Goal: Task Accomplishment & Management: Use online tool/utility

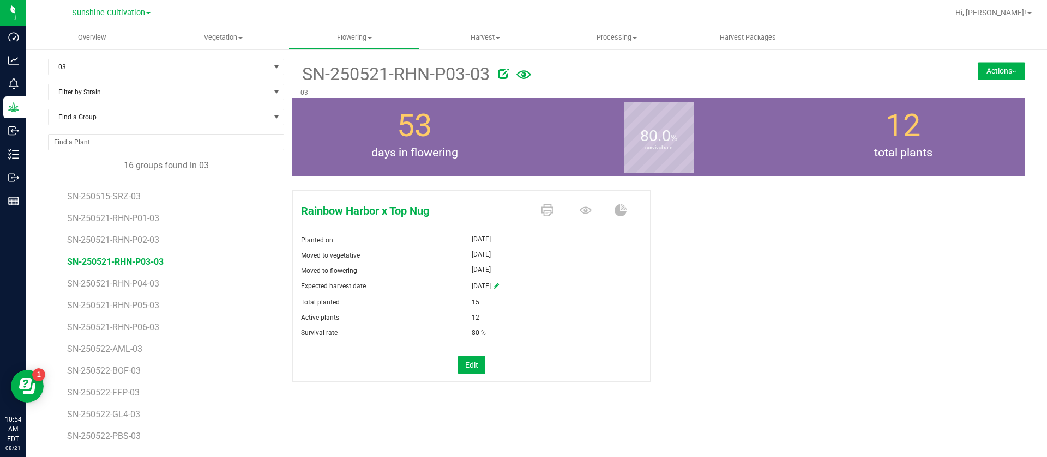
drag, startPoint x: 838, startPoint y: 280, endPoint x: 827, endPoint y: 272, distance: 14.1
click at [838, 280] on div "Rainbow Harbor x Top Nug Planted on Jun 9, 2025 Moved to vegetative Jun 9, 2025…" at bounding box center [658, 298] width 733 height 224
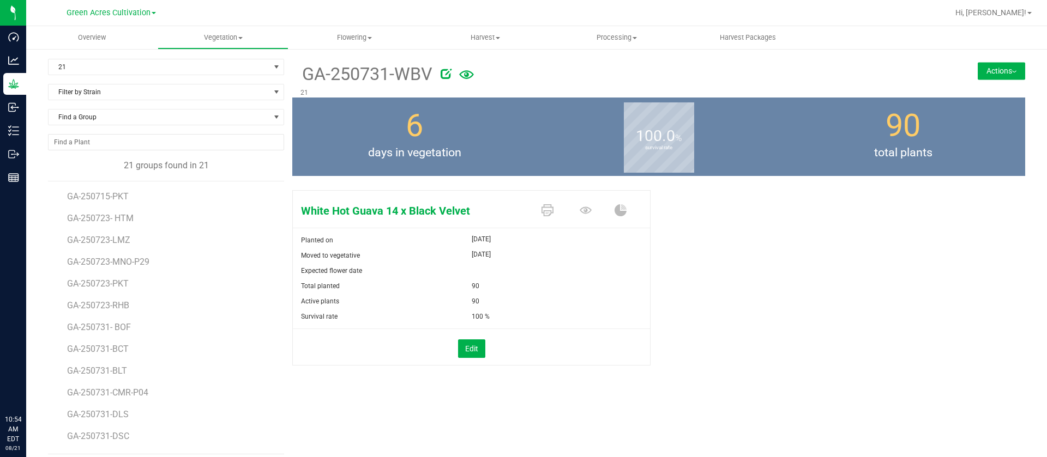
click at [749, 268] on div "White Hot Guava 14 x Black Velvet Planted on Aug 15, 2025 Moved to vegetative A…" at bounding box center [658, 289] width 733 height 207
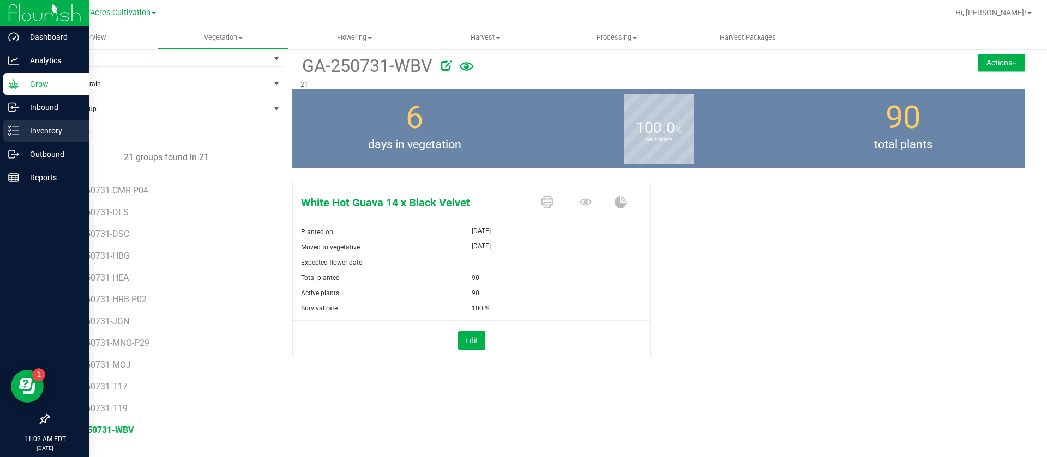
click at [22, 122] on div "Inventory" at bounding box center [46, 131] width 86 height 22
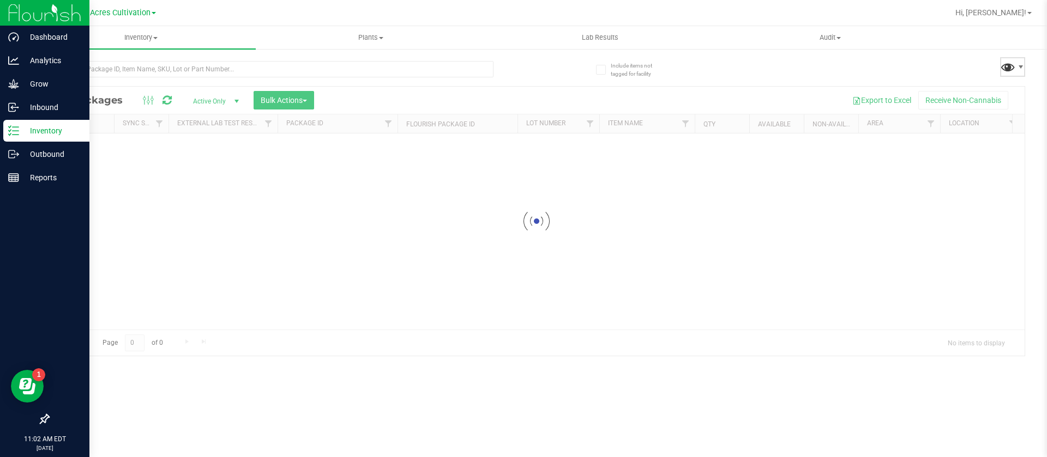
click at [1012, 68] on span at bounding box center [1008, 67] width 16 height 16
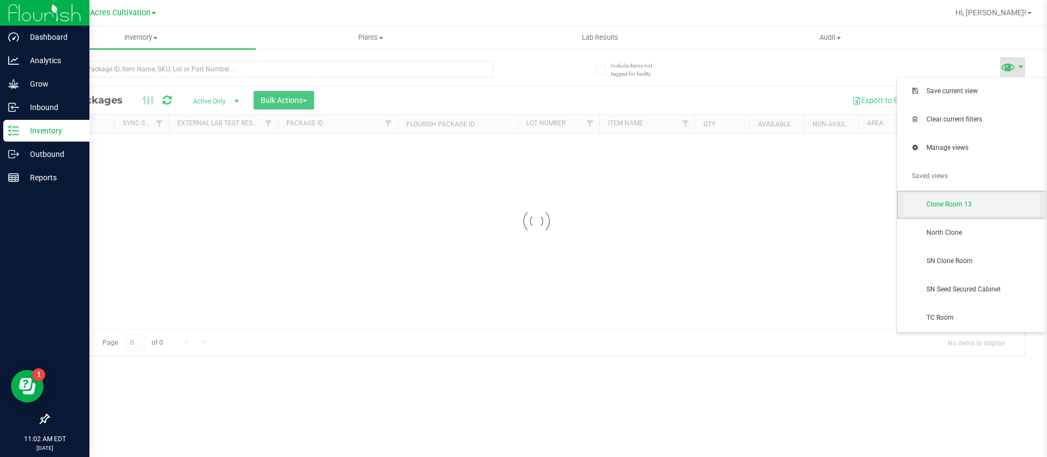
click at [981, 207] on body "Dashboard Analytics Grow Inbound Inventory Outbound Reports 11:02 AM EDT 08/21/…" at bounding box center [523, 228] width 1047 height 457
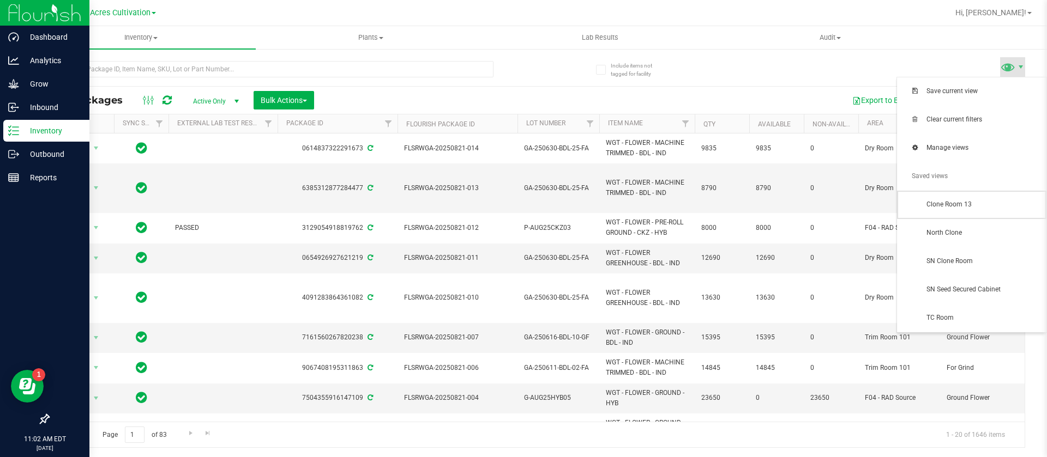
click at [977, 205] on span "Clone Room 13" at bounding box center [982, 204] width 113 height 9
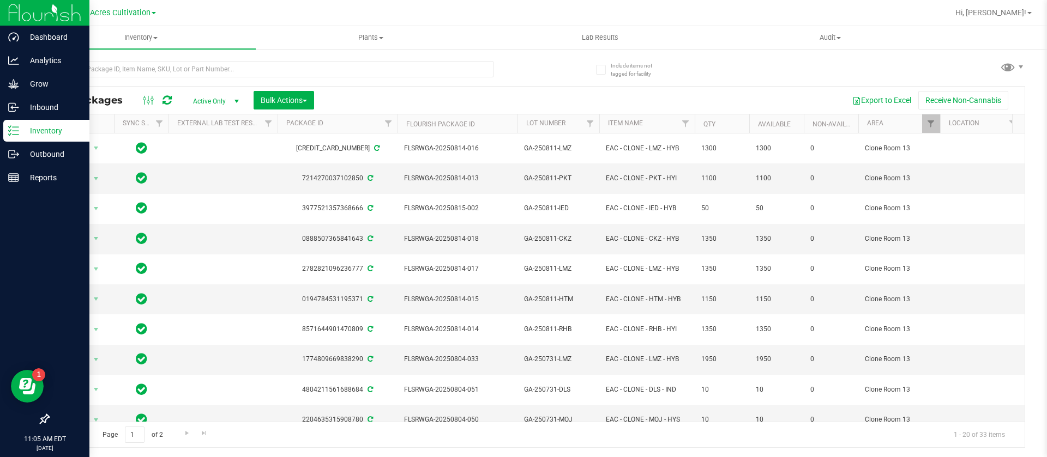
click at [161, 96] on div at bounding box center [157, 100] width 37 height 13
click at [166, 100] on icon at bounding box center [166, 100] width 9 height 11
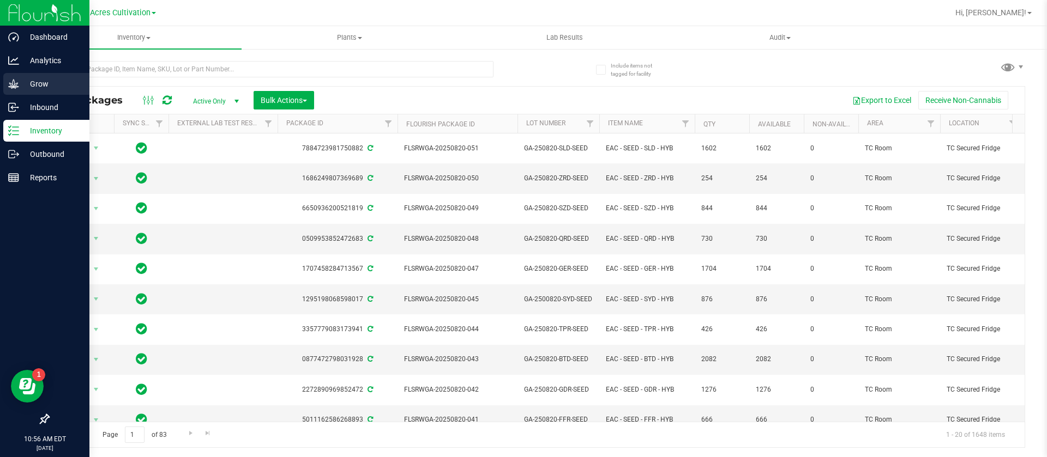
click at [0, 90] on link "Grow" at bounding box center [44, 84] width 89 height 23
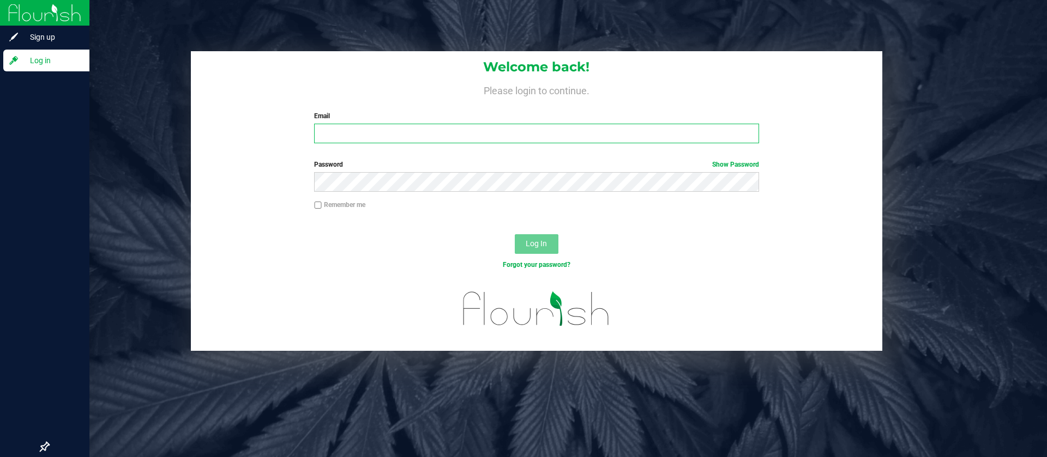
type input "[EMAIL_ADDRESS][DOMAIN_NAME]"
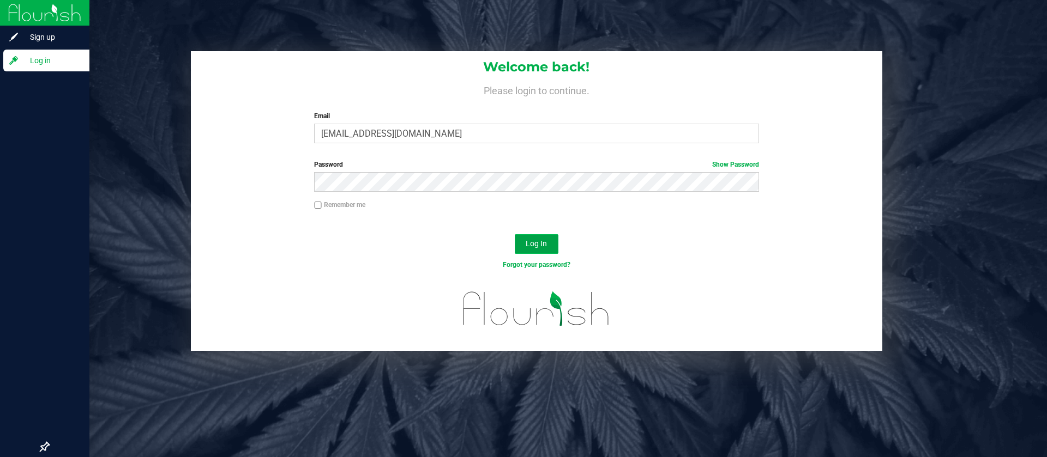
click at [543, 239] on span "Log In" at bounding box center [536, 243] width 21 height 9
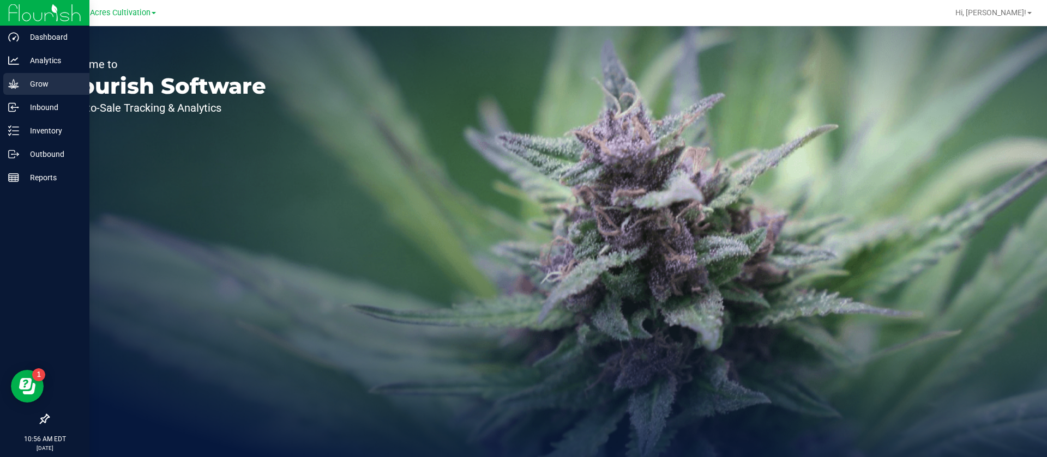
click at [19, 87] on p "Grow" at bounding box center [51, 83] width 65 height 13
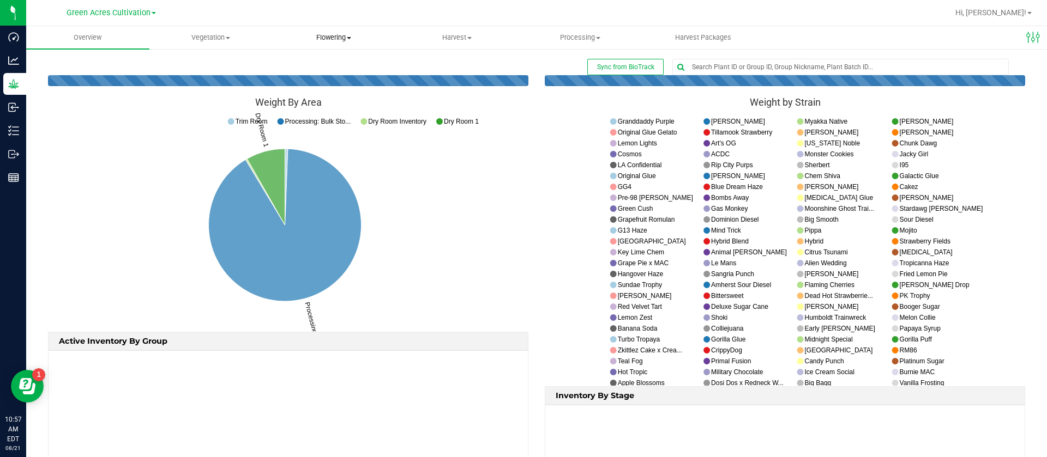
click at [328, 43] on uib-tab-heading "Flowering Create harvest Flowering groups Flowering plants Apply to plants Plan…" at bounding box center [334, 38] width 122 height 22
click at [332, 76] on span "Flowering groups" at bounding box center [318, 78] width 90 height 9
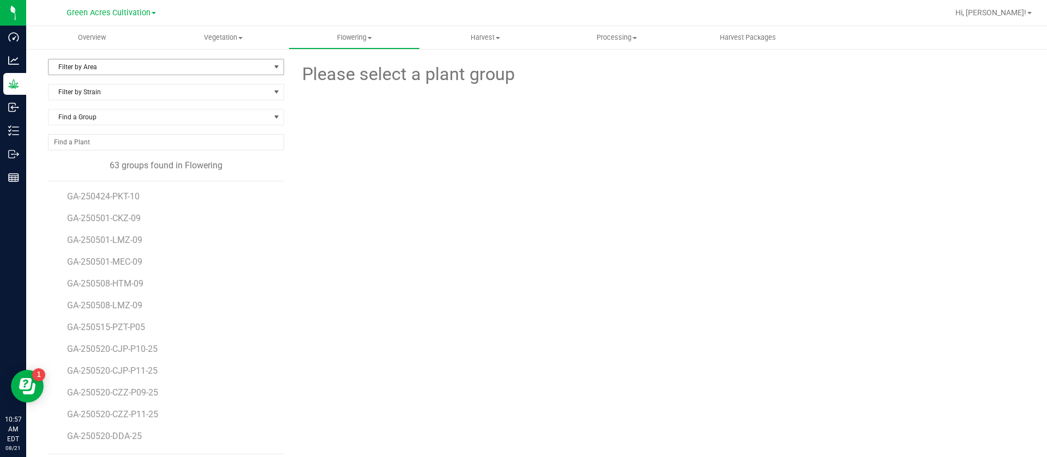
click at [126, 69] on span "Filter by Area" at bounding box center [159, 66] width 221 height 15
click at [93, 169] on li "09" at bounding box center [165, 167] width 232 height 16
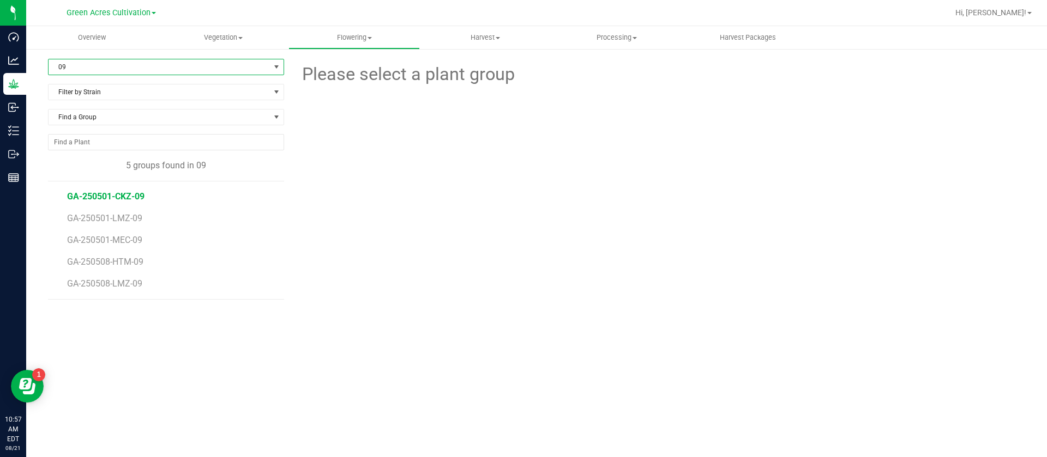
click at [131, 196] on span "GA-250501-CKZ-09" at bounding box center [105, 196] width 77 height 10
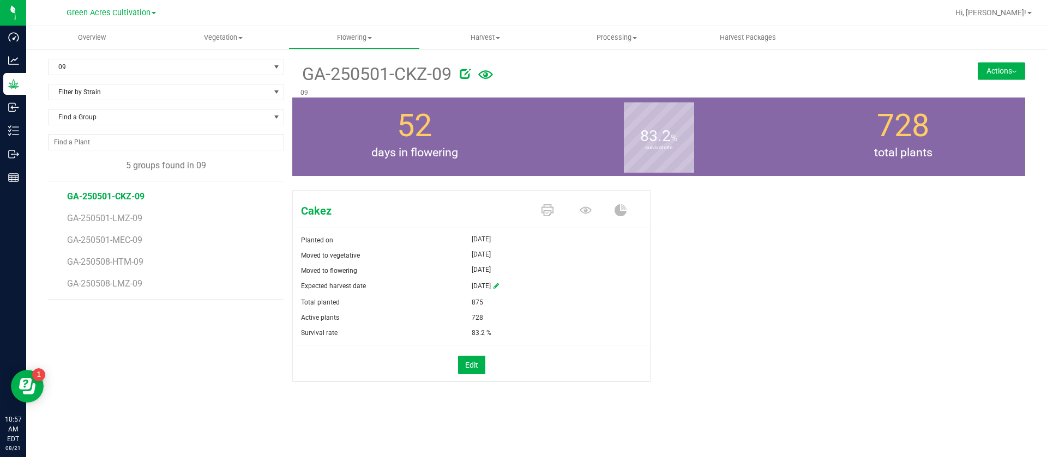
click at [130, 210] on li "GA-250501-LMZ-09" at bounding box center [171, 214] width 209 height 22
click at [128, 218] on span "GA-250501-LMZ-09" at bounding box center [106, 218] width 79 height 10
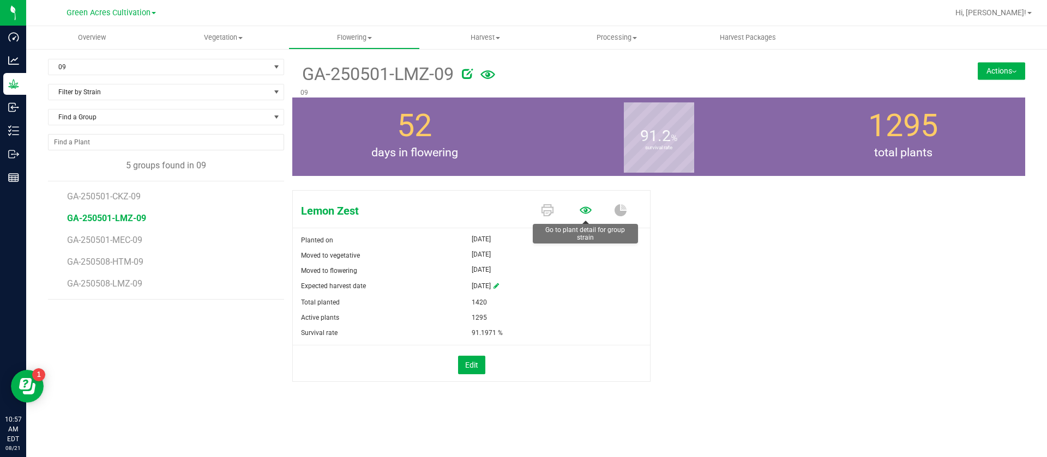
click at [591, 211] on icon at bounding box center [585, 210] width 12 height 12
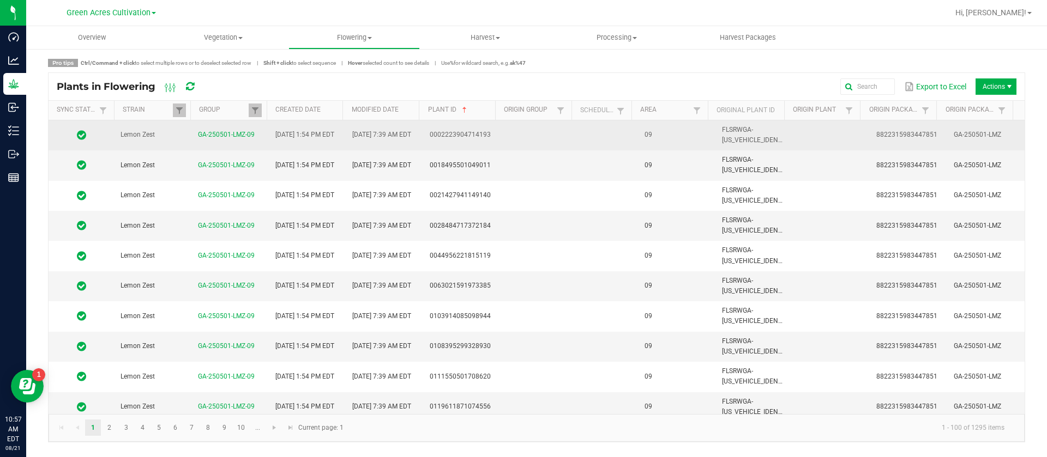
click at [565, 132] on td at bounding box center [538, 135] width 77 height 30
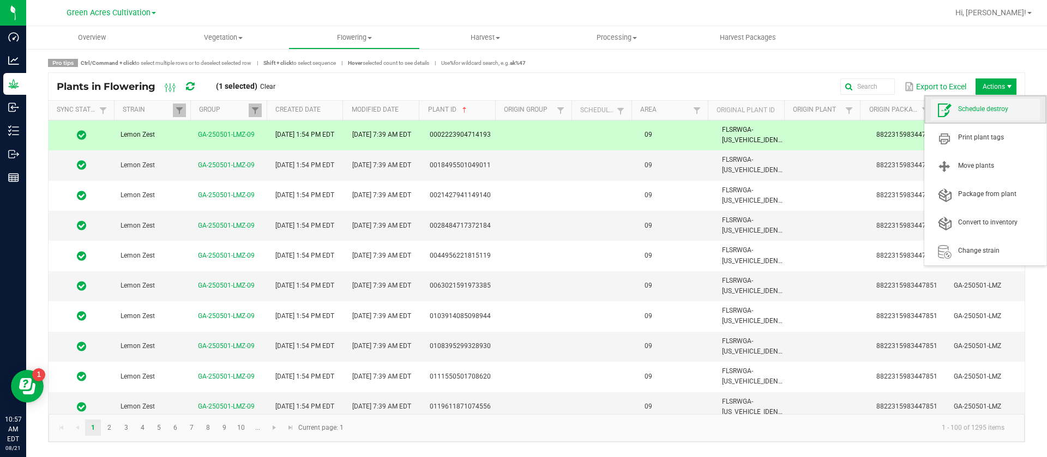
click at [988, 111] on span "Schedule destroy" at bounding box center [999, 109] width 82 height 9
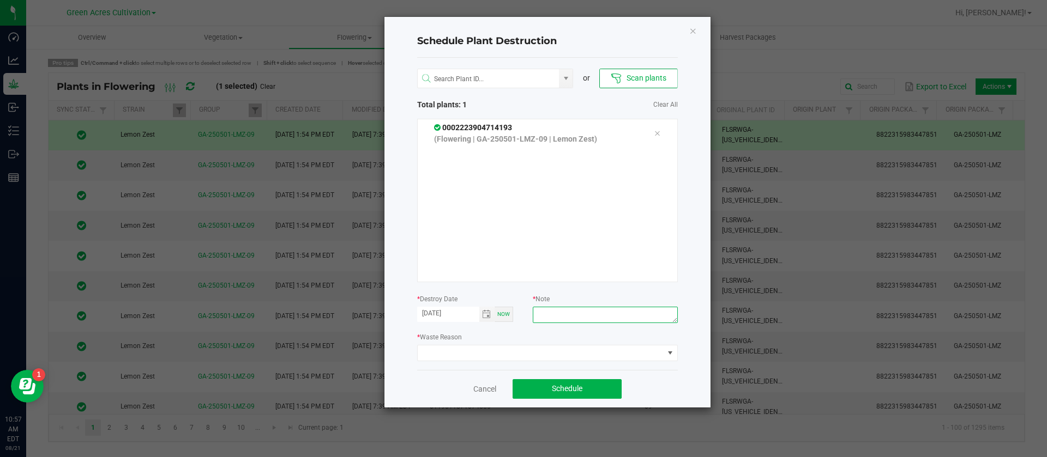
click at [644, 317] on textarea at bounding box center [605, 315] width 144 height 16
type textarea "waste"
click at [518, 359] on span at bounding box center [541, 353] width 246 height 15
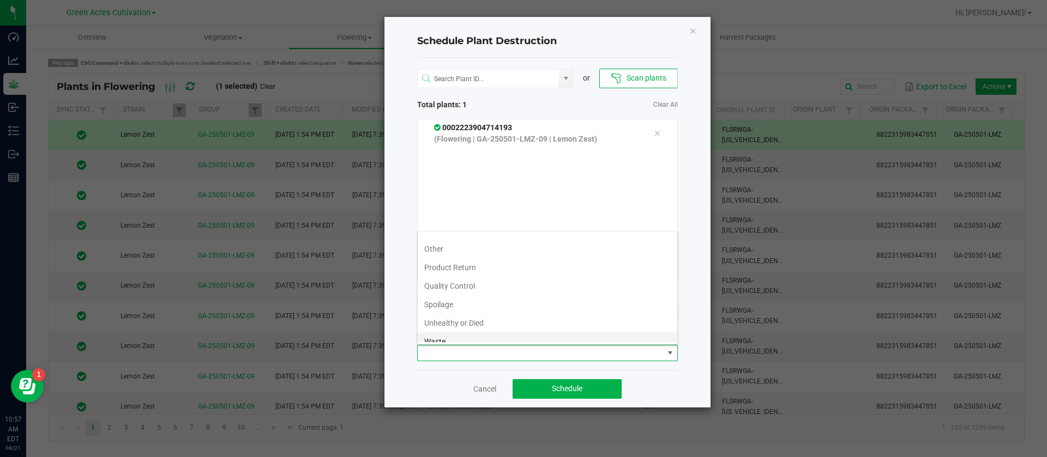
scroll to position [39, 0]
click at [453, 341] on li "Waste" at bounding box center [547, 333] width 259 height 19
click at [556, 370] on div "Cancel Schedule" at bounding box center [547, 389] width 261 height 38
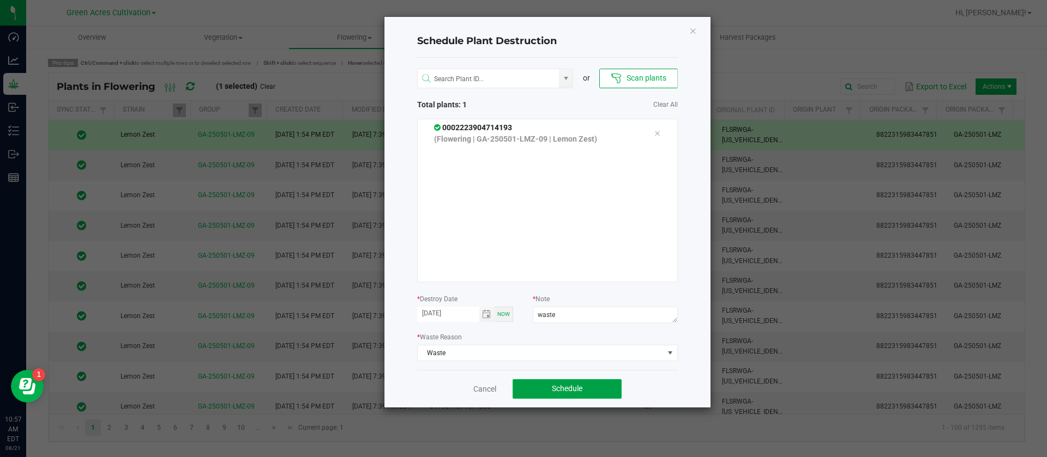
click at [567, 382] on button "Schedule" at bounding box center [566, 389] width 109 height 20
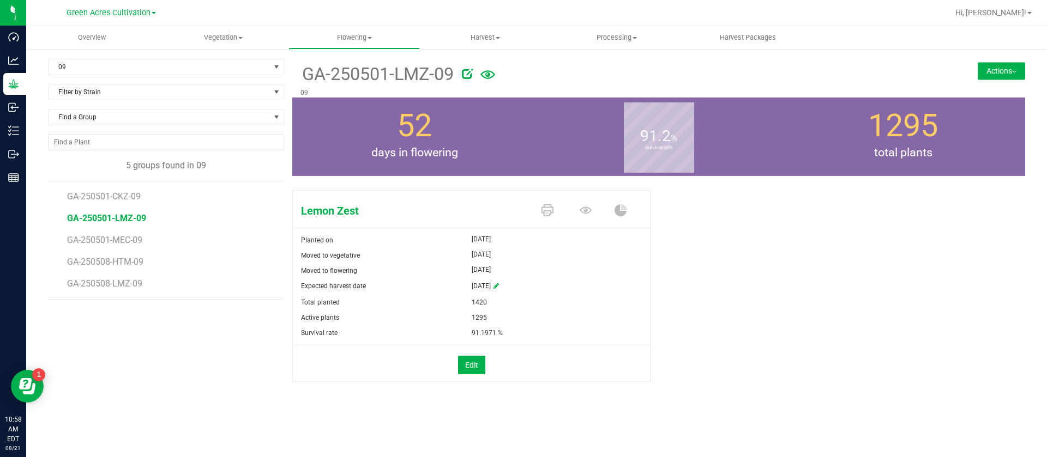
click at [121, 218] on span "GA-250501-LMZ-09" at bounding box center [106, 218] width 79 height 10
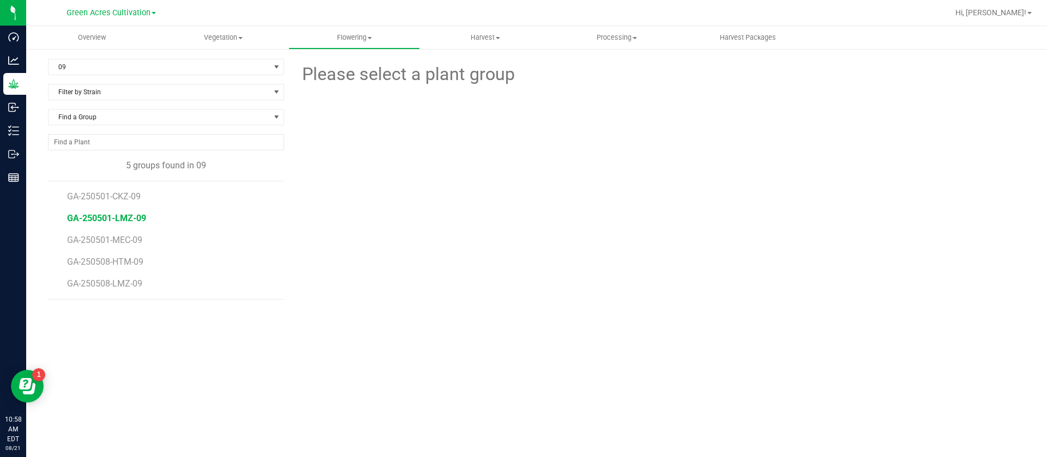
click at [122, 218] on span "GA-250501-LMZ-09" at bounding box center [106, 218] width 79 height 10
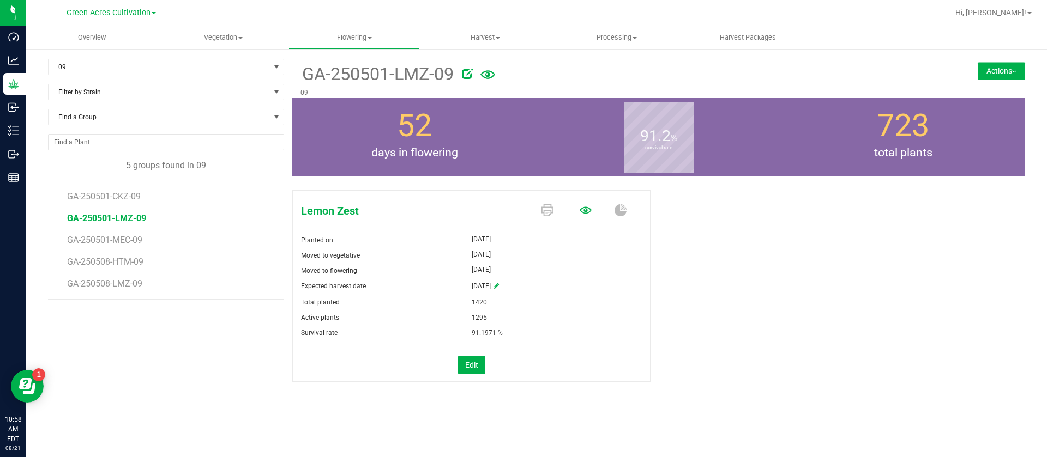
click at [588, 211] on icon at bounding box center [585, 210] width 12 height 12
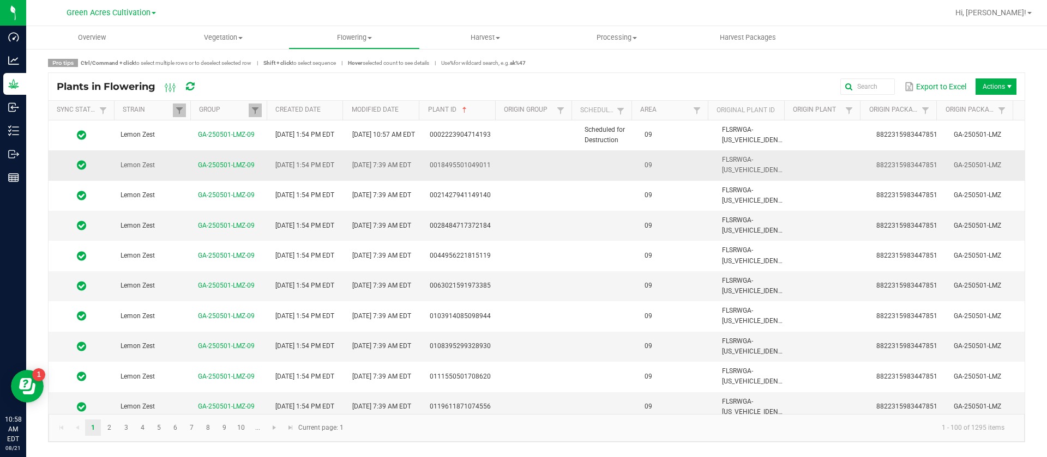
click at [609, 170] on td at bounding box center [608, 165] width 60 height 30
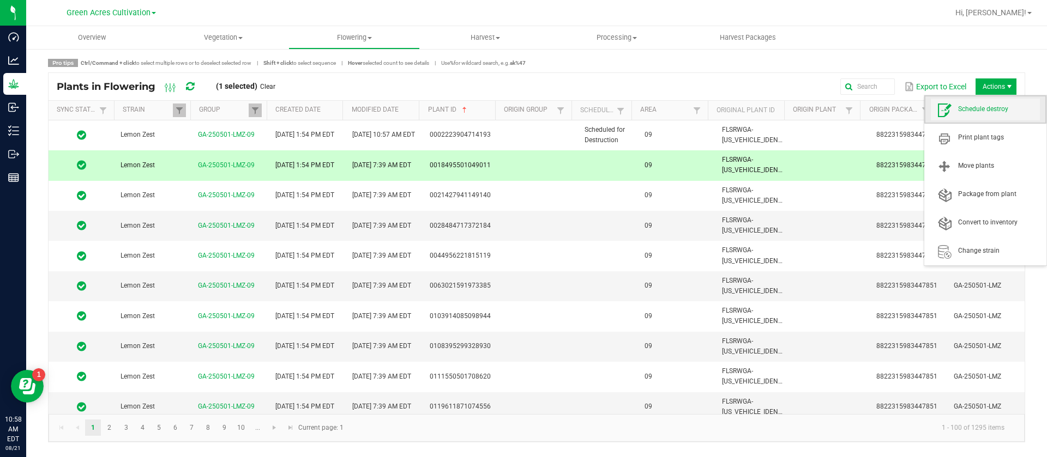
click at [987, 109] on span "Schedule destroy" at bounding box center [999, 109] width 82 height 9
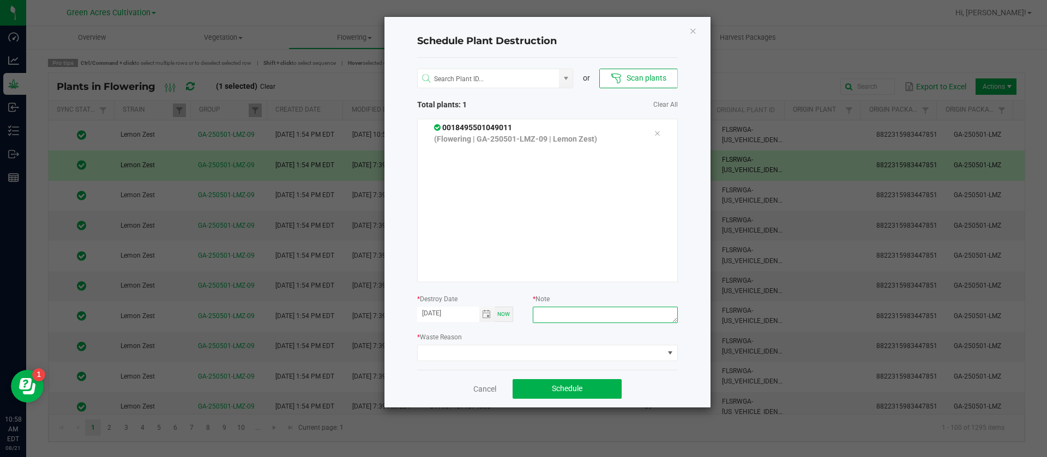
click at [650, 312] on textarea at bounding box center [605, 315] width 144 height 16
type textarea "waste"
click at [563, 346] on span at bounding box center [541, 353] width 246 height 15
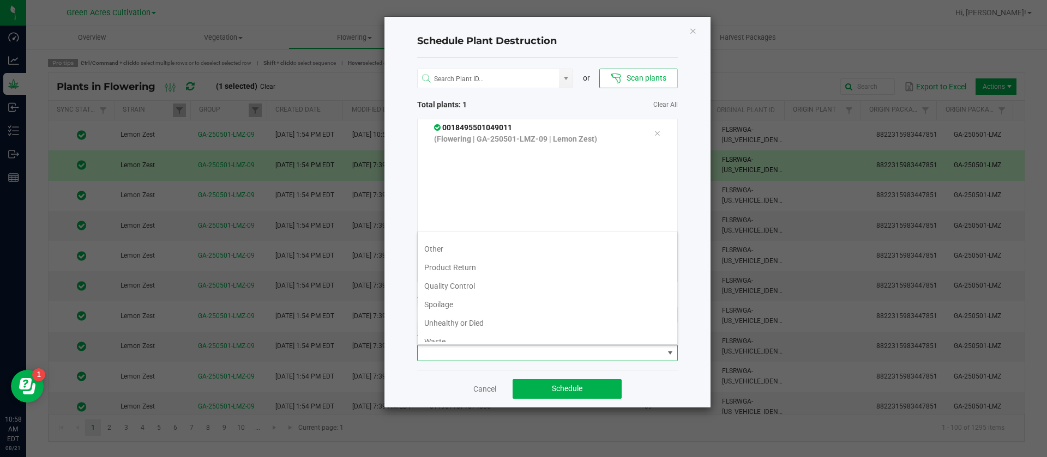
scroll to position [39, 0]
click at [446, 337] on li "Waste" at bounding box center [547, 333] width 259 height 19
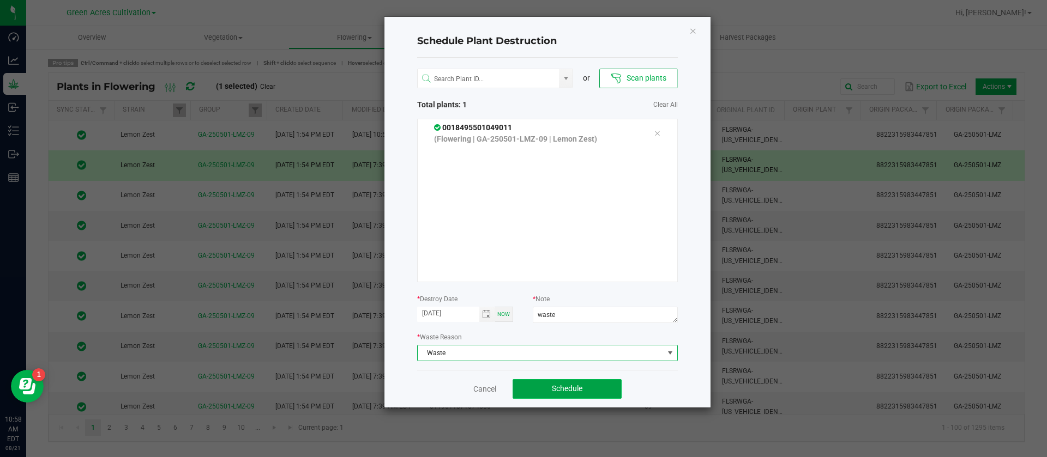
click at [590, 385] on button "Schedule" at bounding box center [566, 389] width 109 height 20
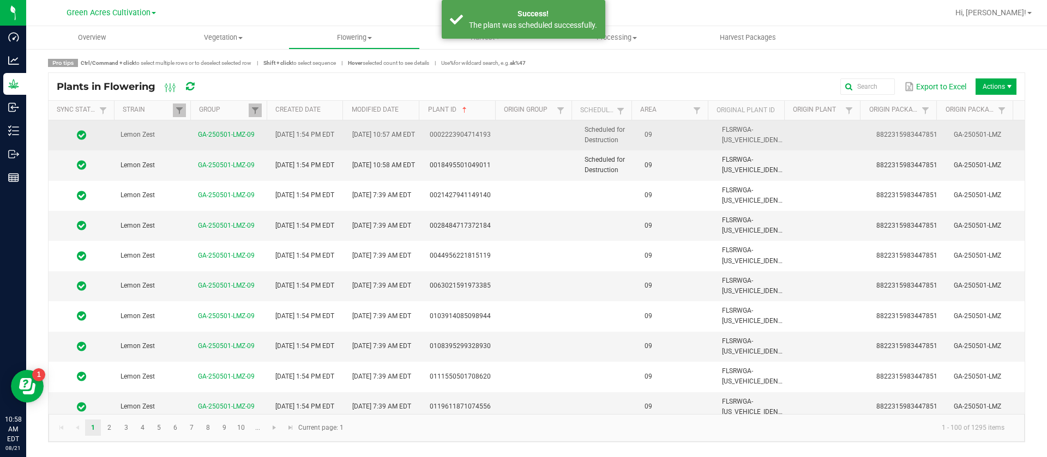
click at [630, 139] on td "Scheduled for Destruction" at bounding box center [608, 135] width 60 height 30
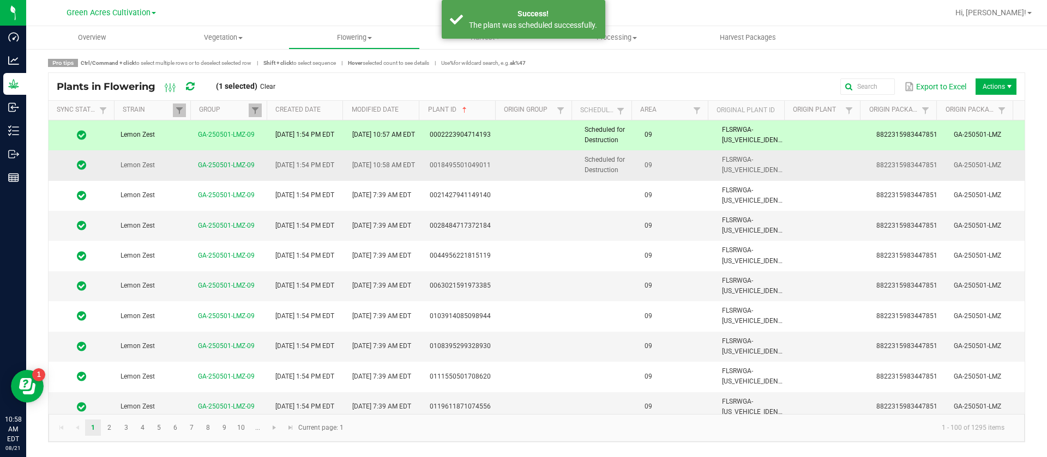
click at [625, 158] on td "Scheduled for Destruction" at bounding box center [608, 165] width 60 height 30
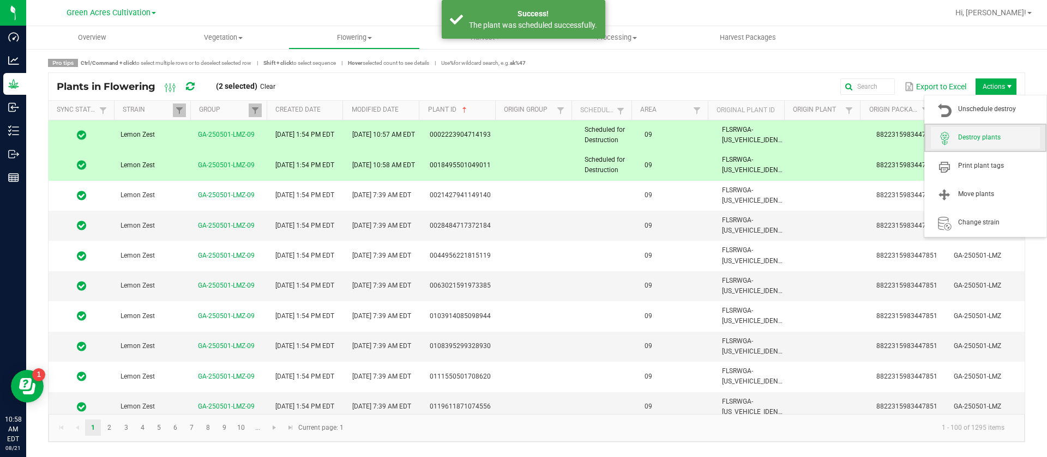
click at [996, 134] on span "Destroy plants" at bounding box center [999, 137] width 82 height 9
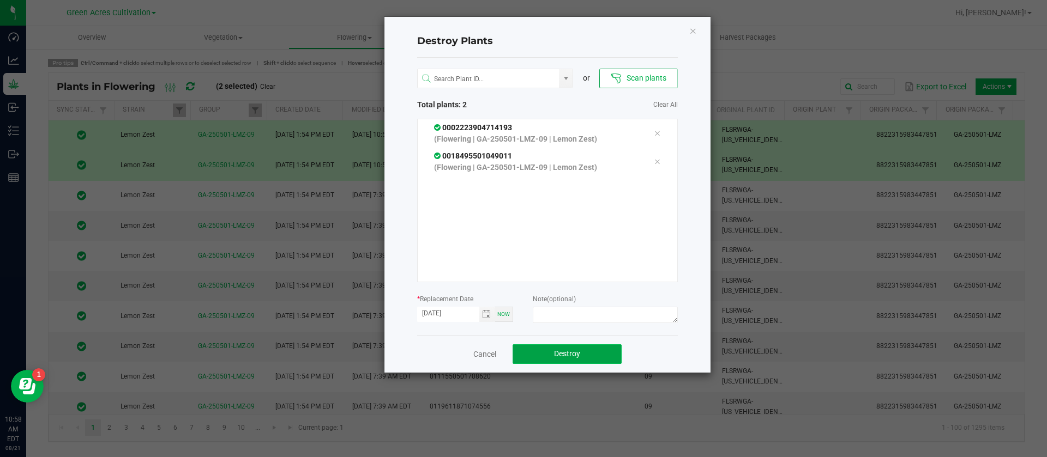
click at [561, 357] on span "Destroy" at bounding box center [567, 353] width 26 height 9
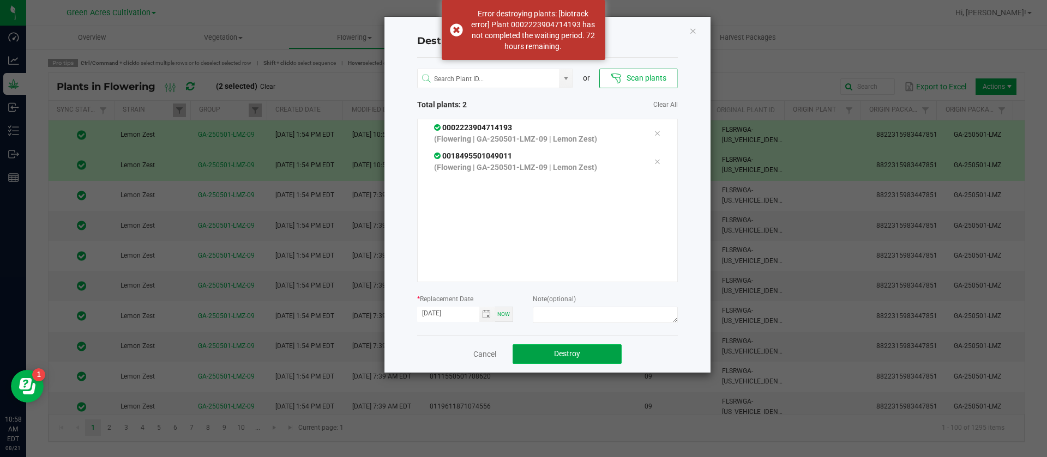
click at [563, 357] on span "Destroy" at bounding box center [567, 353] width 26 height 9
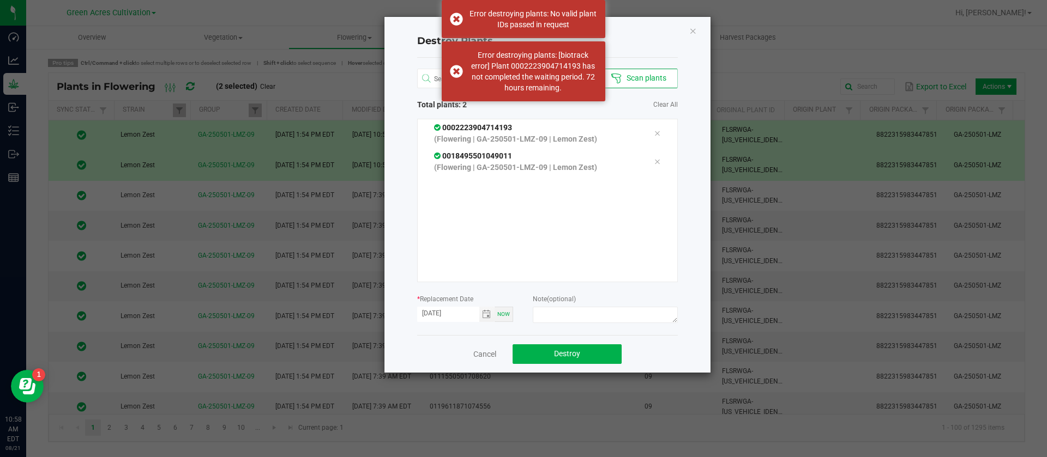
click at [691, 31] on icon "Close" at bounding box center [693, 30] width 8 height 13
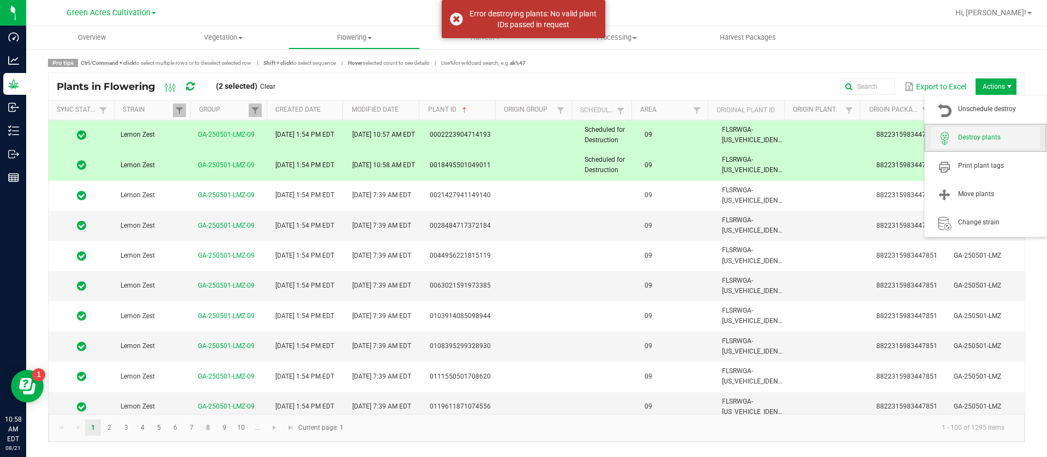
click at [988, 130] on span "Destroy plants" at bounding box center [985, 138] width 109 height 22
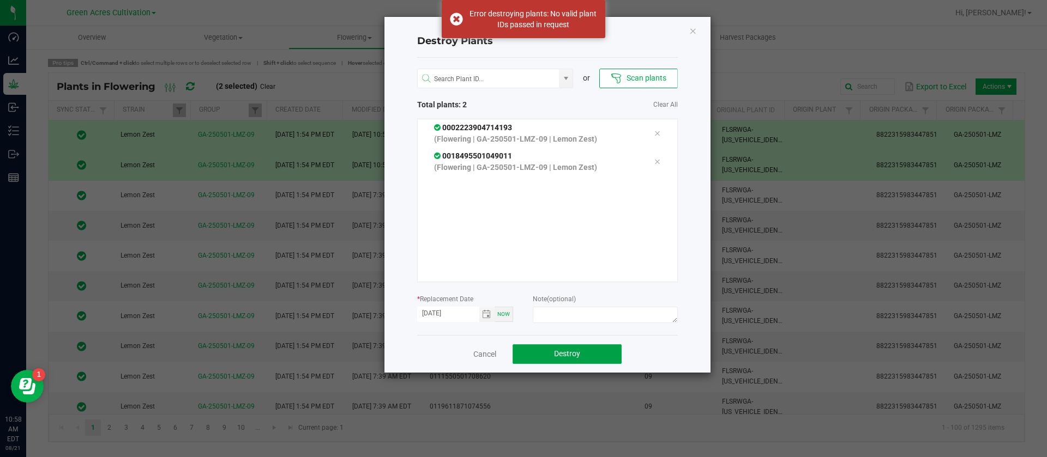
click at [559, 349] on span "Destroy" at bounding box center [567, 353] width 26 height 9
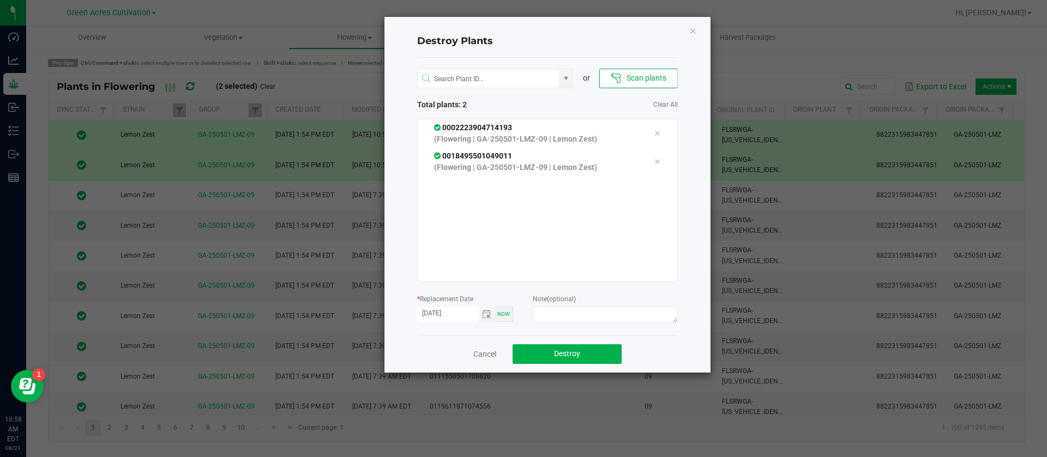
click at [697, 27] on div "Destroy Plants or Scan plants Total plants: 2 Clear All 0002223904714193 (Flowe…" at bounding box center [547, 195] width 326 height 356
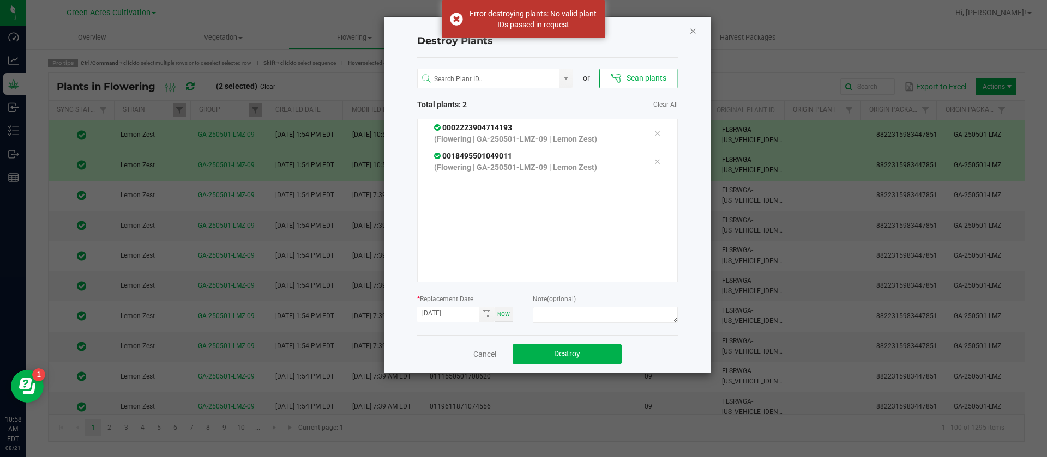
click at [696, 29] on icon "Close" at bounding box center [693, 30] width 8 height 13
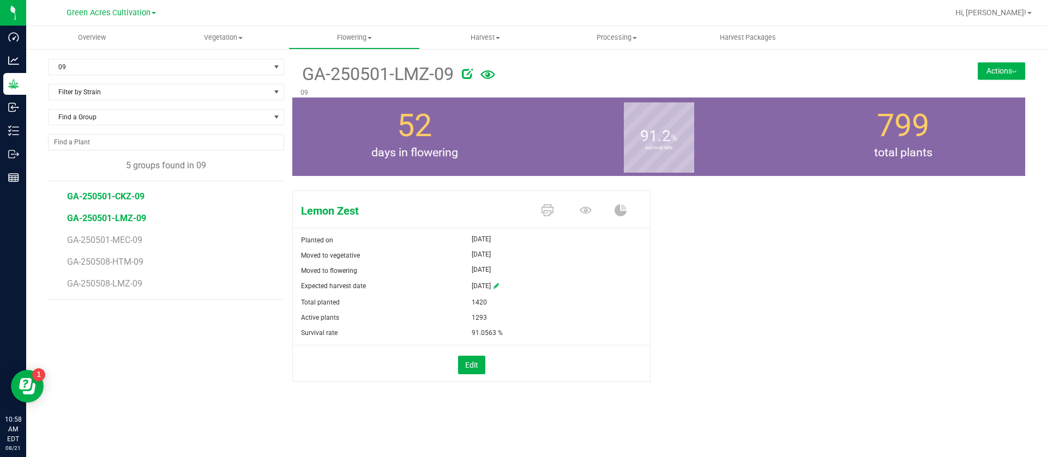
click at [113, 197] on span "GA-250501-CKZ-09" at bounding box center [105, 196] width 77 height 10
click at [578, 213] on span at bounding box center [588, 211] width 38 height 19
click at [589, 210] on icon at bounding box center [585, 210] width 12 height 12
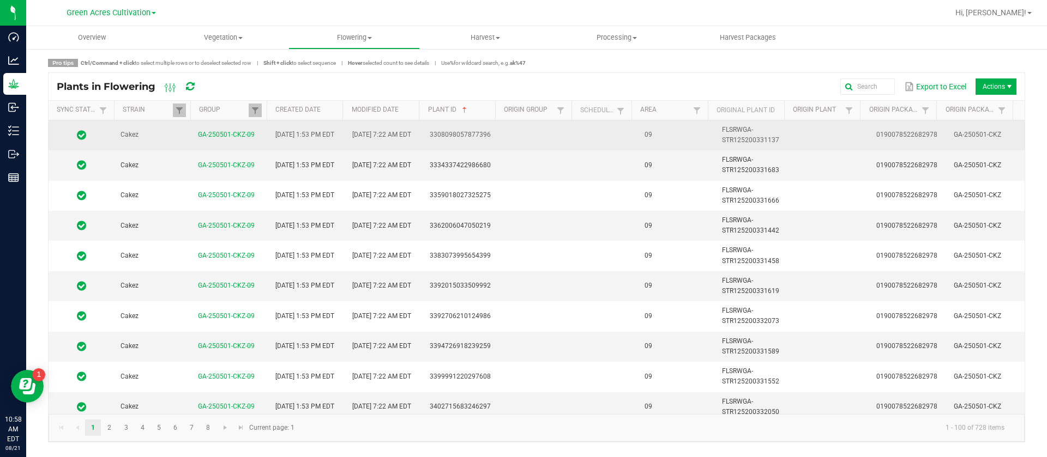
click at [630, 132] on td at bounding box center [608, 135] width 60 height 30
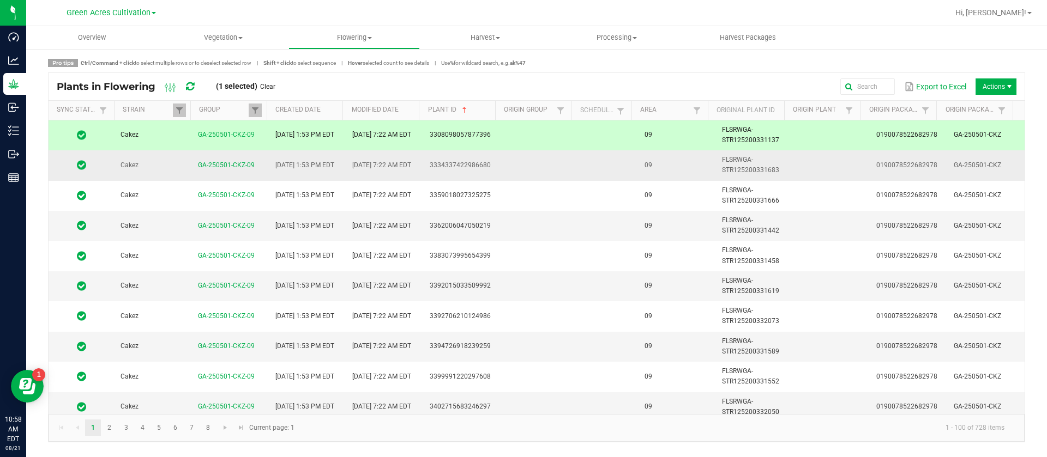
click at [618, 164] on td at bounding box center [608, 165] width 60 height 30
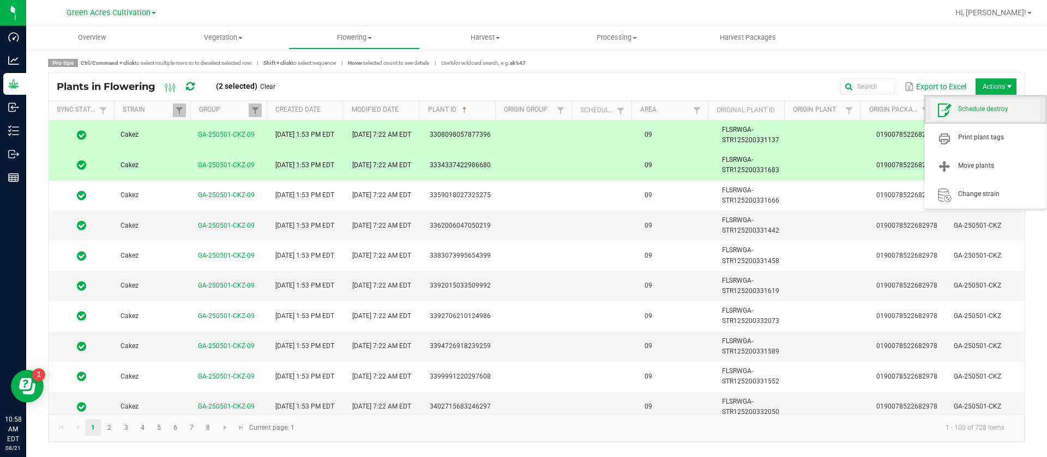
click at [983, 116] on span "Schedule destroy" at bounding box center [985, 110] width 109 height 22
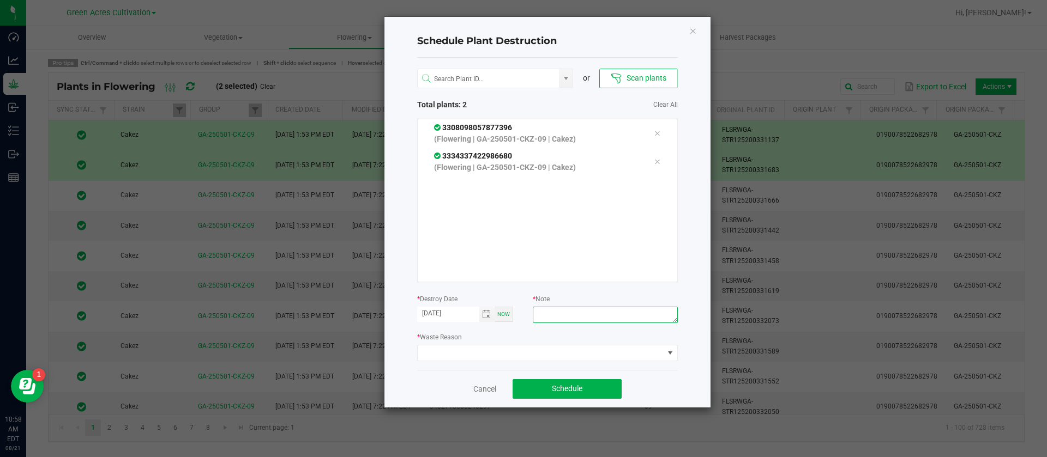
click at [589, 315] on textarea at bounding box center [605, 315] width 144 height 16
type textarea "waste"
click at [500, 356] on span at bounding box center [541, 353] width 246 height 15
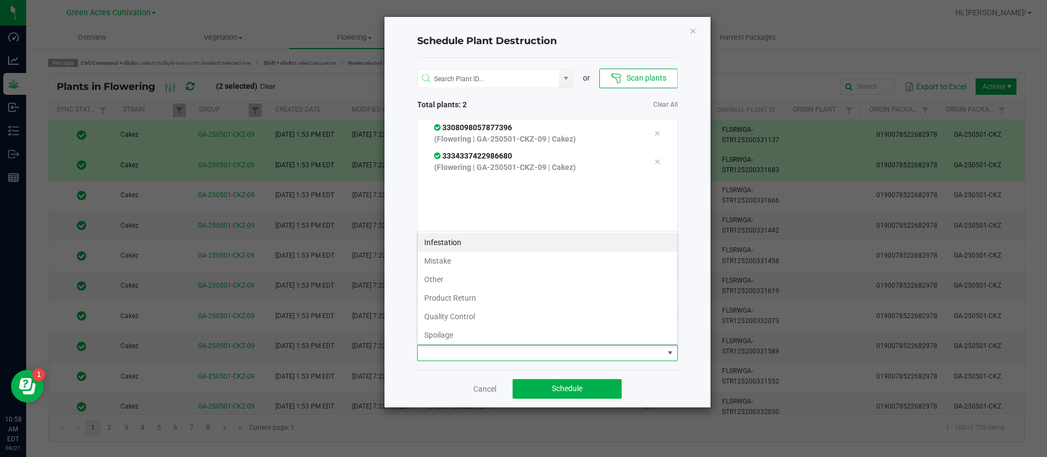
scroll to position [39, 0]
click at [463, 339] on li "Waste" at bounding box center [547, 333] width 259 height 19
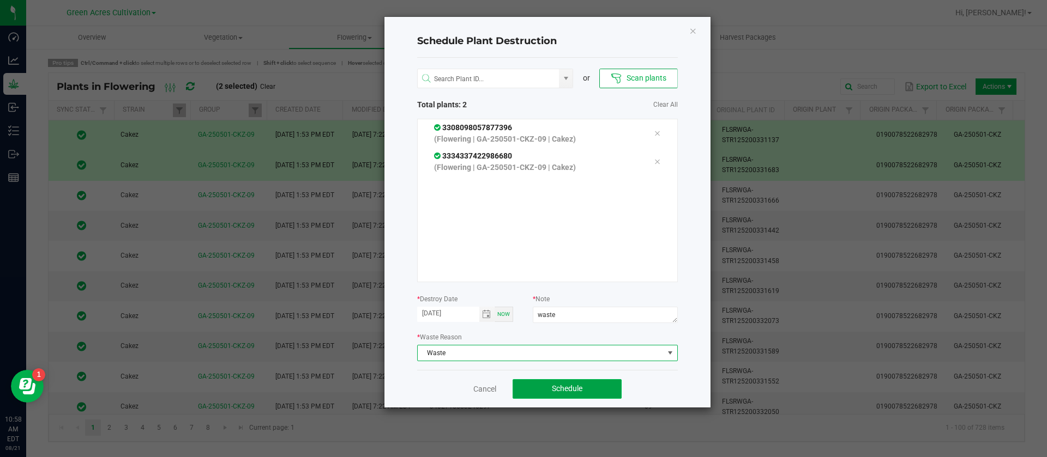
click at [572, 391] on span "Schedule" at bounding box center [567, 388] width 31 height 9
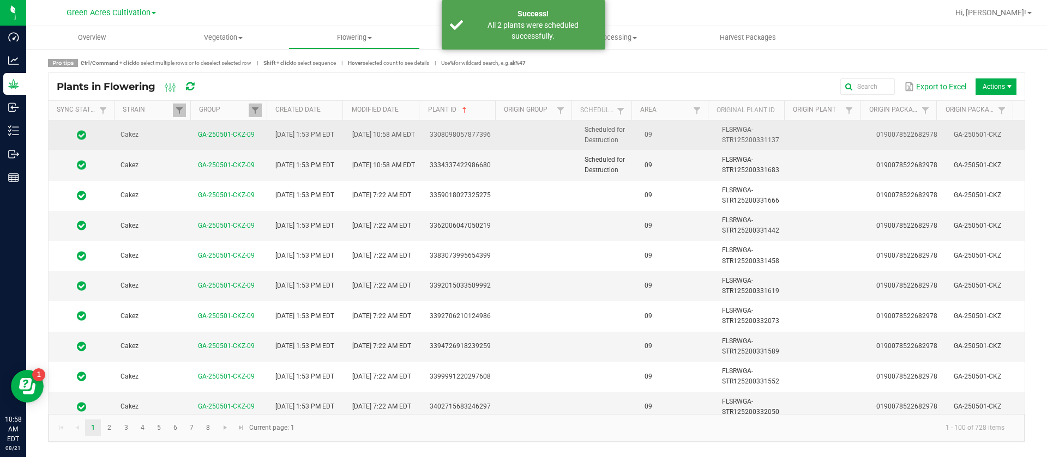
click at [640, 145] on td "09" at bounding box center [676, 135] width 77 height 30
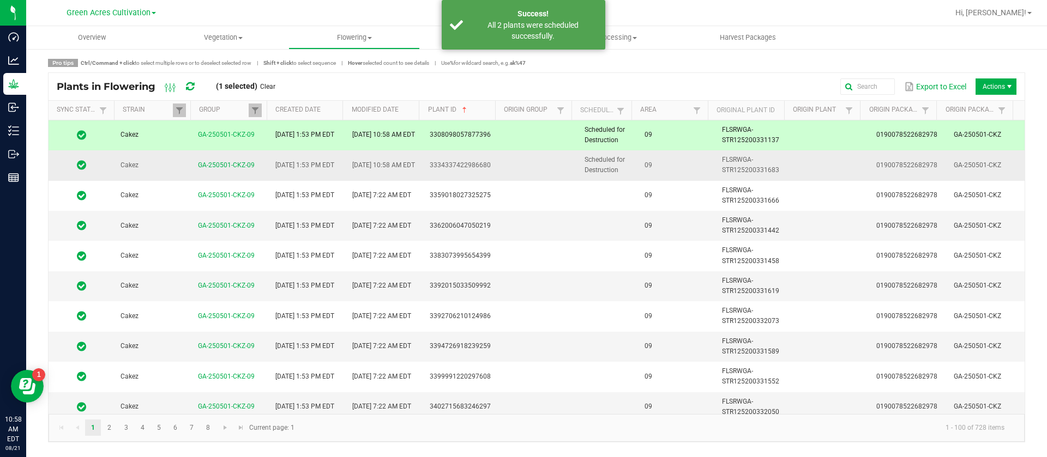
click at [644, 161] on span "09" at bounding box center [648, 165] width 8 height 8
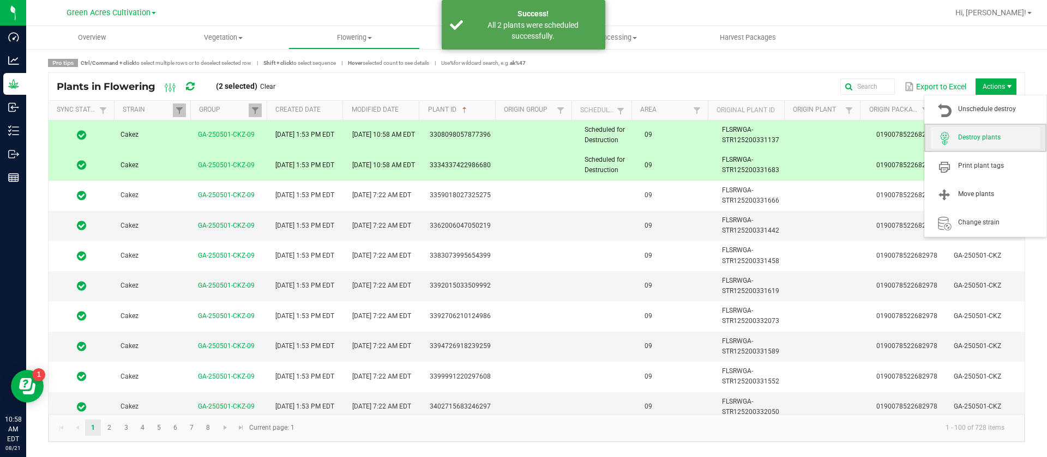
click at [981, 129] on span "Destroy plants" at bounding box center [985, 138] width 109 height 22
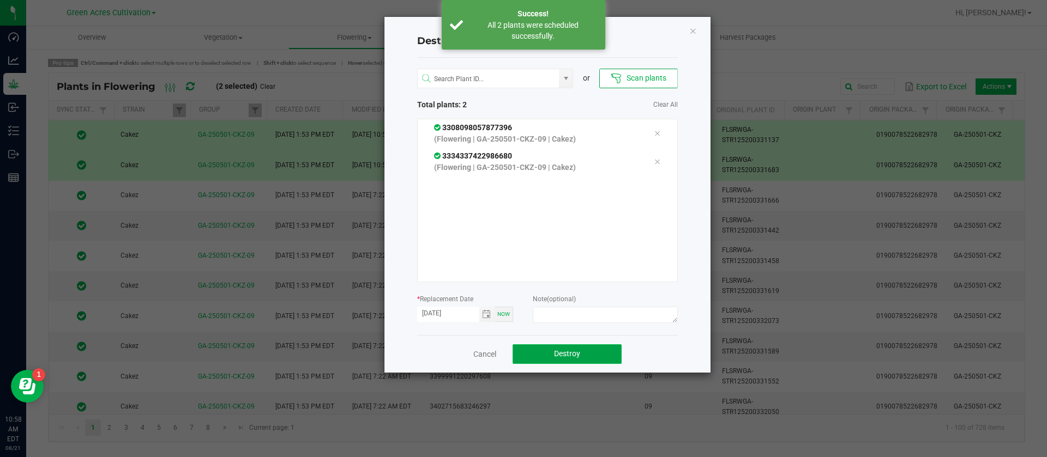
click at [600, 355] on button "Destroy" at bounding box center [566, 355] width 109 height 20
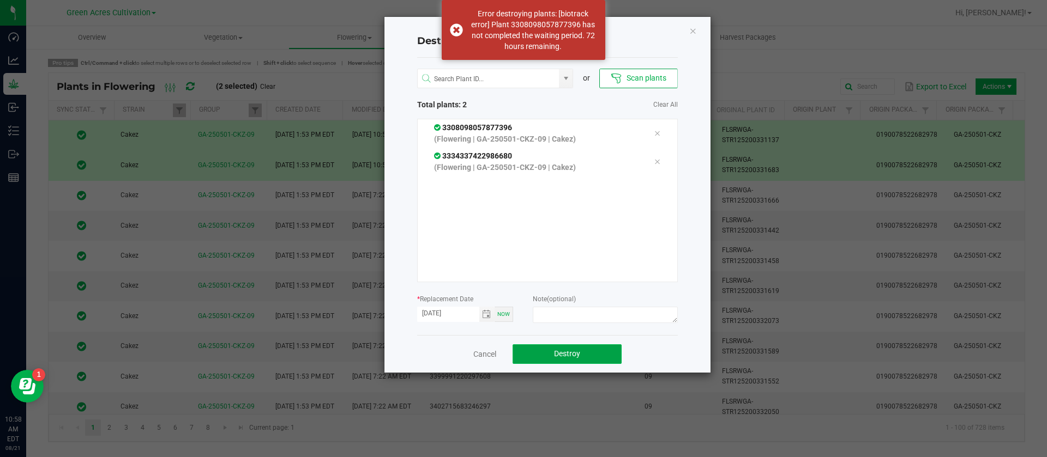
click at [593, 355] on button "Destroy" at bounding box center [566, 355] width 109 height 20
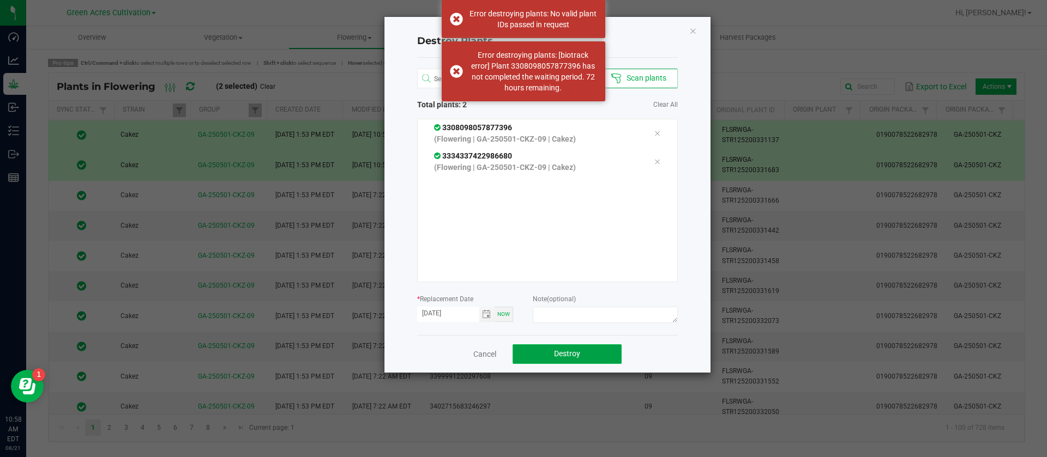
click at [593, 354] on button "Destroy" at bounding box center [566, 355] width 109 height 20
click at [698, 28] on div "Destroy Plants or Scan plants Total plants: 2 Clear All 3308098057877396 (Flowe…" at bounding box center [547, 195] width 326 height 356
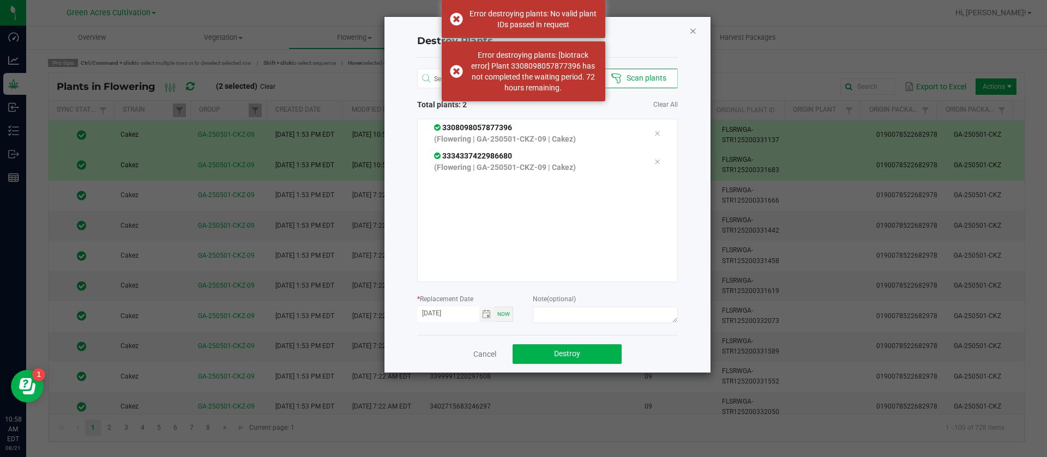
click at [694, 31] on icon "Close" at bounding box center [693, 30] width 8 height 13
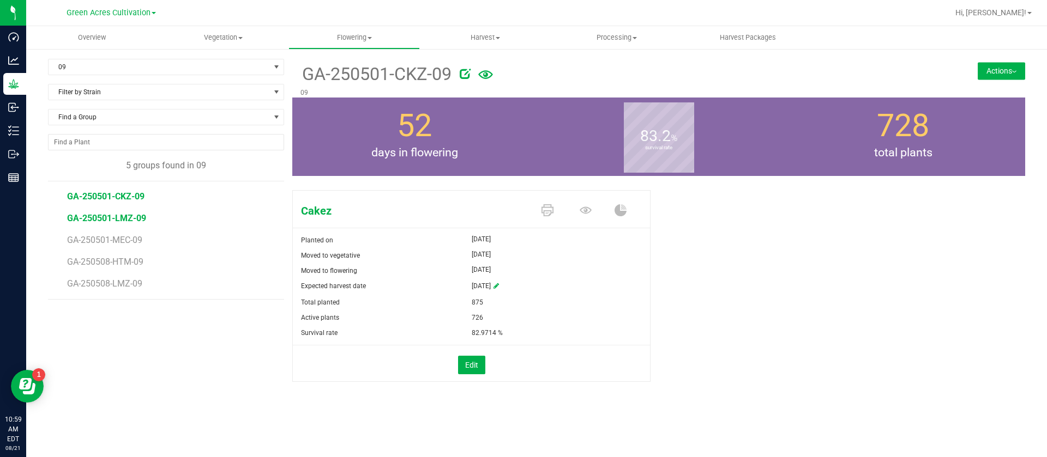
click at [127, 214] on span "GA-250501-LMZ-09" at bounding box center [106, 218] width 79 height 10
click at [127, 238] on span "GA-250501-MEC-09" at bounding box center [106, 240] width 79 height 10
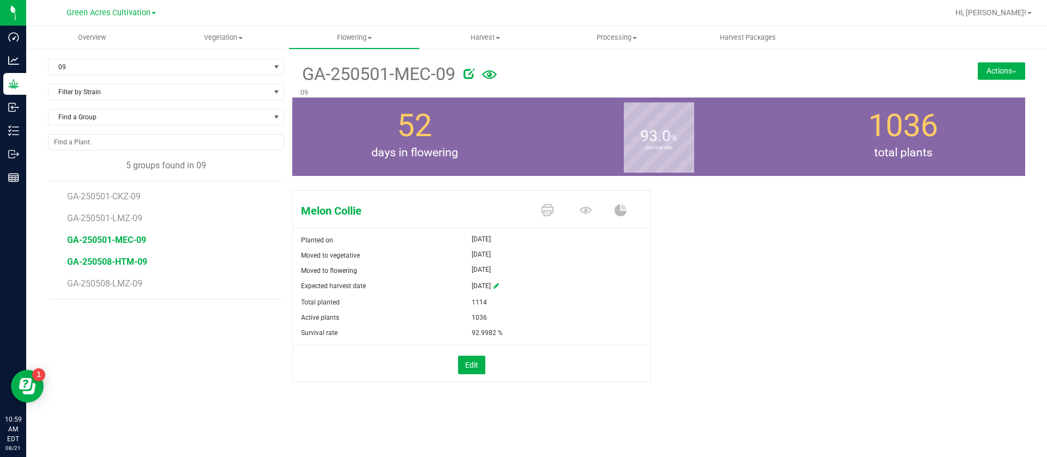
click at [129, 261] on span "GA-250508-HTM-09" at bounding box center [107, 262] width 80 height 10
click at [586, 209] on icon at bounding box center [585, 210] width 12 height 7
click at [585, 204] on icon at bounding box center [585, 210] width 12 height 12
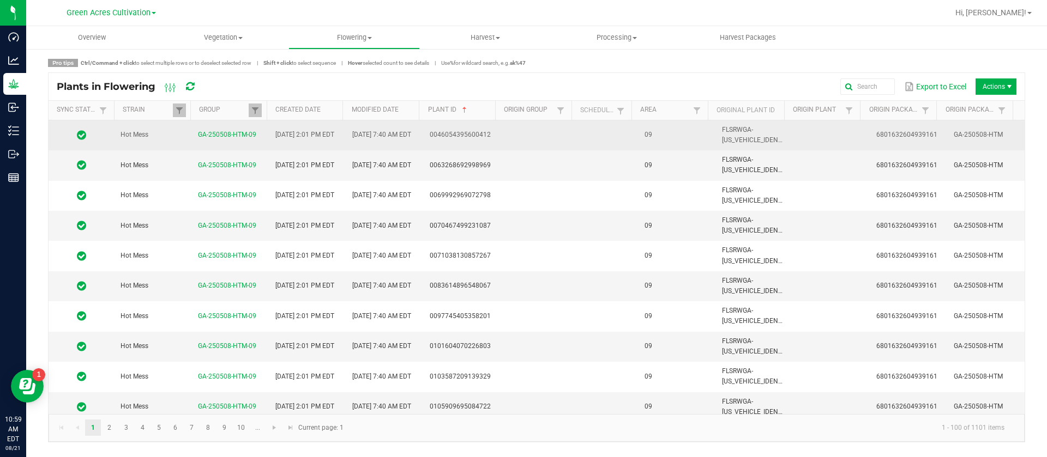
click at [656, 137] on td "09" at bounding box center [676, 135] width 77 height 30
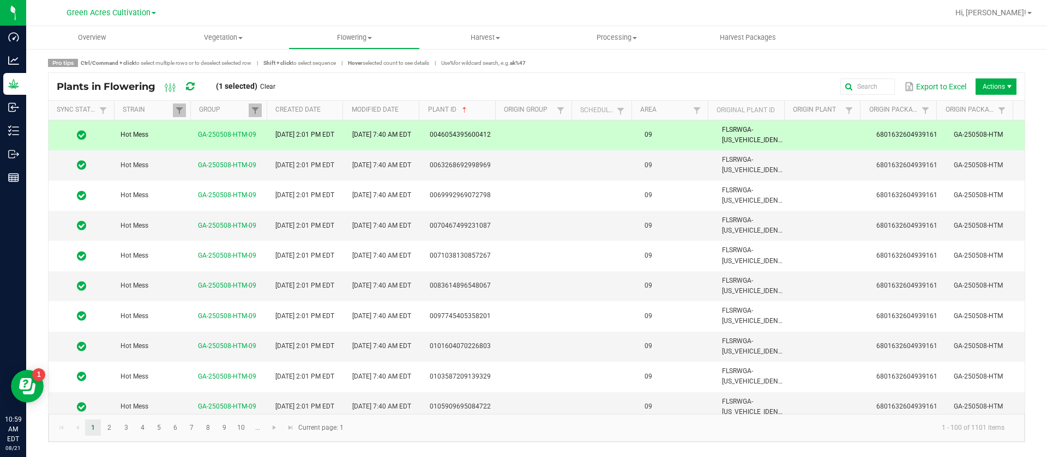
click at [666, 165] on td "09" at bounding box center [676, 165] width 77 height 30
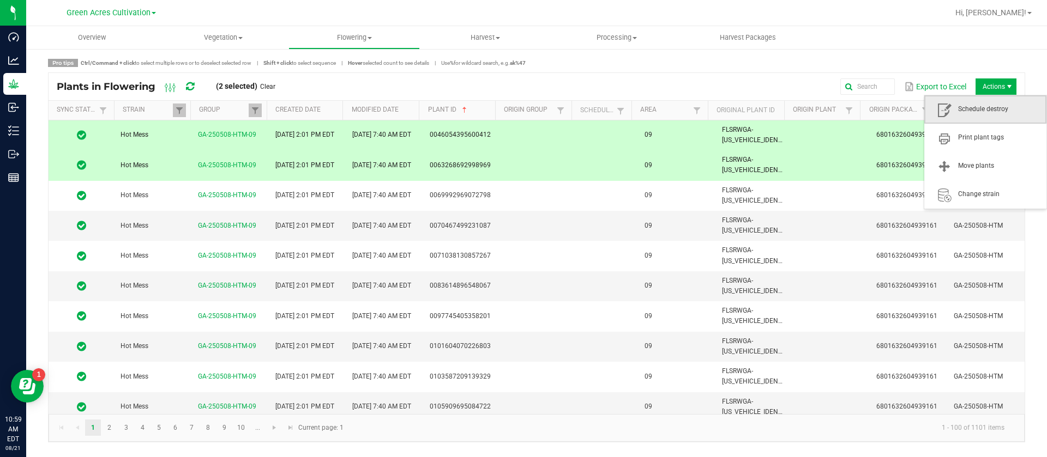
click at [985, 122] on span "Schedule destroy" at bounding box center [985, 109] width 122 height 28
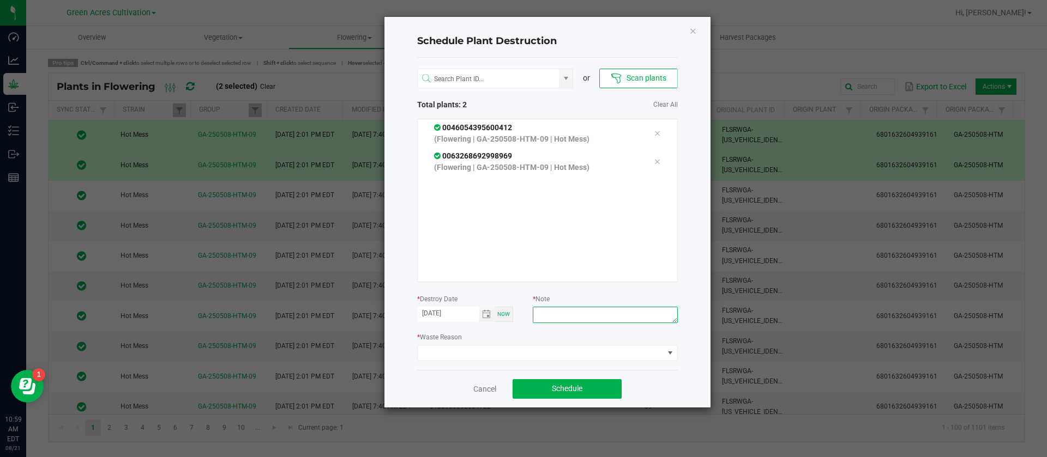
click at [623, 320] on textarea at bounding box center [605, 315] width 144 height 16
type textarea "waste"
click at [547, 372] on div "Cancel Schedule" at bounding box center [547, 389] width 261 height 38
click at [543, 357] on span at bounding box center [541, 353] width 246 height 15
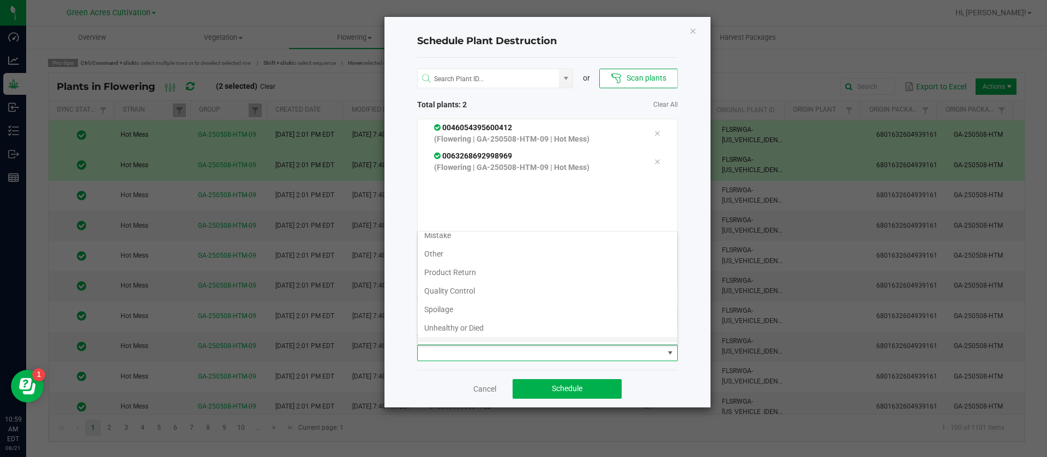
scroll to position [39, 0]
click at [507, 341] on li "Waste" at bounding box center [547, 333] width 259 height 19
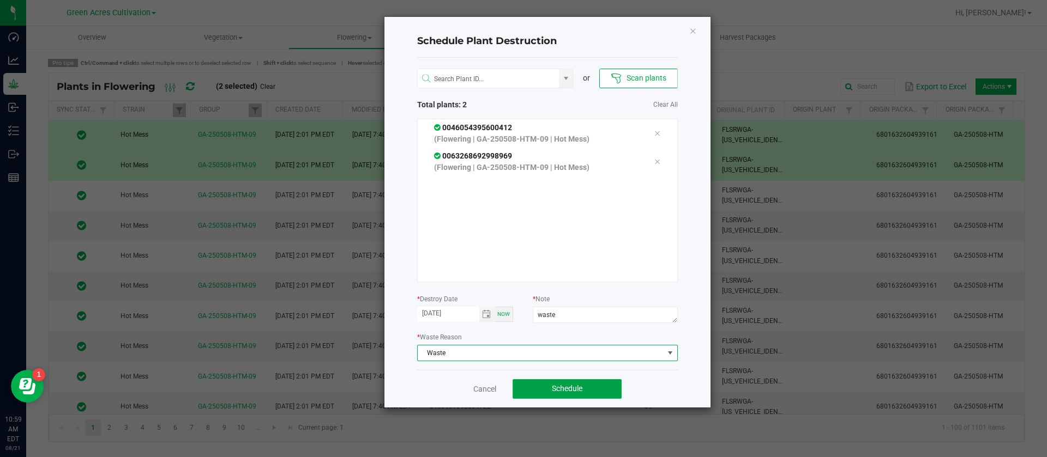
click at [539, 386] on button "Schedule" at bounding box center [566, 389] width 109 height 20
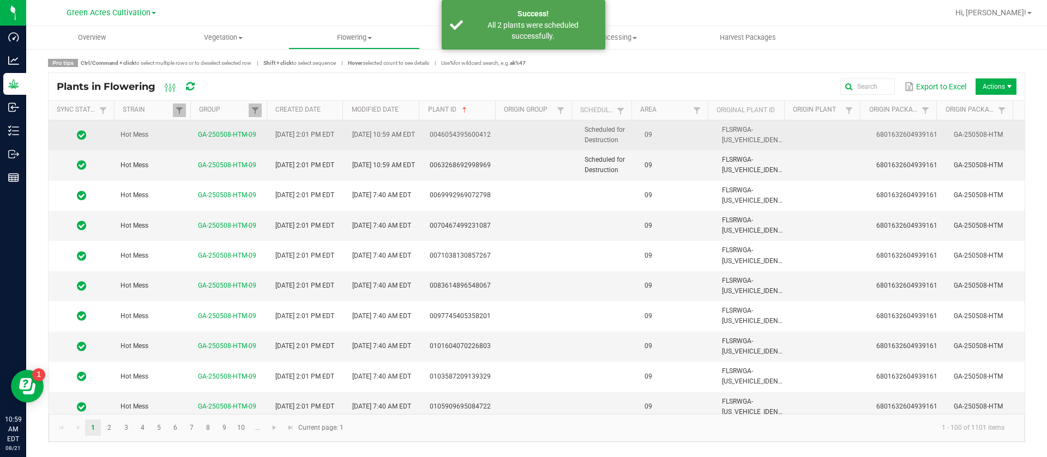
click at [630, 129] on td "Scheduled for Destruction" at bounding box center [608, 135] width 60 height 30
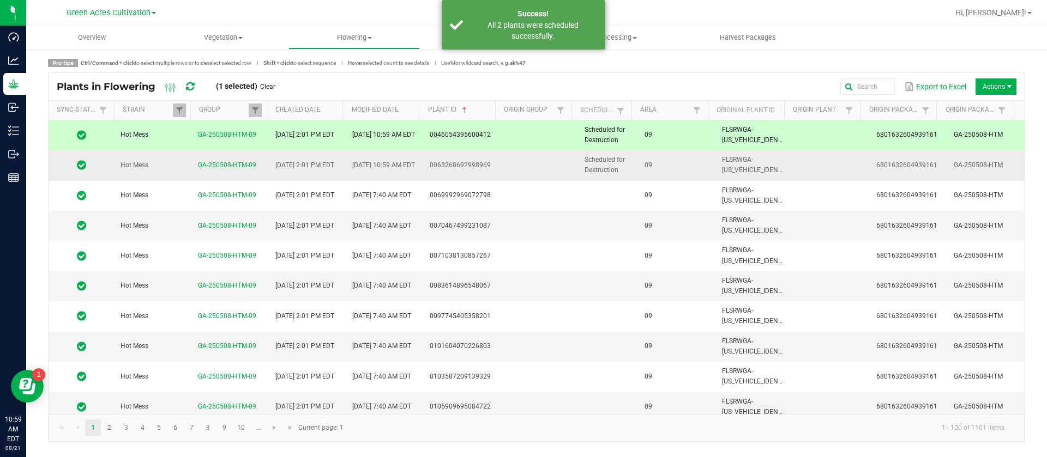
click at [644, 164] on span "09" at bounding box center [648, 165] width 8 height 8
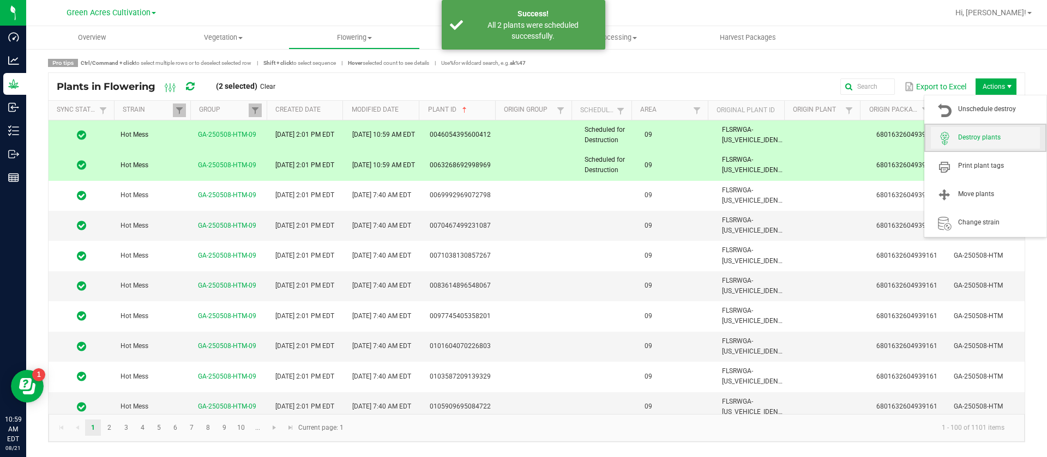
click at [969, 128] on span "Destroy plants" at bounding box center [985, 138] width 109 height 22
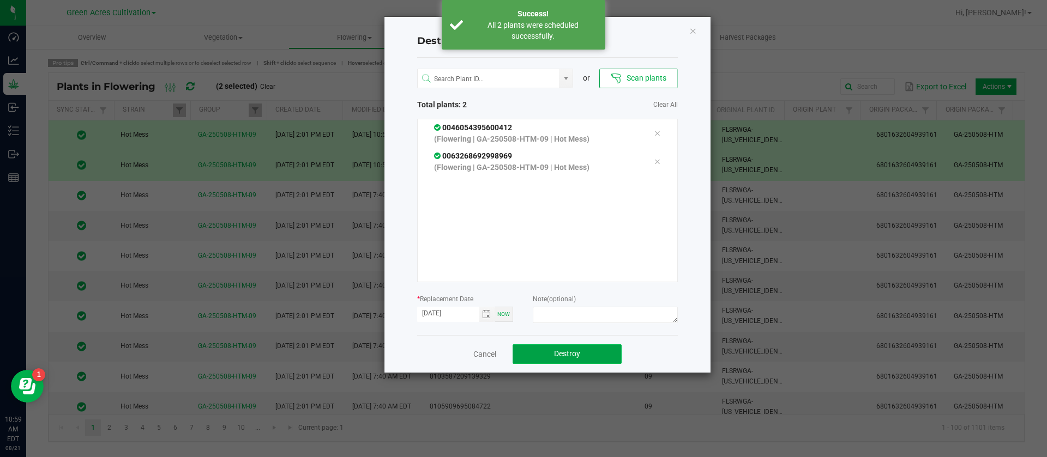
click at [565, 349] on span "Destroy" at bounding box center [567, 353] width 26 height 9
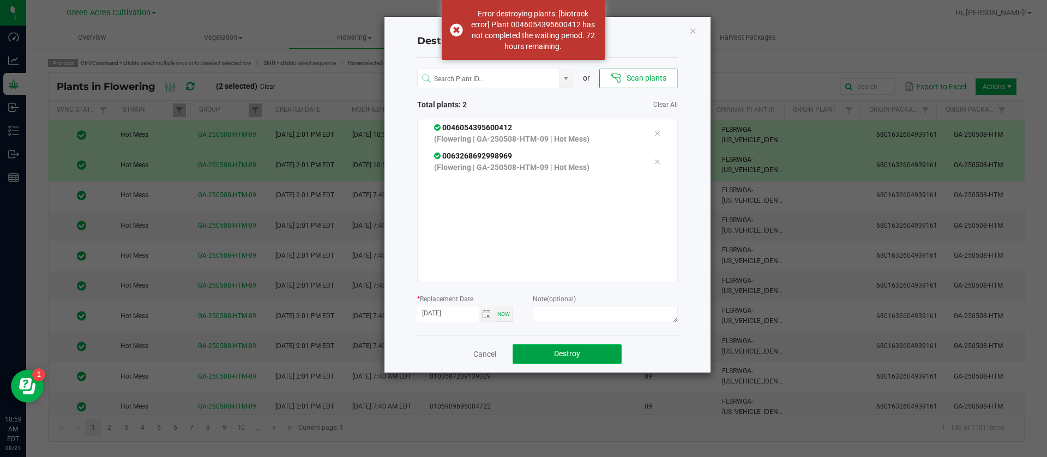
click at [565, 356] on span "Destroy" at bounding box center [567, 353] width 26 height 9
click at [565, 356] on span "Destroy" at bounding box center [571, 353] width 26 height 9
click at [564, 355] on span "Destroy" at bounding box center [571, 353] width 26 height 9
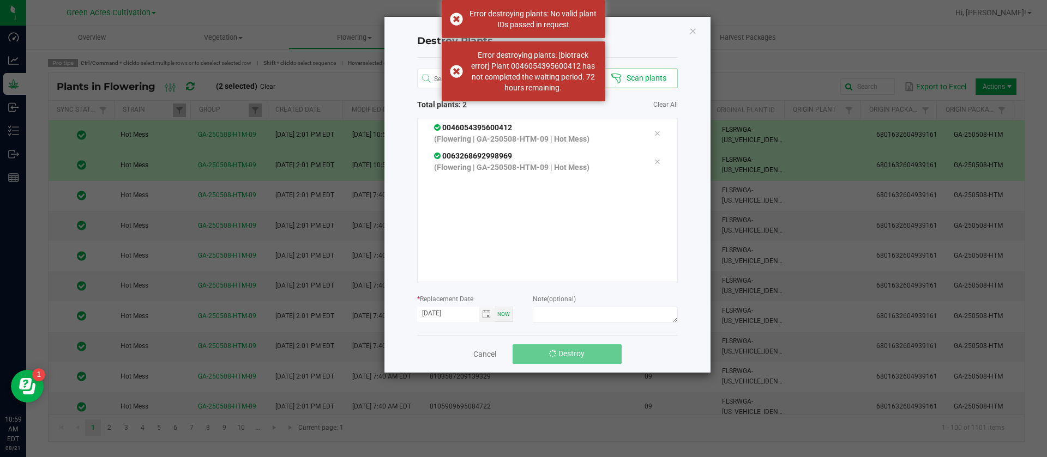
click at [564, 355] on span "Destroy" at bounding box center [571, 353] width 26 height 9
click at [563, 354] on span "Destroy" at bounding box center [571, 353] width 26 height 9
click at [560, 352] on span "Destroy" at bounding box center [571, 353] width 26 height 9
click at [558, 350] on span "Destroy" at bounding box center [571, 353] width 26 height 9
click at [557, 348] on button "Destroy" at bounding box center [566, 355] width 109 height 20
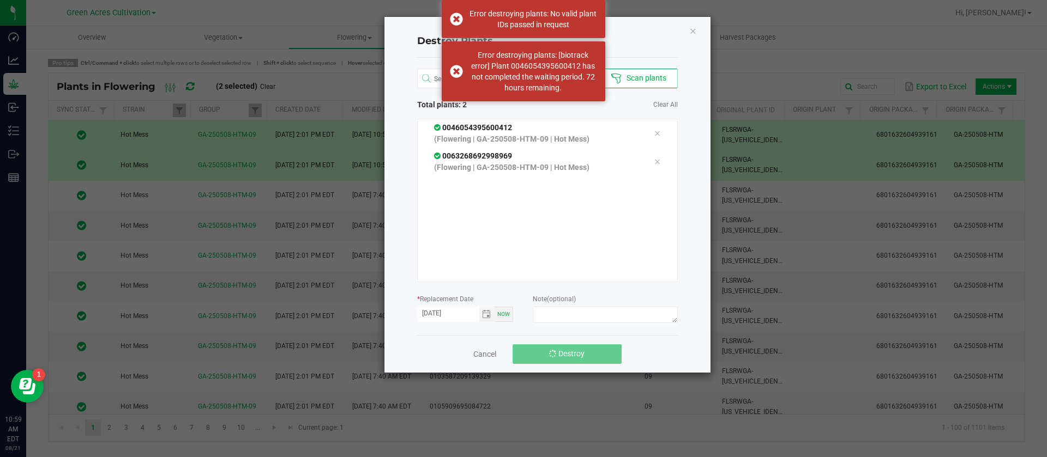
click at [557, 348] on button "Destroy" at bounding box center [566, 355] width 109 height 20
click at [583, 360] on button "Destroy" at bounding box center [566, 355] width 109 height 20
click at [691, 32] on icon "Close" at bounding box center [693, 30] width 8 height 13
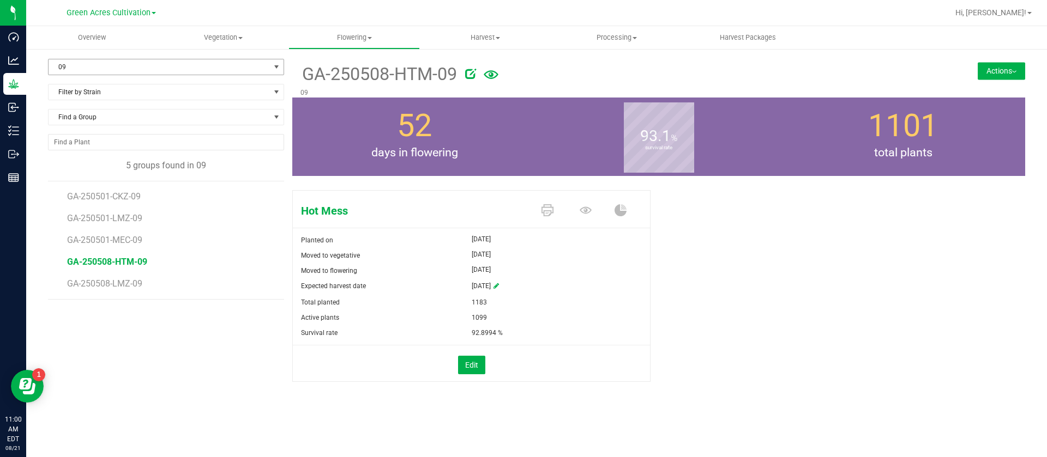
click at [101, 63] on span "09" at bounding box center [159, 66] width 221 height 15
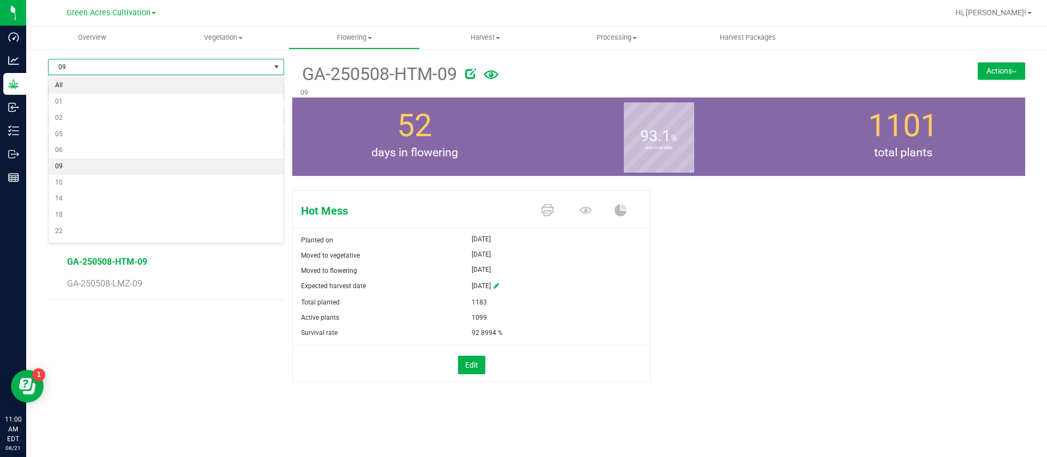
click at [113, 84] on li "All" at bounding box center [166, 85] width 235 height 16
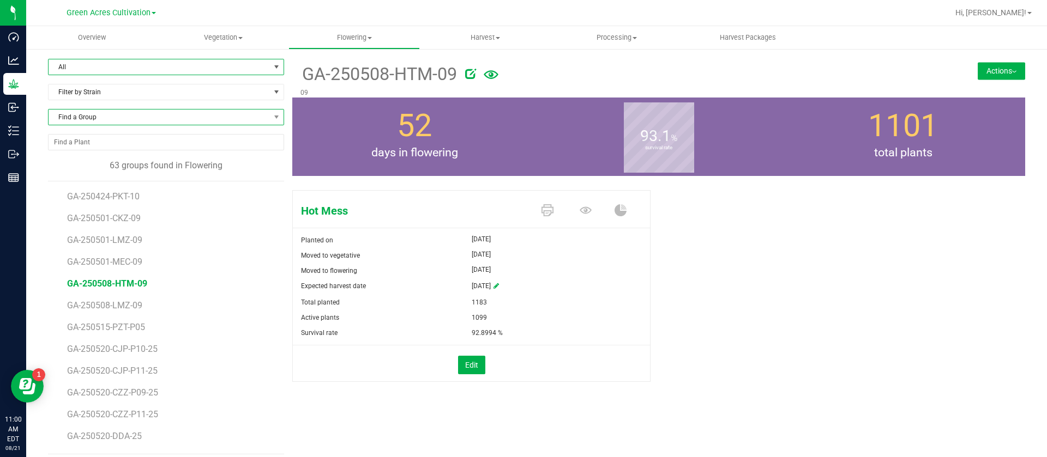
click at [101, 118] on span "Find a Group" at bounding box center [159, 117] width 221 height 15
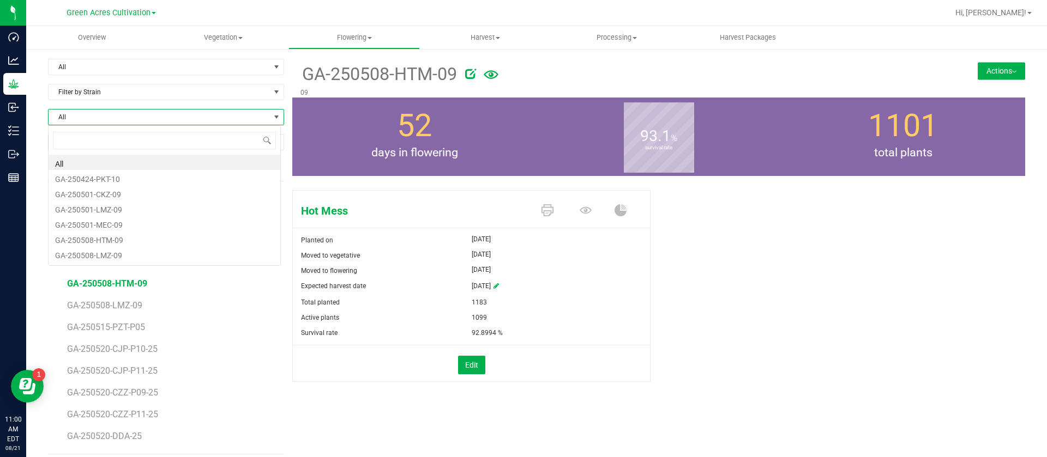
scroll to position [16, 233]
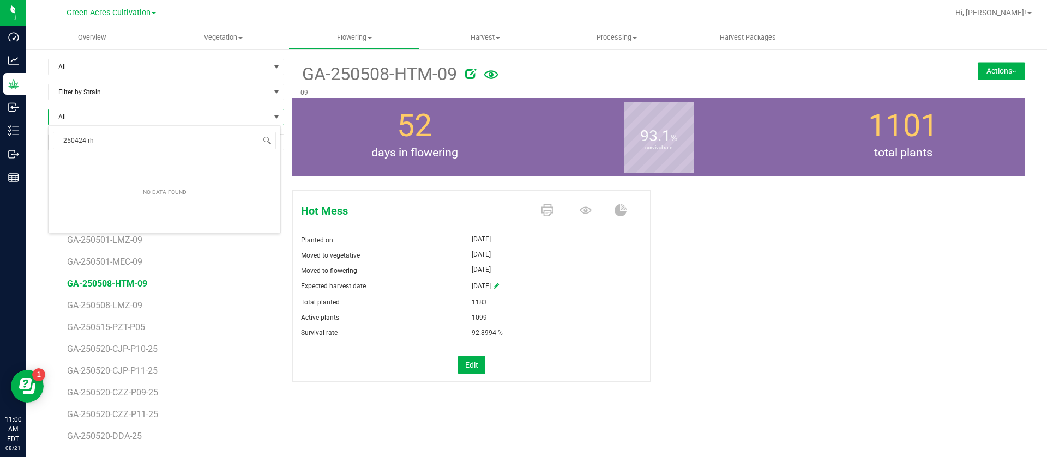
type input "250424-rhb"
click at [409, 127] on span "52" at bounding box center [414, 125] width 35 height 37
click at [685, 162] on b "survival rate" at bounding box center [659, 148] width 70 height 98
click at [123, 113] on span "Find a Group" at bounding box center [159, 117] width 221 height 15
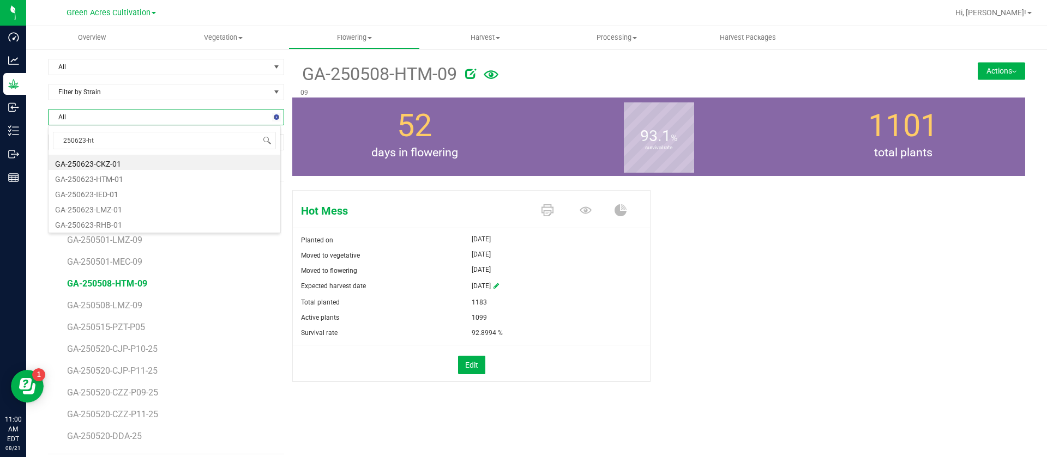
type input "250623-htm"
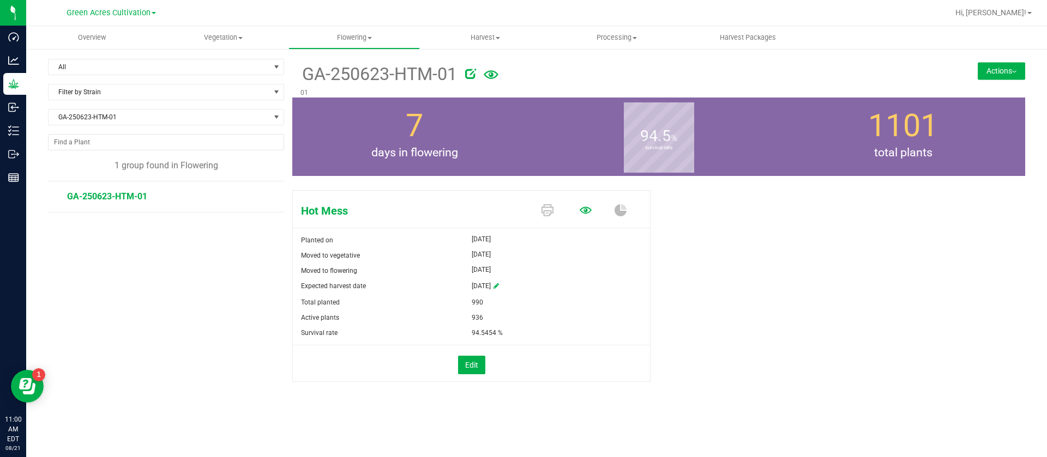
click at [589, 205] on icon at bounding box center [585, 210] width 12 height 12
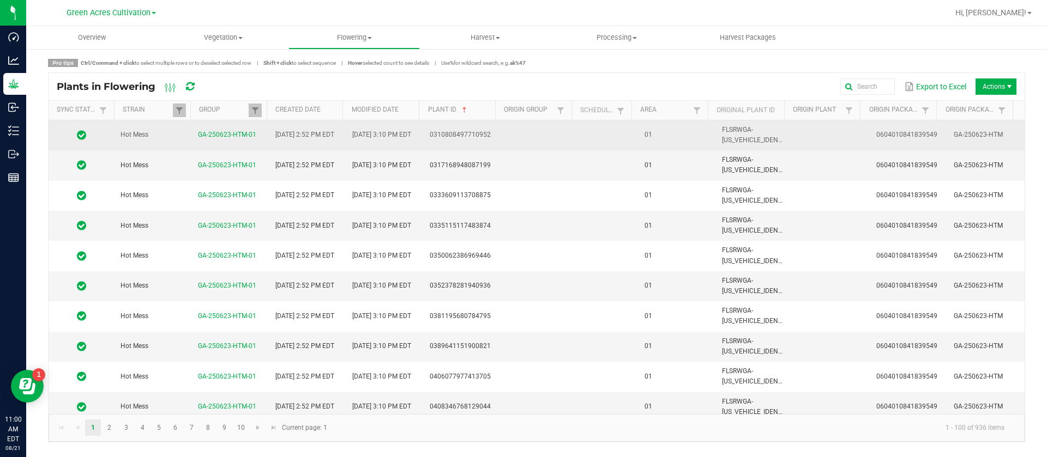
click at [638, 138] on td "01" at bounding box center [676, 135] width 77 height 30
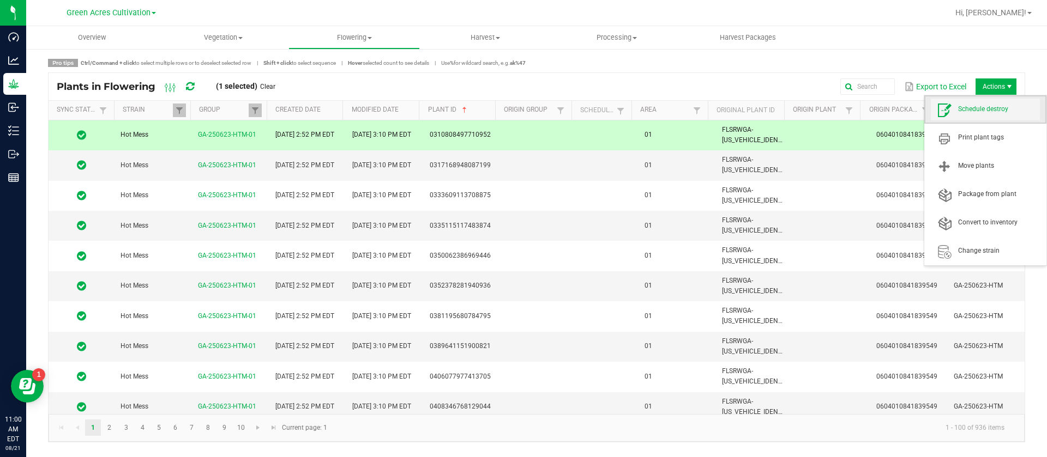
click at [986, 116] on span "Schedule destroy" at bounding box center [985, 110] width 109 height 22
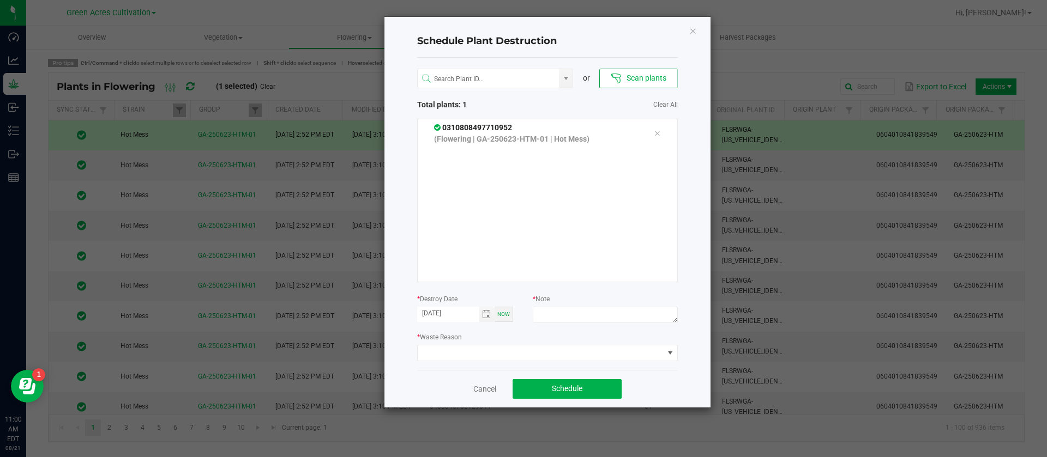
click at [604, 325] on div at bounding box center [605, 317] width 144 height 20
click at [603, 321] on textarea at bounding box center [605, 315] width 144 height 16
click at [542, 313] on textarea "wastte" at bounding box center [605, 315] width 144 height 16
type textarea "waste"
click at [474, 353] on span at bounding box center [541, 353] width 246 height 15
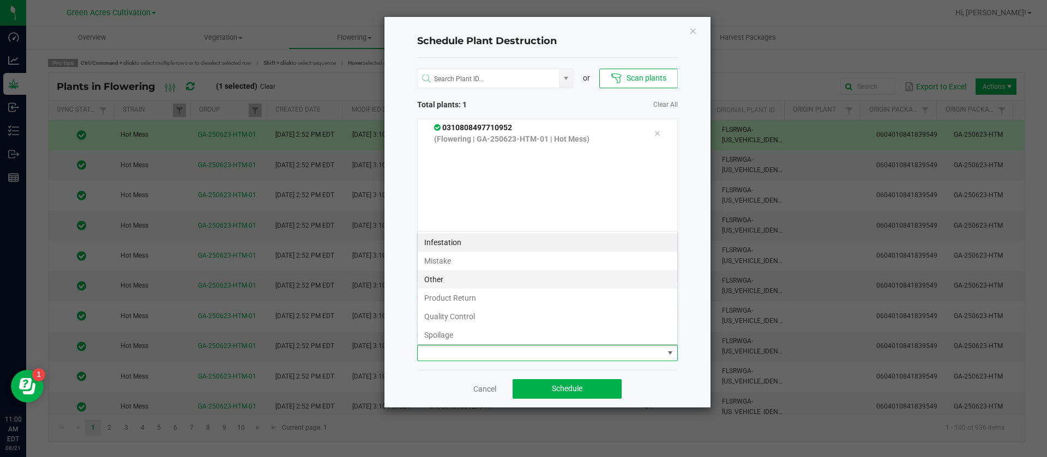
scroll to position [39, 0]
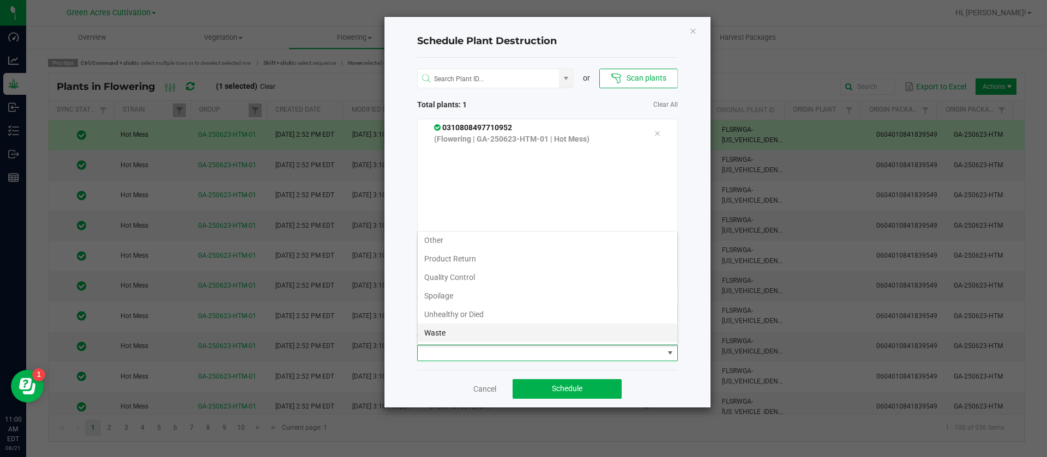
click at [444, 337] on li "Waste" at bounding box center [547, 333] width 259 height 19
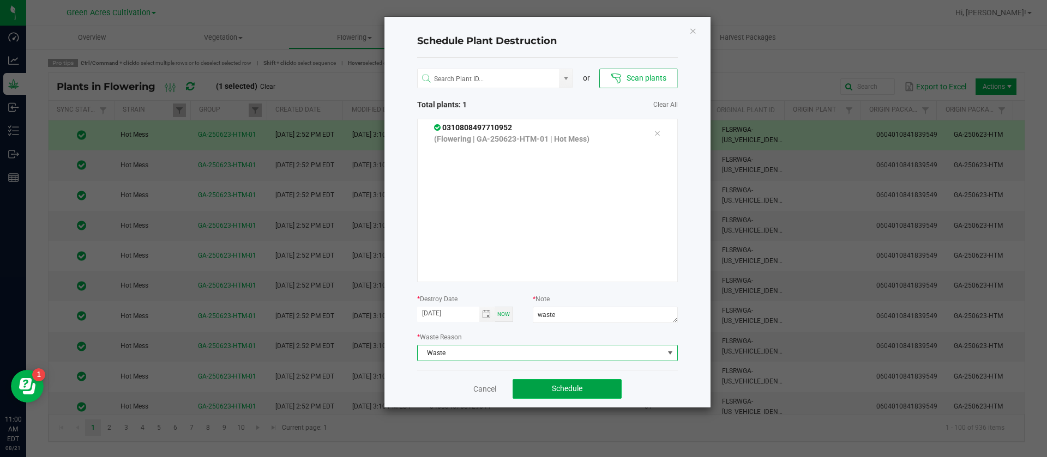
click at [560, 381] on button "Schedule" at bounding box center [566, 389] width 109 height 20
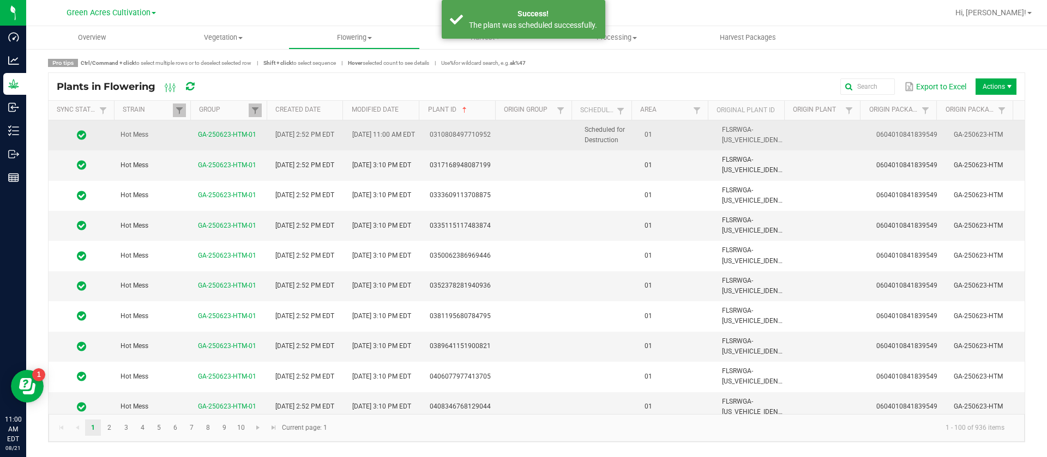
click at [638, 135] on td "01" at bounding box center [676, 135] width 77 height 30
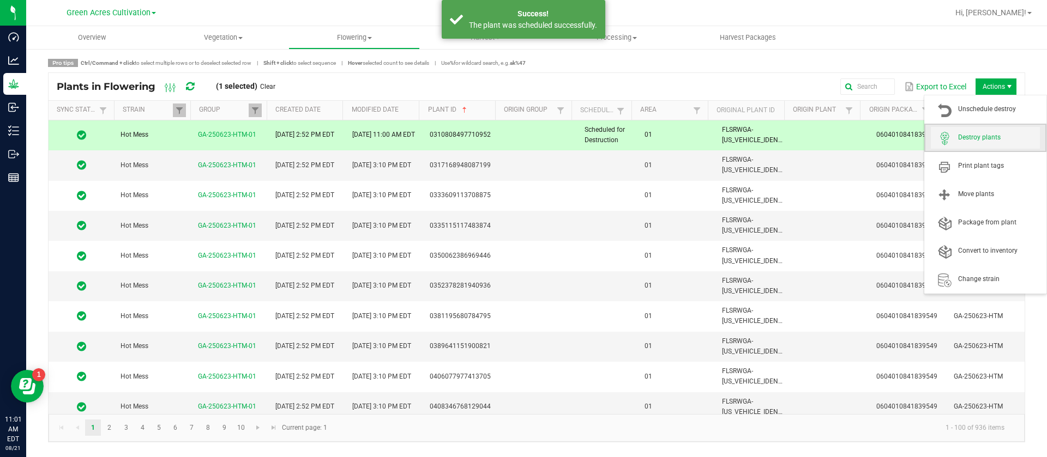
click at [988, 137] on span "Destroy plants" at bounding box center [999, 137] width 82 height 9
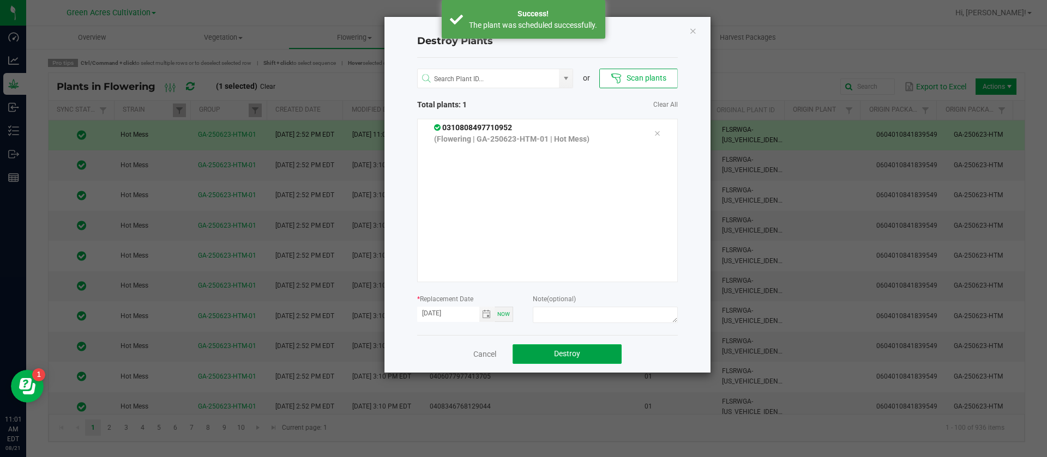
click at [602, 345] on button "Destroy" at bounding box center [566, 355] width 109 height 20
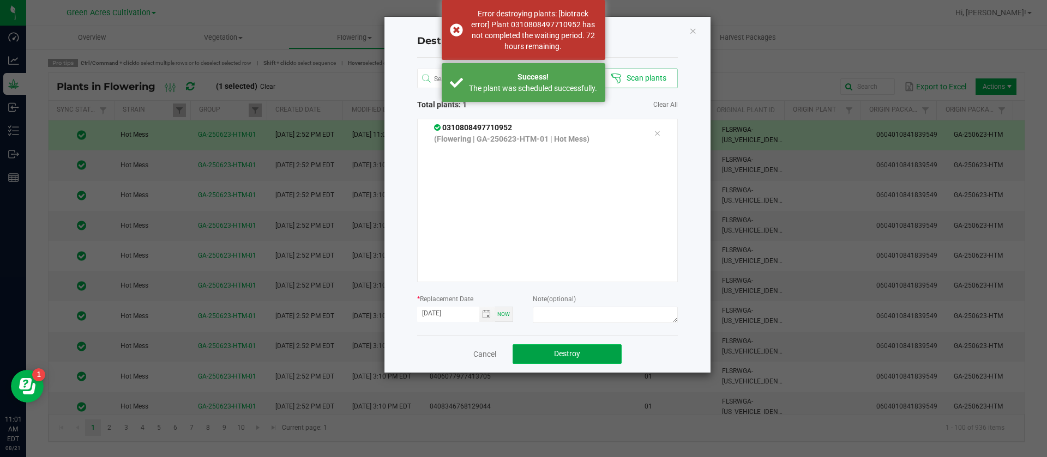
click at [580, 359] on button "Destroy" at bounding box center [566, 355] width 109 height 20
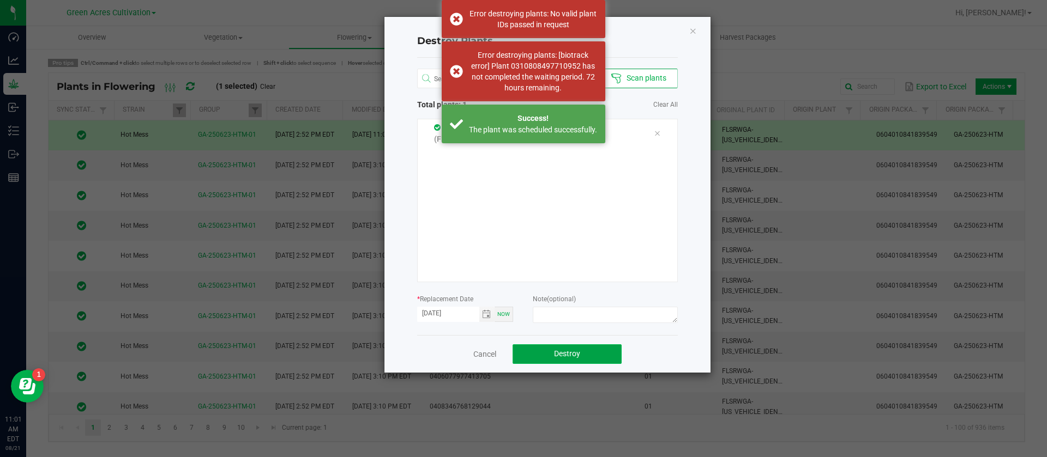
click at [577, 360] on button "Destroy" at bounding box center [566, 355] width 109 height 20
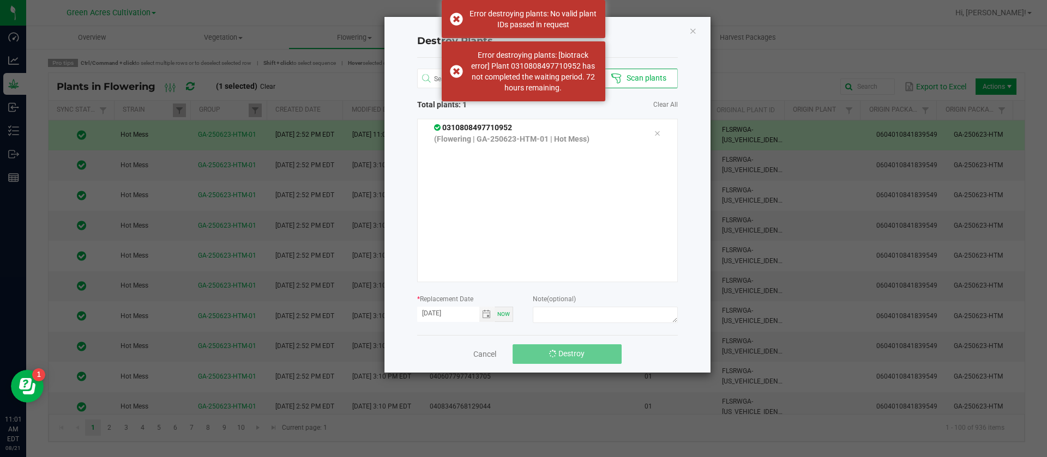
click at [574, 358] on span "Destroy" at bounding box center [571, 353] width 26 height 9
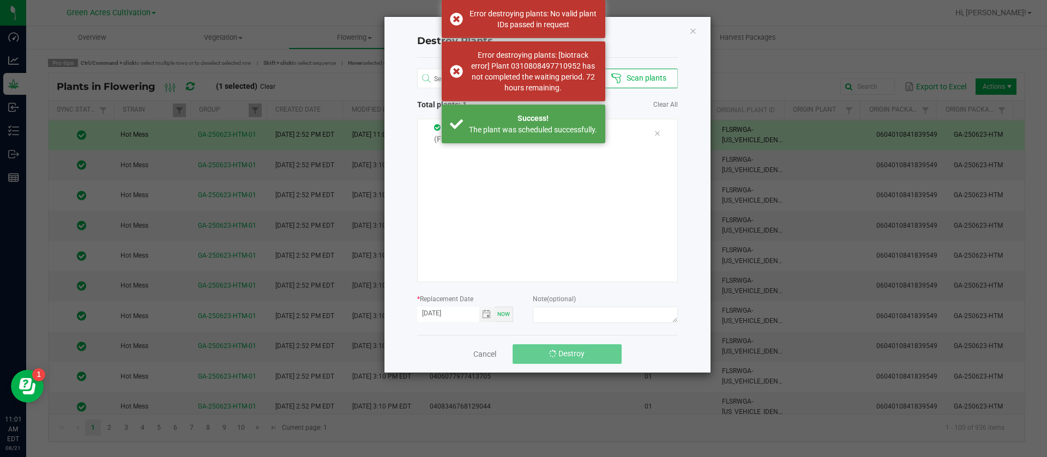
click at [572, 357] on span "Destroy" at bounding box center [571, 353] width 26 height 9
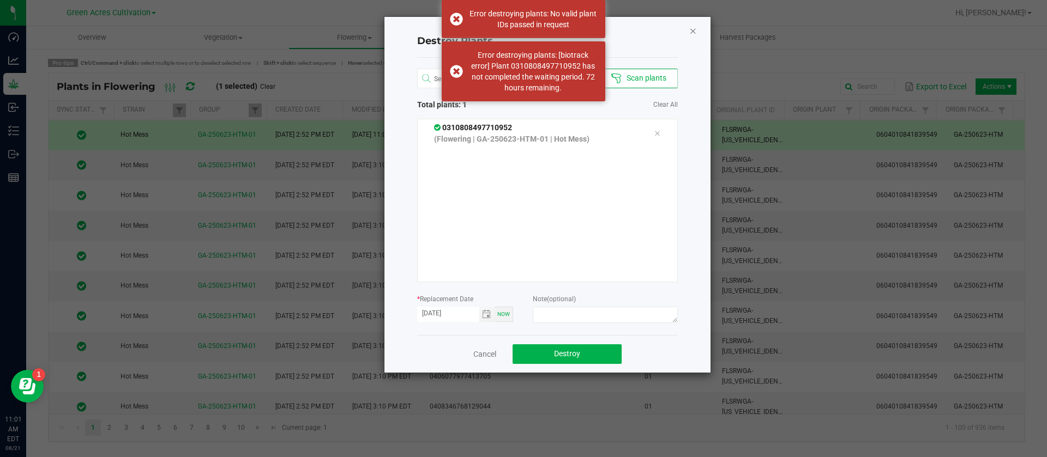
click at [691, 31] on icon "Close" at bounding box center [693, 30] width 8 height 13
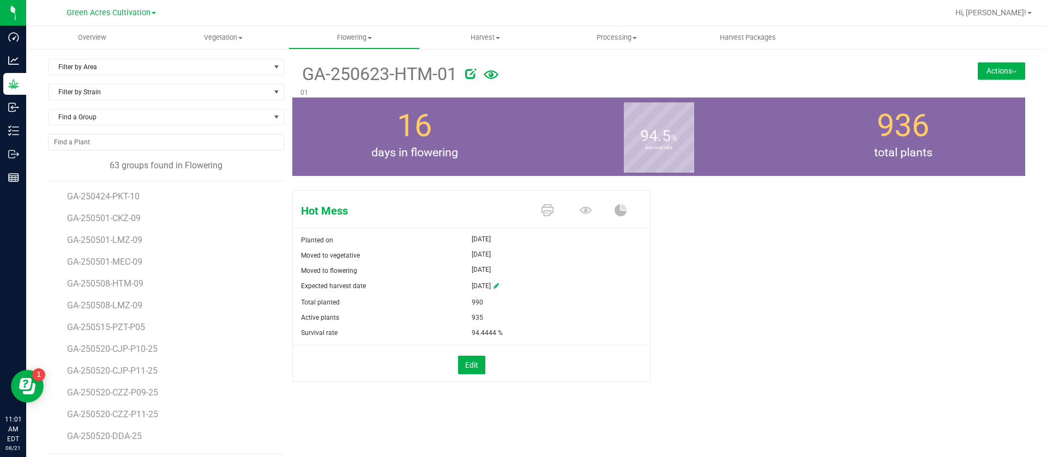
click at [457, 118] on div "16 days in flowering" at bounding box center [414, 137] width 244 height 78
click at [226, 33] on span "Vegetation" at bounding box center [223, 38] width 130 height 10
click at [224, 89] on span "Mother groups" at bounding box center [198, 91] width 81 height 9
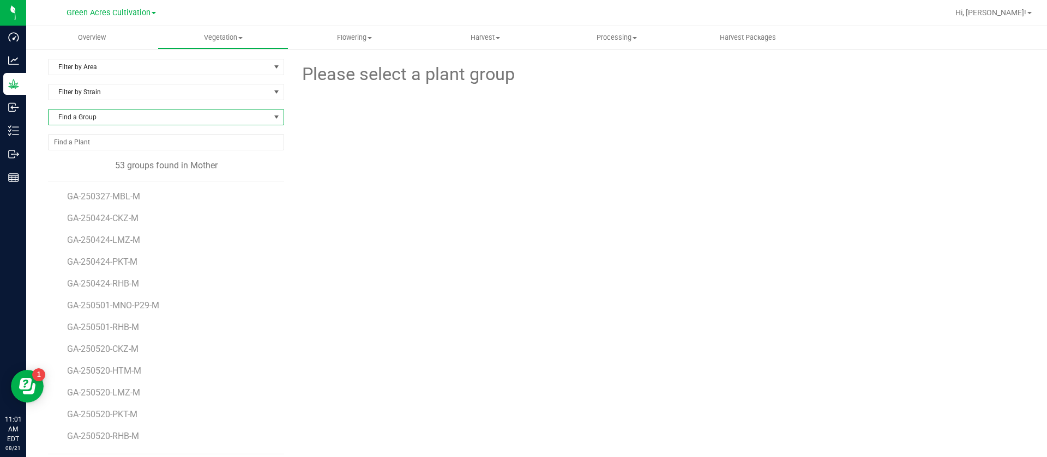
click at [113, 119] on span "Find a Group" at bounding box center [159, 117] width 221 height 15
type input "2"
type input "ied"
click at [150, 159] on li "GA-250527-IED- M" at bounding box center [165, 162] width 232 height 15
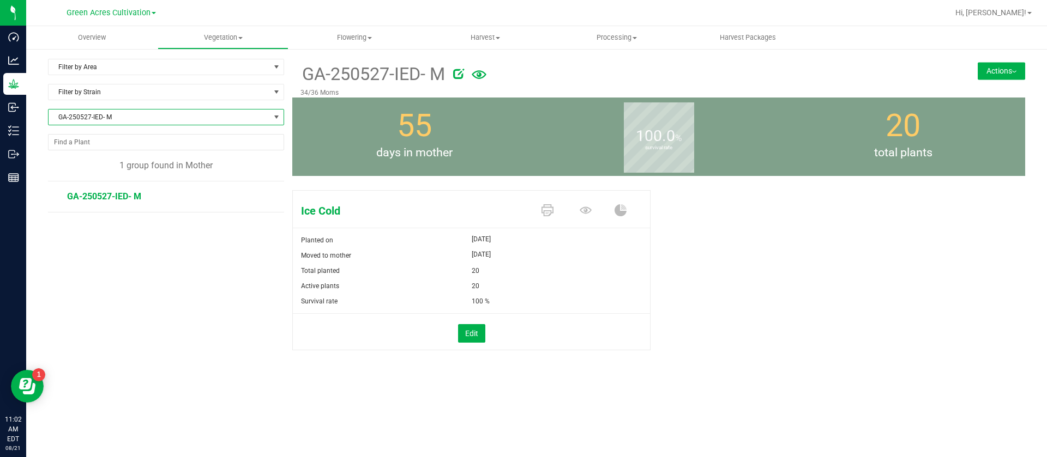
click at [1003, 75] on button "Actions" at bounding box center [1000, 70] width 47 height 17
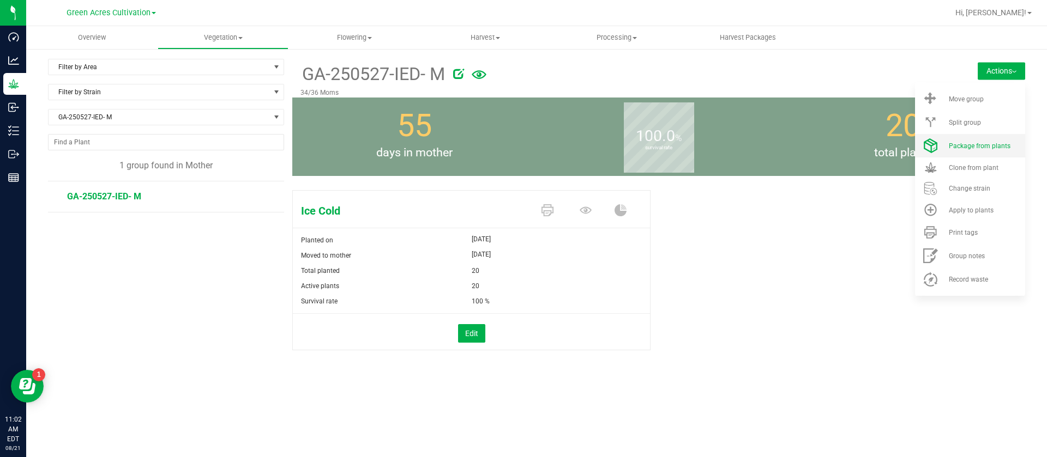
click at [969, 140] on li "Package from plants" at bounding box center [970, 145] width 110 height 23
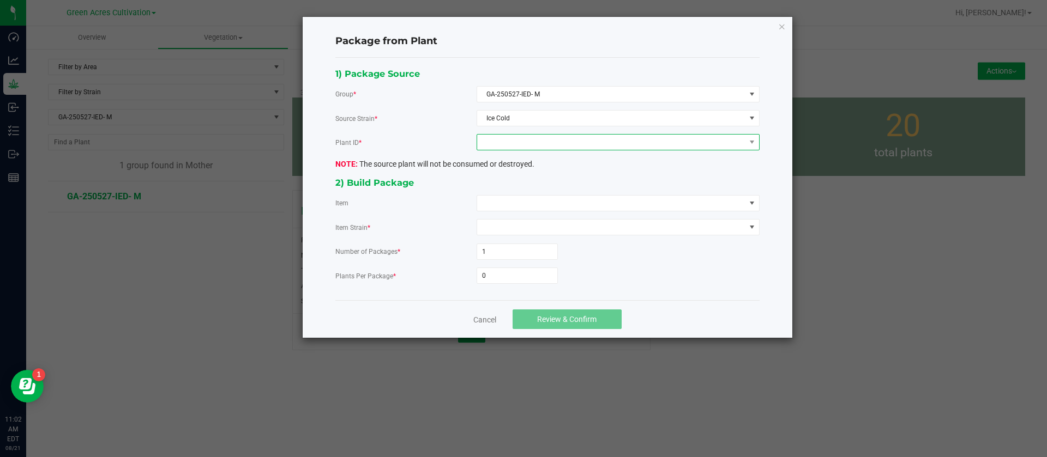
click at [524, 143] on span at bounding box center [611, 142] width 268 height 15
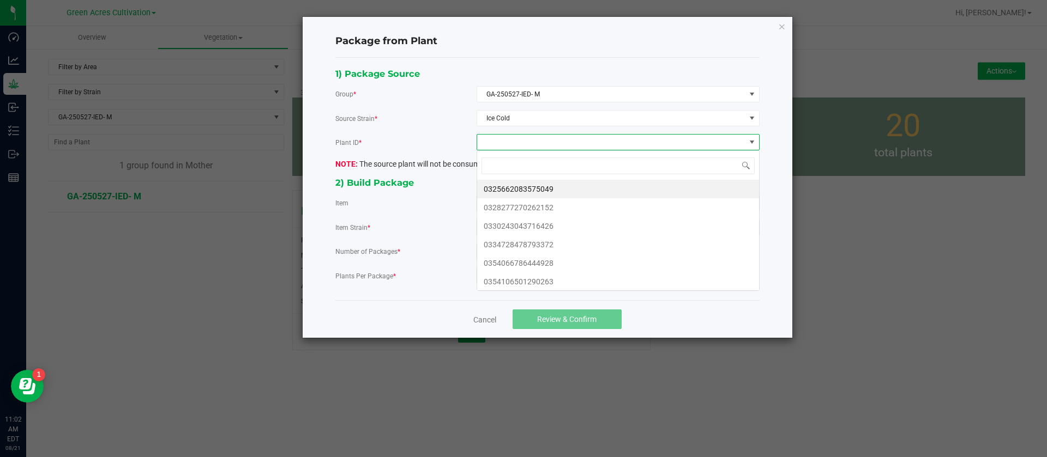
scroll to position [16, 282]
click at [518, 186] on li "0325662083575049" at bounding box center [618, 189] width 282 height 19
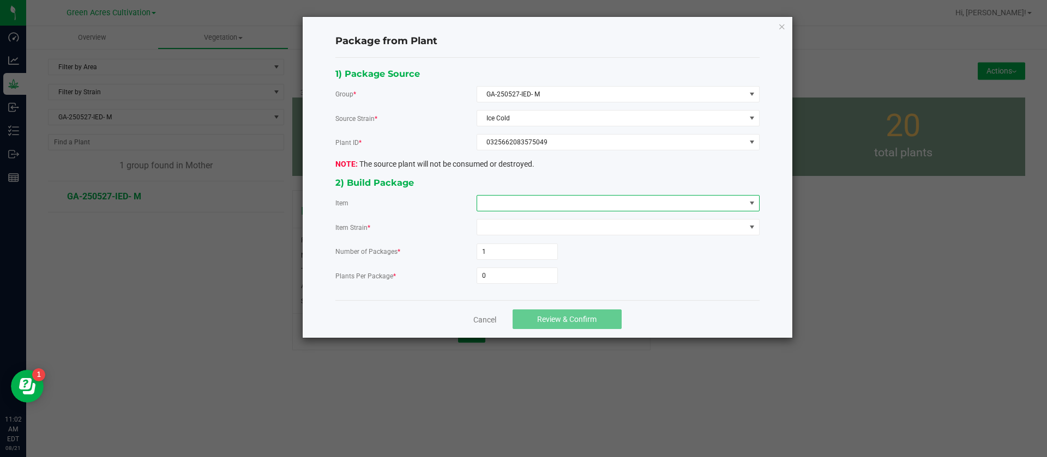
click at [514, 196] on span at bounding box center [611, 203] width 268 height 15
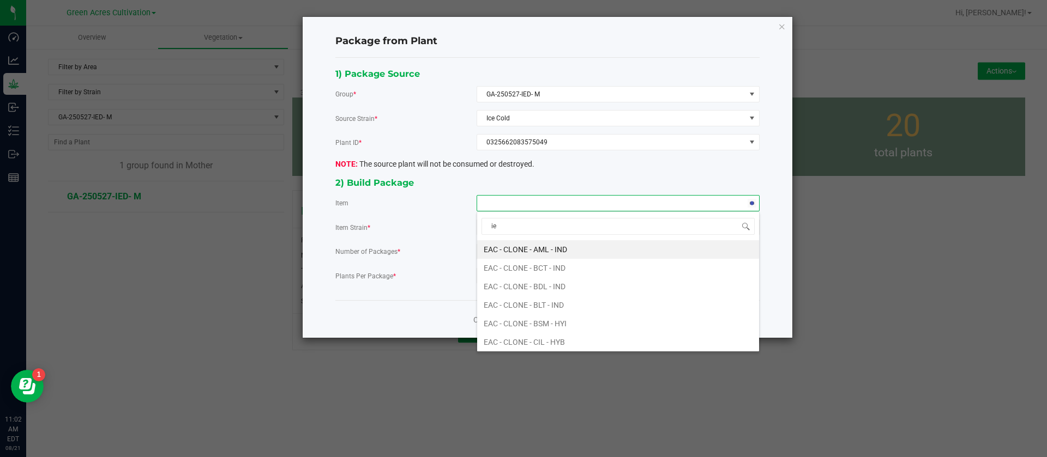
type input "ied"
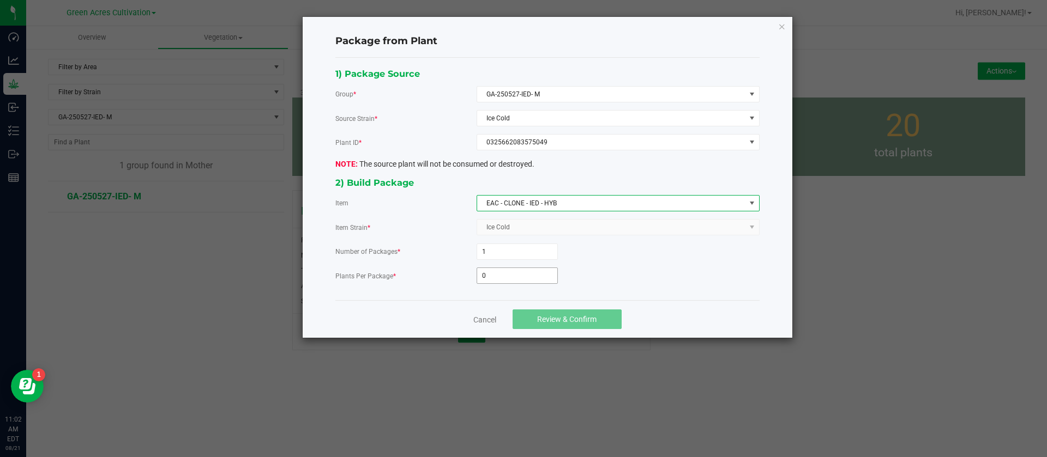
click at [494, 278] on input "0" at bounding box center [517, 275] width 80 height 15
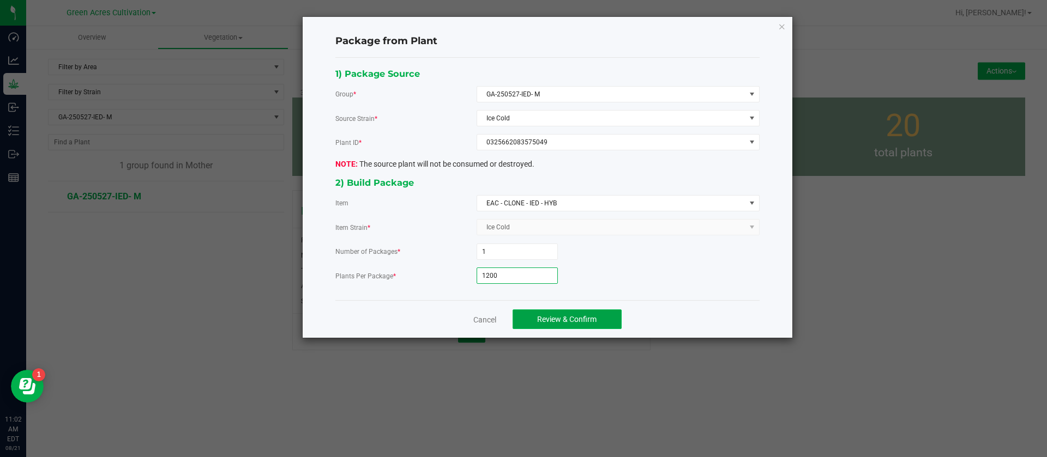
type input "1,200"
click at [591, 316] on span "Review & Confirm" at bounding box center [566, 319] width 59 height 9
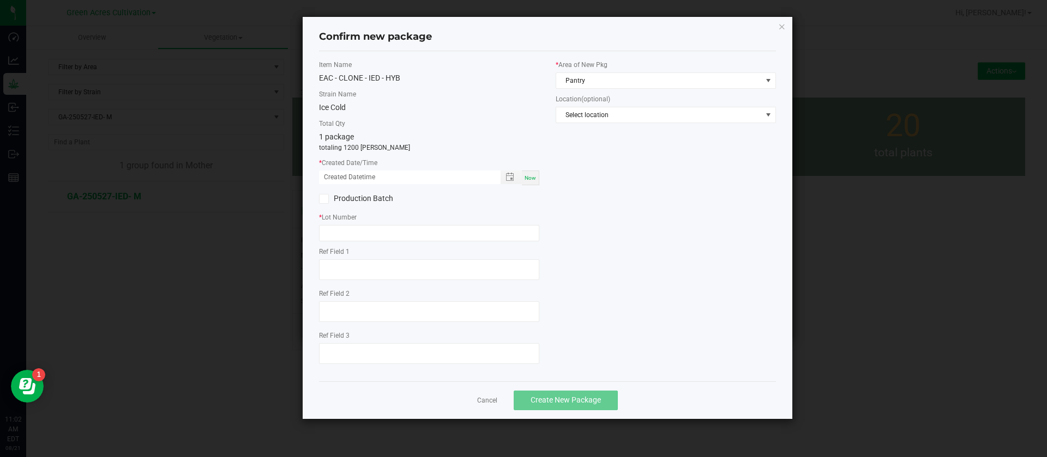
click at [535, 177] on span "Now" at bounding box center [529, 178] width 11 height 6
click at [335, 174] on input "[DATE] 11:02 AM" at bounding box center [404, 178] width 170 height 14
type input "[DATE] 11:02 AM"
click at [367, 234] on input "text" at bounding box center [429, 233] width 220 height 16
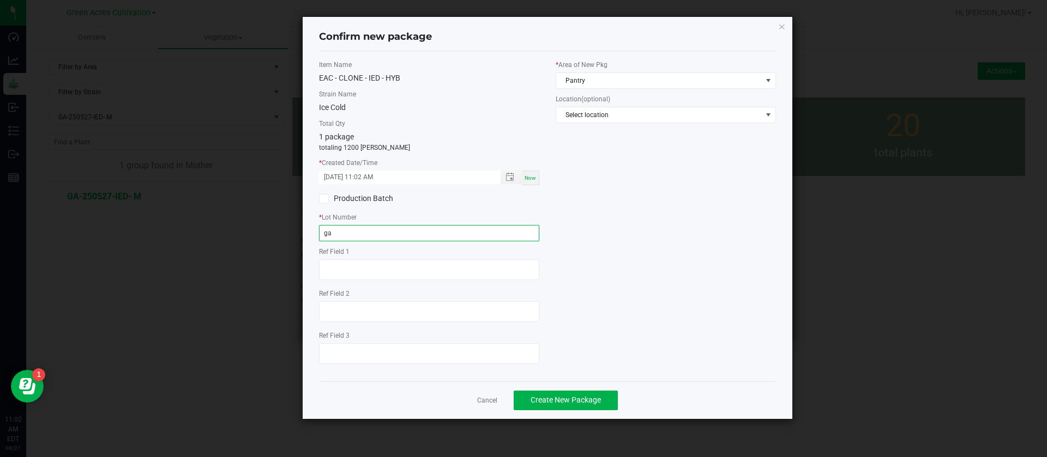
type input "g"
type input "GA-250813-IED"
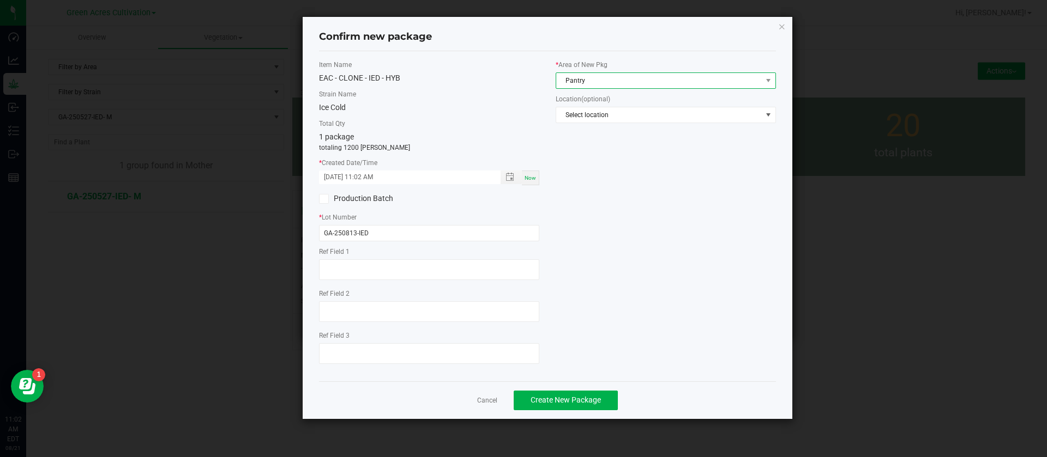
click at [590, 80] on span "Pantry" at bounding box center [659, 80] width 206 height 15
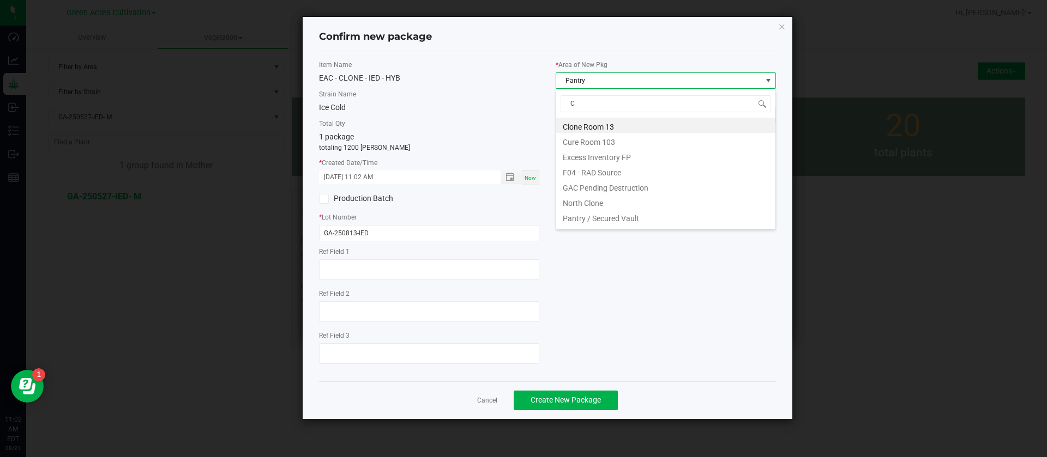
scroll to position [16, 220]
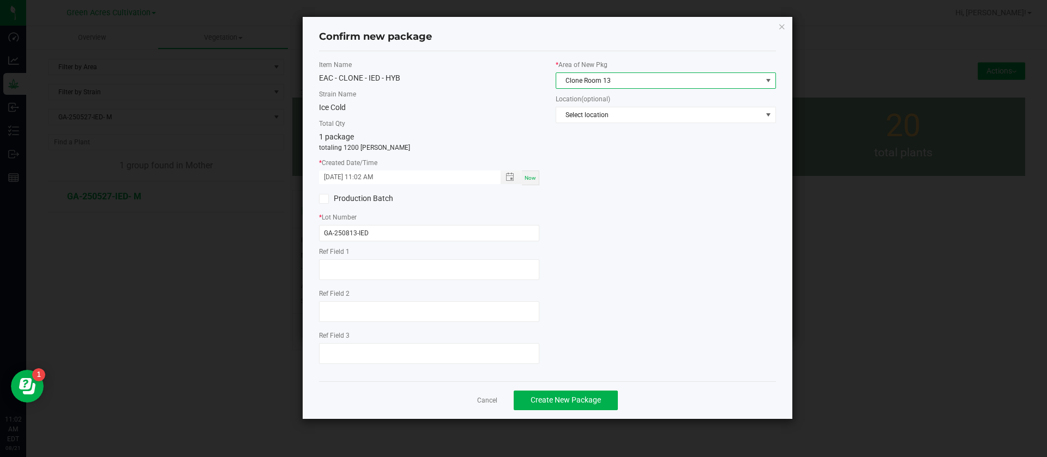
click at [621, 294] on div "Item Name EAC - CLONE - IED - HYB Strain Name Ice Cold Total Qty 1 package tota…" at bounding box center [547, 216] width 473 height 313
click at [548, 394] on button "Create New Package" at bounding box center [566, 401] width 104 height 20
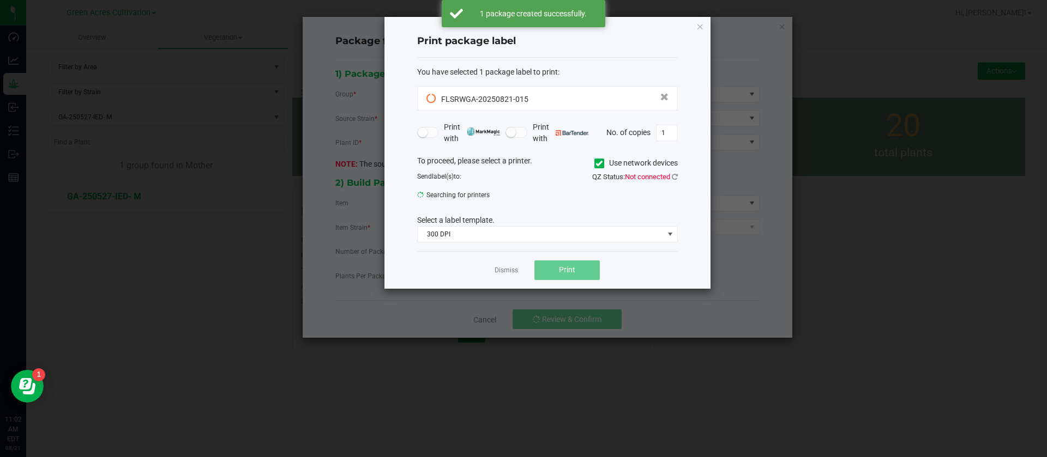
click at [505, 277] on div "Dismiss Print" at bounding box center [547, 270] width 261 height 38
click at [505, 267] on link "Dismiss" at bounding box center [505, 270] width 23 height 9
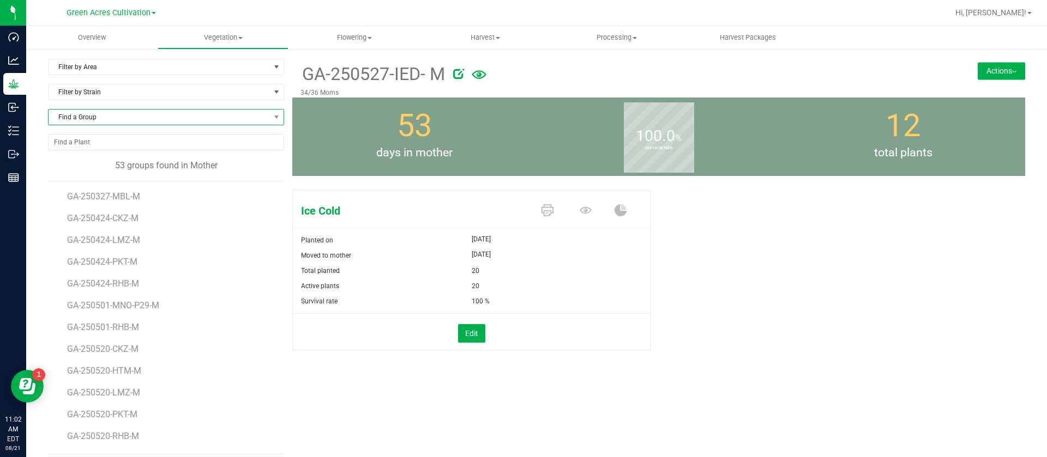
click at [107, 115] on span "Find a Group" at bounding box center [159, 117] width 221 height 15
type input "F"
click at [209, 37] on span "Vegetation" at bounding box center [223, 38] width 130 height 10
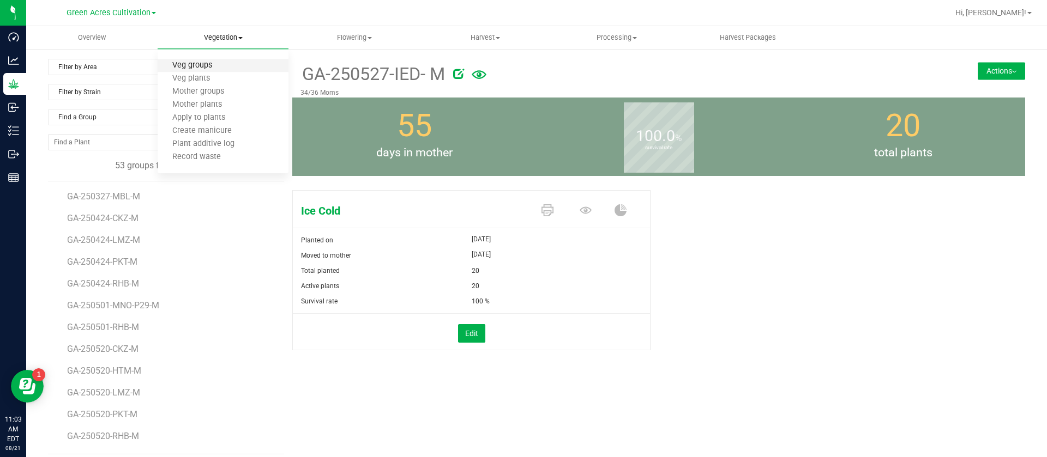
click at [212, 61] on span "Veg groups" at bounding box center [192, 65] width 69 height 9
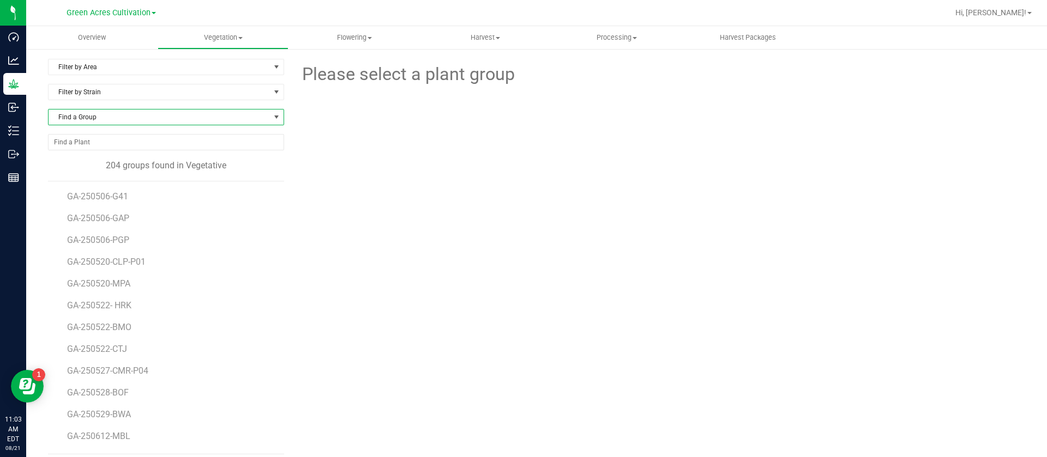
click at [95, 119] on span "Find a Group" at bounding box center [159, 117] width 221 height 15
type input "FUM"
click at [128, 160] on li "GA-250619-FUM" at bounding box center [165, 162] width 232 height 15
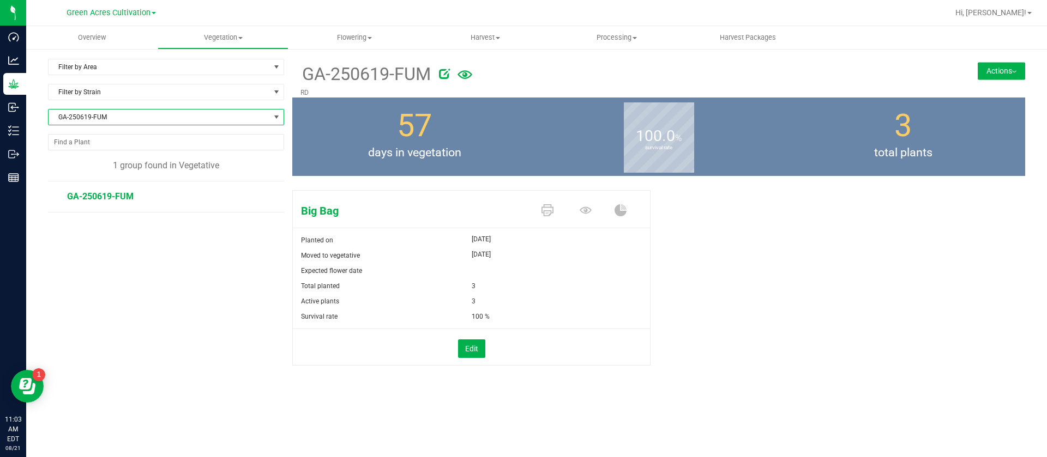
click at [986, 71] on button "Actions" at bounding box center [1000, 70] width 47 height 17
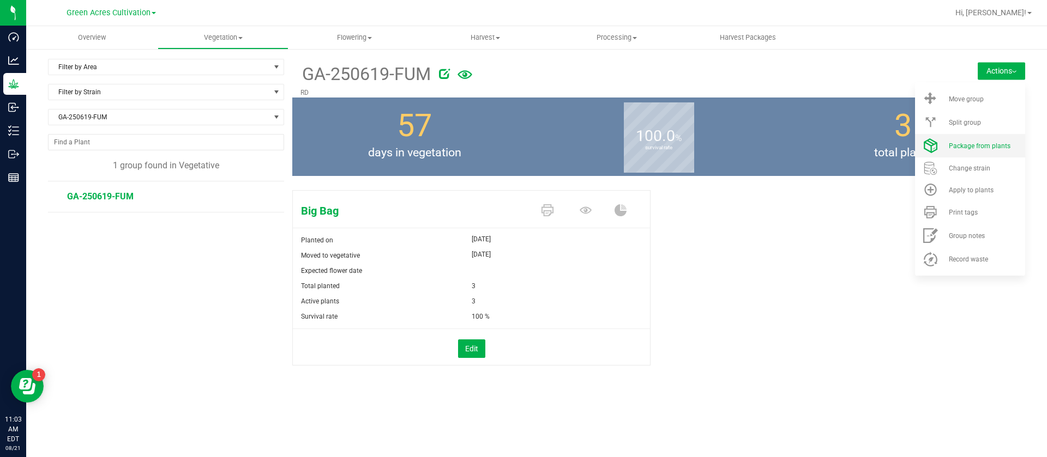
click at [997, 136] on li "Package from plants" at bounding box center [970, 145] width 110 height 23
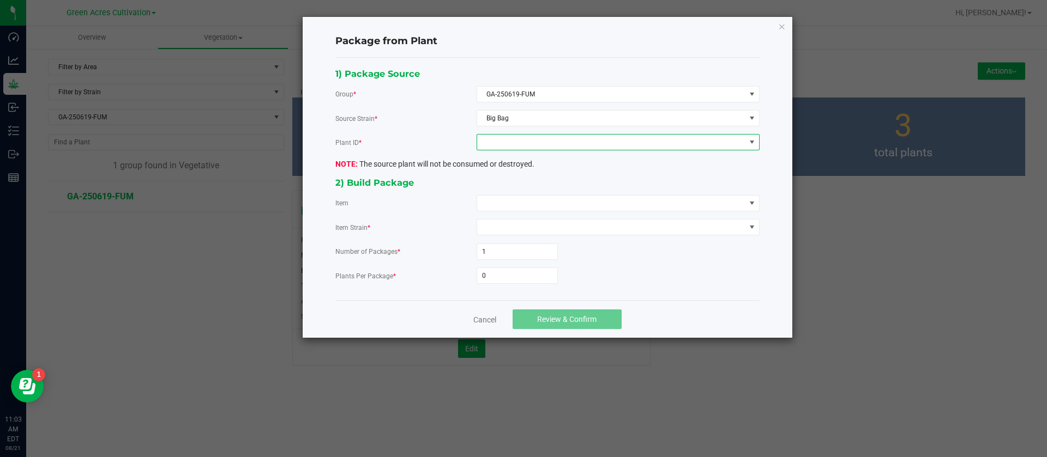
click at [554, 141] on span at bounding box center [611, 142] width 268 height 15
click at [527, 185] on li "0355429188074798" at bounding box center [618, 189] width 282 height 19
click at [516, 204] on span at bounding box center [611, 203] width 268 height 15
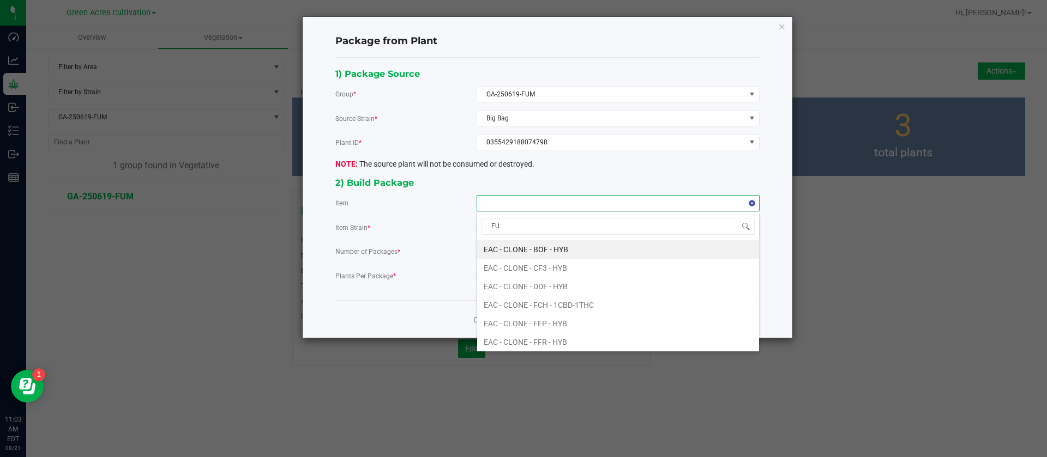
type input "FUM"
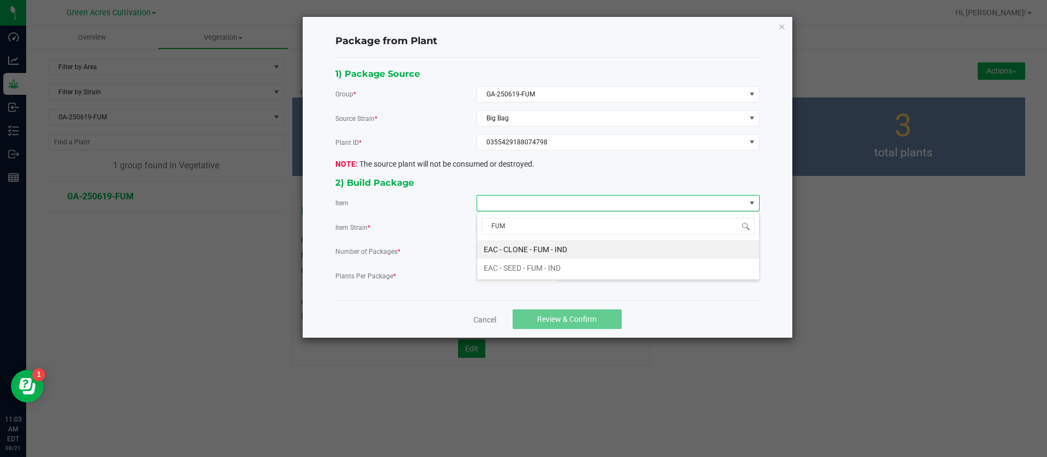
drag, startPoint x: 566, startPoint y: 244, endPoint x: 560, endPoint y: 243, distance: 5.5
click at [563, 243] on IND "EAC - CLONE - FUM - IND" at bounding box center [618, 249] width 282 height 19
click at [512, 279] on input "0" at bounding box center [517, 275] width 80 height 15
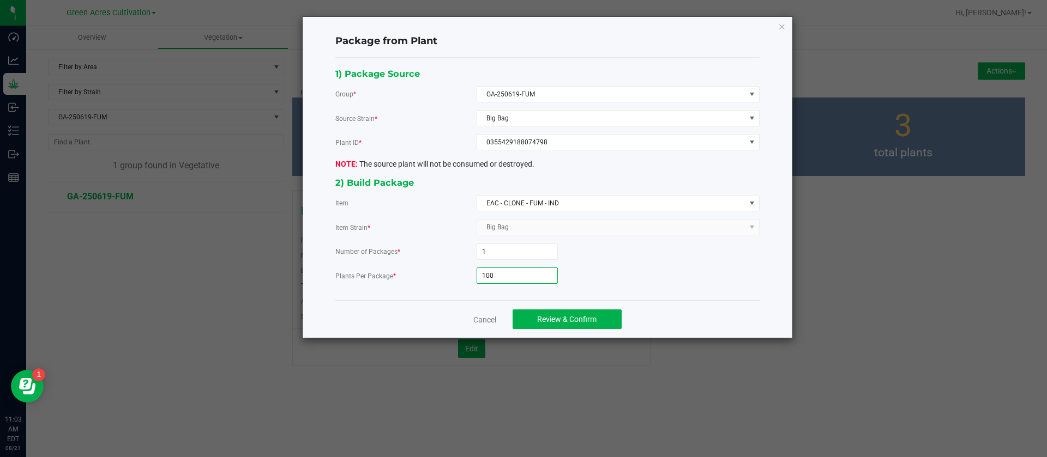
type input "100"
click at [573, 307] on div "Cancel Review & Confirm" at bounding box center [547, 319] width 424 height 38
click at [572, 316] on span "Review & Confirm" at bounding box center [566, 319] width 59 height 9
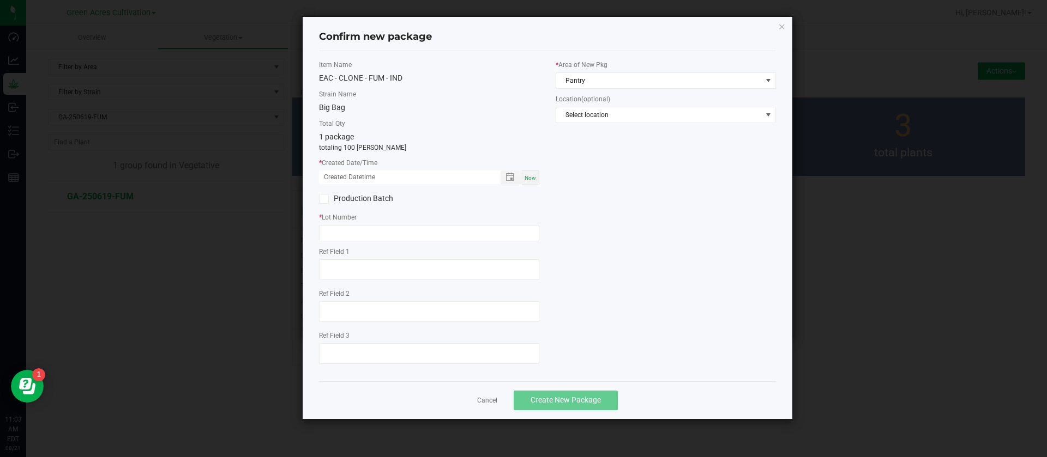
click at [533, 182] on div "Now" at bounding box center [530, 178] width 17 height 15
click at [337, 171] on input "[DATE] 11:03 AM" at bounding box center [404, 178] width 170 height 14
type input "[DATE] 11:03 AM"
click at [350, 226] on input "text" at bounding box center [429, 233] width 220 height 16
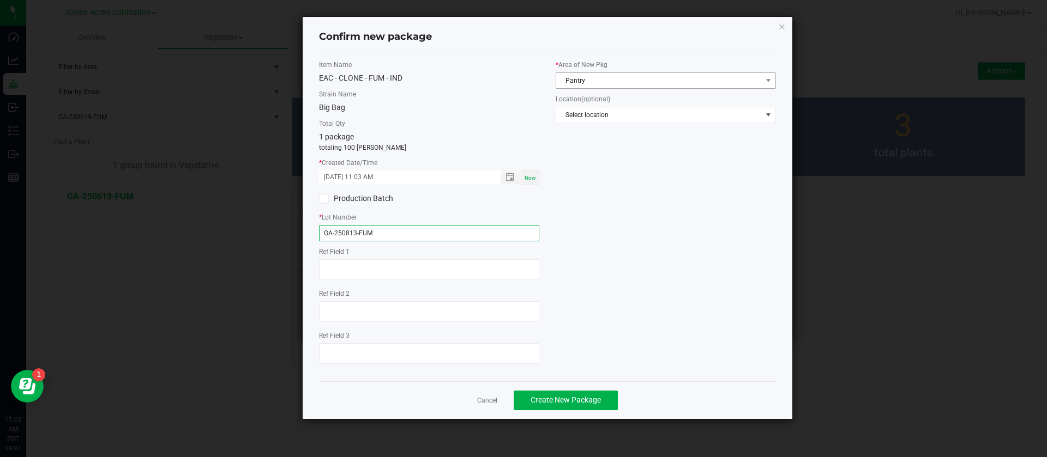
type input "GA-250813-FUM"
click at [581, 82] on span "Pantry" at bounding box center [659, 80] width 206 height 15
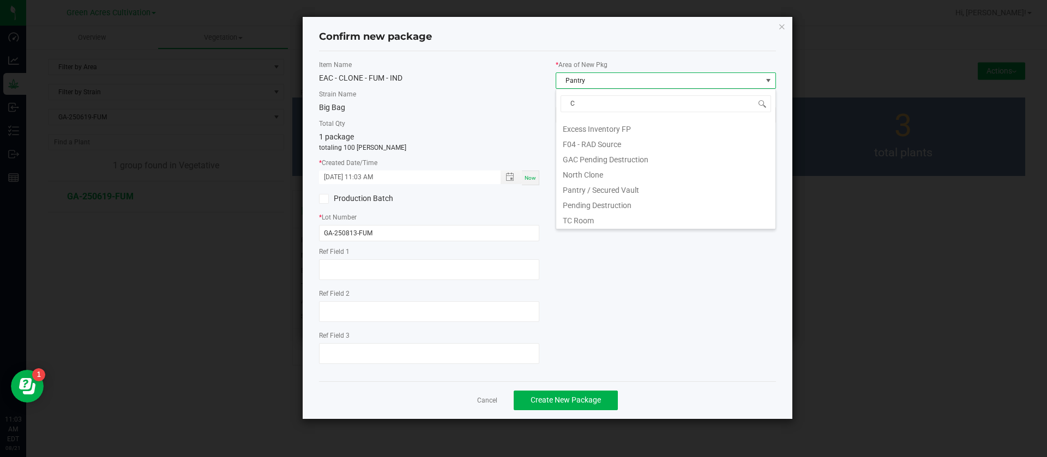
scroll to position [0, 0]
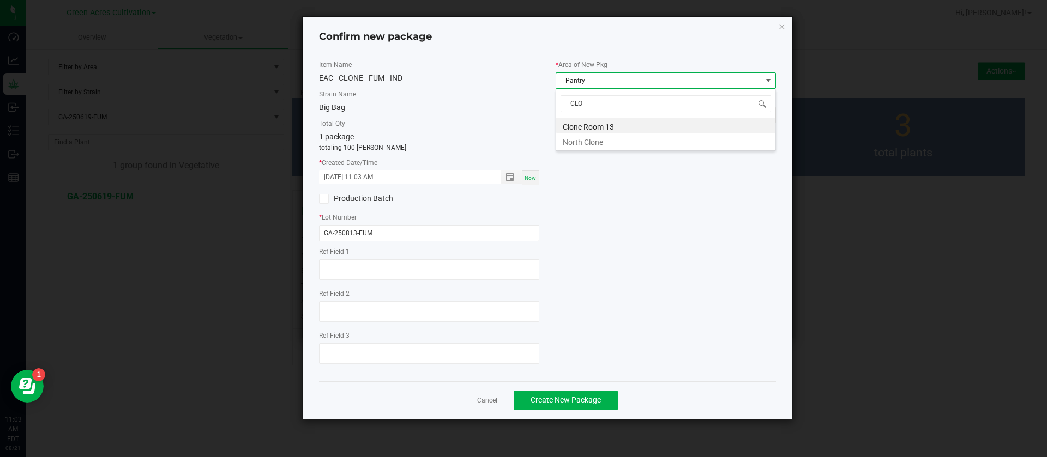
type input "CLON"
click at [669, 310] on div "Item Name EAC - CLONE - FUM - IND Strain Name Big Bag Total Qty 1 package total…" at bounding box center [547, 216] width 473 height 313
click at [549, 401] on span "Create New Package" at bounding box center [565, 400] width 70 height 9
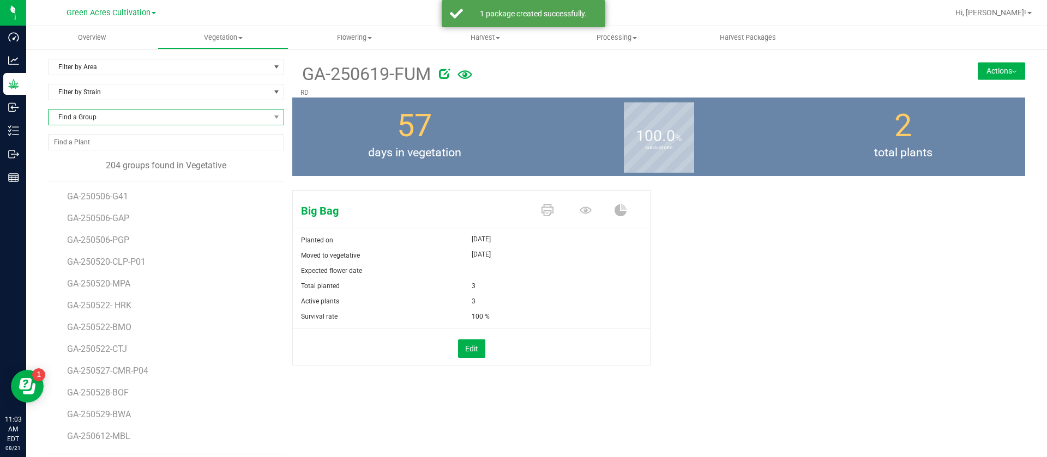
click at [146, 114] on span "Find a Group" at bounding box center [159, 117] width 221 height 15
type input "PBX"
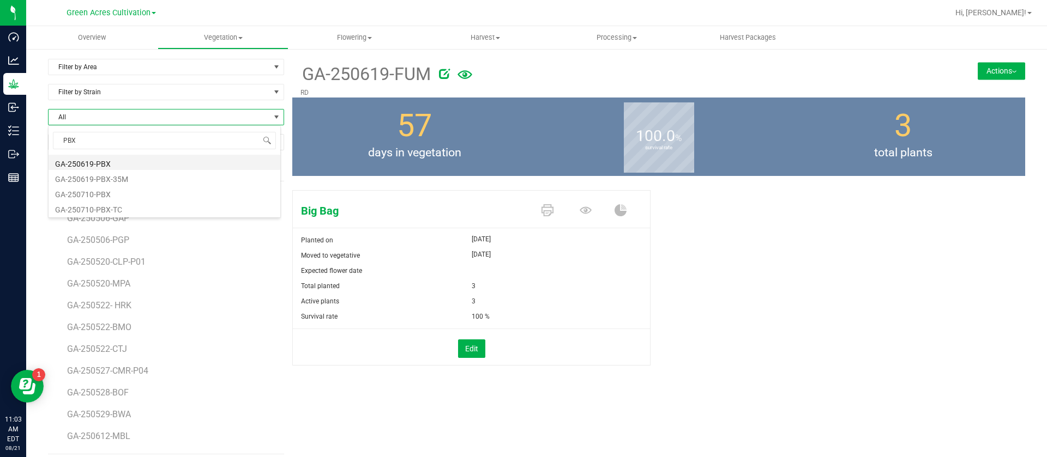
click at [102, 156] on li "GA-250619-PBX" at bounding box center [165, 162] width 232 height 15
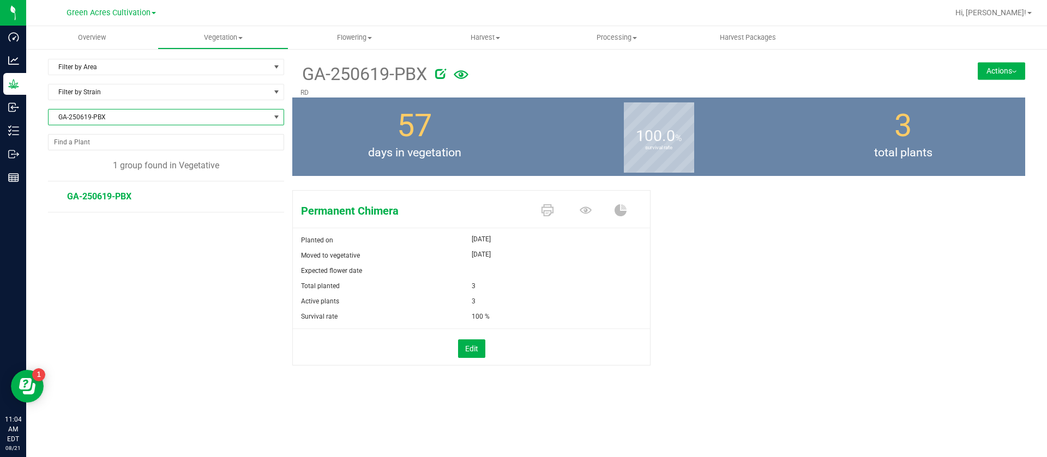
click at [1004, 72] on button "Actions" at bounding box center [1000, 70] width 47 height 17
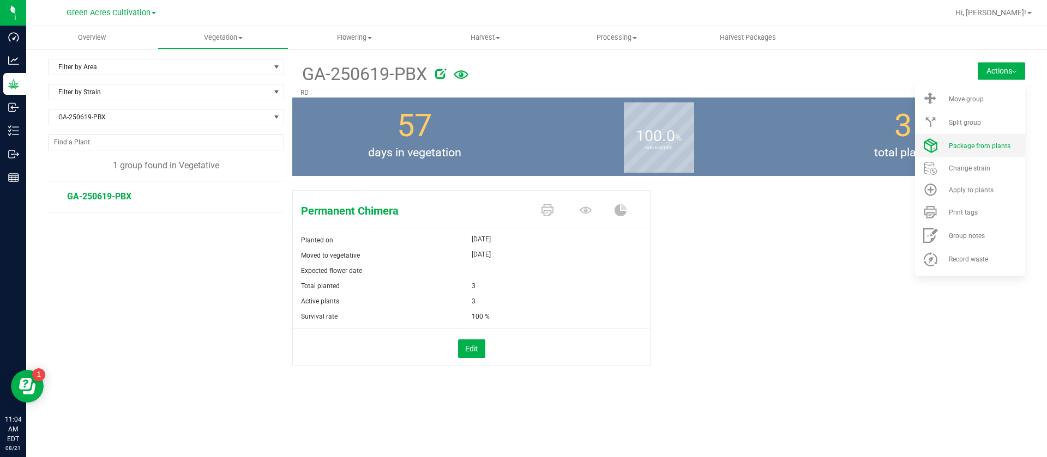
click at [986, 140] on li "Package from plants" at bounding box center [970, 145] width 110 height 23
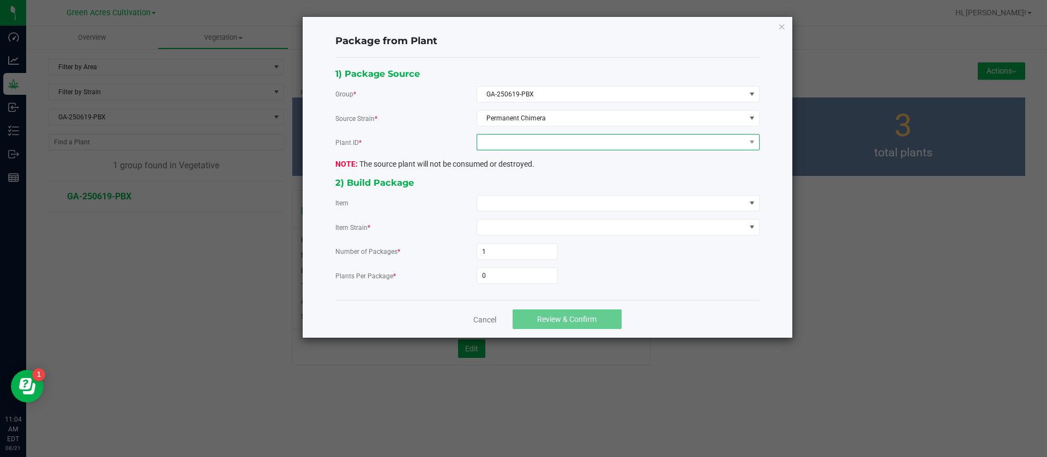
click at [511, 135] on span at bounding box center [611, 142] width 268 height 15
click at [521, 188] on li "2408906952934654" at bounding box center [618, 189] width 282 height 19
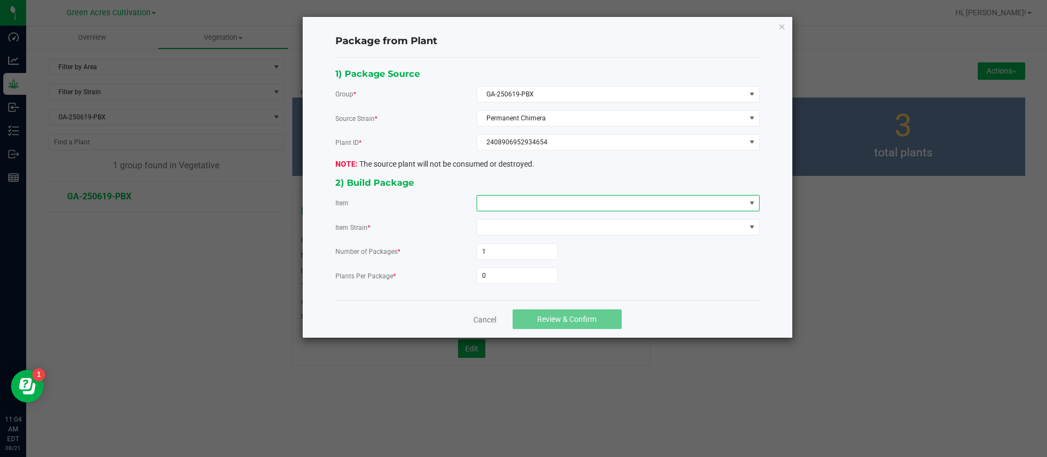
click at [514, 202] on span at bounding box center [611, 203] width 268 height 15
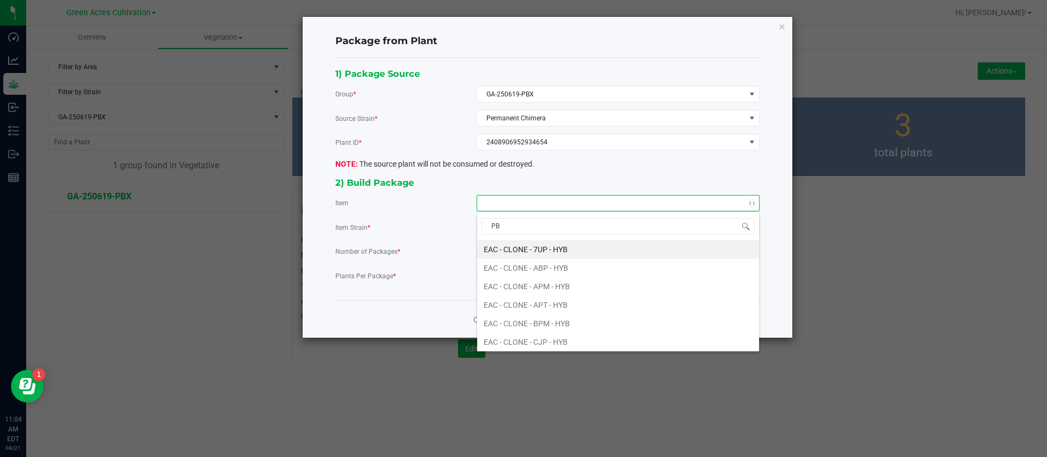
type input "PBX"
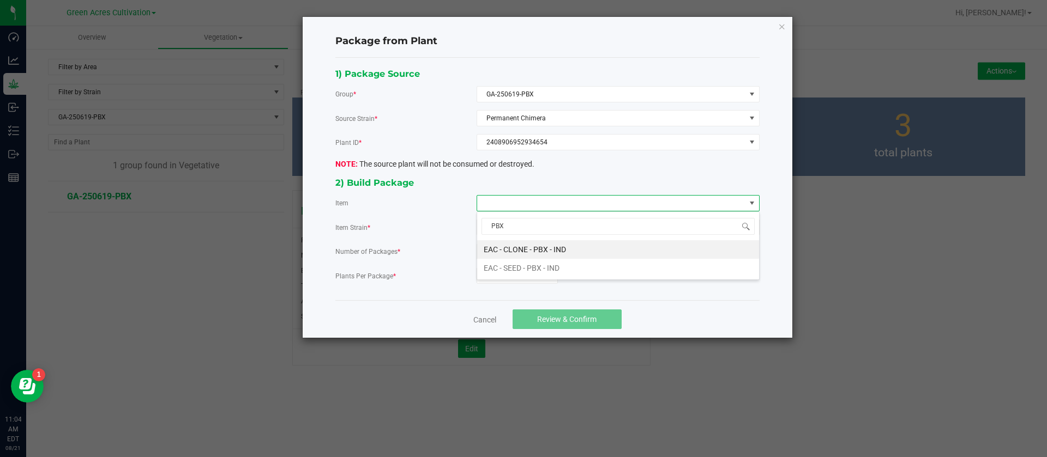
click at [524, 241] on IND "EAC - CLONE - PBX - IND" at bounding box center [618, 249] width 282 height 19
click at [508, 271] on input "0" at bounding box center [517, 275] width 80 height 15
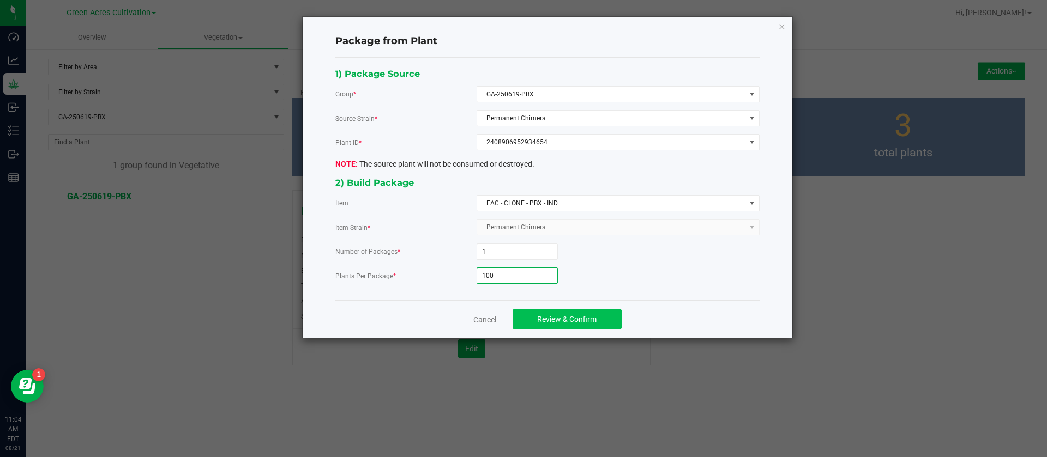
type input "100"
click at [572, 329] on button "Review & Confirm" at bounding box center [566, 320] width 109 height 20
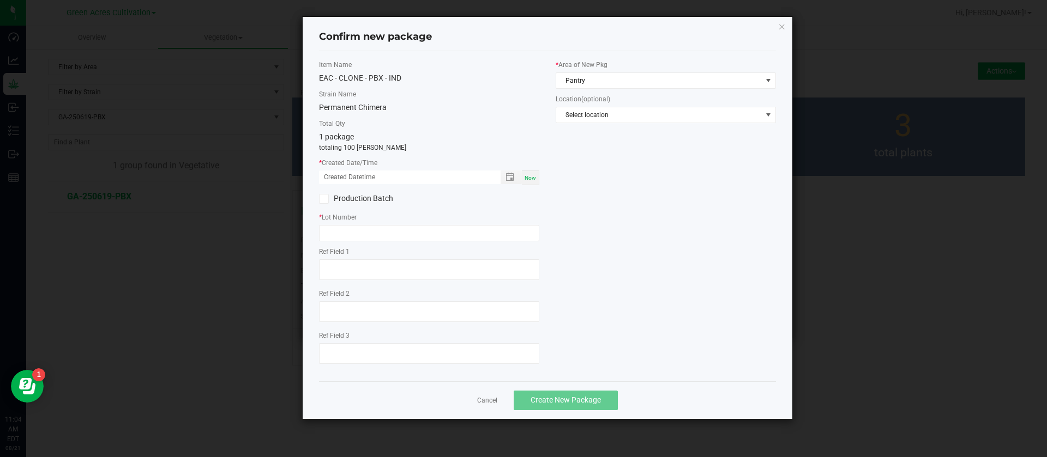
click at [527, 175] on span "Now" at bounding box center [529, 178] width 11 height 6
click at [346, 234] on input "text" at bounding box center [429, 233] width 220 height 16
drag, startPoint x: 337, startPoint y: 172, endPoint x: 350, endPoint y: 226, distance: 55.4
click at [337, 174] on input "[DATE] 11:04 AM" at bounding box center [404, 178] width 170 height 14
type input "[DATE] 11:04 AM"
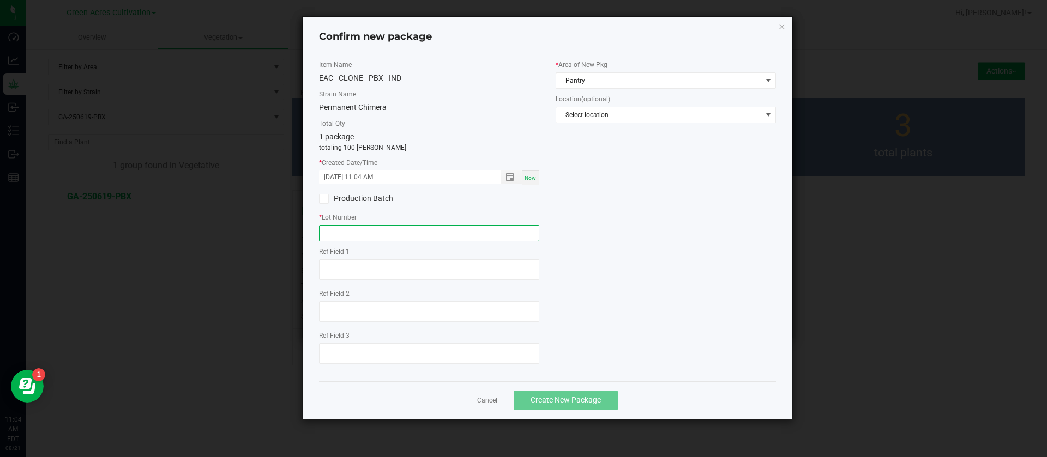
click at [350, 226] on input "text" at bounding box center [429, 233] width 220 height 16
type input "GA-250813-PBX"
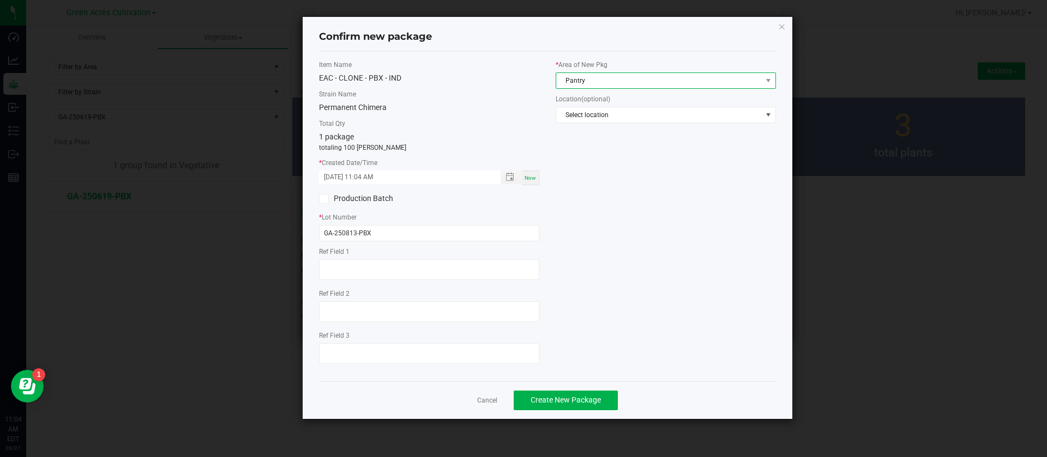
click at [595, 82] on span "Pantry" at bounding box center [659, 80] width 206 height 15
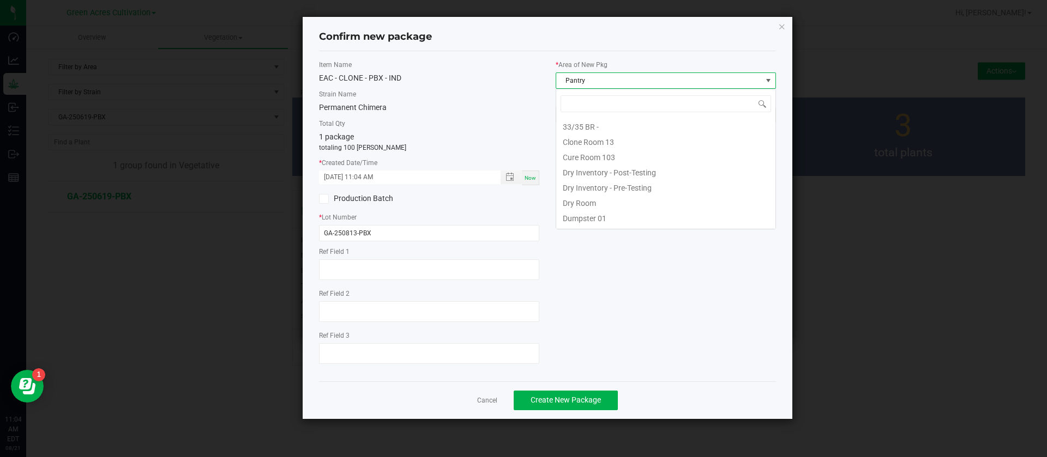
scroll to position [16, 220]
type input "C"
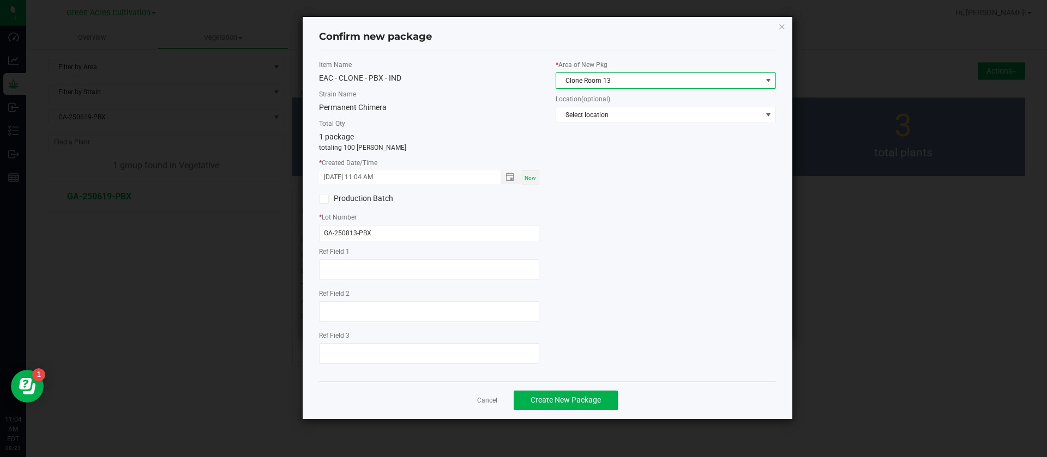
click at [666, 203] on div "Item Name EAC - CLONE - PBX - IND Strain Name Permanent Chimera Total Qty 1 pac…" at bounding box center [547, 216] width 473 height 313
click at [533, 396] on span "Create New Package" at bounding box center [565, 400] width 70 height 9
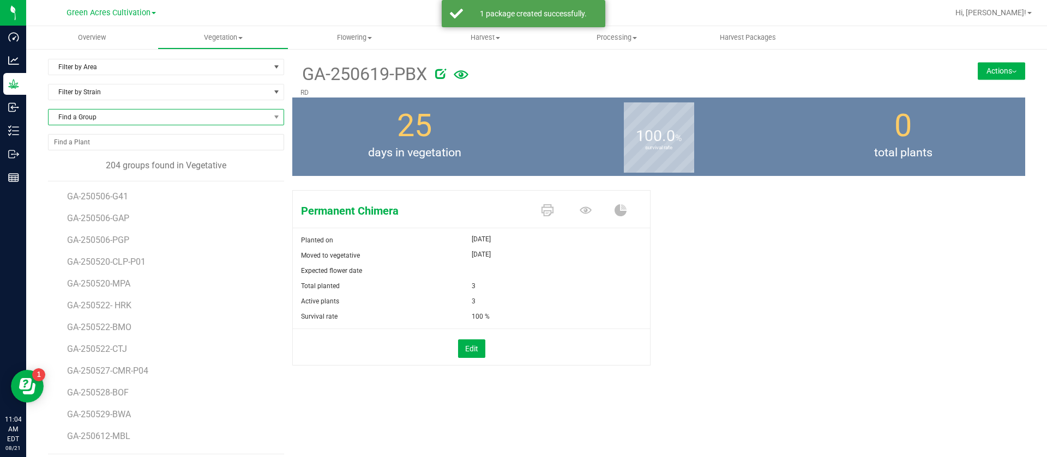
click at [100, 110] on span "Find a Group" at bounding box center [159, 117] width 221 height 15
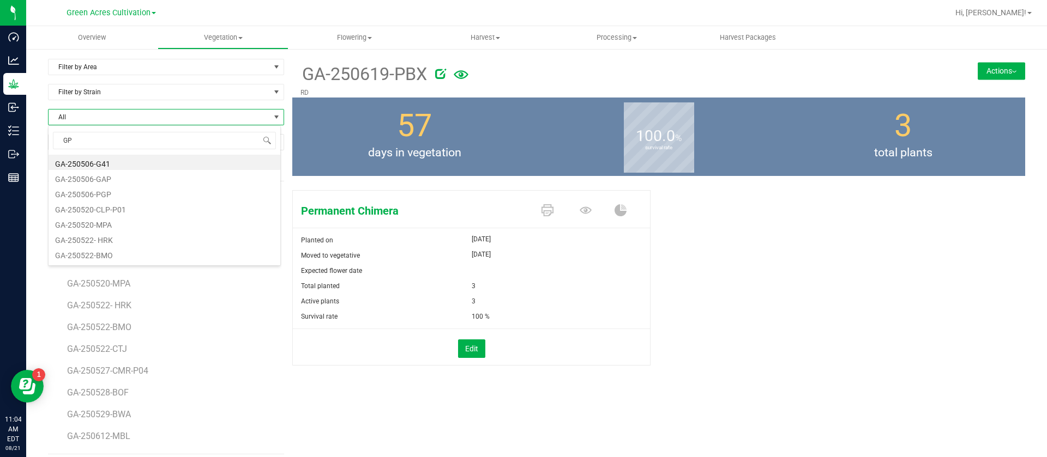
type input "GPW"
click at [116, 161] on li "GA-250619-GPW" at bounding box center [165, 162] width 232 height 15
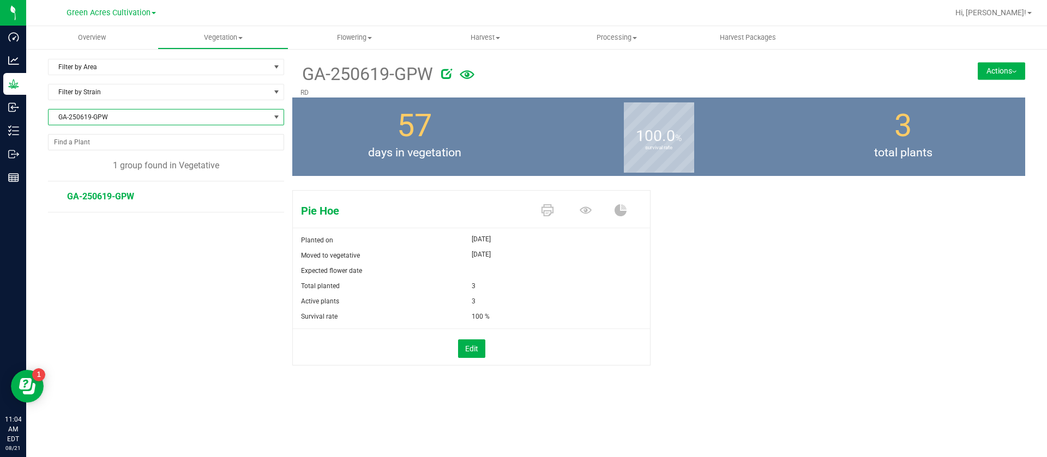
click at [997, 75] on button "Actions" at bounding box center [1000, 70] width 47 height 17
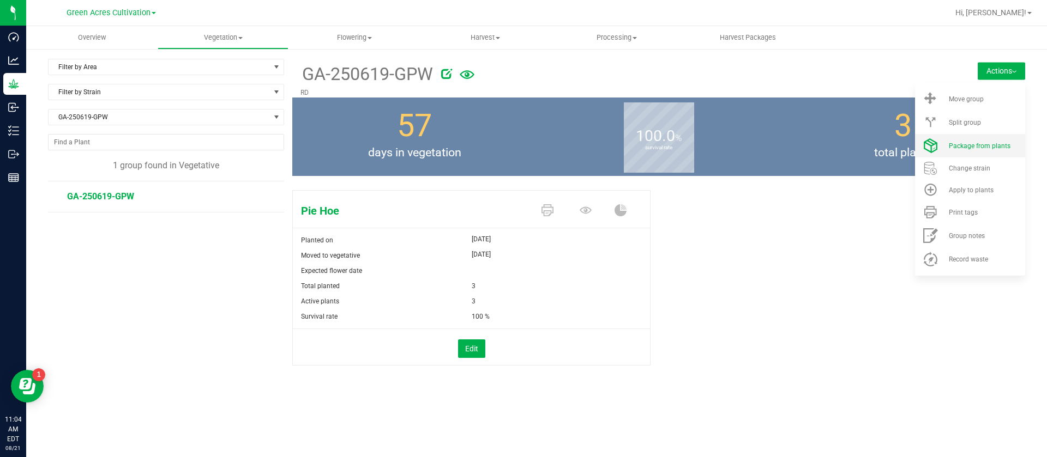
click at [974, 142] on span "Package from plants" at bounding box center [980, 146] width 62 height 8
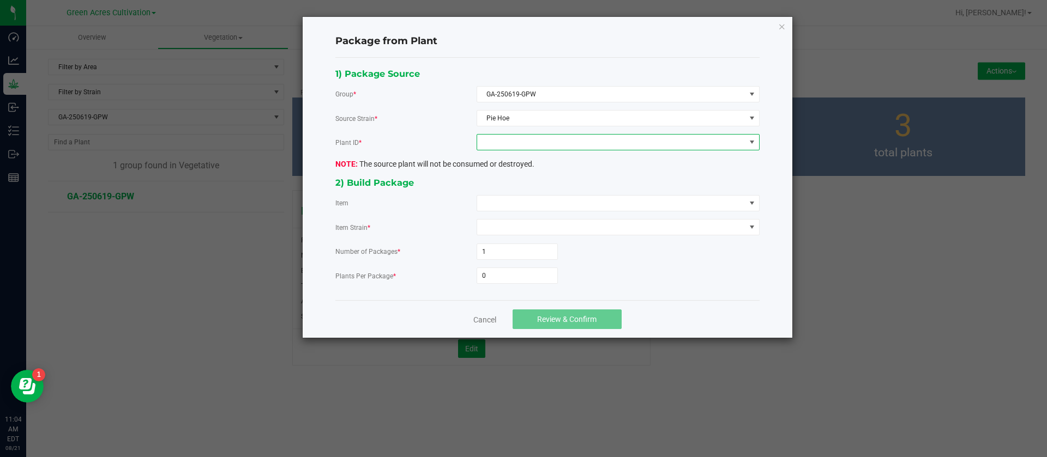
click at [549, 139] on span at bounding box center [611, 142] width 268 height 15
click at [525, 186] on li "0904032326685903" at bounding box center [618, 189] width 282 height 19
click at [505, 201] on span at bounding box center [611, 203] width 268 height 15
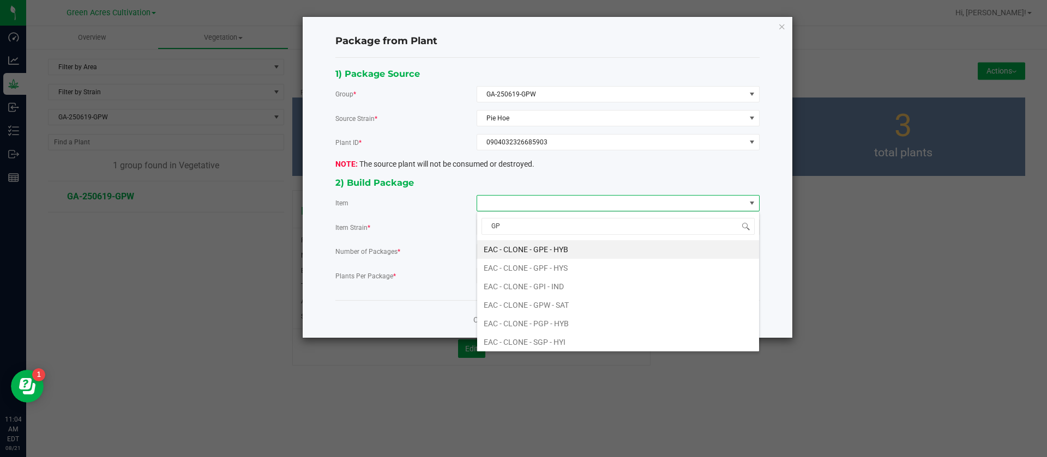
type input "GPW"
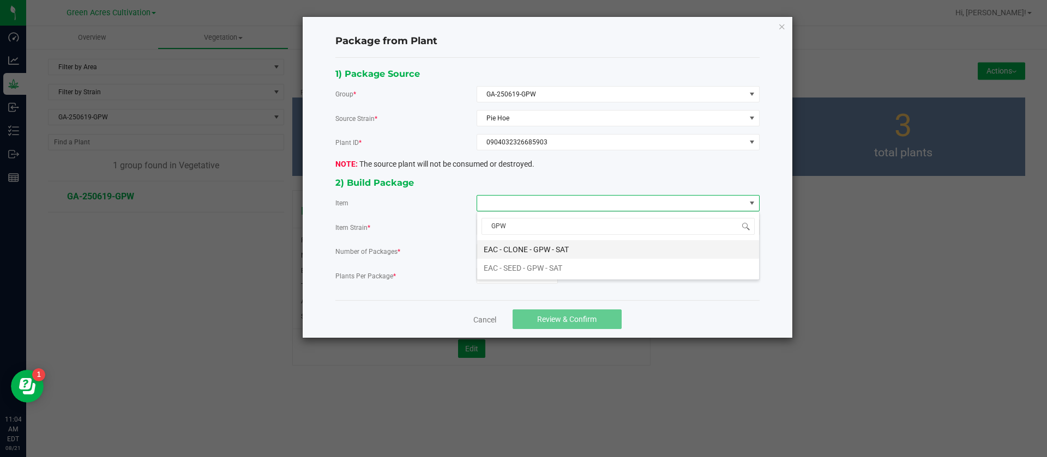
click at [538, 247] on SAT "EAC - CLONE - GPW - SAT" at bounding box center [618, 249] width 282 height 19
click at [501, 290] on div "1) Package Source Group * GA-250619-GPW Source Strain * Pie Hoe Plant ID * 0904…" at bounding box center [547, 180] width 440 height 226
click at [504, 281] on input "0" at bounding box center [517, 275] width 80 height 15
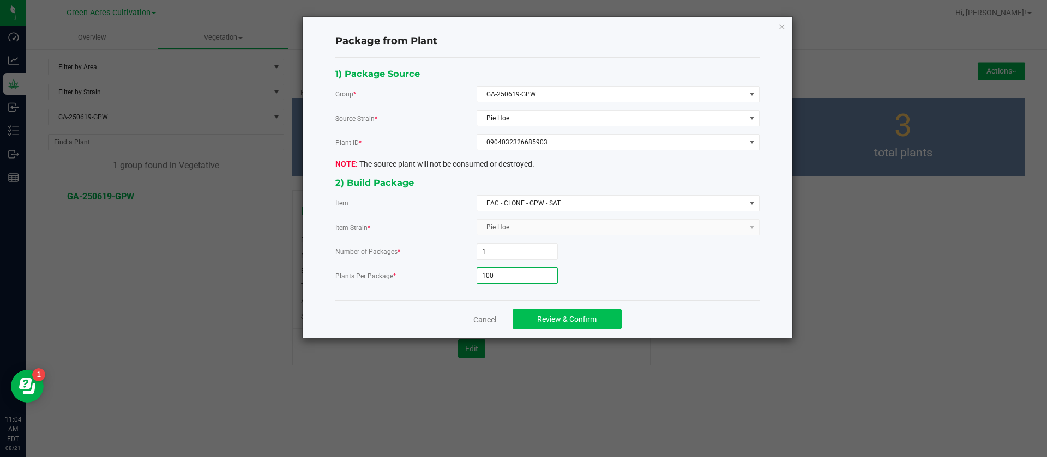
type input "100"
click at [546, 311] on button "Review & Confirm" at bounding box center [566, 320] width 109 height 20
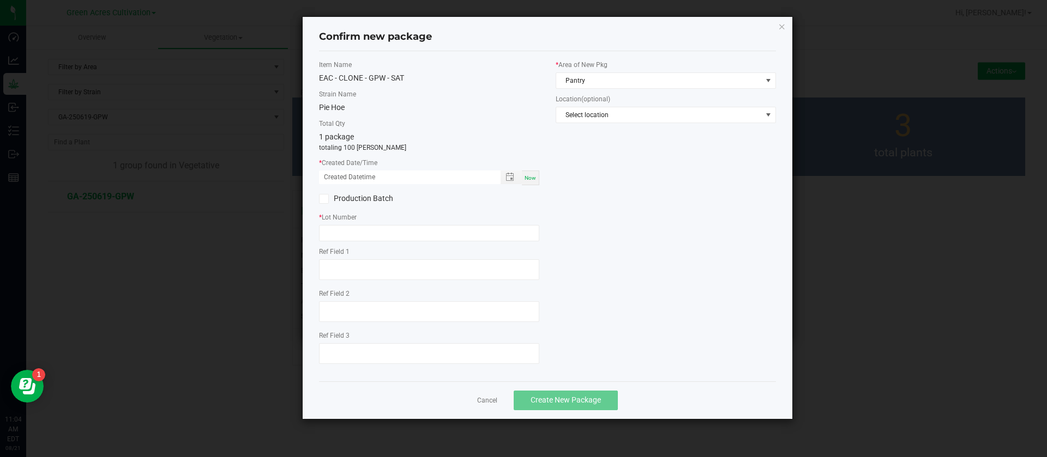
click at [529, 179] on span "Now" at bounding box center [529, 178] width 11 height 6
drag, startPoint x: 335, startPoint y: 171, endPoint x: 334, endPoint y: 213, distance: 42.5
click at [335, 178] on input "[DATE] 11:04 AM" at bounding box center [404, 178] width 170 height 14
type input "[DATE] 11:04 AM"
click at [345, 224] on div "* Lot Number" at bounding box center [429, 227] width 220 height 29
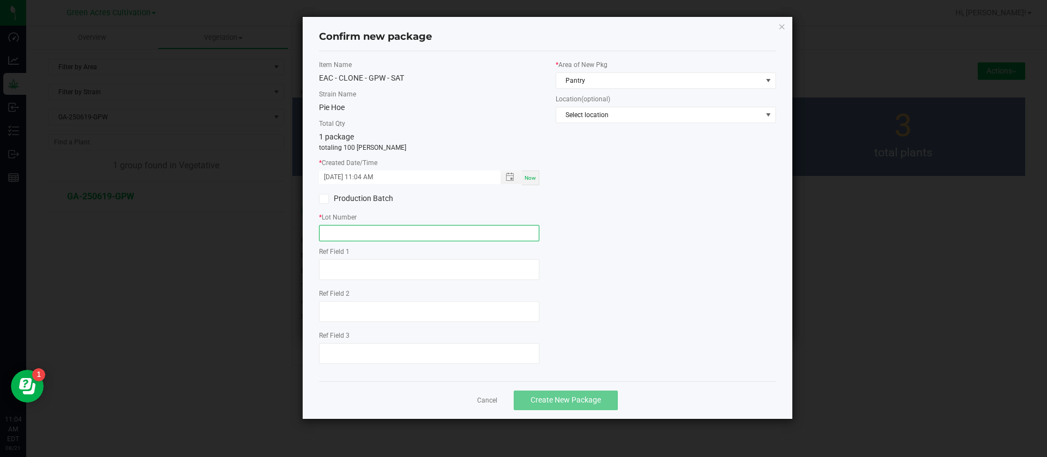
click at [349, 233] on input "text" at bounding box center [429, 233] width 220 height 16
type input "GA-250813-GPW"
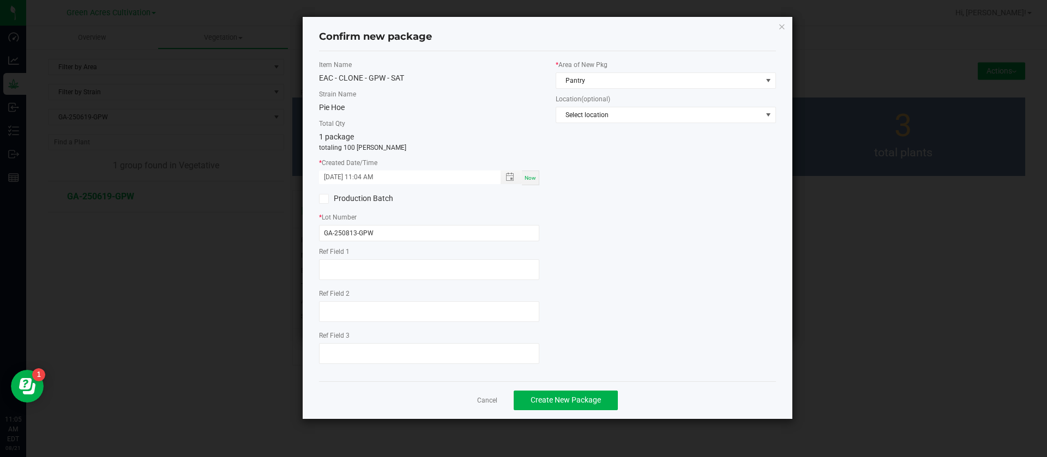
click at [598, 71] on div "* Area of New Pkg Pantry" at bounding box center [665, 74] width 220 height 29
click at [597, 75] on span "Pantry" at bounding box center [659, 80] width 206 height 15
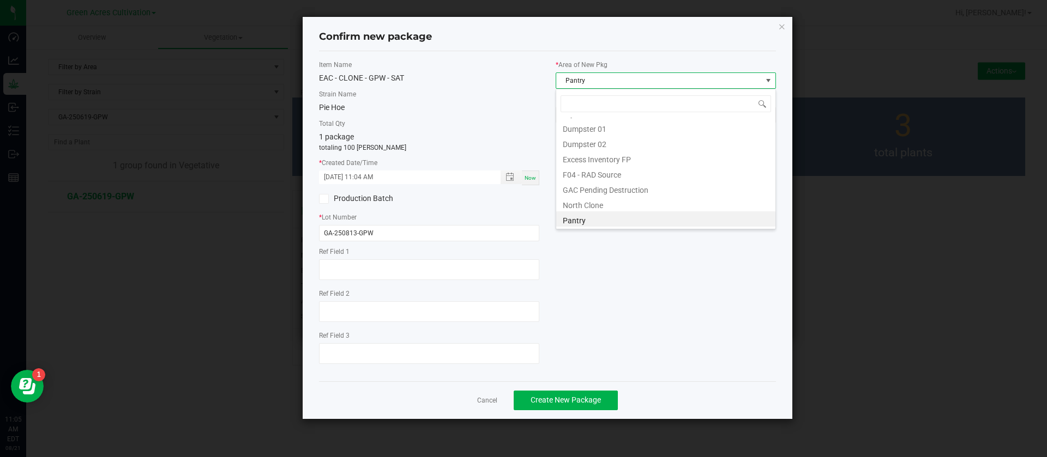
scroll to position [16, 220]
type input "X"
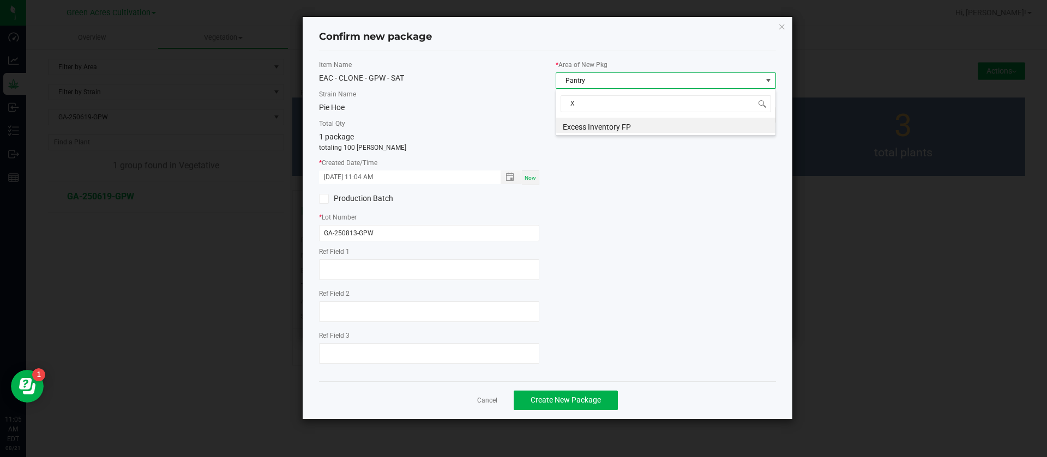
scroll to position [0, 0]
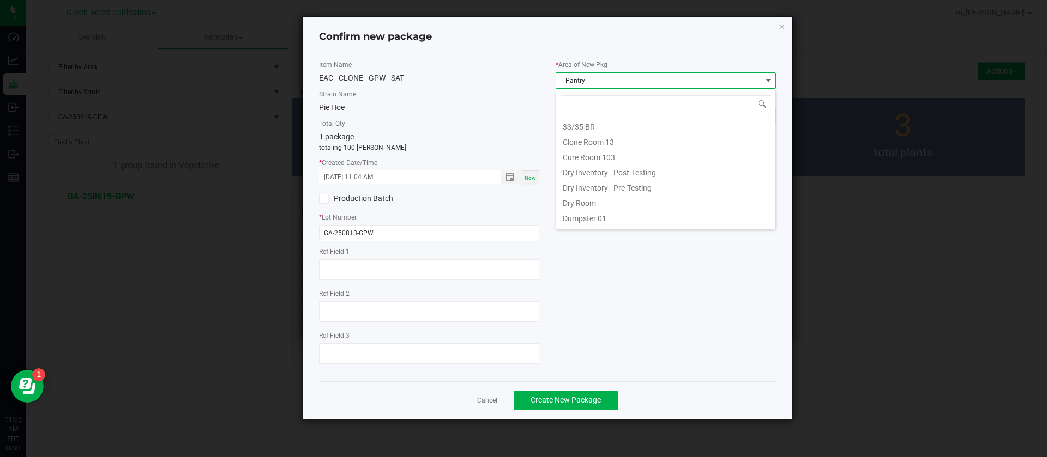
type input "C"
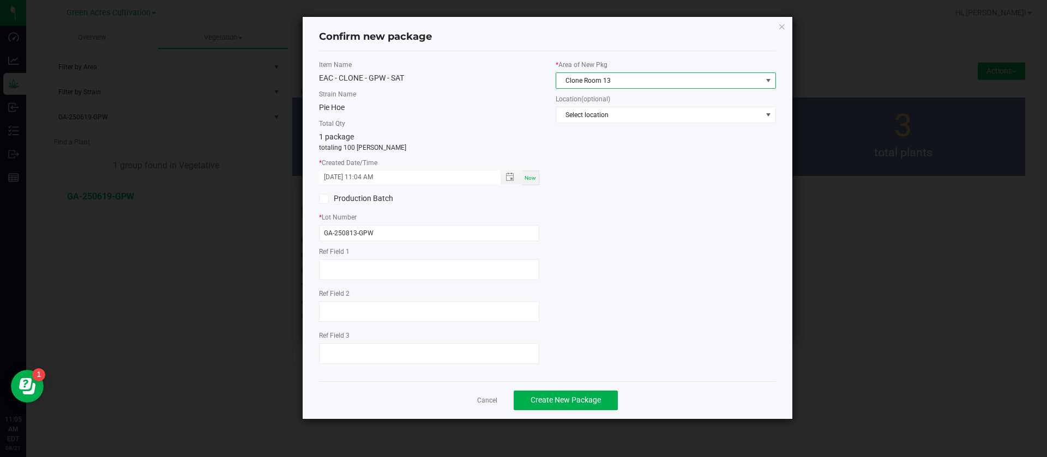
click at [617, 236] on div "Item Name EAC - CLONE - GPW - SAT Strain Name Pie Hoe Total Qty 1 package total…" at bounding box center [547, 216] width 473 height 313
click at [591, 396] on span "Create New Package" at bounding box center [565, 400] width 70 height 9
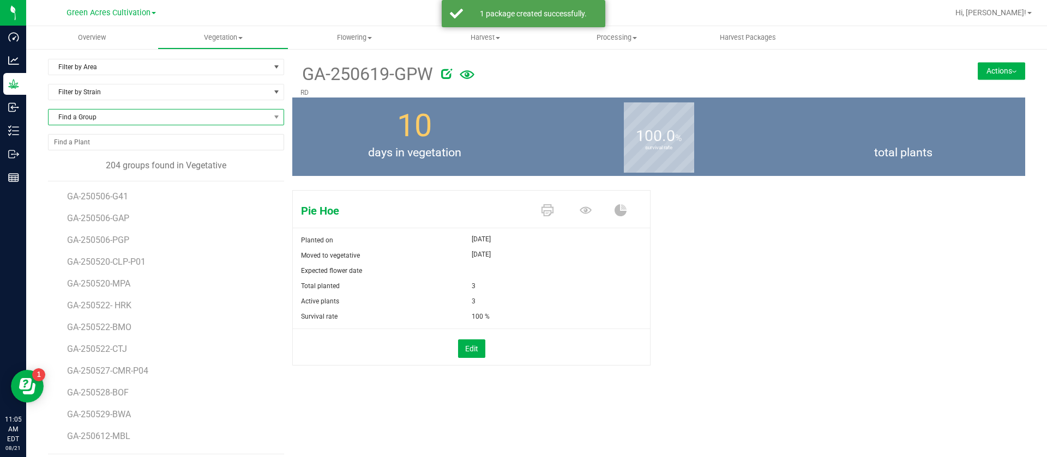
click at [96, 113] on span "Find a Group" at bounding box center [159, 117] width 221 height 15
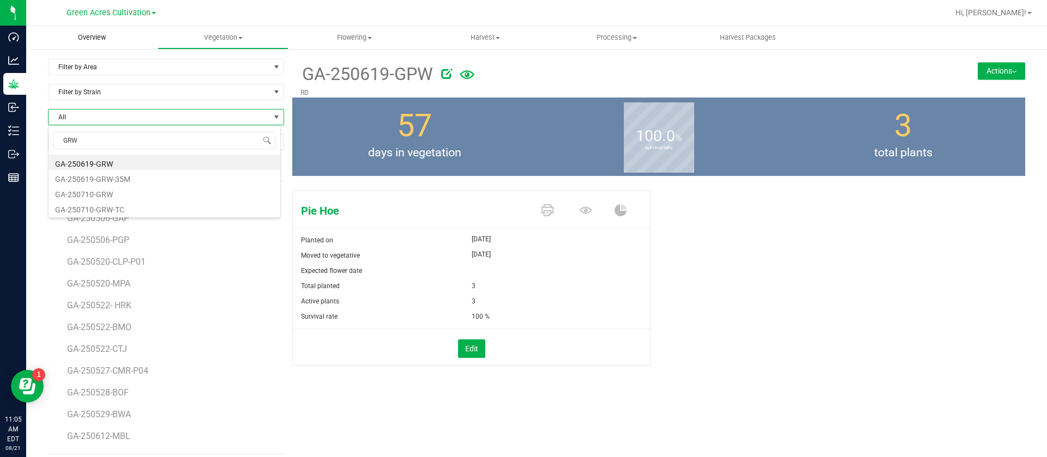
type input "GRW"
click at [144, 113] on span "Find a Group" at bounding box center [159, 117] width 221 height 15
type input "GRW"
click at [150, 158] on li "GA-250619-GRW" at bounding box center [165, 162] width 232 height 15
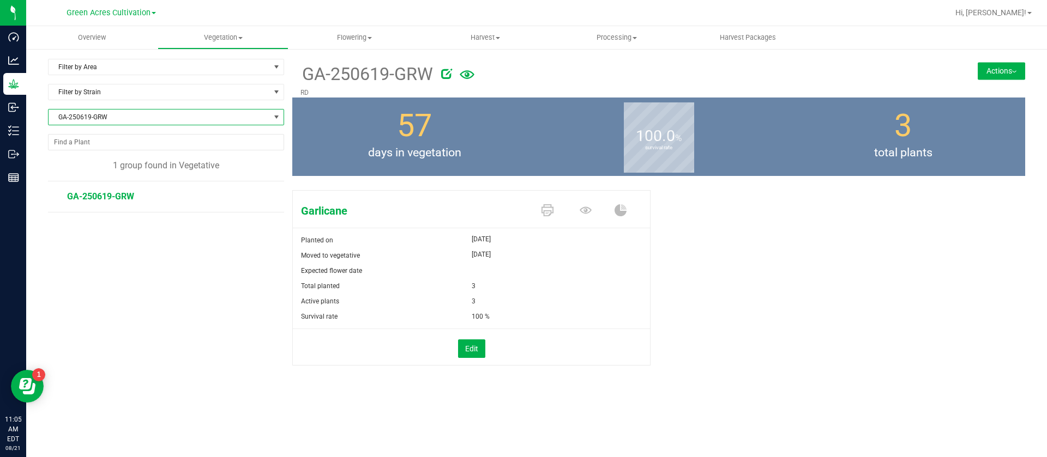
click at [997, 73] on button "Actions" at bounding box center [1000, 70] width 47 height 17
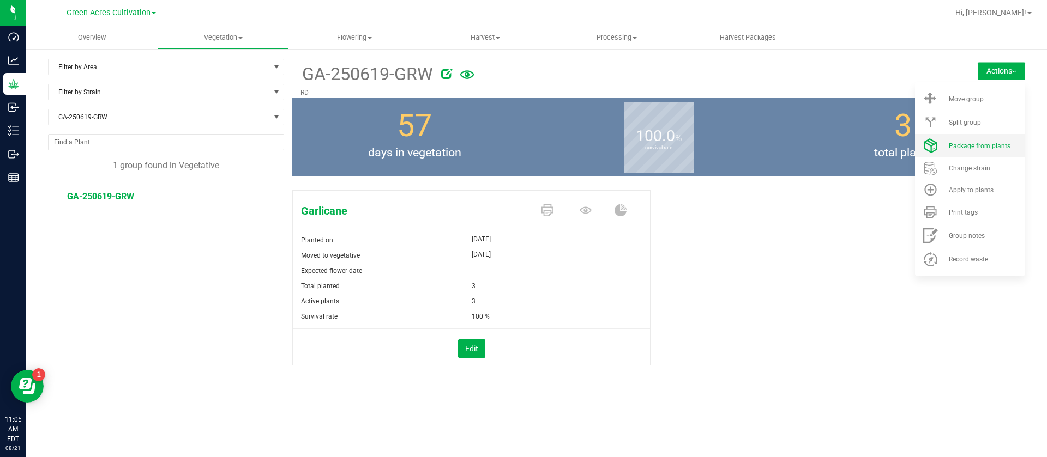
click at [977, 144] on span "Package from plants" at bounding box center [980, 146] width 62 height 8
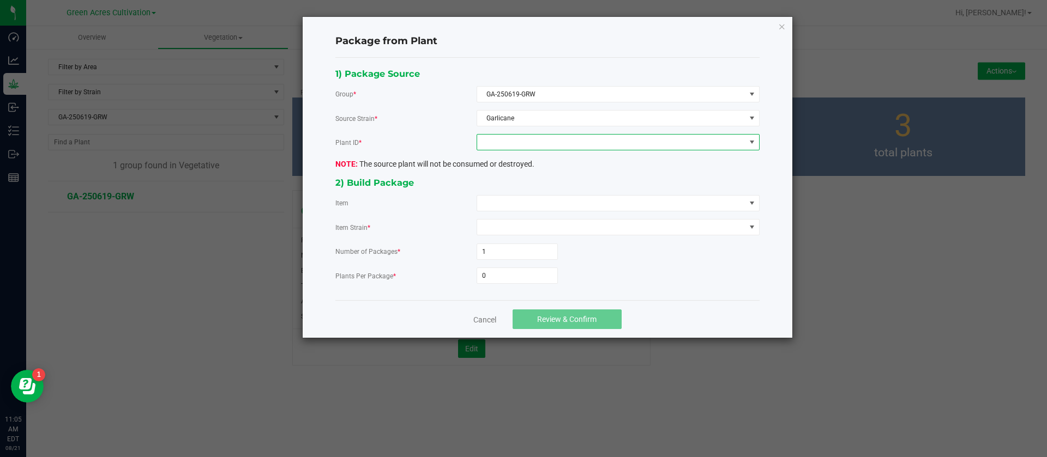
click at [503, 147] on span at bounding box center [611, 142] width 268 height 15
click at [502, 192] on li "0310334514013296" at bounding box center [618, 189] width 282 height 19
click at [502, 189] on div "2) Build Package" at bounding box center [547, 183] width 424 height 15
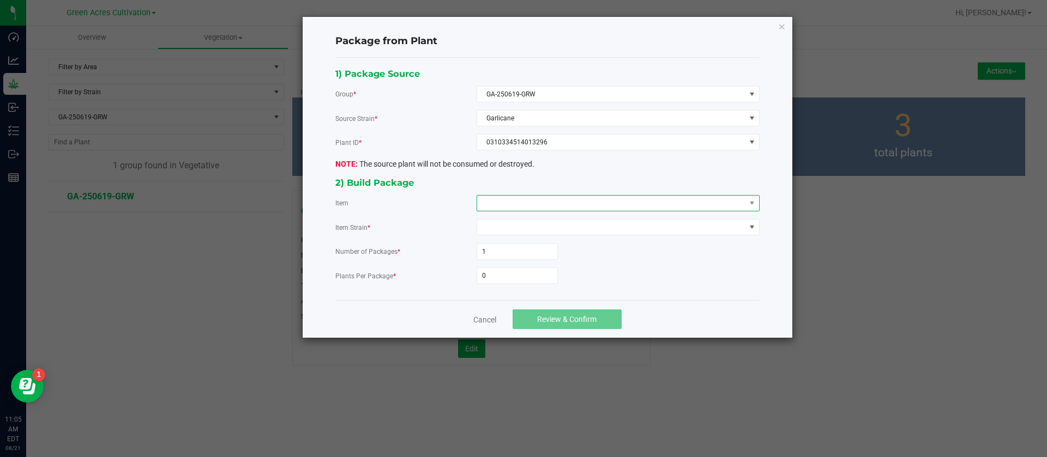
click at [498, 199] on span at bounding box center [611, 203] width 268 height 15
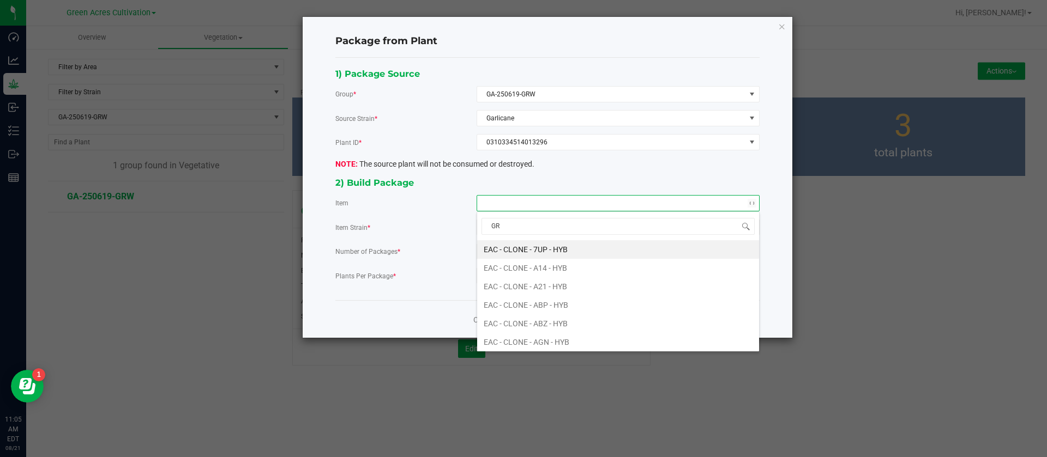
type input "GRW"
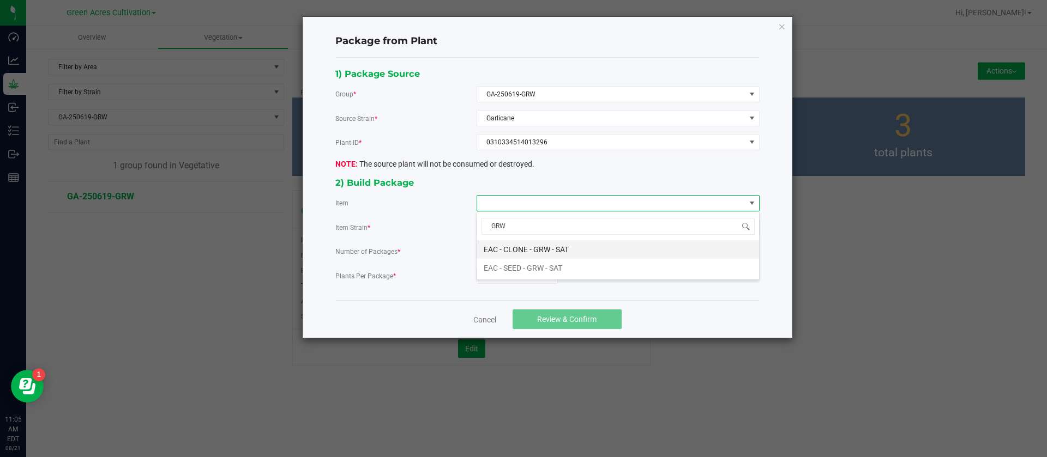
click at [556, 242] on SAT "EAC - CLONE - GRW - SAT" at bounding box center [618, 249] width 282 height 19
click at [524, 275] on input "0" at bounding box center [517, 275] width 80 height 15
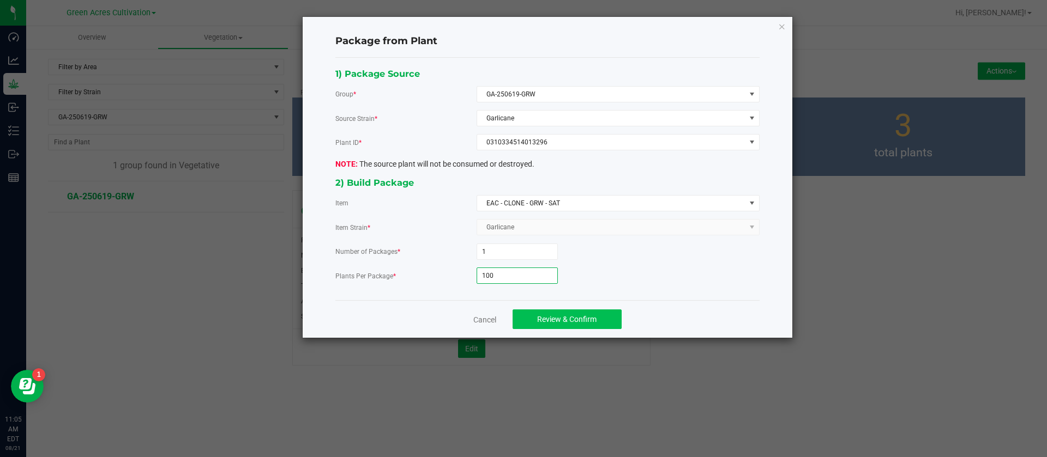
type input "100"
click at [576, 314] on button "Review & Confirm" at bounding box center [566, 320] width 109 height 20
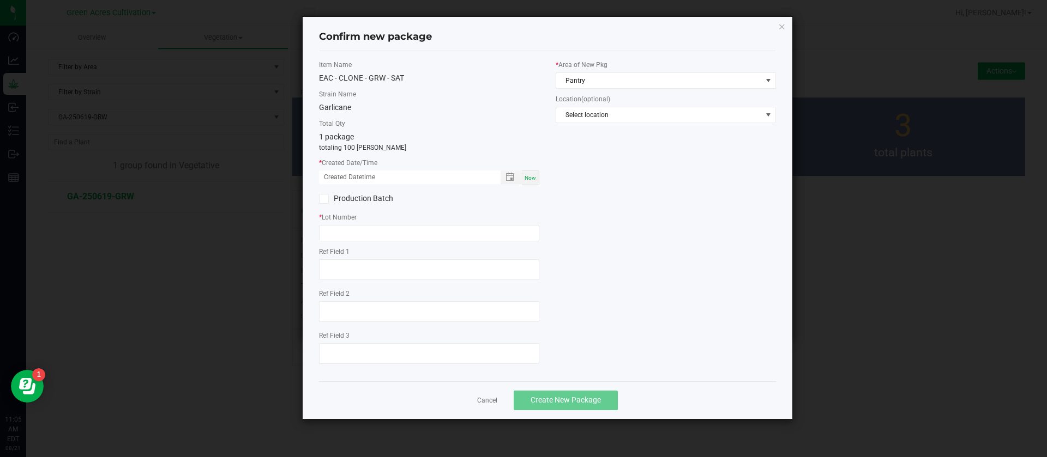
click at [533, 176] on span "Now" at bounding box center [529, 178] width 11 height 6
drag, startPoint x: 336, startPoint y: 173, endPoint x: 337, endPoint y: 183, distance: 10.4
click at [336, 177] on input "[DATE] 11:05 AM" at bounding box center [404, 178] width 170 height 14
type input "[DATE] 11:05 AM"
click at [345, 224] on div "* Lot Number" at bounding box center [429, 227] width 220 height 29
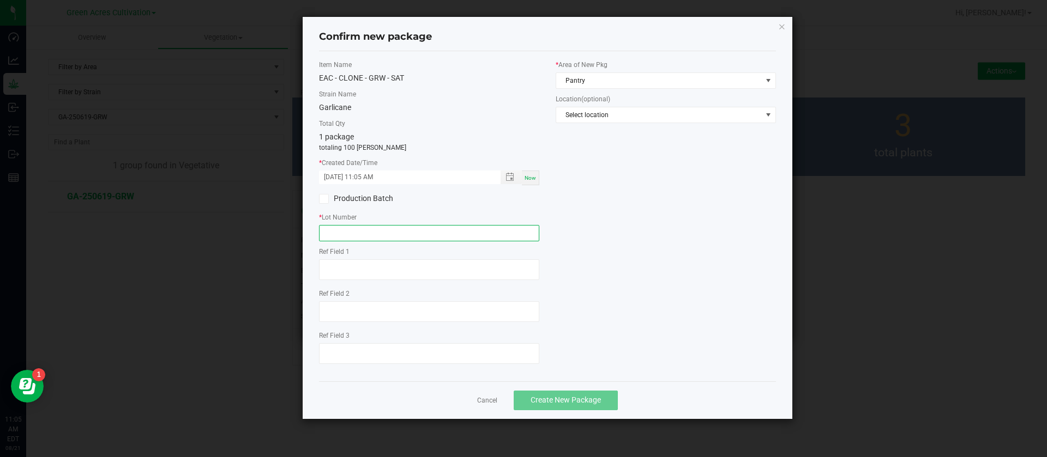
click at [340, 238] on input "text" at bounding box center [429, 233] width 220 height 16
type input "GA-250813-GRW"
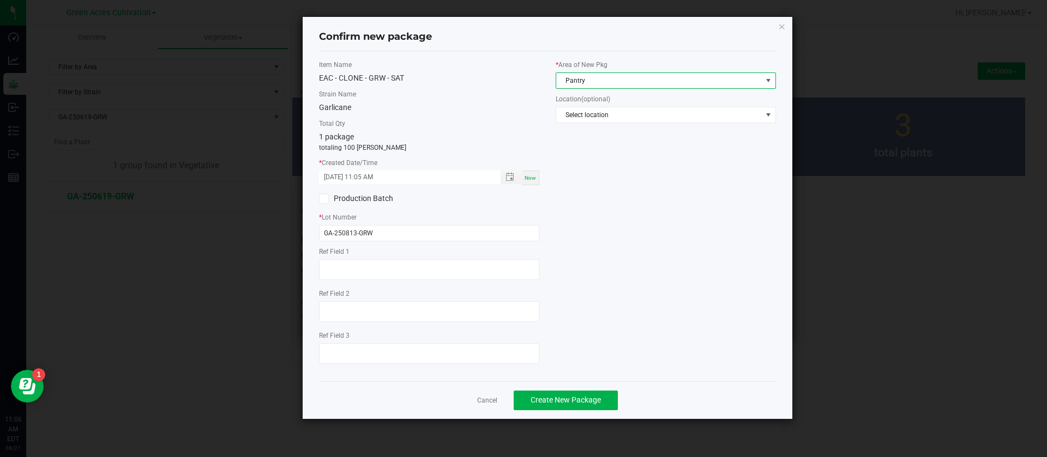
click at [585, 76] on span "Pantry" at bounding box center [659, 80] width 206 height 15
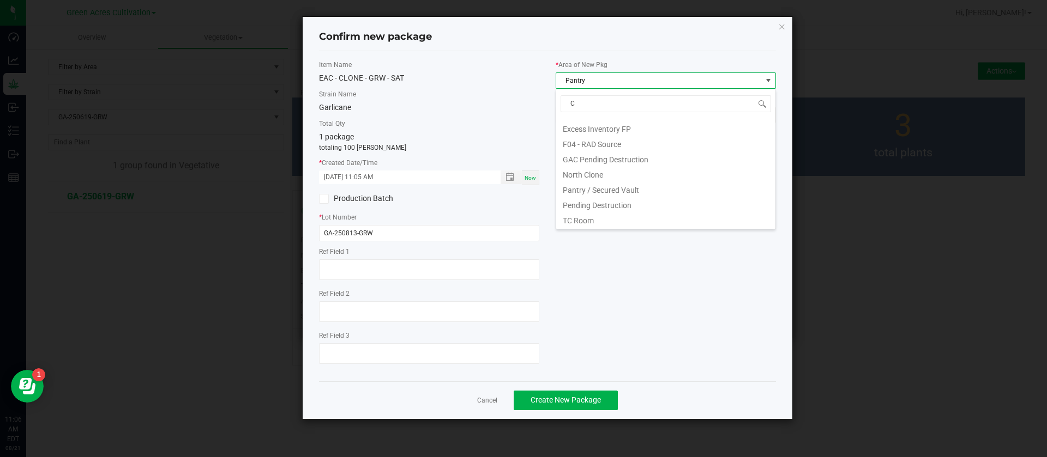
scroll to position [0, 0]
type input "CL"
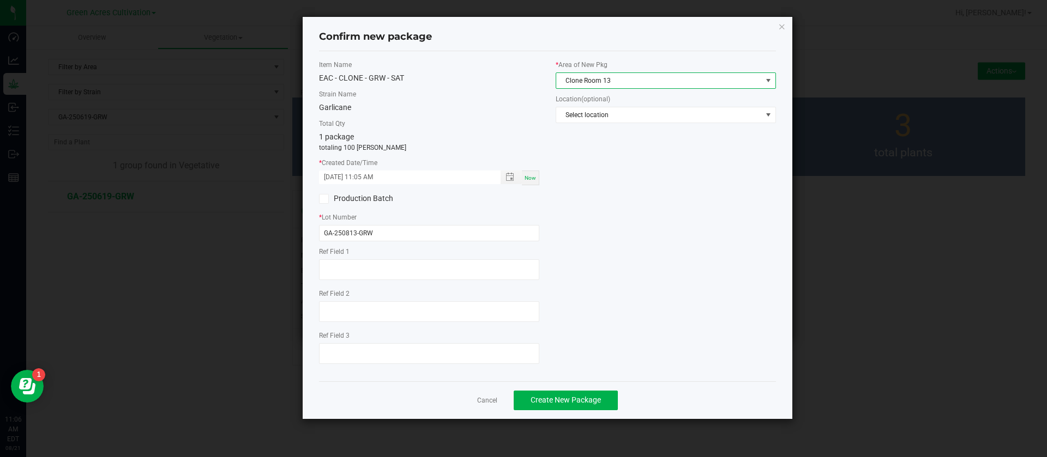
click at [692, 210] on div "Item Name EAC - CLONE - GRW - SAT Strain Name Garlicane Total Qty 1 package tot…" at bounding box center [547, 216] width 473 height 313
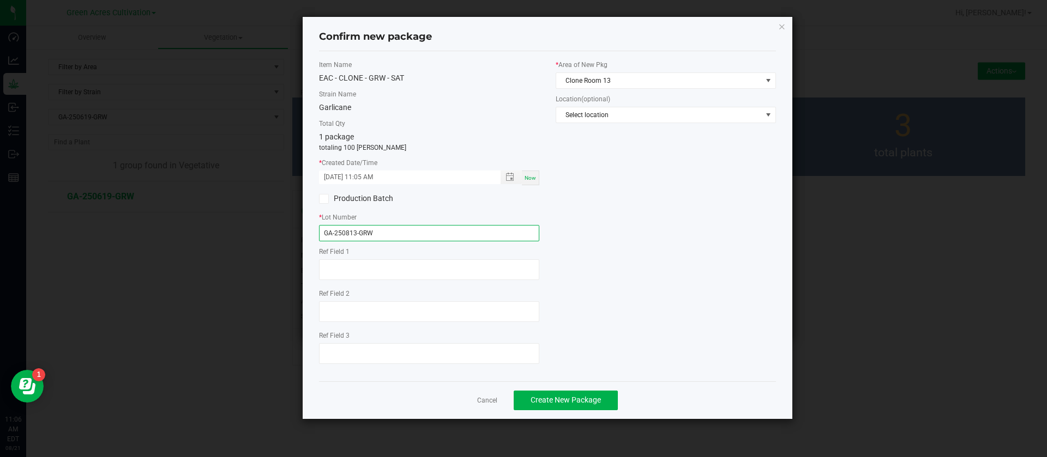
click at [430, 240] on input "GA-250813-GRW" at bounding box center [429, 233] width 220 height 16
click at [590, 246] on div "Item Name EAC - CLONE - GRW - SAT Strain Name Garlicane Total Qty 1 package tot…" at bounding box center [547, 216] width 473 height 313
click at [588, 269] on div "Item Name EAC - CLONE - GRW - SAT Strain Name Garlicane Total Qty 1 package tot…" at bounding box center [547, 216] width 473 height 313
click at [587, 219] on div "Item Name EAC - CLONE - GRW - SAT Strain Name Garlicane Total Qty 1 package tot…" at bounding box center [547, 216] width 473 height 313
click at [419, 229] on input "GA-250813-GRW" at bounding box center [429, 233] width 220 height 16
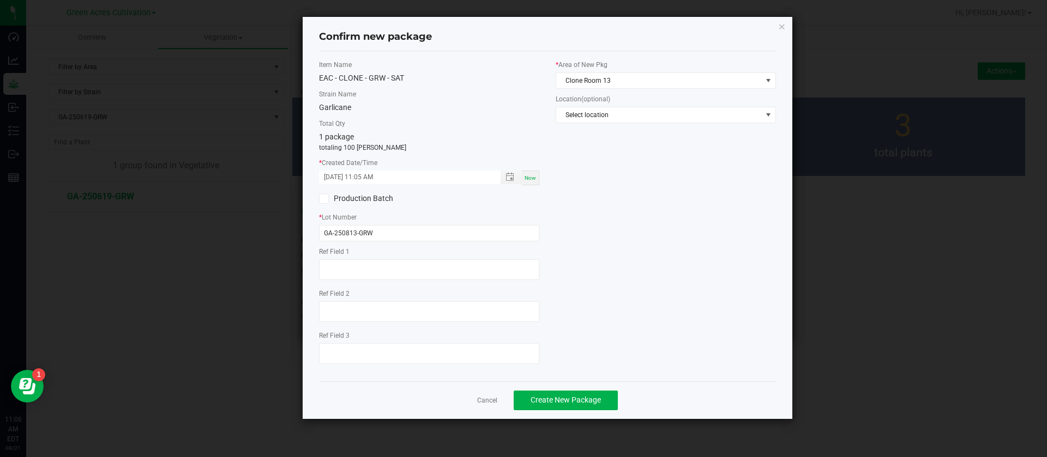
click at [608, 241] on div "Item Name EAC - CLONE - GRW - SAT Strain Name Garlicane Total Qty 1 package tot…" at bounding box center [547, 216] width 473 height 313
click at [564, 407] on button "Create New Package" at bounding box center [566, 401] width 104 height 20
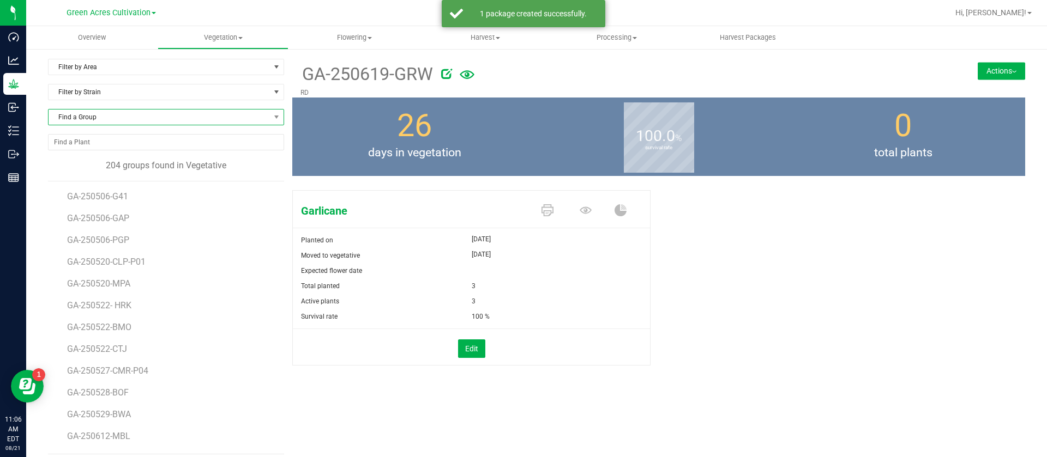
click at [129, 116] on span "Find a Group" at bounding box center [159, 117] width 221 height 15
type input "HRB"
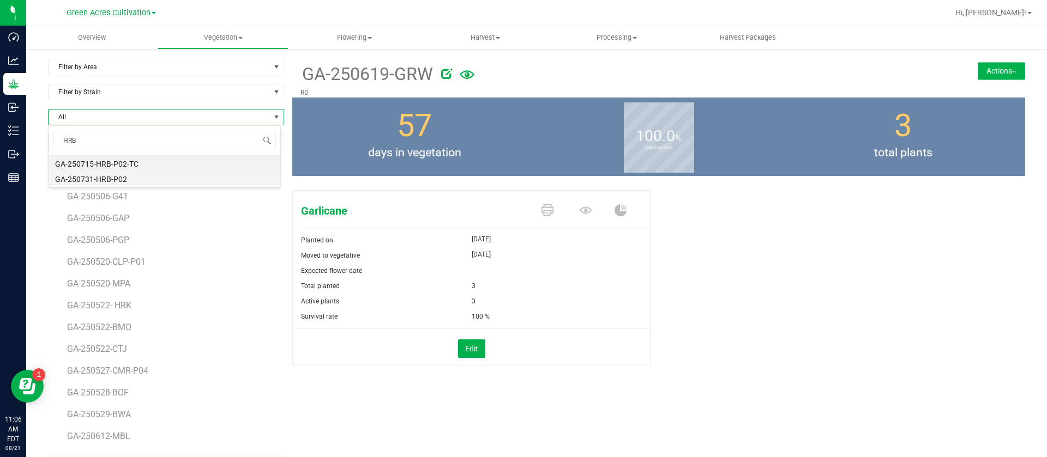
click at [146, 177] on li "GA-250731-HRB-P02" at bounding box center [165, 177] width 232 height 15
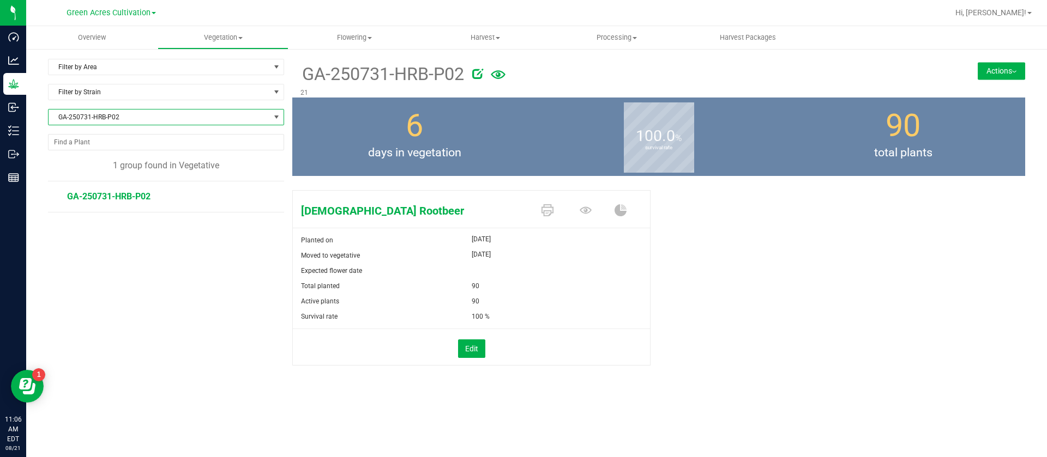
click at [174, 117] on span "GA-250731-HRB-P02" at bounding box center [159, 117] width 221 height 15
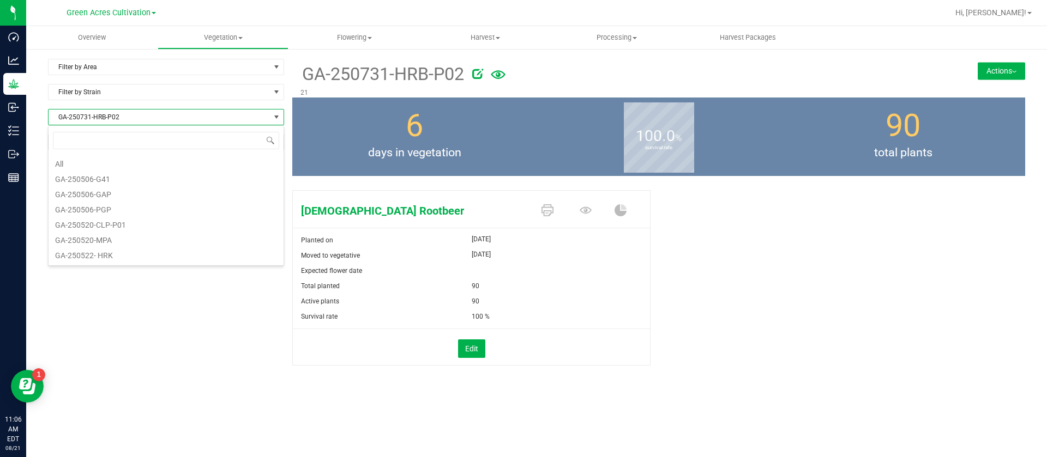
scroll to position [16, 236]
type input "HRB"
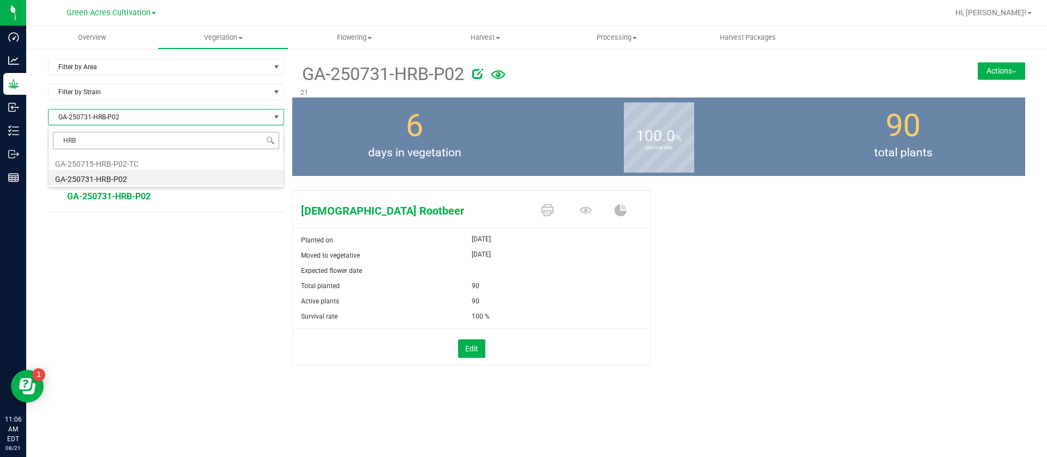
scroll to position [0, 0]
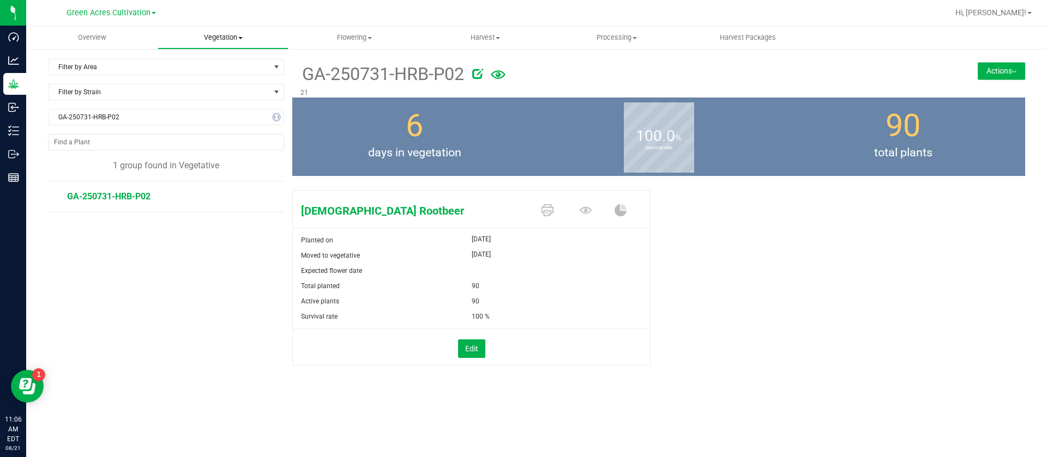
click at [230, 31] on uib-tab-heading "Vegetation Veg groups Veg plants Mother groups Mother plants Apply to plants Cr…" at bounding box center [223, 38] width 130 height 22
click at [227, 93] on span "Mother groups" at bounding box center [198, 91] width 81 height 9
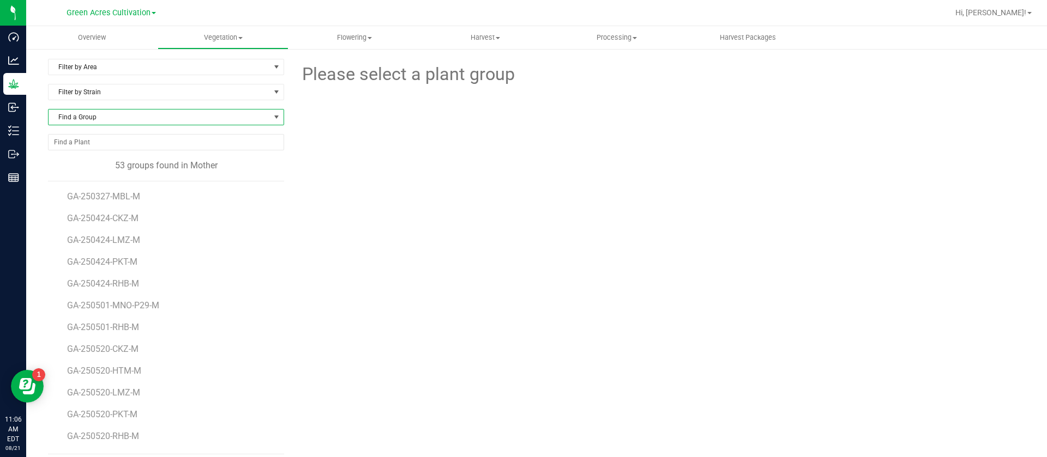
click at [110, 114] on span "Find a Group" at bounding box center [159, 117] width 221 height 15
type input "HRB"
click at [326, 159] on div at bounding box center [658, 148] width 749 height 120
click at [119, 116] on span "Find a Group" at bounding box center [159, 117] width 221 height 15
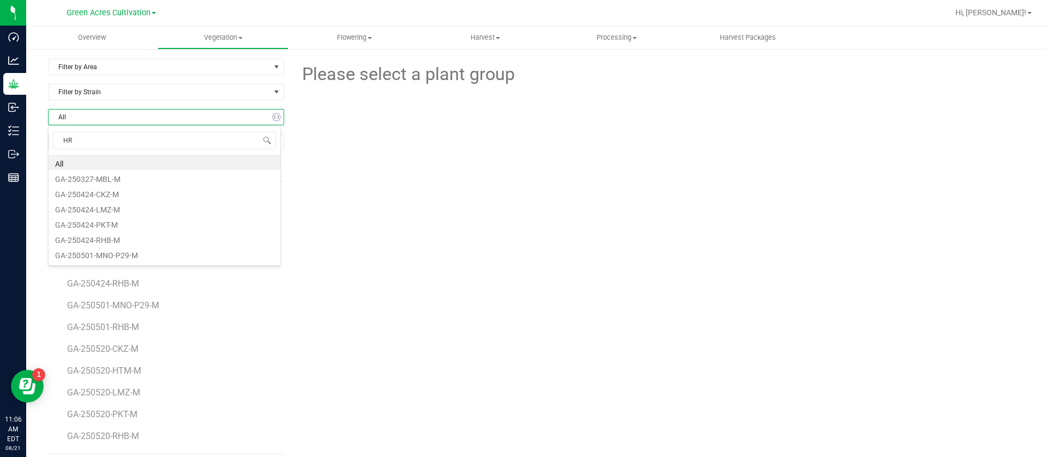
type input "HRB"
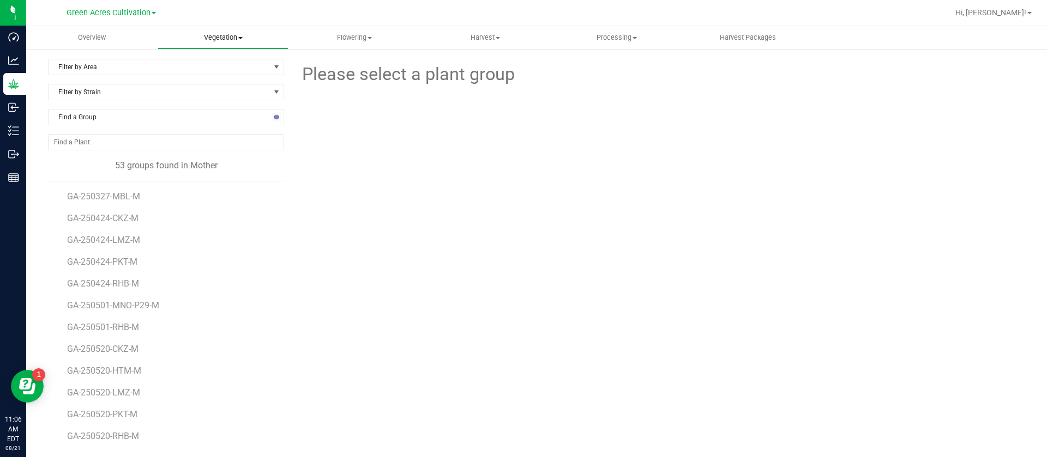
click at [216, 38] on span "Vegetation" at bounding box center [223, 38] width 130 height 10
click at [215, 61] on span "Veg groups" at bounding box center [192, 65] width 69 height 9
click at [113, 106] on div "Filter by Strain" at bounding box center [166, 96] width 236 height 25
click at [116, 117] on span "Find a Group" at bounding box center [159, 117] width 221 height 15
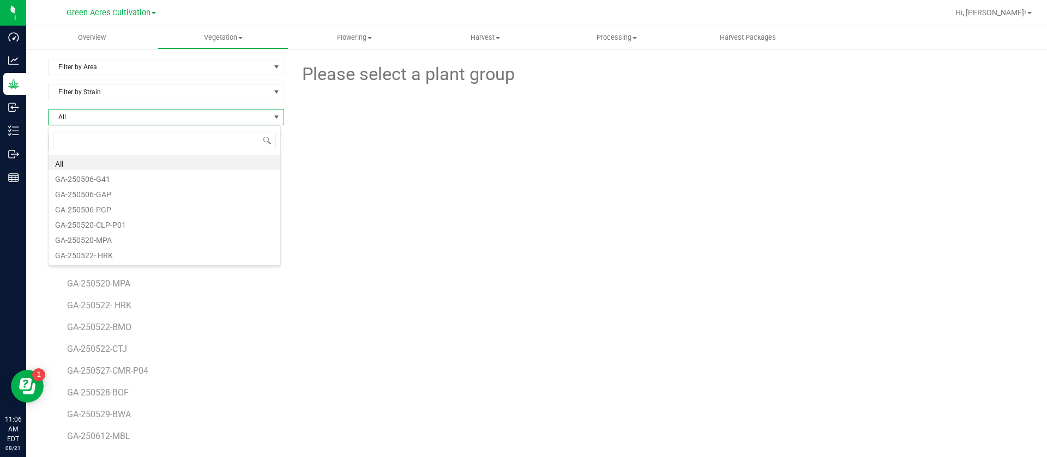
scroll to position [16, 233]
type input "HRB"
click at [147, 177] on li "GA-250731-HRB-P02" at bounding box center [165, 177] width 232 height 15
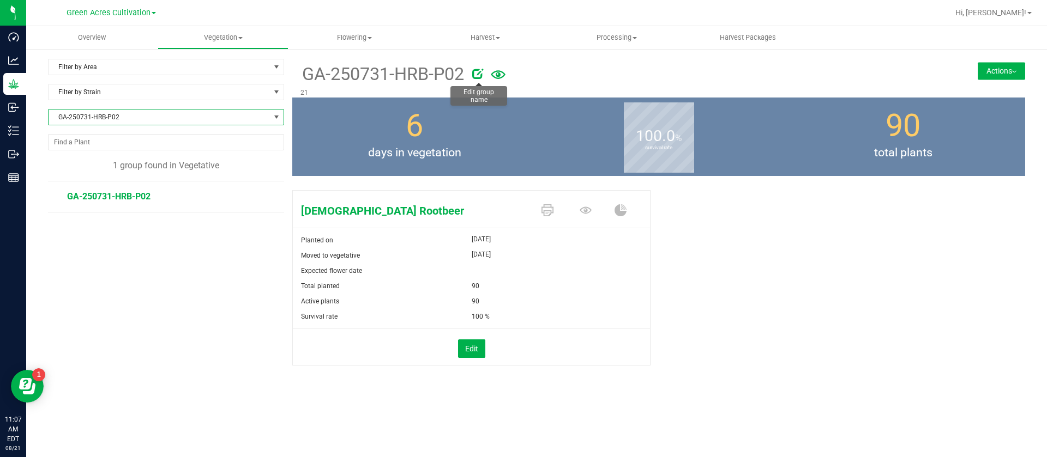
click at [481, 77] on icon at bounding box center [477, 73] width 11 height 11
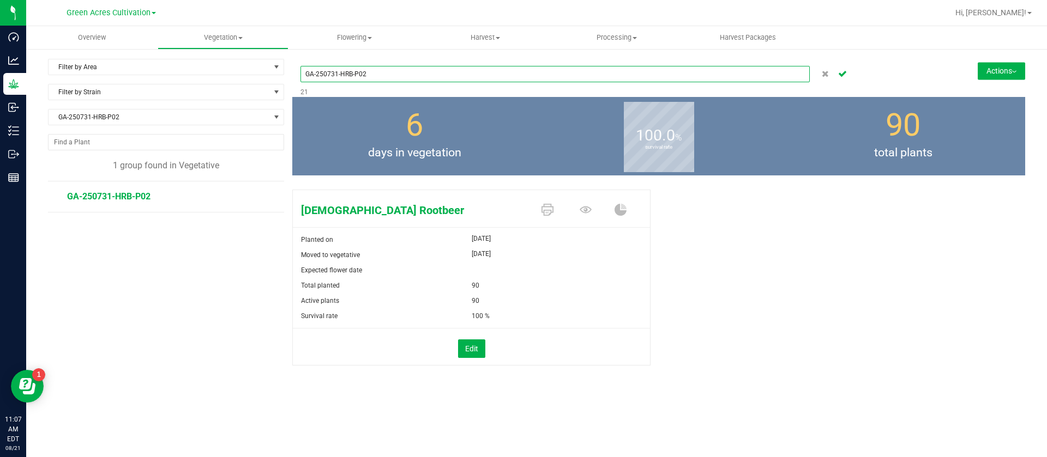
click at [336, 76] on input "GA-250731-HRB-P02" at bounding box center [554, 74] width 509 height 16
type input "GA-250527-HRB-P02"
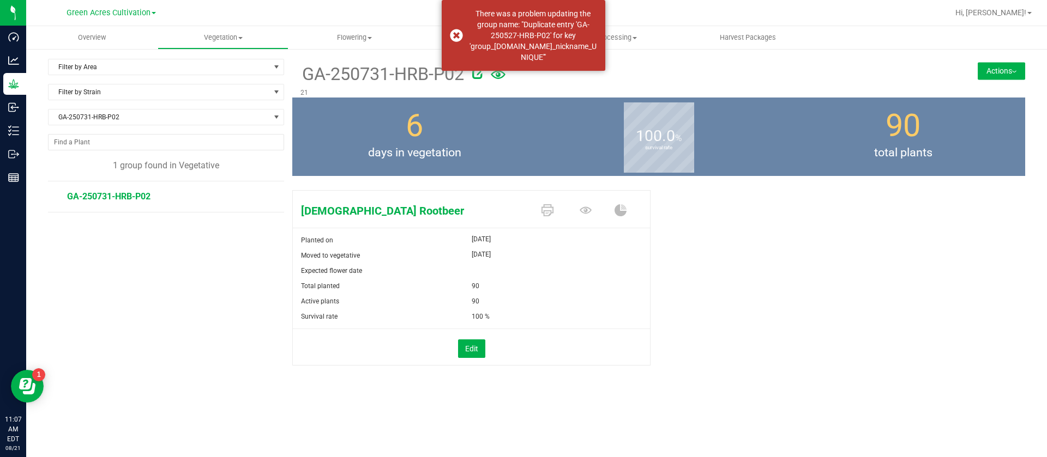
click at [481, 72] on icon at bounding box center [477, 73] width 11 height 11
drag, startPoint x: 336, startPoint y: 70, endPoint x: 337, endPoint y: 82, distance: 12.6
click at [337, 82] on div "GA-250731-HRB-P02" at bounding box center [554, 74] width 509 height 26
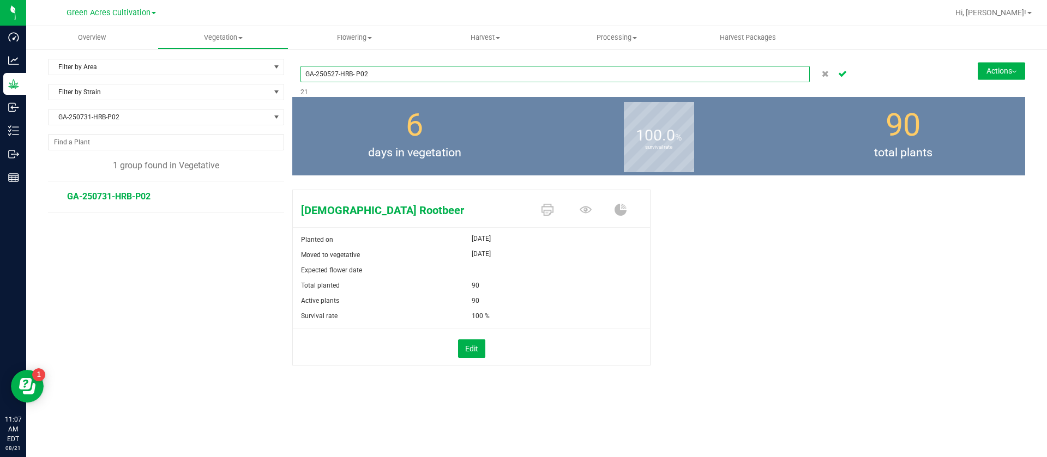
type input "GA-250527-HRB- P02"
click at [845, 68] on button "Cancel button" at bounding box center [842, 74] width 15 height 16
click at [1016, 68] on button "Actions" at bounding box center [1000, 70] width 47 height 17
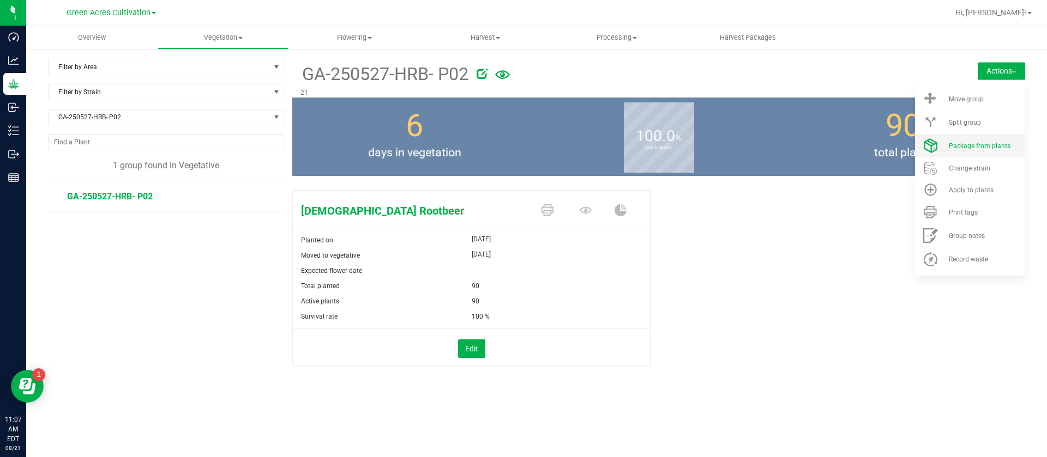
click at [988, 144] on span "Package from plants" at bounding box center [980, 146] width 62 height 8
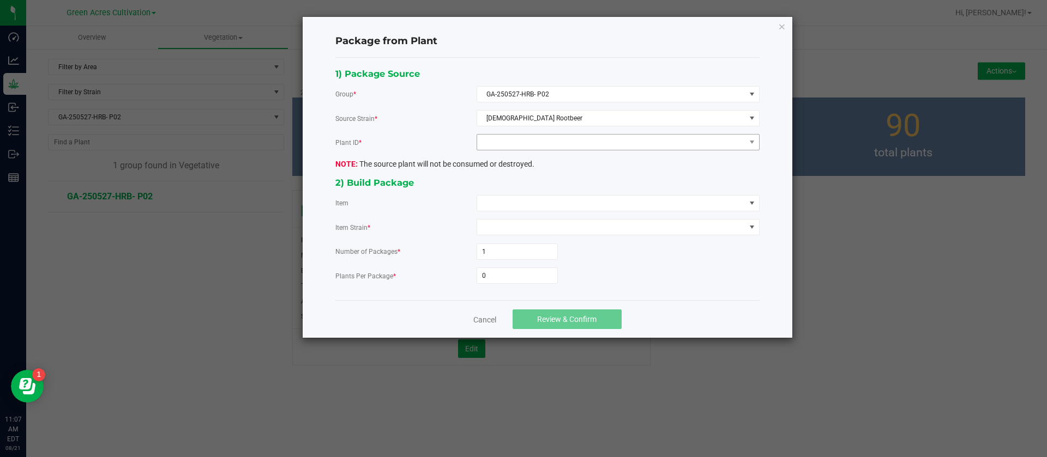
click at [553, 133] on div "1) Package Source Group * GA-250527-HRB- P02 Source Strain * [DEMOGRAPHIC_DATA]…" at bounding box center [547, 180] width 440 height 226
click at [551, 141] on span at bounding box center [611, 142] width 268 height 15
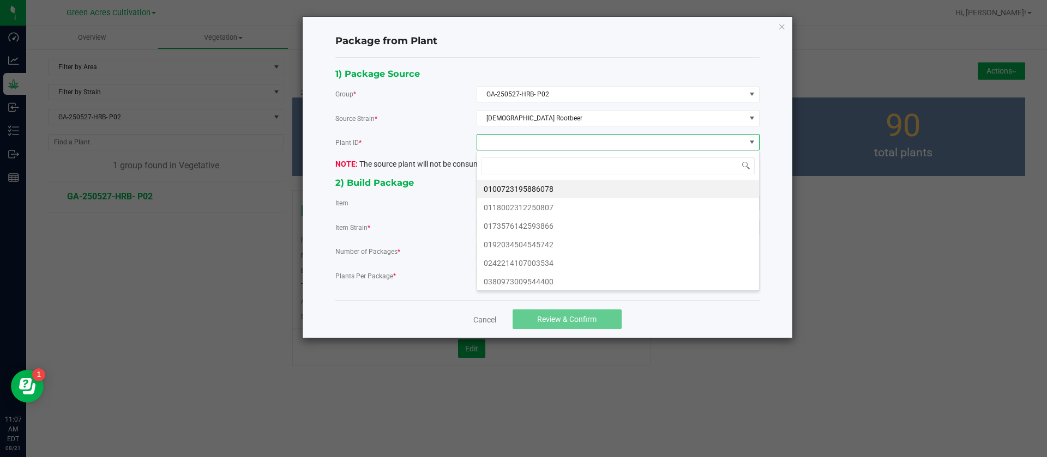
scroll to position [16, 282]
click at [548, 185] on li "0100723195886078" at bounding box center [618, 189] width 282 height 19
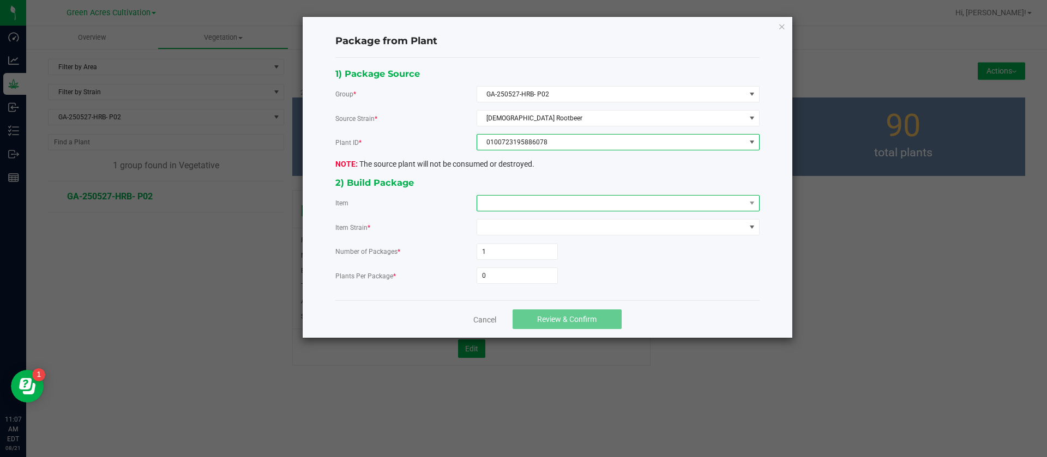
click at [517, 202] on span at bounding box center [611, 203] width 268 height 15
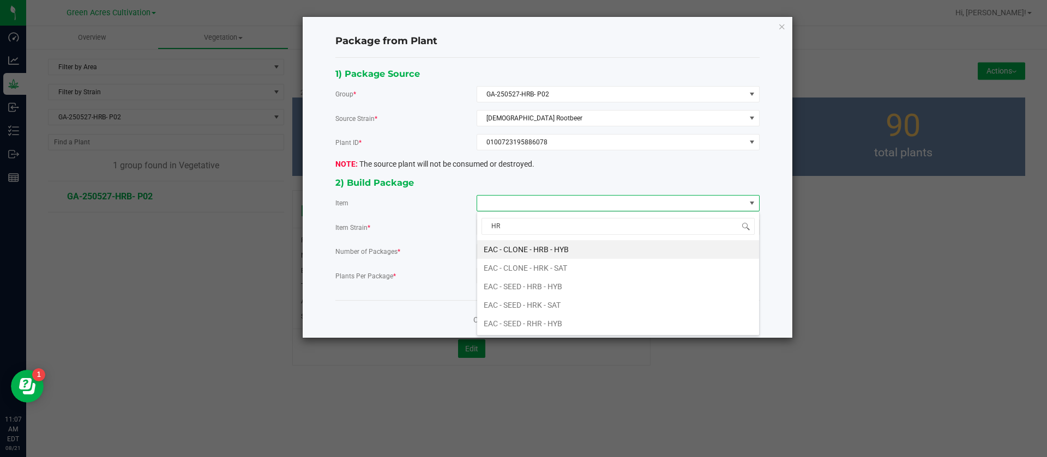
type input "HRB"
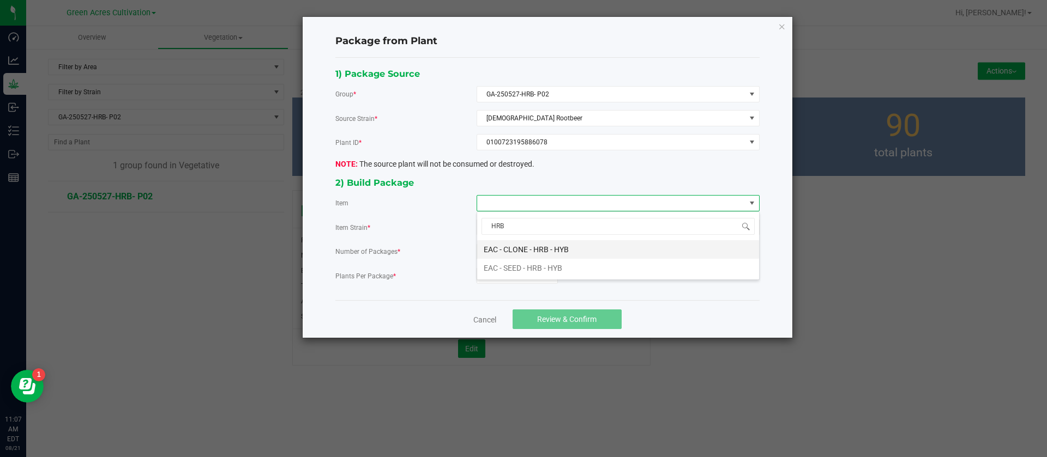
click at [551, 247] on HYB "EAC - CLONE - HRB - HYB" at bounding box center [618, 249] width 282 height 19
click at [526, 275] on input "0" at bounding box center [517, 275] width 80 height 15
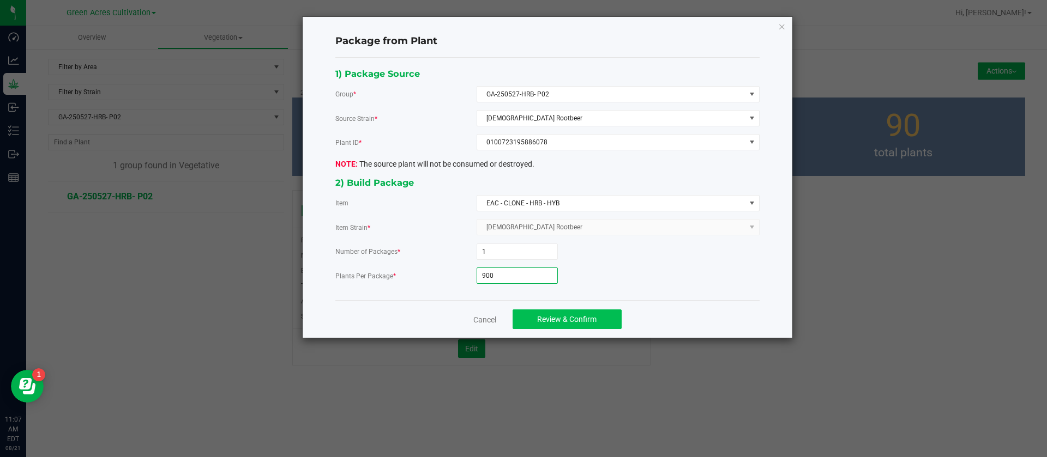
type input "900"
click at [575, 316] on span "Review & Confirm" at bounding box center [566, 319] width 59 height 9
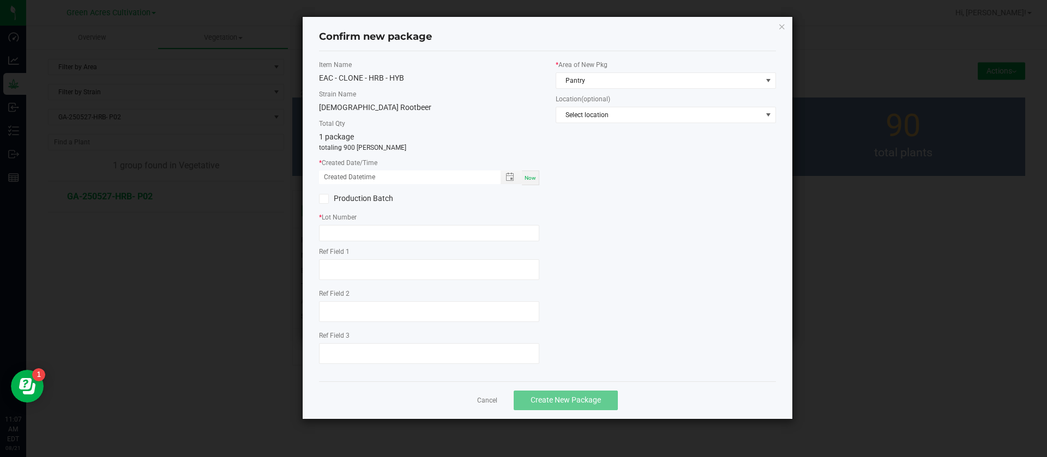
click at [534, 176] on span "Now" at bounding box center [529, 178] width 11 height 6
drag, startPoint x: 334, startPoint y: 178, endPoint x: 348, endPoint y: 237, distance: 61.2
click at [337, 188] on div "Item Name EAC - CLONE - HRB - HYB Strain Name [DEMOGRAPHIC_DATA] Rootbeer Total…" at bounding box center [429, 216] width 237 height 313
type input "[DATE] 11:07 AM"
click at [348, 238] on input "text" at bounding box center [429, 233] width 220 height 16
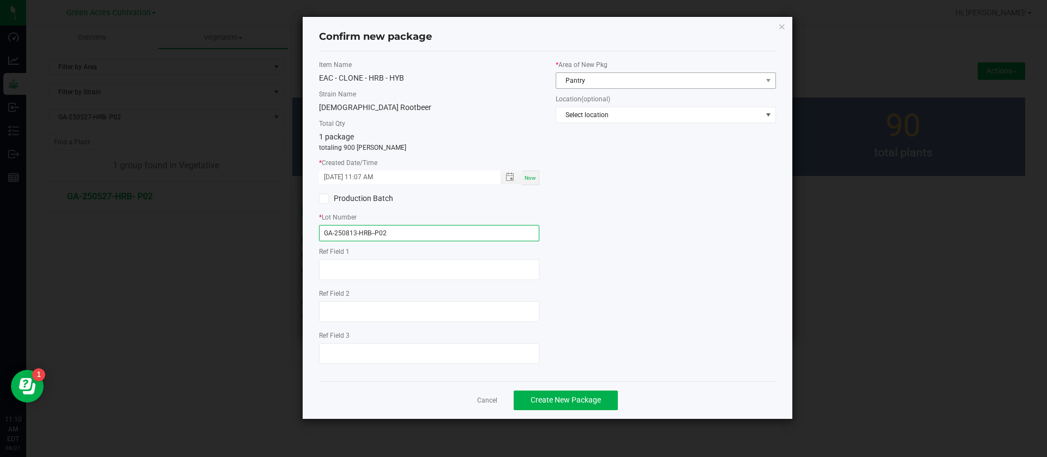
type input "GA-250813-HRB--P02"
click at [590, 80] on span "Pantry" at bounding box center [659, 80] width 206 height 15
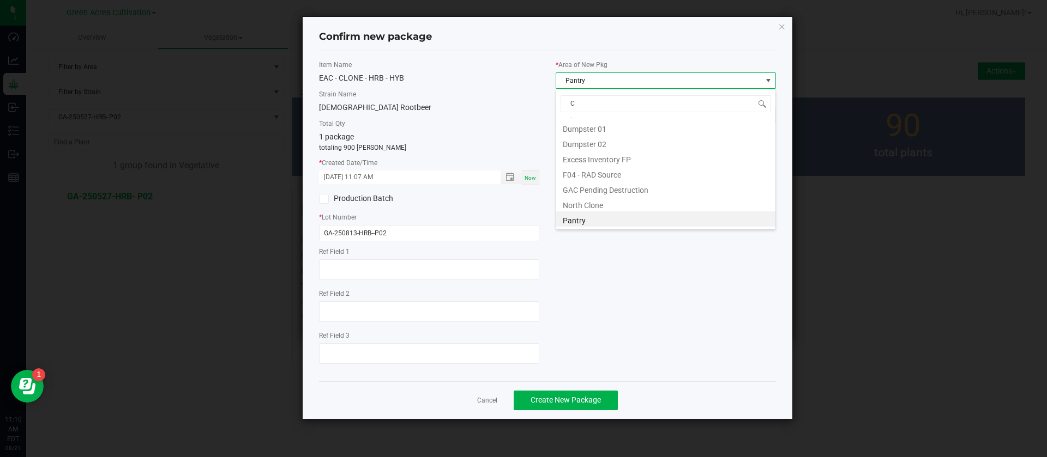
scroll to position [0, 0]
type input "CL"
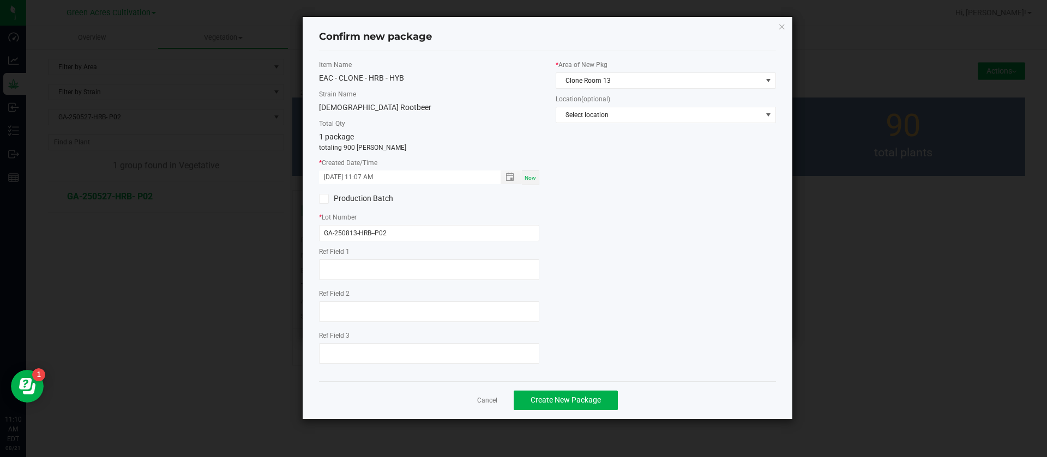
click at [649, 228] on div "Item Name EAC - CLONE - HRB - HYB Strain Name [DEMOGRAPHIC_DATA] Rootbeer Total…" at bounding box center [547, 216] width 473 height 313
click at [559, 401] on span "Create New Package" at bounding box center [565, 400] width 70 height 9
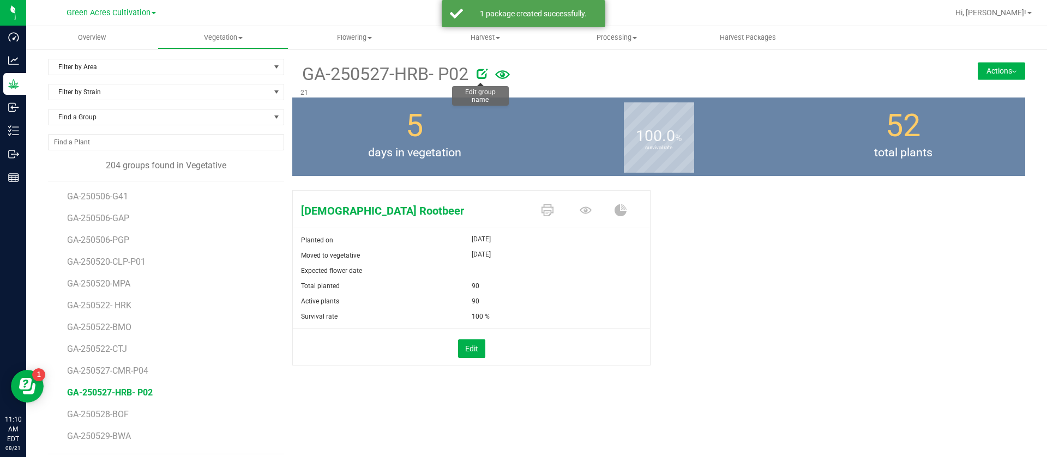
click at [480, 74] on icon at bounding box center [481, 73] width 11 height 11
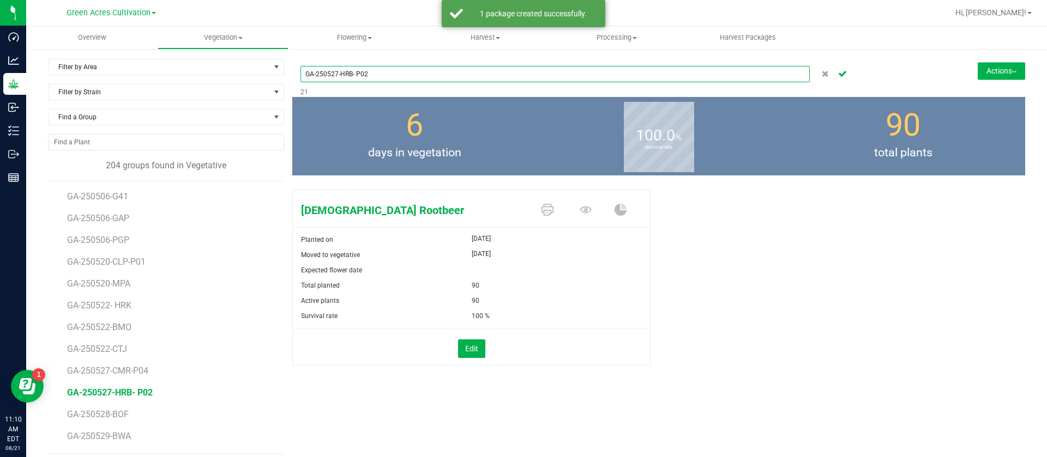
drag, startPoint x: 334, startPoint y: 71, endPoint x: 334, endPoint y: 77, distance: 6.6
click at [334, 71] on input "GA-250527-HRB- P02" at bounding box center [554, 74] width 509 height 16
type input "GA-250731-HRB- P02"
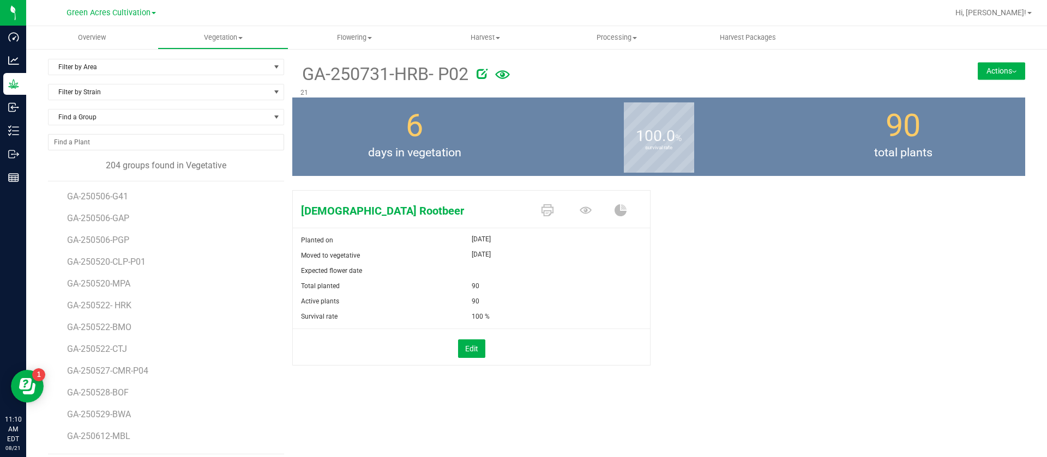
click at [479, 70] on icon at bounding box center [481, 73] width 11 height 11
click at [352, 73] on input "GA-250731-HRB- P02" at bounding box center [554, 74] width 509 height 16
type input "GA-250731-HRB-P02"
click at [837, 75] on button "Cancel button" at bounding box center [842, 74] width 15 height 16
click at [679, 188] on div "[DEMOGRAPHIC_DATA] Rootbeer Planted on [DATE] Moved to vegetative [DATE] Expect…" at bounding box center [658, 289] width 733 height 207
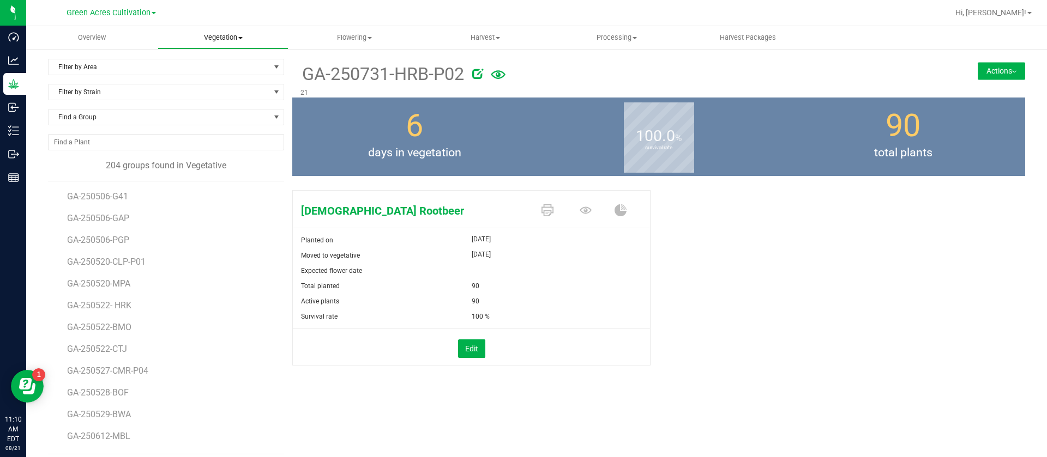
click at [200, 37] on span "Vegetation" at bounding box center [223, 38] width 130 height 10
click at [202, 65] on span "Veg groups" at bounding box center [192, 65] width 69 height 9
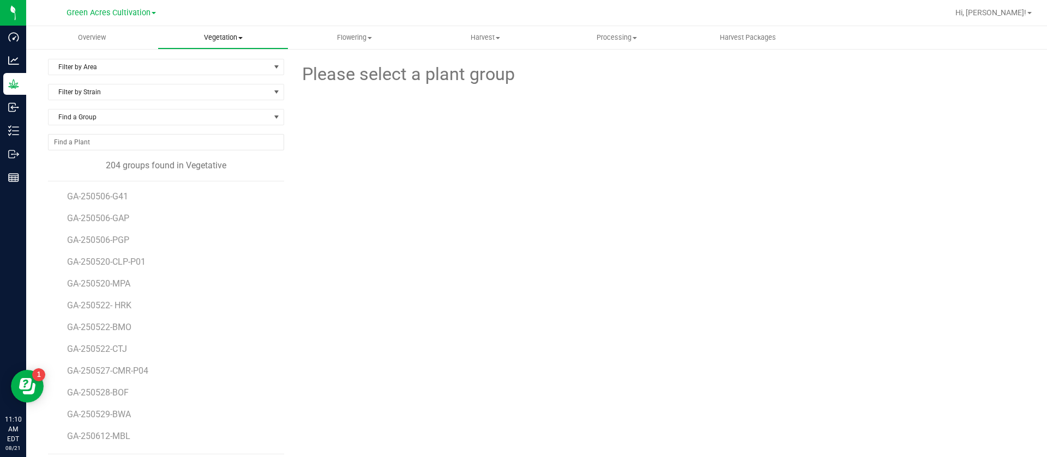
click at [220, 34] on span "Vegetation" at bounding box center [223, 38] width 130 height 10
click at [211, 94] on span "Mother groups" at bounding box center [198, 91] width 81 height 9
click at [96, 118] on span "Find a Group" at bounding box center [159, 117] width 221 height 15
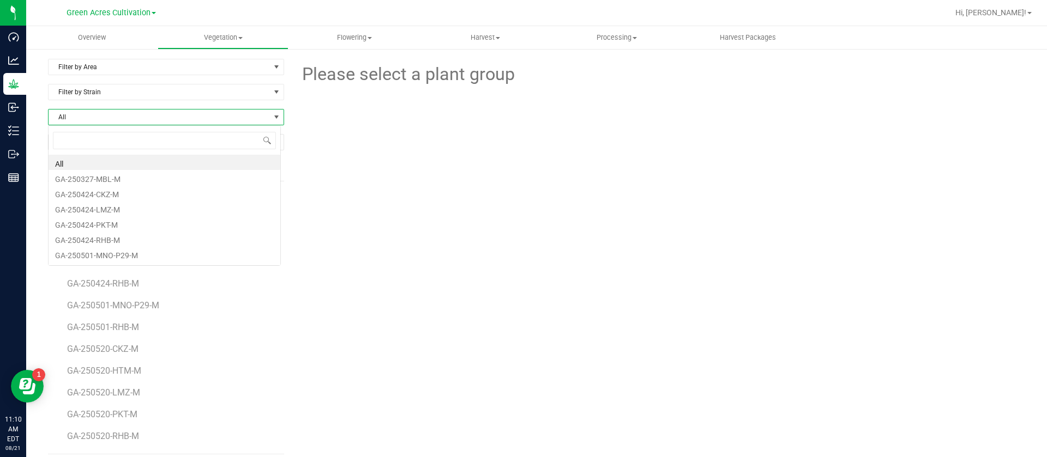
scroll to position [16, 233]
type input "G"
type input "250501-"
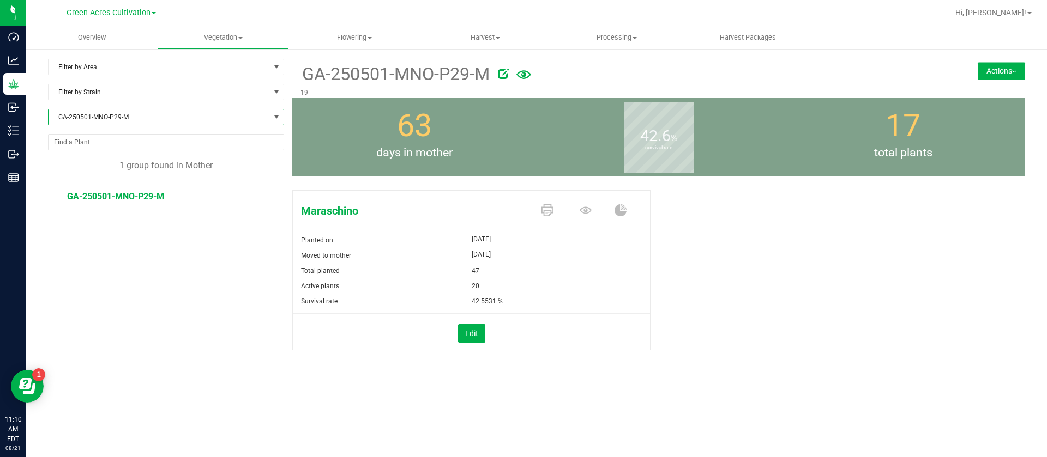
click at [1013, 66] on button "Actions" at bounding box center [1000, 70] width 47 height 17
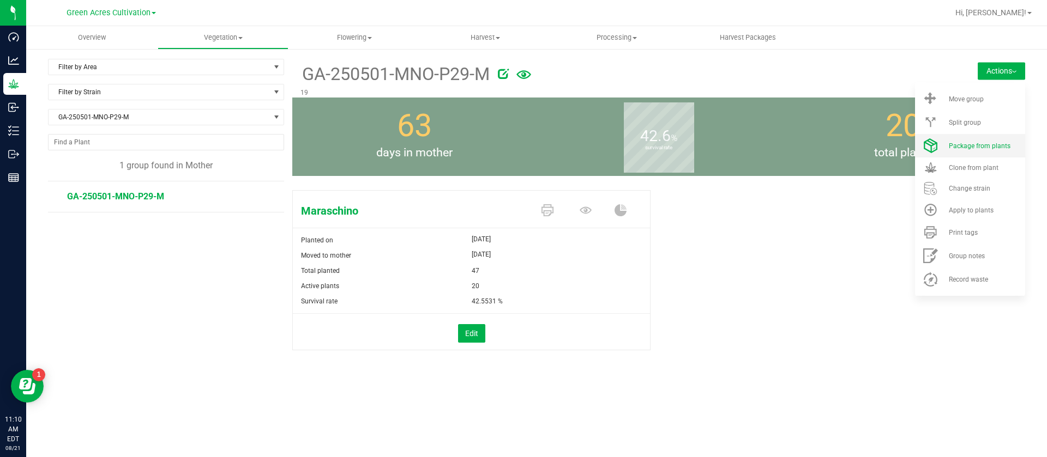
click at [976, 142] on span "Package from plants" at bounding box center [980, 146] width 62 height 8
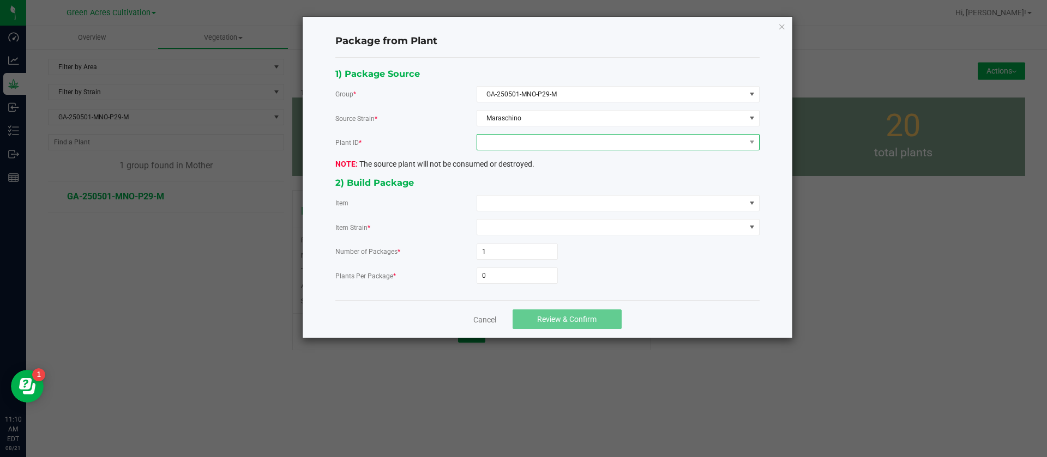
click at [548, 136] on span at bounding box center [611, 142] width 268 height 15
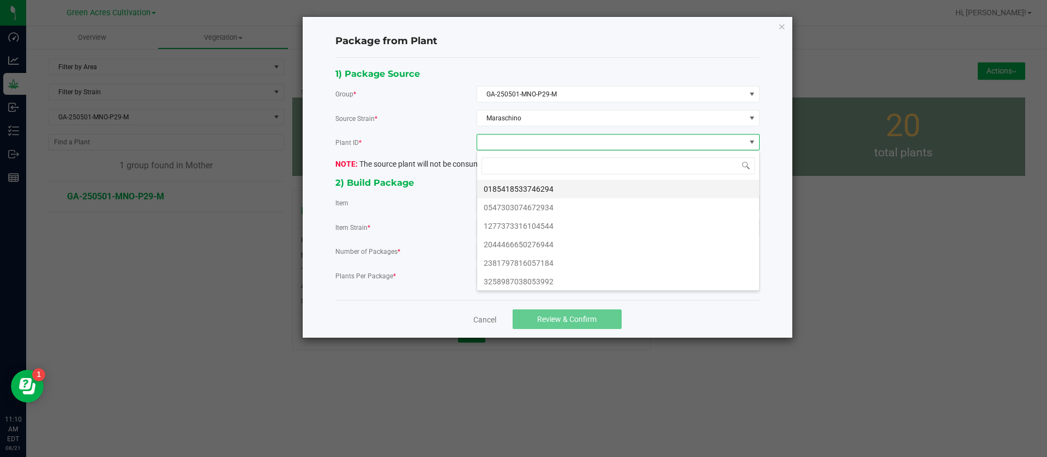
scroll to position [16, 282]
click at [531, 190] on li "0185418533746294" at bounding box center [618, 189] width 282 height 19
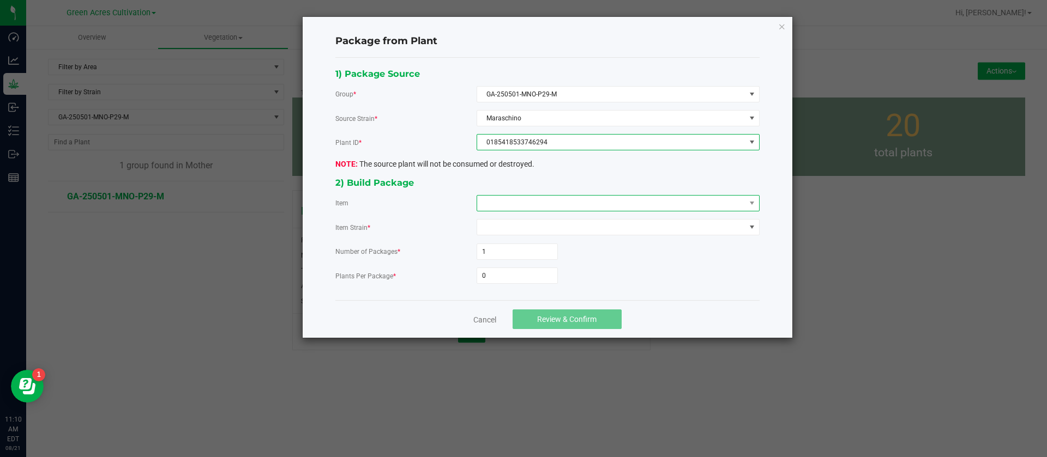
click at [512, 204] on span at bounding box center [611, 203] width 268 height 15
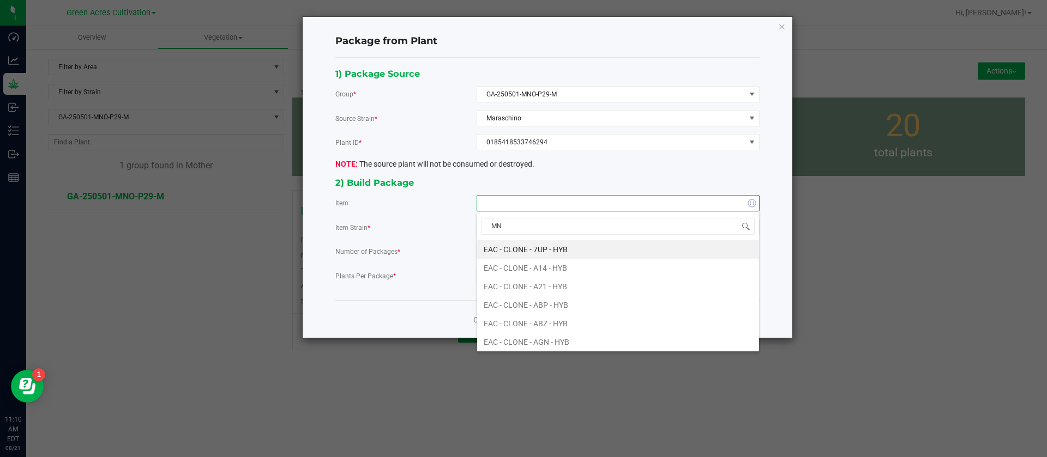
type input "MNO"
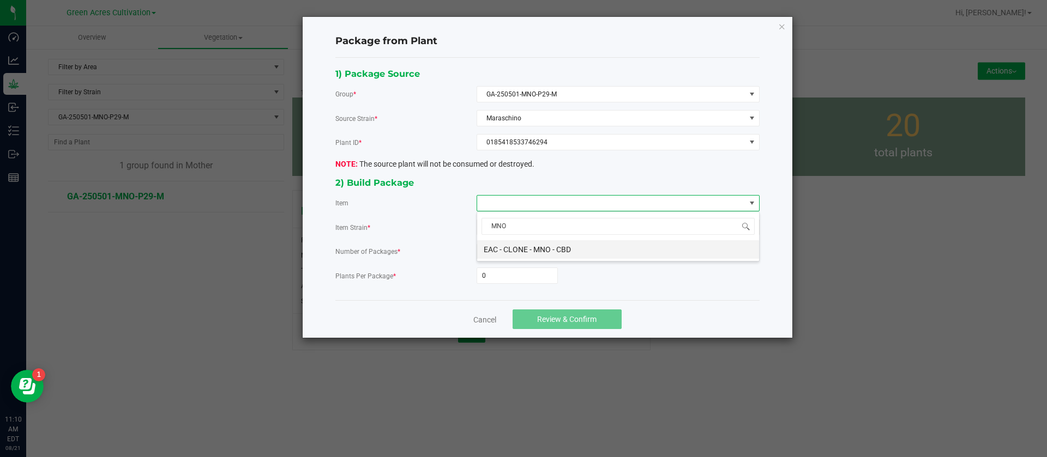
click at [524, 251] on CBD "EAC - CLONE - MNO - CBD" at bounding box center [618, 249] width 282 height 19
click at [493, 286] on div "1) Package Source Group * GA-250501-MNO-P29-M Source Strain * Maraschino Plant …" at bounding box center [547, 180] width 440 height 226
click at [499, 280] on input "0" at bounding box center [517, 275] width 80 height 15
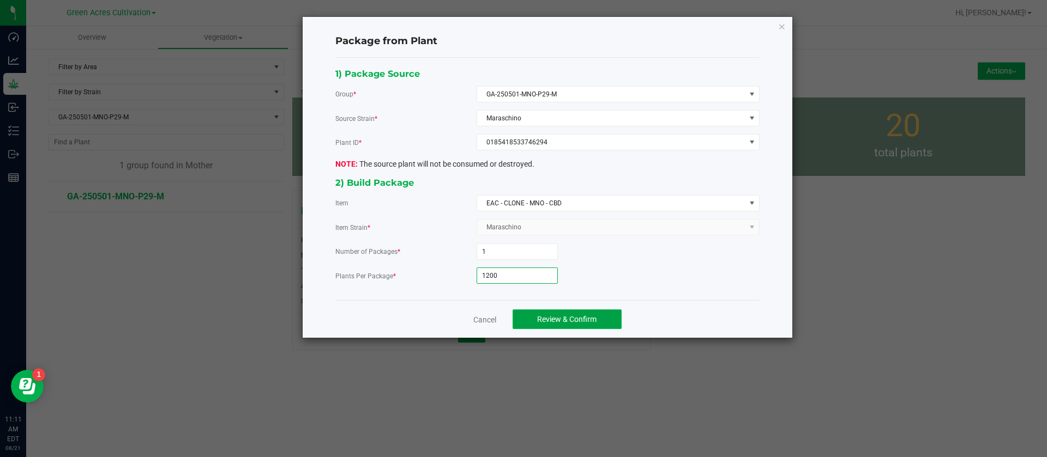
type input "1,200"
click at [607, 320] on button "Review & Confirm" at bounding box center [566, 320] width 109 height 20
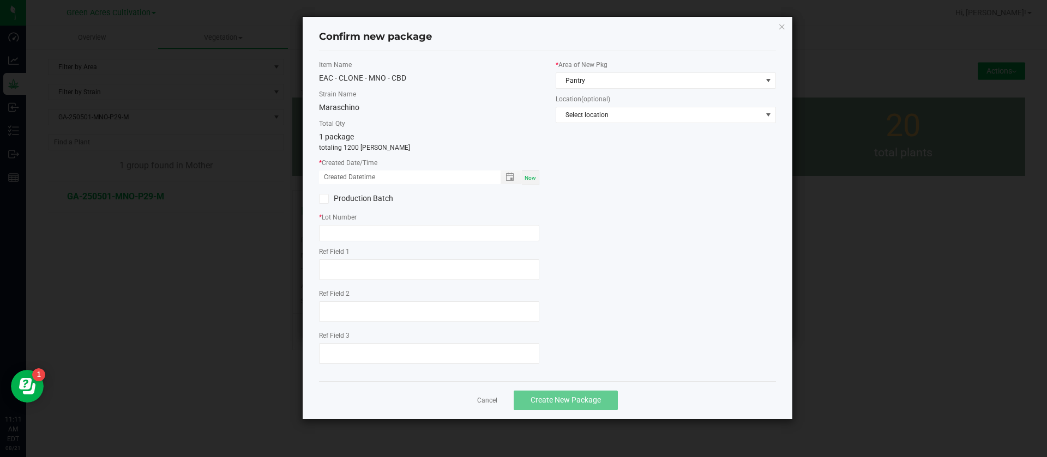
drag, startPoint x: 531, startPoint y: 179, endPoint x: 524, endPoint y: 178, distance: 7.1
click at [530, 179] on span "Now" at bounding box center [529, 178] width 11 height 6
click at [333, 173] on input "[DATE] 11:11 AM" at bounding box center [404, 178] width 170 height 14
type input "[DATE] 11:11 AM"
click at [382, 236] on input "text" at bounding box center [429, 233] width 220 height 16
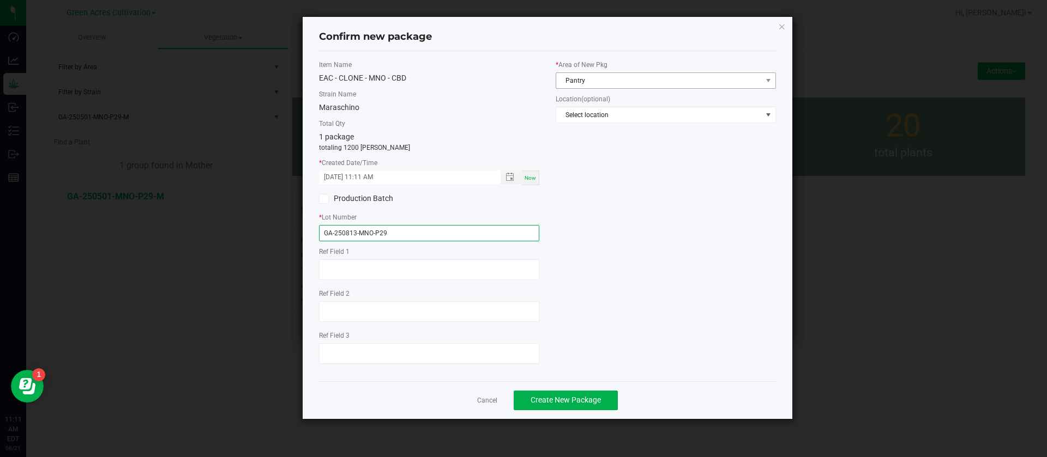
type input "GA-250813-MNO-P29"
click at [596, 79] on span "Pantry" at bounding box center [659, 80] width 206 height 15
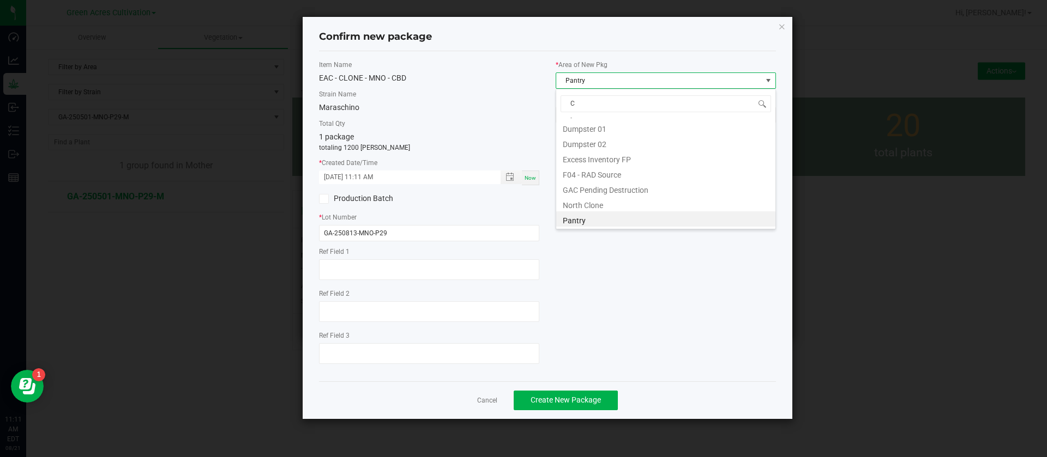
scroll to position [0, 0]
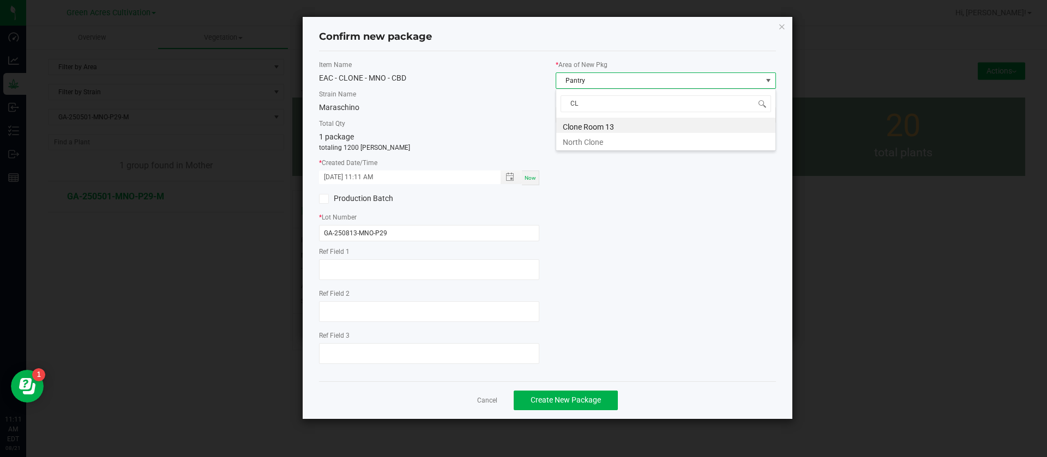
type input "CLO"
click at [599, 275] on div "Item Name EAC - CLONE - MNO - CBD Strain Name Maraschino Total Qty 1 package to…" at bounding box center [547, 216] width 473 height 313
click at [566, 402] on span "Create New Package" at bounding box center [565, 400] width 70 height 9
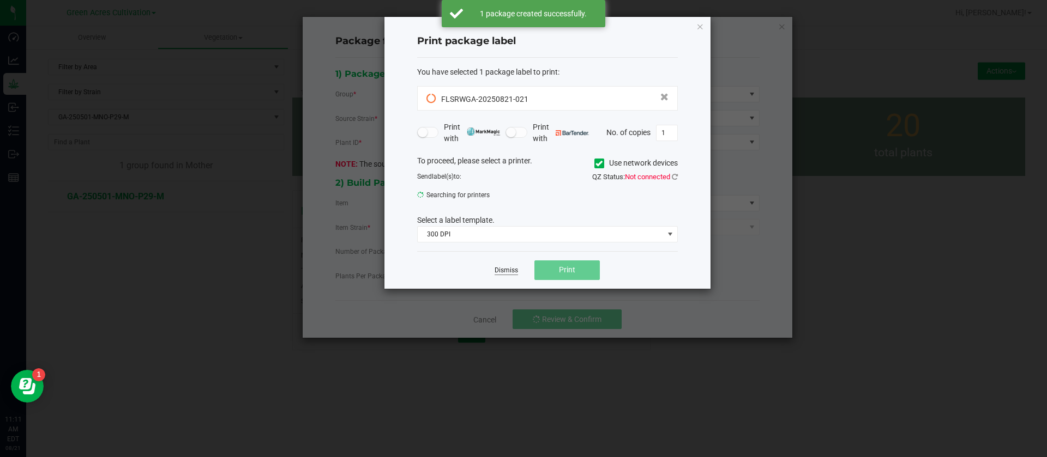
click at [504, 274] on link "Dismiss" at bounding box center [505, 270] width 23 height 9
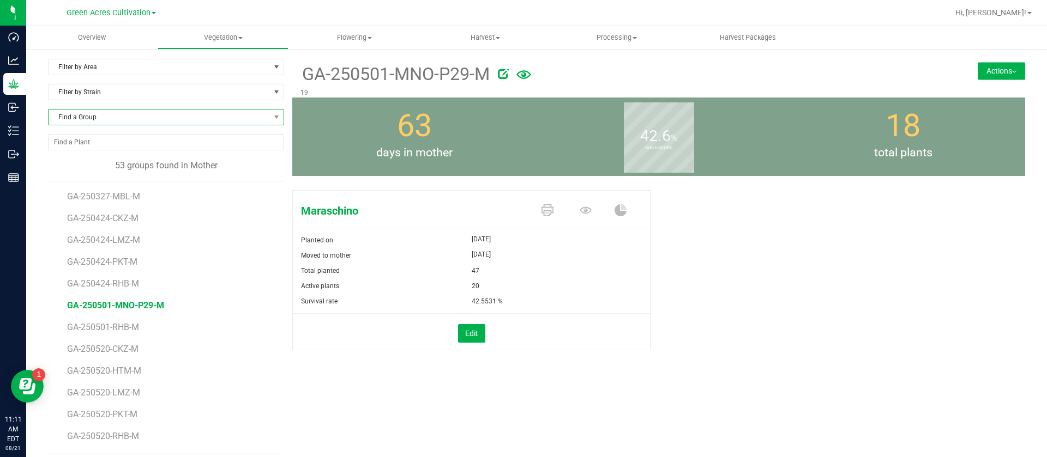
click at [88, 109] on span "Find a Group" at bounding box center [166, 117] width 236 height 16
click at [355, 35] on span "Flowering" at bounding box center [354, 38] width 130 height 10
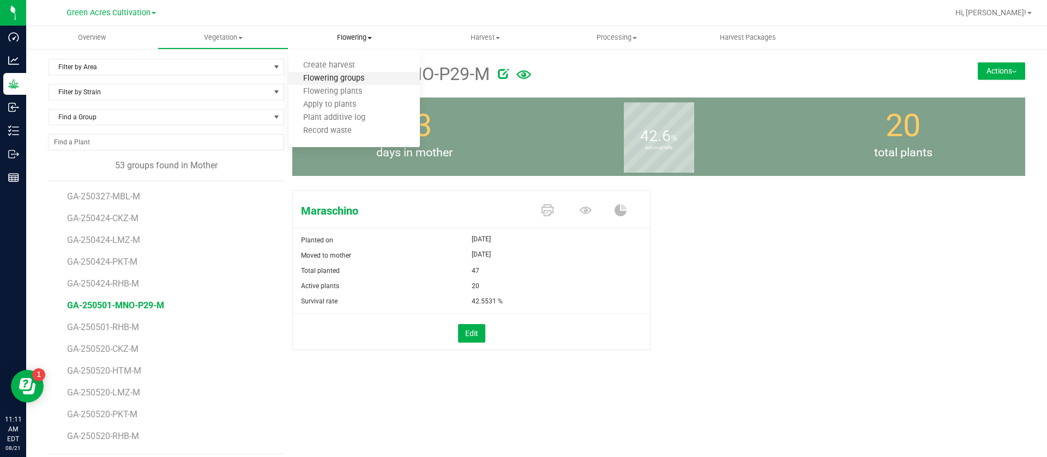
click at [349, 76] on span "Flowering groups" at bounding box center [333, 78] width 90 height 9
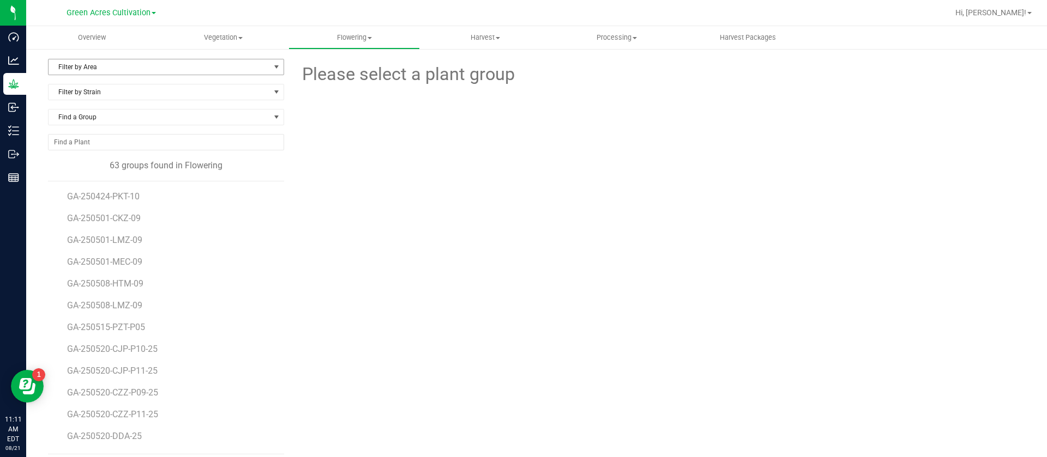
click at [114, 68] on span "Filter by Area" at bounding box center [159, 66] width 221 height 15
click at [87, 118] on li "02" at bounding box center [165, 118] width 232 height 16
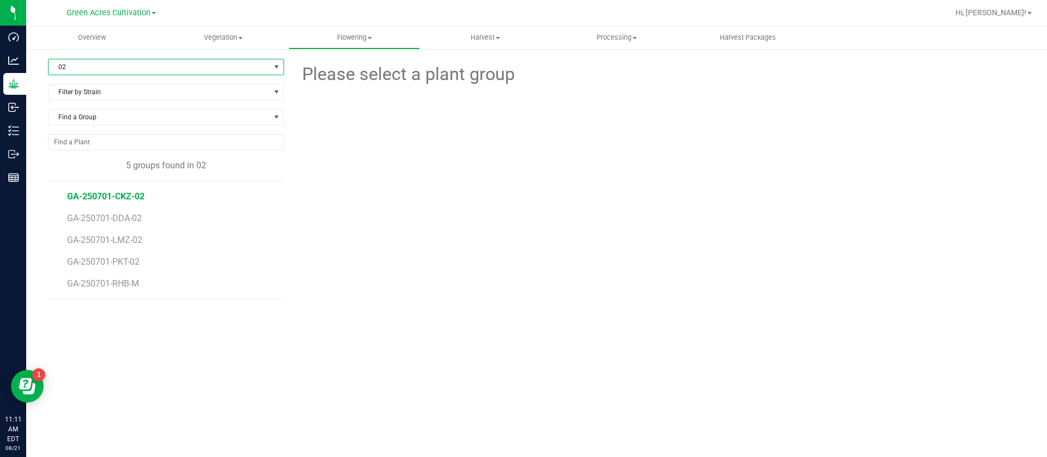
click at [135, 195] on span "GA-250701-CKZ-02" at bounding box center [105, 196] width 77 height 10
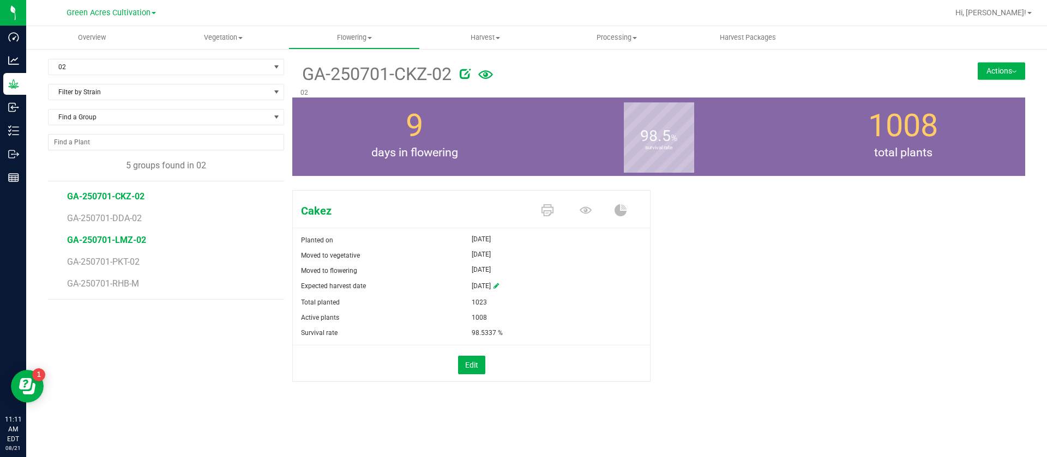
click at [123, 244] on span "GA-250701-LMZ-02" at bounding box center [106, 240] width 79 height 10
drag, startPoint x: 988, startPoint y: 70, endPoint x: 985, endPoint y: 100, distance: 30.2
click at [989, 69] on button "Actions" at bounding box center [1000, 70] width 47 height 17
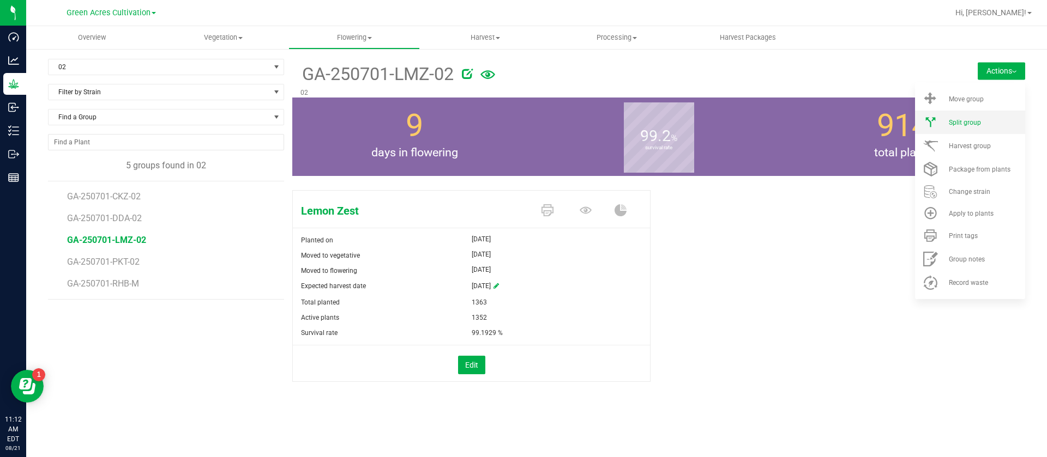
click at [976, 120] on span "Split group" at bounding box center [965, 123] width 32 height 8
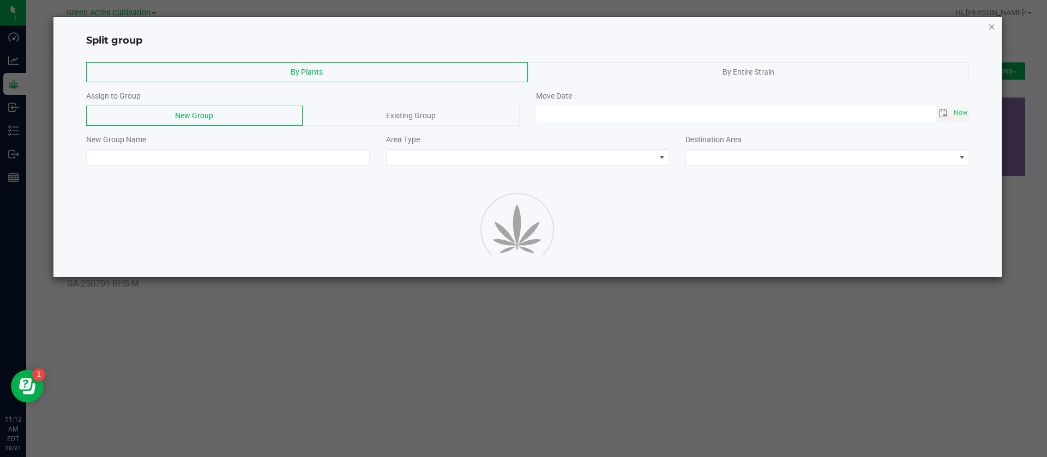
click at [993, 28] on icon "button" at bounding box center [992, 26] width 8 height 13
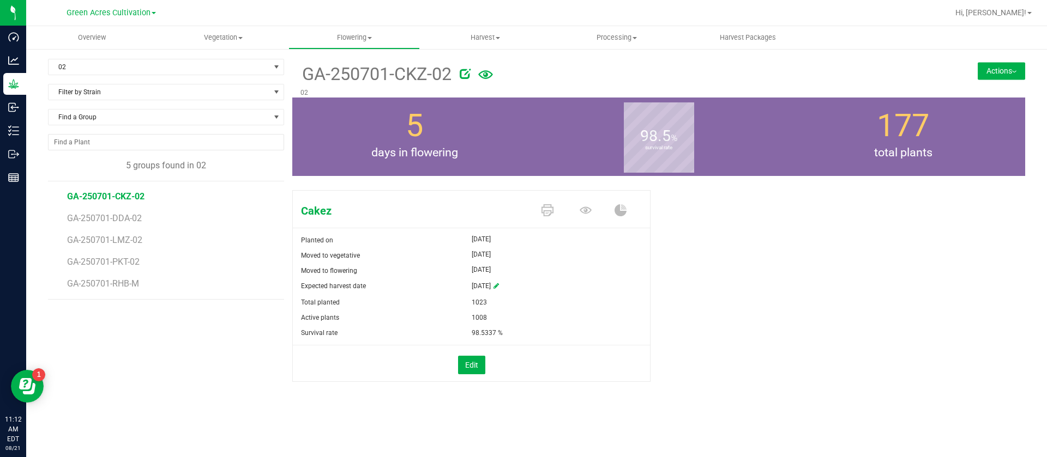
click at [996, 68] on button "Actions" at bounding box center [1000, 70] width 47 height 17
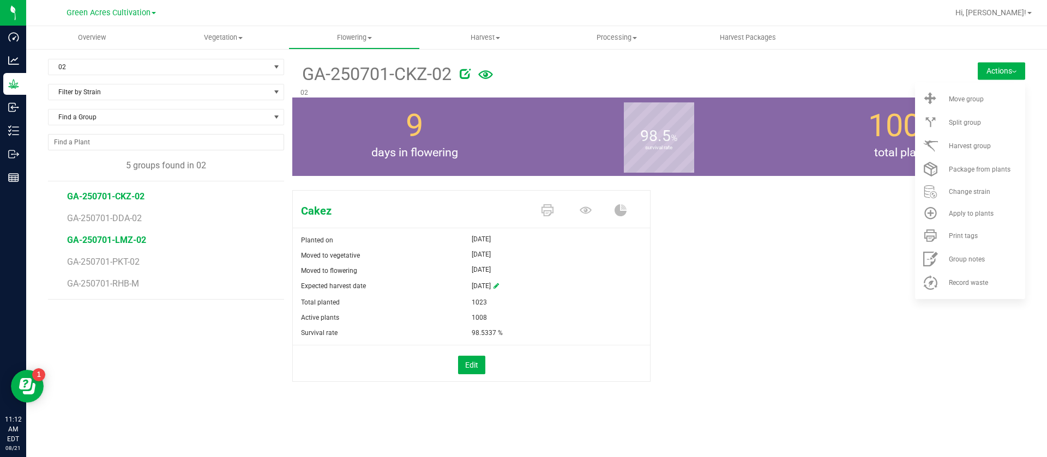
click at [129, 240] on span "GA-250701-LMZ-02" at bounding box center [106, 240] width 79 height 10
click at [989, 167] on span "Package from plants" at bounding box center [980, 170] width 62 height 8
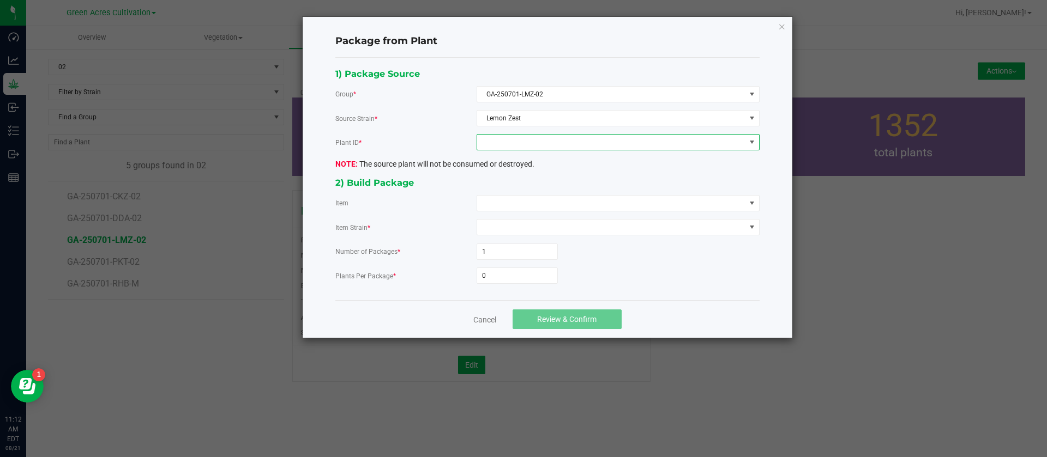
click at [541, 146] on span at bounding box center [611, 142] width 268 height 15
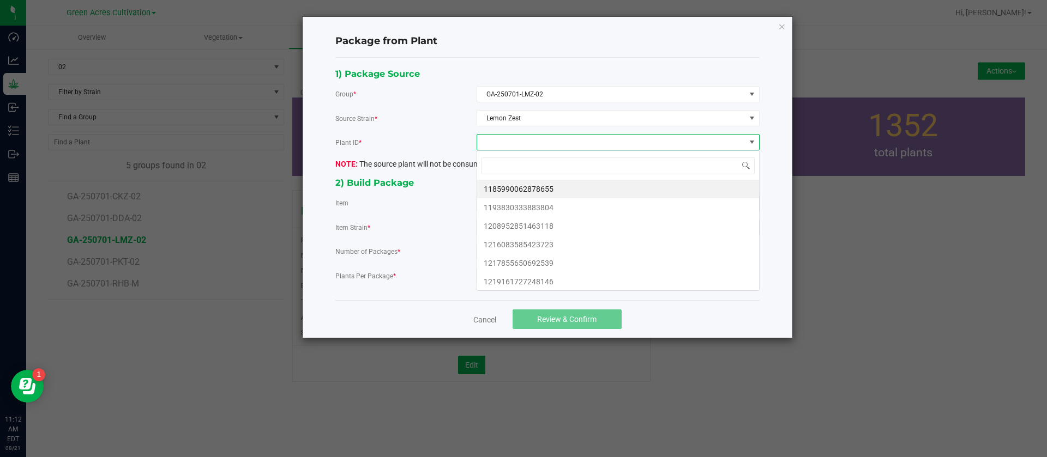
scroll to position [16, 282]
click at [522, 185] on li "1185990062878655" at bounding box center [618, 189] width 282 height 19
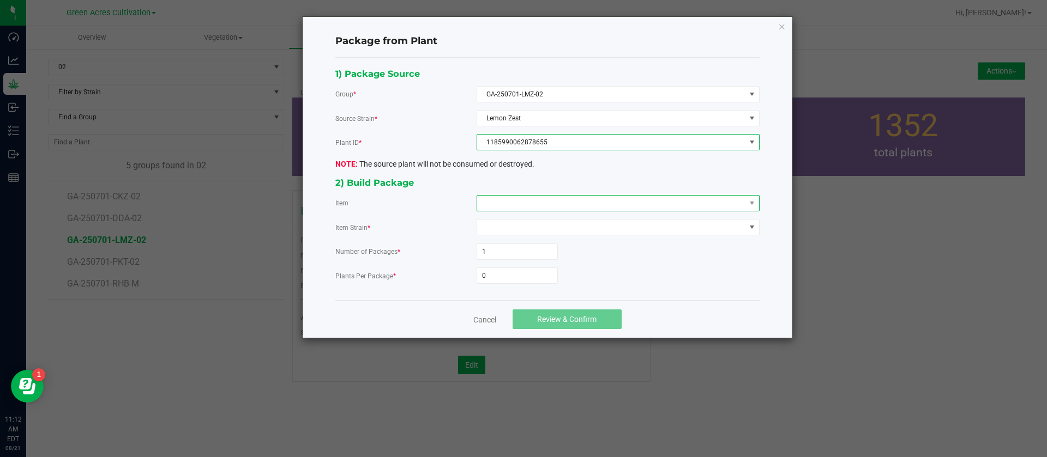
click at [518, 196] on span at bounding box center [611, 203] width 268 height 15
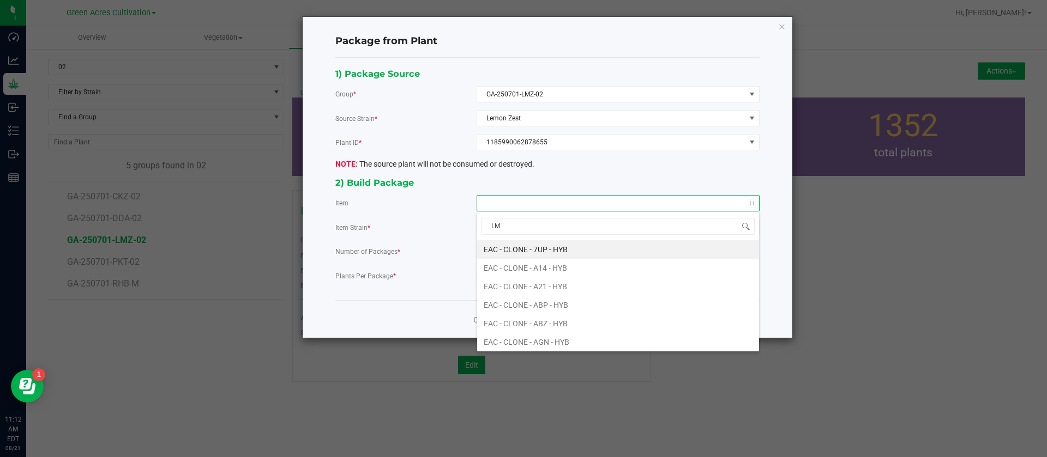
type input "LMZ"
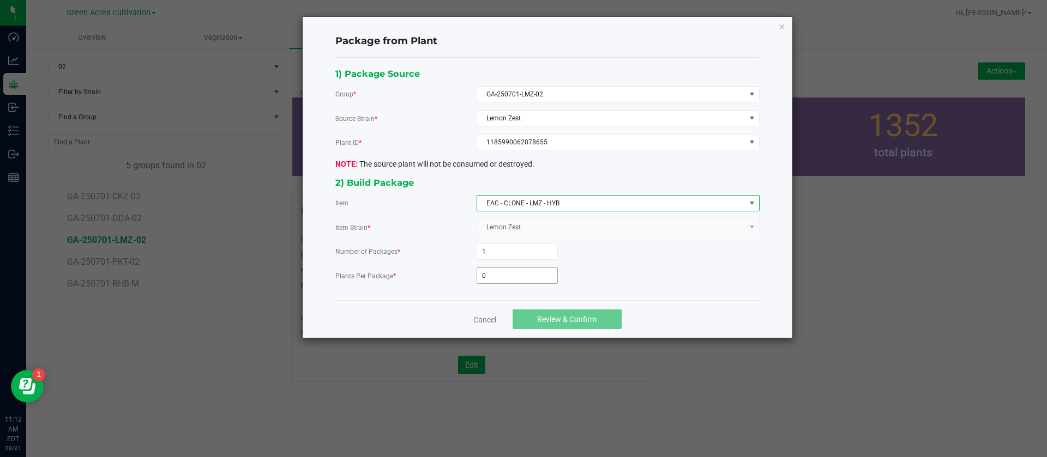
click at [499, 281] on input "0" at bounding box center [517, 275] width 80 height 15
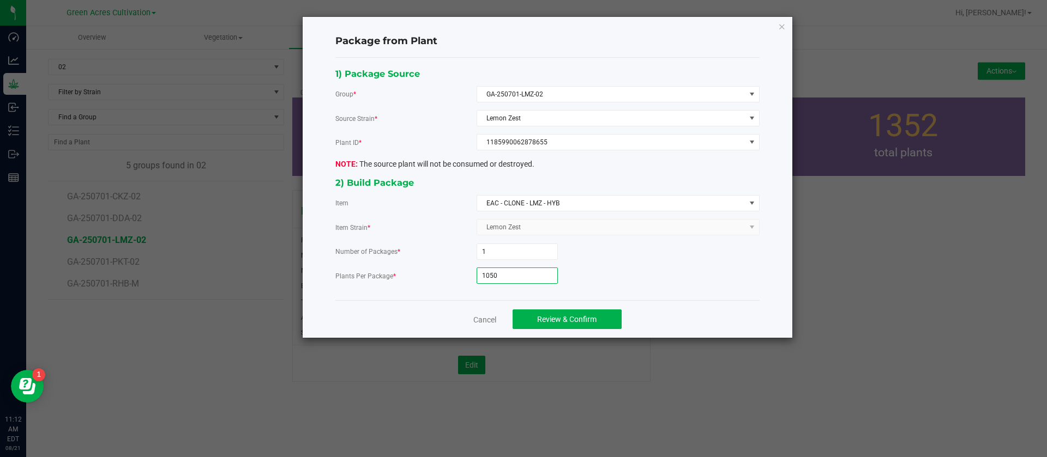
type input "1,050"
drag, startPoint x: 556, startPoint y: 307, endPoint x: 560, endPoint y: 322, distance: 14.8
click at [557, 309] on div "Cancel Review & Confirm" at bounding box center [547, 319] width 424 height 38
click at [563, 322] on span "Review & Confirm" at bounding box center [566, 319] width 59 height 9
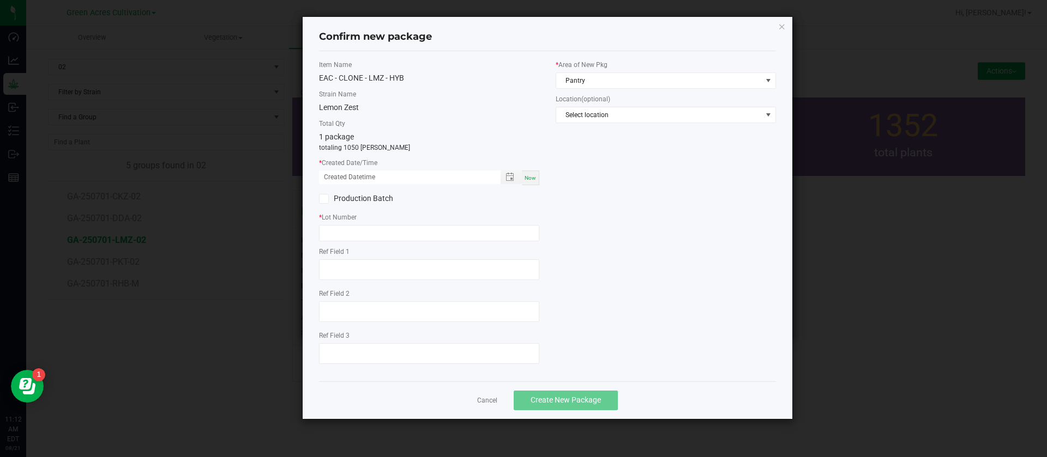
click at [522, 176] on div "Now" at bounding box center [530, 178] width 17 height 15
click at [337, 176] on input "[DATE] 11:12 AM" at bounding box center [404, 178] width 170 height 14
type input "[DATE] 11:12 AM"
click at [348, 229] on input "text" at bounding box center [429, 233] width 220 height 16
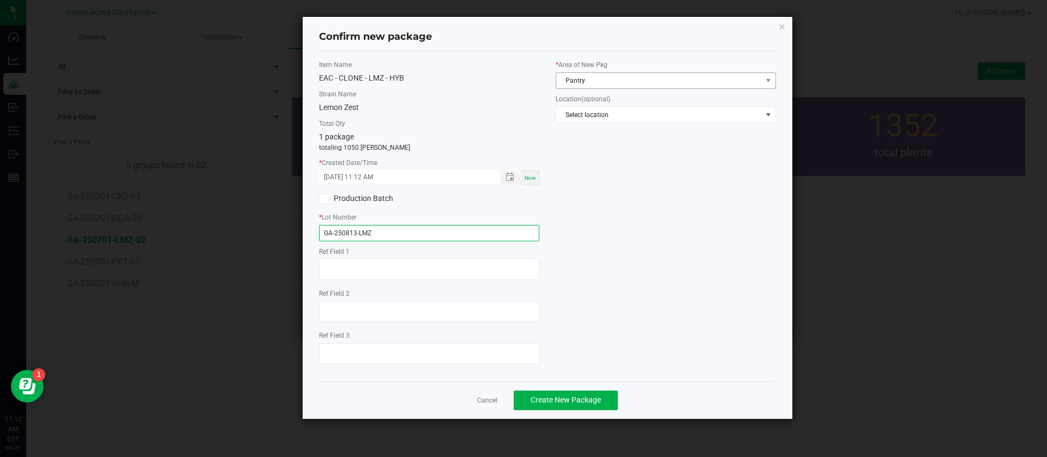
type input "GA-250813-LMZ"
click at [585, 84] on span "Pantry" at bounding box center [659, 80] width 206 height 15
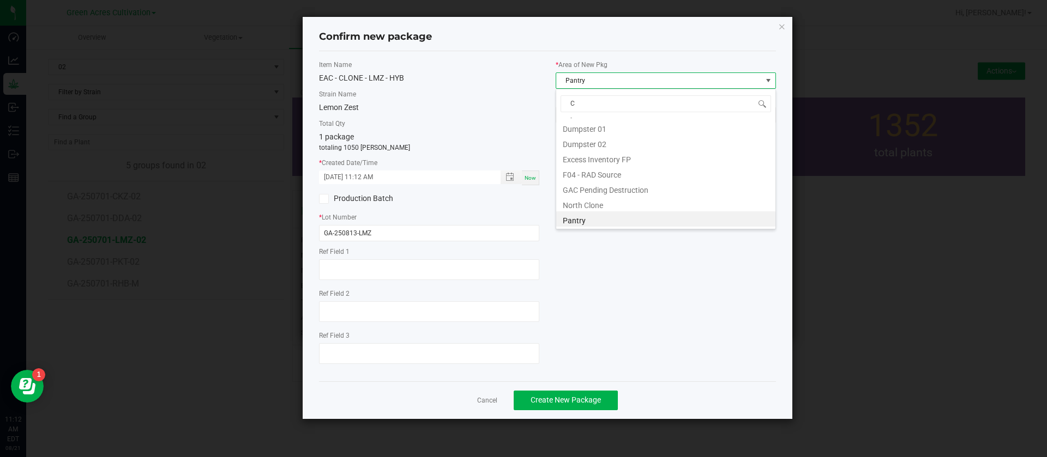
scroll to position [0, 0]
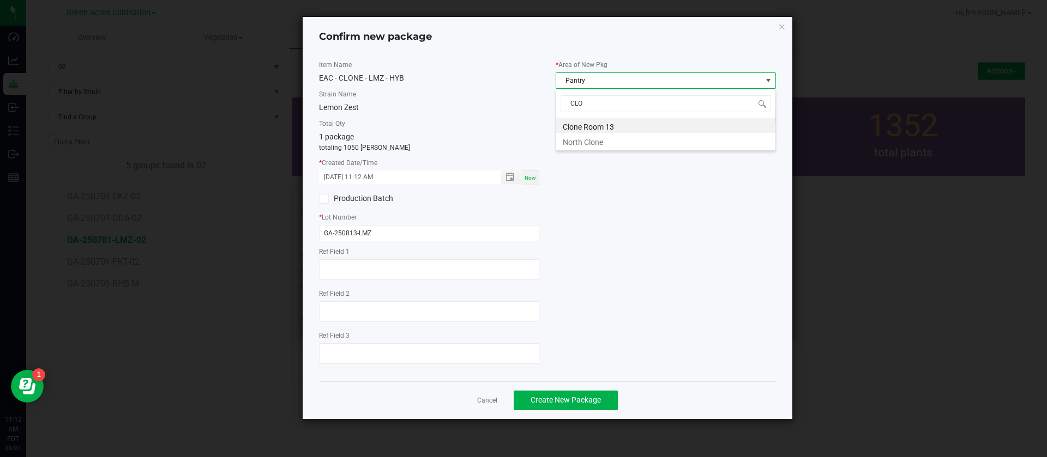
type input "CLON"
click at [575, 394] on button "Create New Package" at bounding box center [566, 401] width 104 height 20
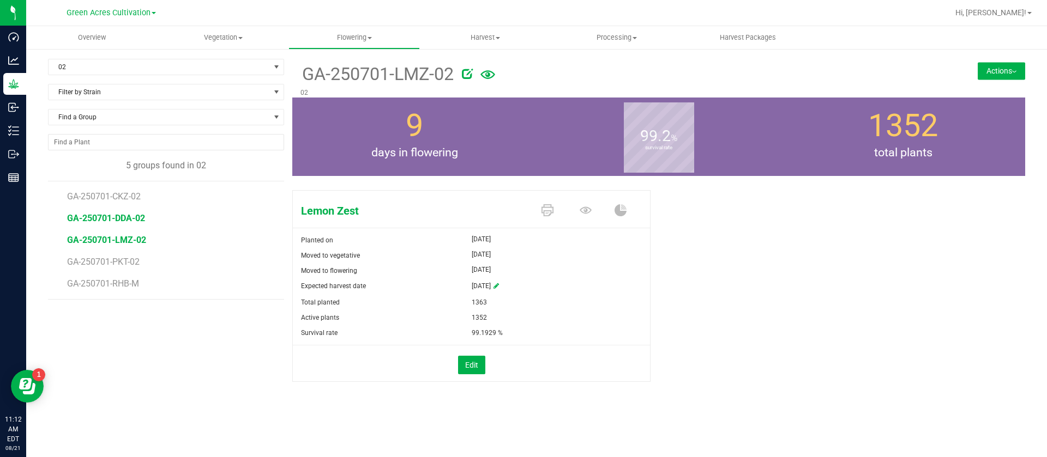
click at [119, 222] on span "GA-250701-DDA-02" at bounding box center [106, 218] width 78 height 10
click at [996, 68] on button "Actions" at bounding box center [1000, 70] width 47 height 17
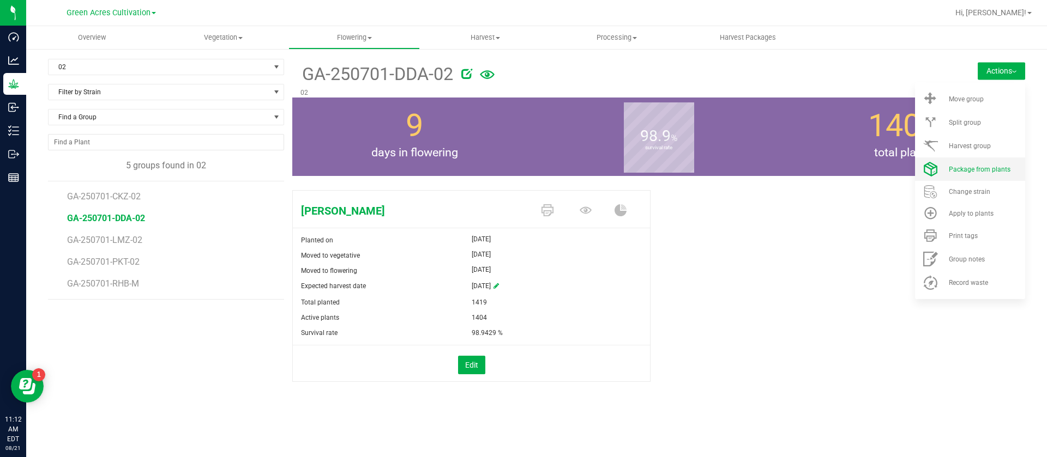
click at [967, 168] on span "Package from plants" at bounding box center [980, 170] width 62 height 8
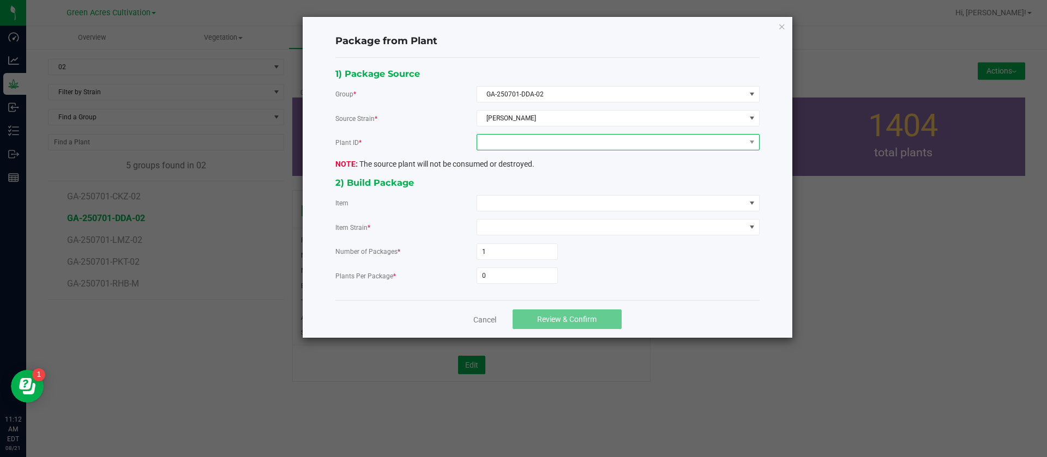
click at [515, 141] on span at bounding box center [611, 142] width 268 height 15
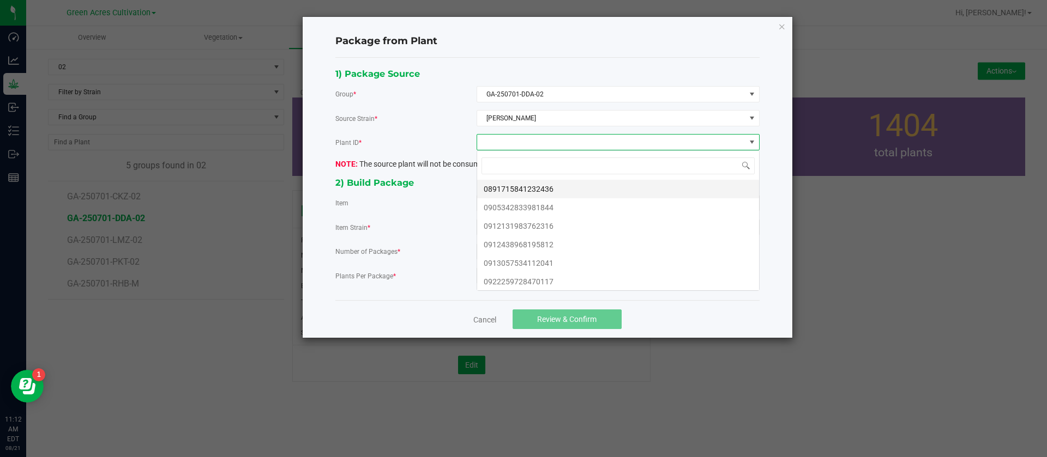
scroll to position [16, 282]
click at [511, 190] on li "0891715841232436" at bounding box center [618, 189] width 282 height 19
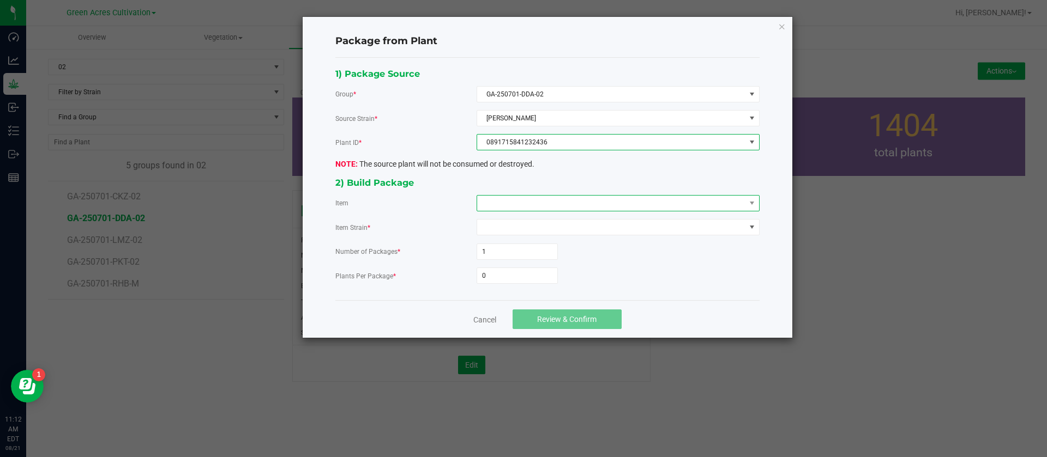
click at [505, 208] on span at bounding box center [611, 203] width 268 height 15
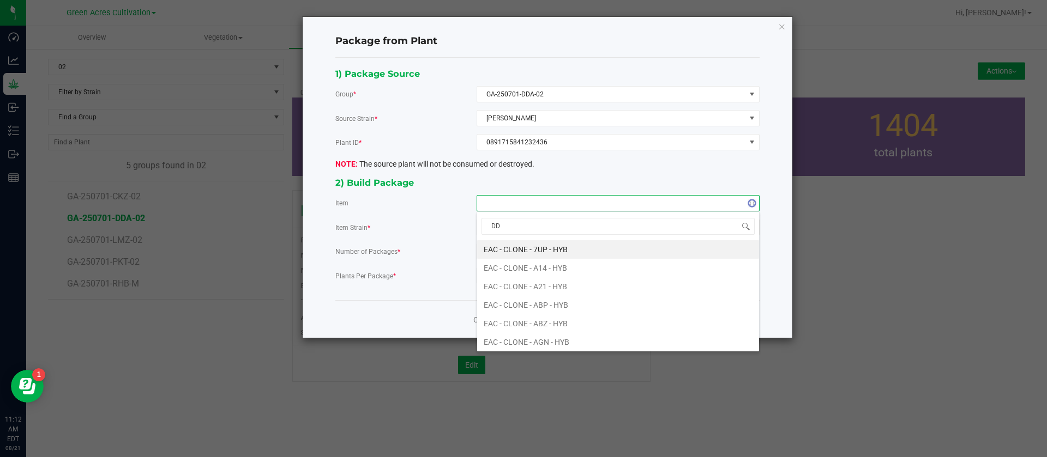
type input "DDA"
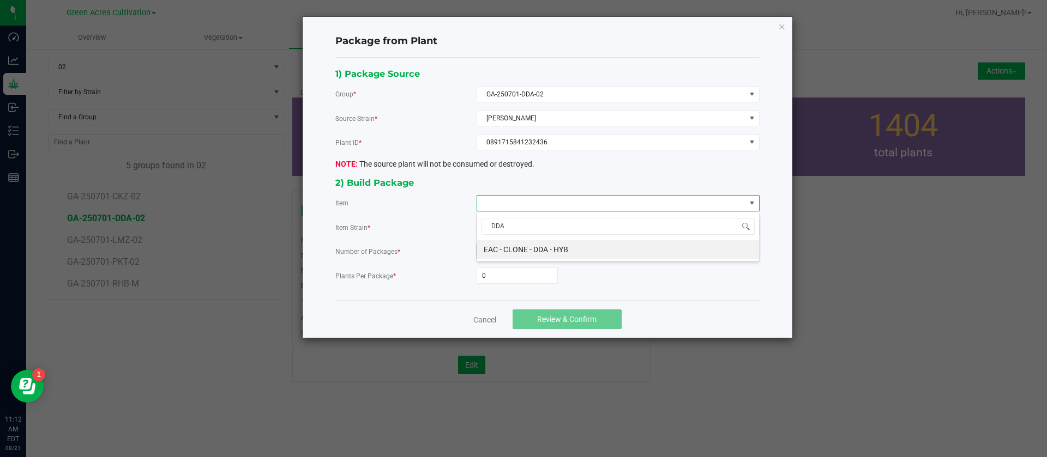
drag, startPoint x: 518, startPoint y: 243, endPoint x: 518, endPoint y: 251, distance: 8.2
click at [520, 243] on HYB "EAC - CLONE - DDA - HYB" at bounding box center [618, 249] width 282 height 19
click at [511, 274] on input "0" at bounding box center [517, 275] width 80 height 15
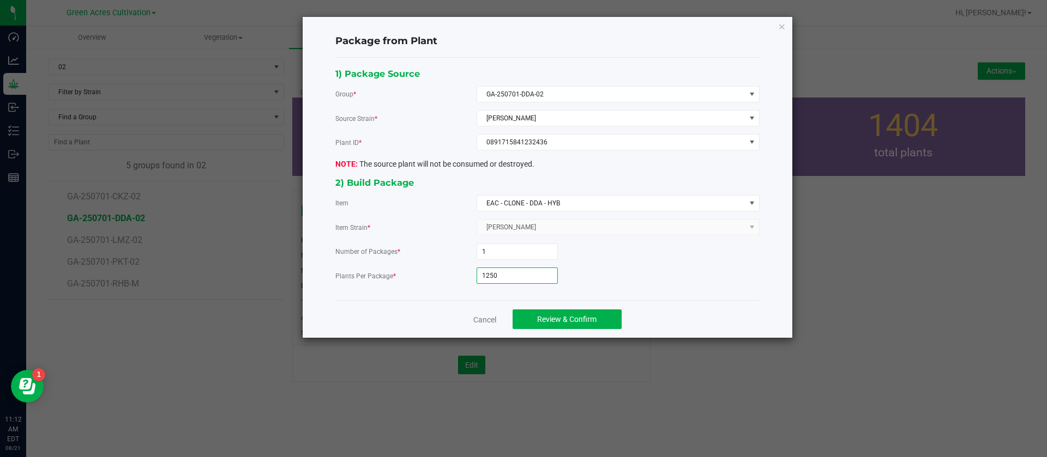
type input "1,250"
click at [539, 329] on div "Cancel Review & Confirm" at bounding box center [547, 319] width 424 height 38
click at [544, 312] on button "Review & Confirm" at bounding box center [566, 320] width 109 height 20
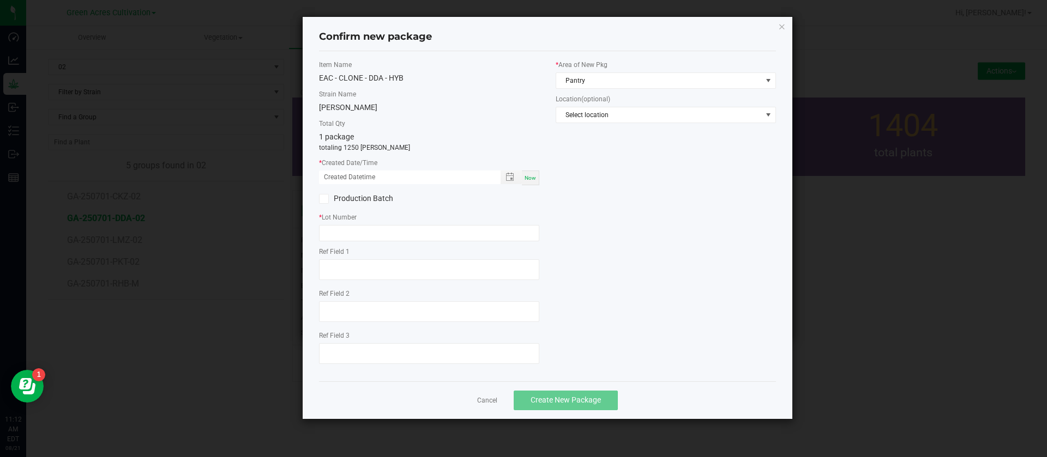
click at [534, 181] on span "Now" at bounding box center [529, 178] width 11 height 6
click at [336, 172] on input "[DATE] 11:12 AM" at bounding box center [404, 178] width 170 height 14
type input "[DATE] 11:12 AM"
drag, startPoint x: 369, startPoint y: 230, endPoint x: 383, endPoint y: 231, distance: 13.7
click at [381, 230] on input "text" at bounding box center [429, 233] width 220 height 16
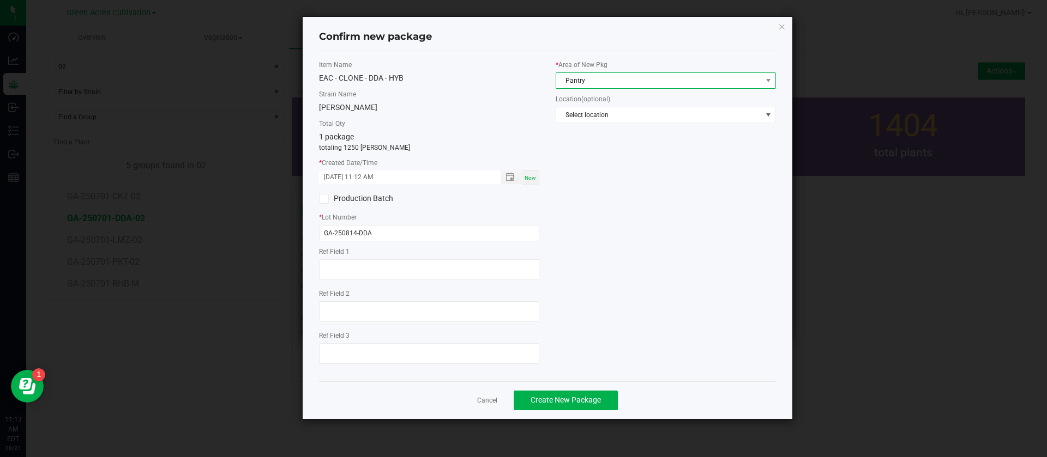
click at [599, 80] on span "Pantry" at bounding box center [659, 80] width 206 height 15
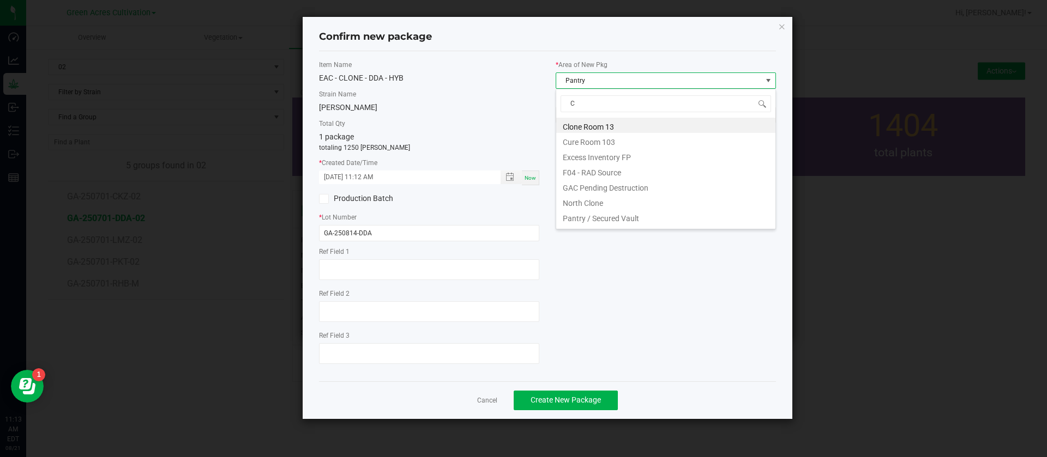
scroll to position [16, 220]
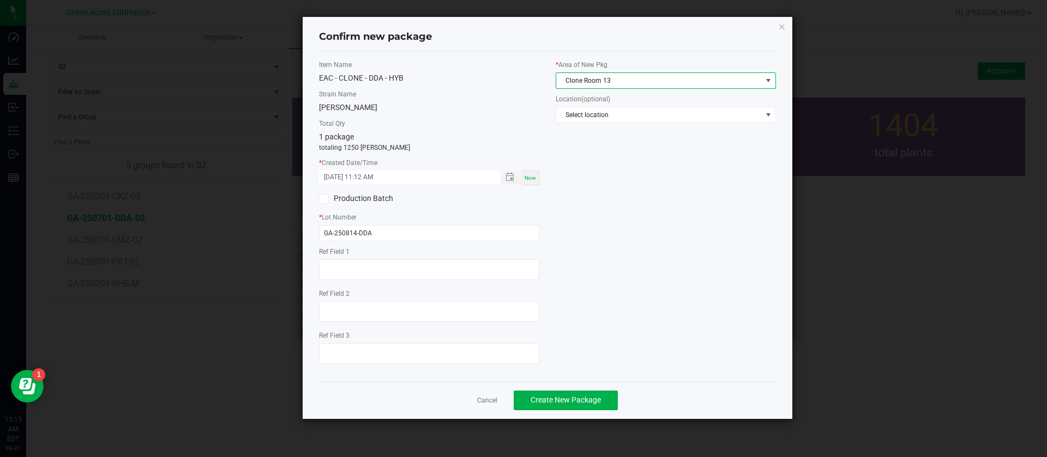
click at [589, 268] on div "Item Name EAC - CLONE - DDA - HYB Strain Name Don Dada Total Qty 1 package tota…" at bounding box center [547, 216] width 473 height 313
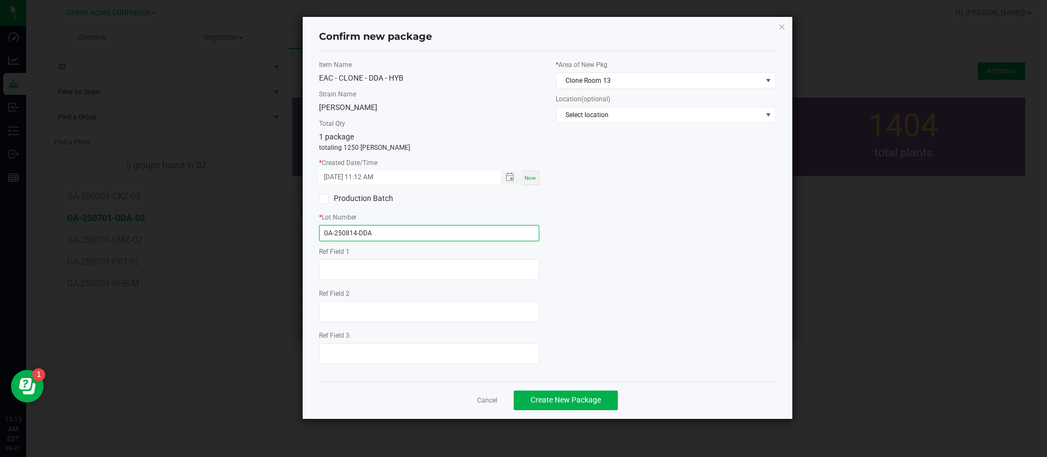
click at [461, 225] on input "GA-250814-DDA" at bounding box center [429, 233] width 220 height 16
drag, startPoint x: 355, startPoint y: 234, endPoint x: 346, endPoint y: 279, distance: 46.3
click at [355, 238] on input "GA-250814-DDA" at bounding box center [429, 233] width 220 height 16
click at [650, 296] on div "Item Name EAC - CLONE - DDA - HYB Strain Name Don Dada Total Qty 1 package tota…" at bounding box center [547, 216] width 473 height 313
drag, startPoint x: 354, startPoint y: 233, endPoint x: 351, endPoint y: 291, distance: 57.9
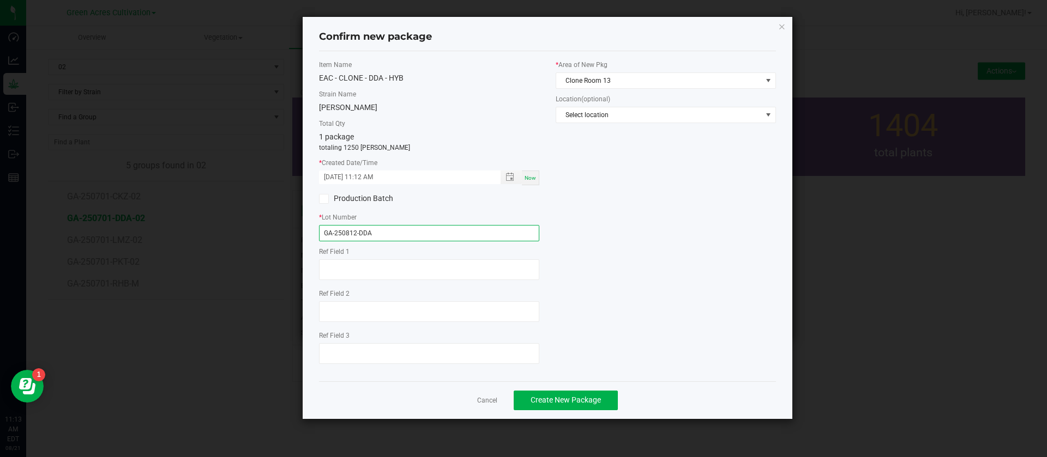
click at [354, 237] on input "GA-250812-DDA" at bounding box center [429, 233] width 220 height 16
type input "GA-250813-DDA"
click at [542, 392] on button "Create New Package" at bounding box center [566, 401] width 104 height 20
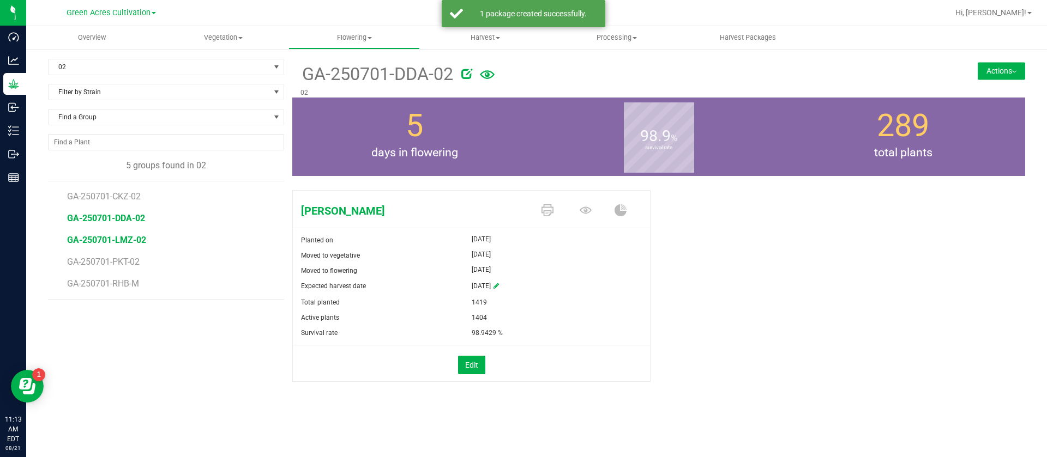
click at [134, 238] on span "GA-250701-LMZ-02" at bounding box center [106, 240] width 79 height 10
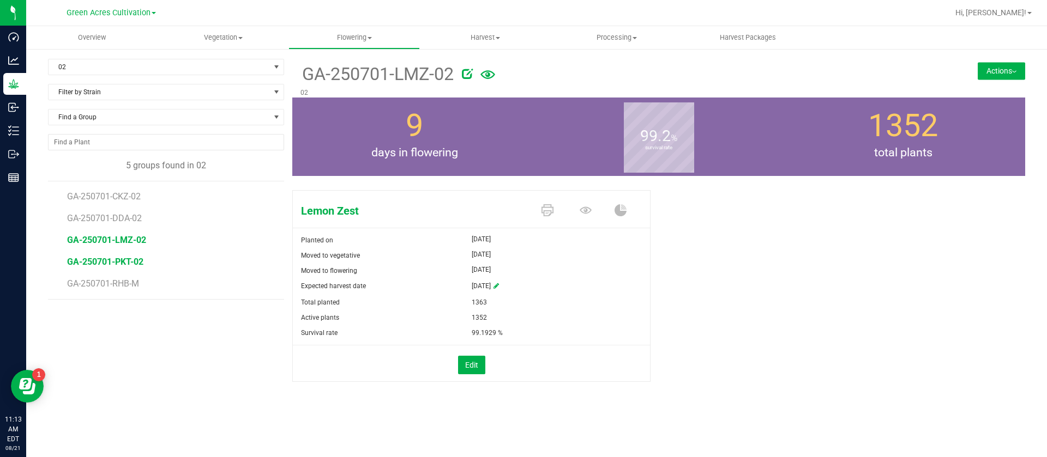
click at [127, 260] on span "GA-250701-PKT-02" at bounding box center [105, 262] width 76 height 10
drag, startPoint x: 985, startPoint y: 67, endPoint x: 981, endPoint y: 74, distance: 7.6
click at [985, 67] on button "Actions" at bounding box center [1000, 70] width 47 height 17
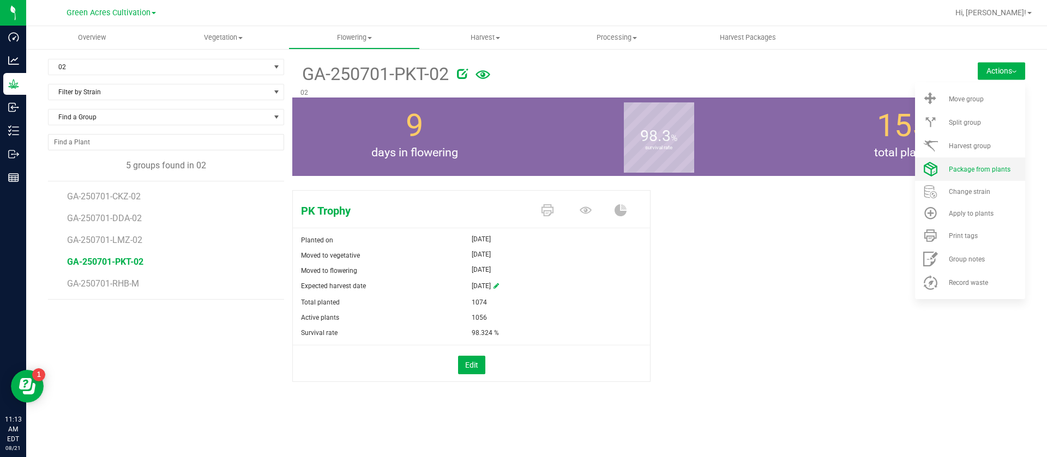
click at [969, 172] on span "Package from plants" at bounding box center [980, 170] width 62 height 8
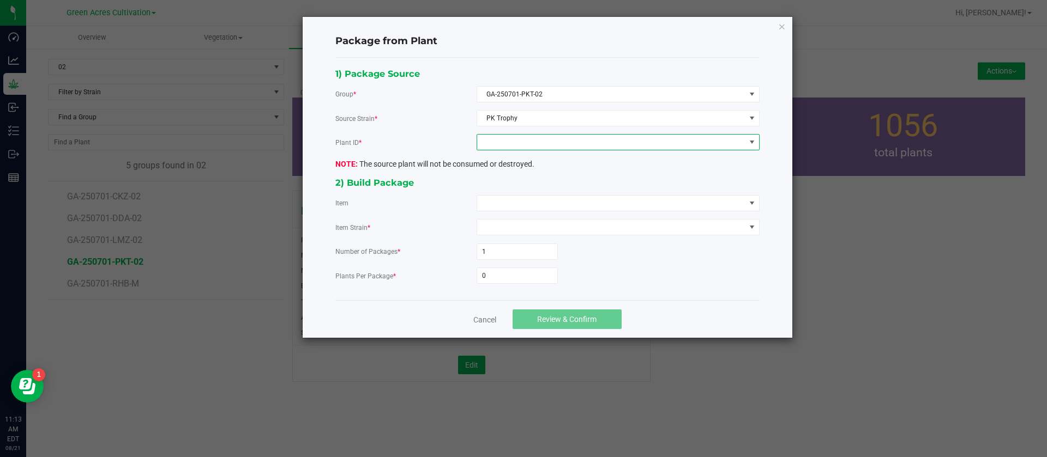
drag, startPoint x: 482, startPoint y: 135, endPoint x: 510, endPoint y: 147, distance: 30.1
click at [483, 135] on span at bounding box center [611, 142] width 268 height 15
click at [510, 147] on span at bounding box center [611, 142] width 268 height 15
click at [525, 150] on div "1) Package Source Group * GA-250701-PKT-02 Source Strain * PK Trophy Plant ID *…" at bounding box center [547, 180] width 440 height 226
click at [530, 144] on span at bounding box center [611, 142] width 268 height 15
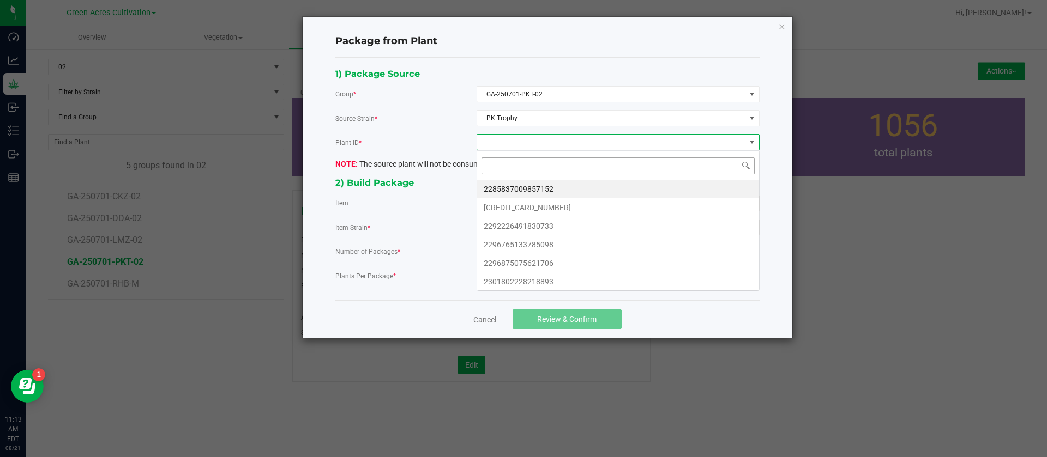
scroll to position [16, 282]
click at [543, 190] on li "2285837009857152" at bounding box center [618, 189] width 282 height 19
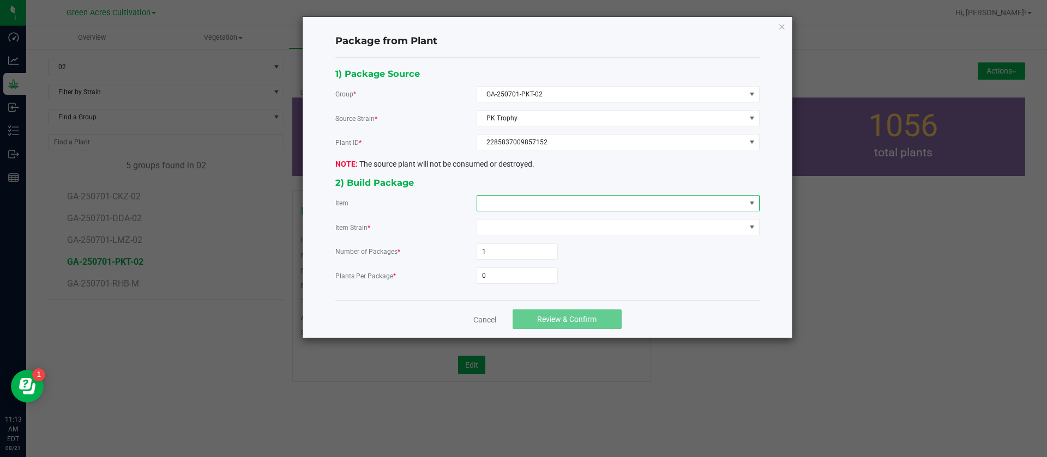
click at [540, 198] on span at bounding box center [611, 203] width 268 height 15
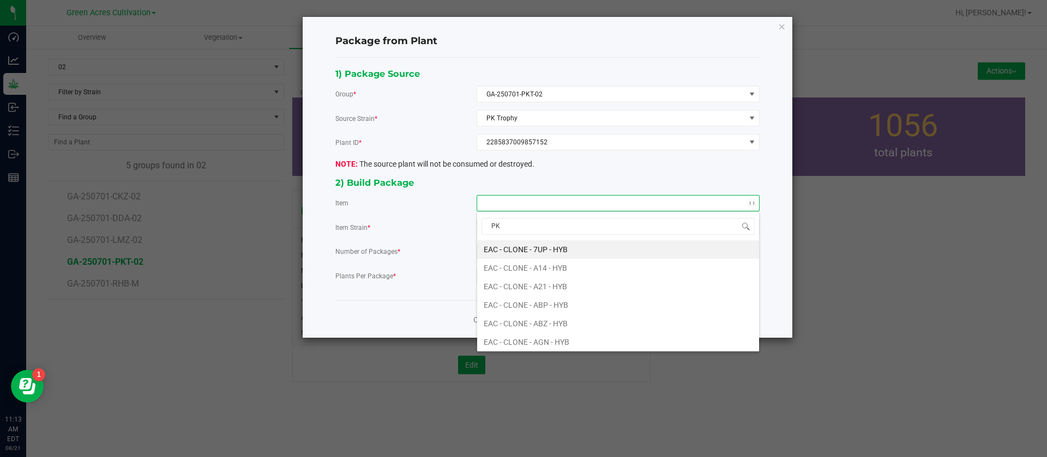
type input "PKT"
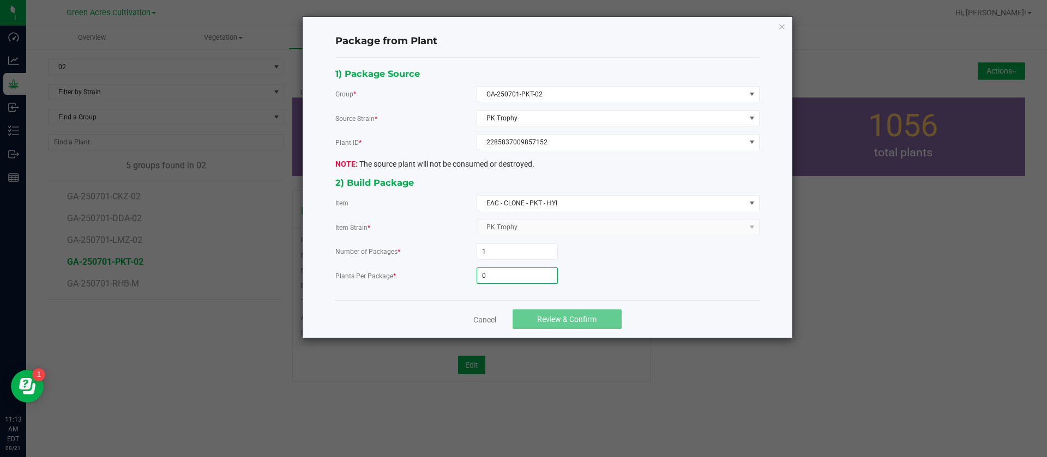
click at [507, 277] on input "0" at bounding box center [517, 275] width 80 height 15
type input "700"
click at [572, 326] on button "Review & Confirm" at bounding box center [566, 320] width 109 height 20
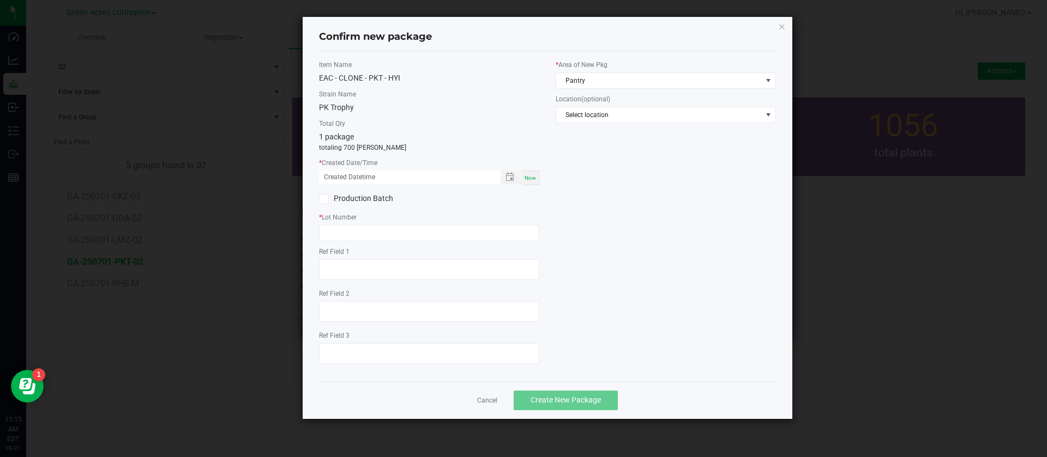
click at [532, 178] on span "Now" at bounding box center [529, 178] width 11 height 6
click at [336, 169] on div "* Created Date/Time [DATE] 11:13 AM Now" at bounding box center [429, 171] width 220 height 27
click at [337, 172] on input "[DATE] 11:13 AM" at bounding box center [404, 178] width 170 height 14
type input "[DATE] 11:13 AM"
click at [342, 228] on input "text" at bounding box center [429, 233] width 220 height 16
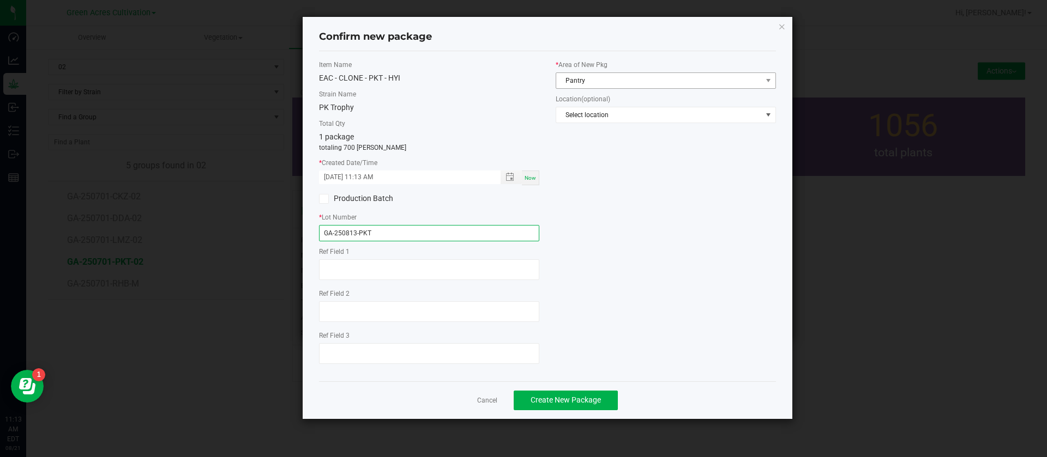
type input "GA-250813-PKT"
click at [589, 83] on span "Pantry" at bounding box center [659, 80] width 206 height 15
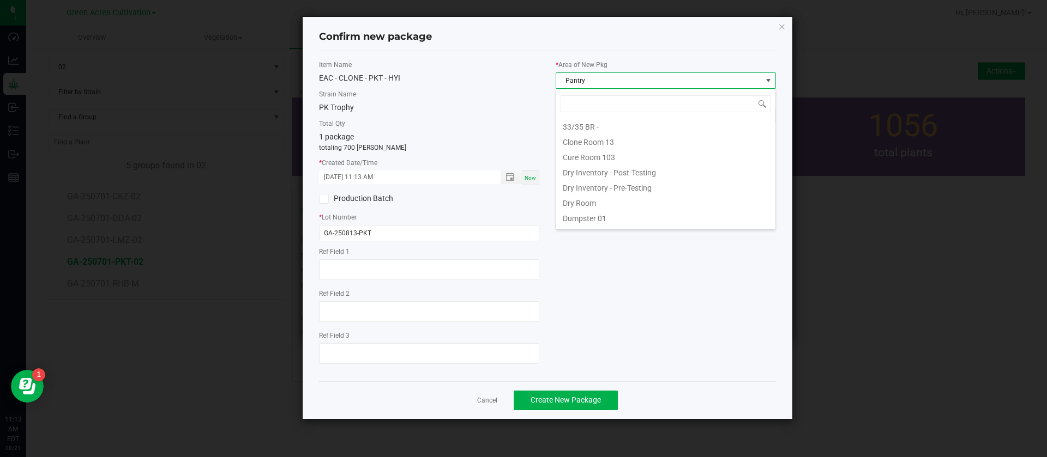
type input "C"
click at [605, 124] on li "Clone Room 13" at bounding box center [665, 125] width 219 height 15
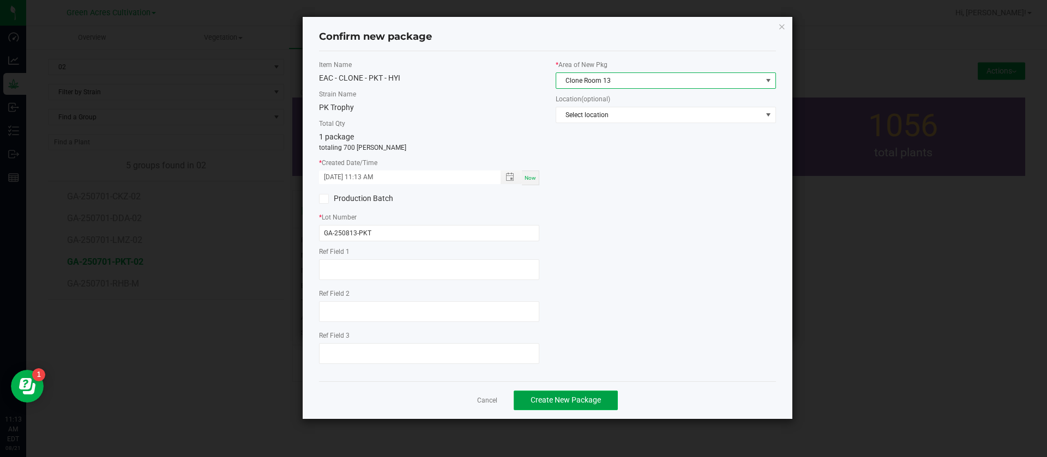
click at [573, 391] on button "Create New Package" at bounding box center [566, 401] width 104 height 20
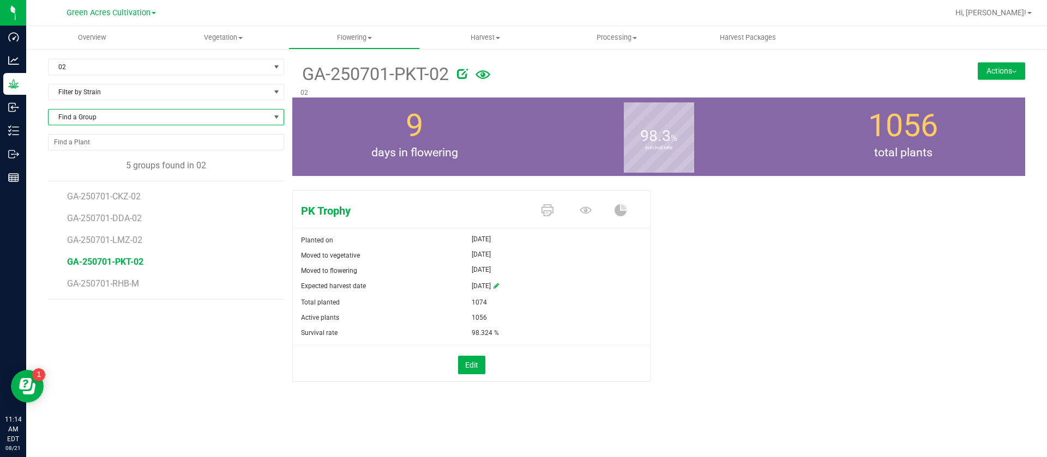
drag, startPoint x: 93, startPoint y: 116, endPoint x: 98, endPoint y: 112, distance: 5.8
click at [96, 115] on span "Find a Group" at bounding box center [159, 117] width 221 height 15
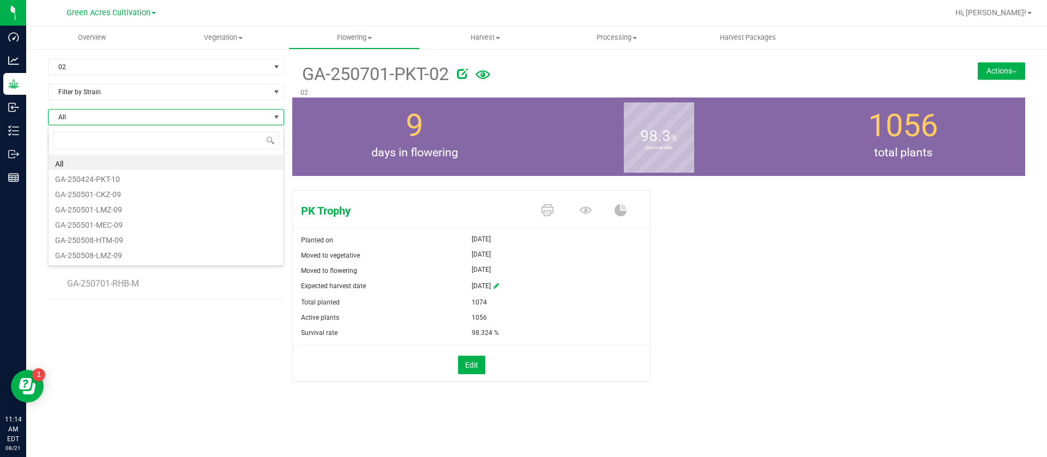
scroll to position [16, 236]
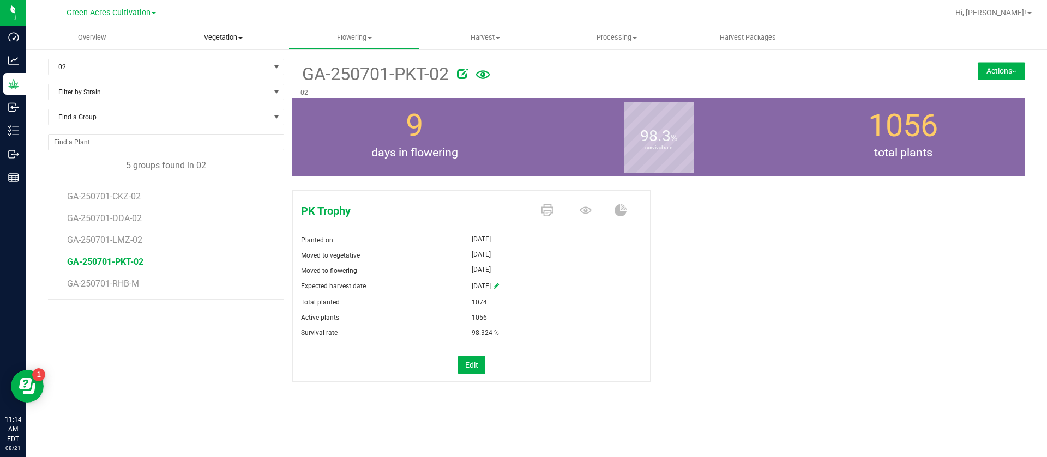
click at [235, 29] on uib-tab-heading "Vegetation Veg groups Veg plants Mother groups Mother plants Apply to plants Cr…" at bounding box center [223, 38] width 130 height 22
click at [227, 88] on span "Mother groups" at bounding box center [198, 91] width 81 height 9
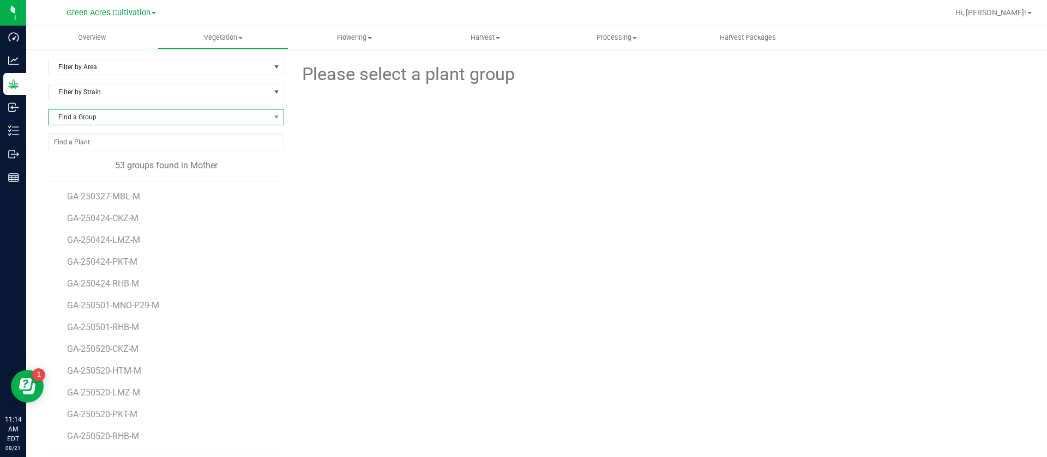
click at [87, 114] on span "Find a Group" at bounding box center [159, 117] width 221 height 15
type input "CKZ"
click at [129, 159] on li "GA-250424-CKZ-M" at bounding box center [165, 162] width 232 height 15
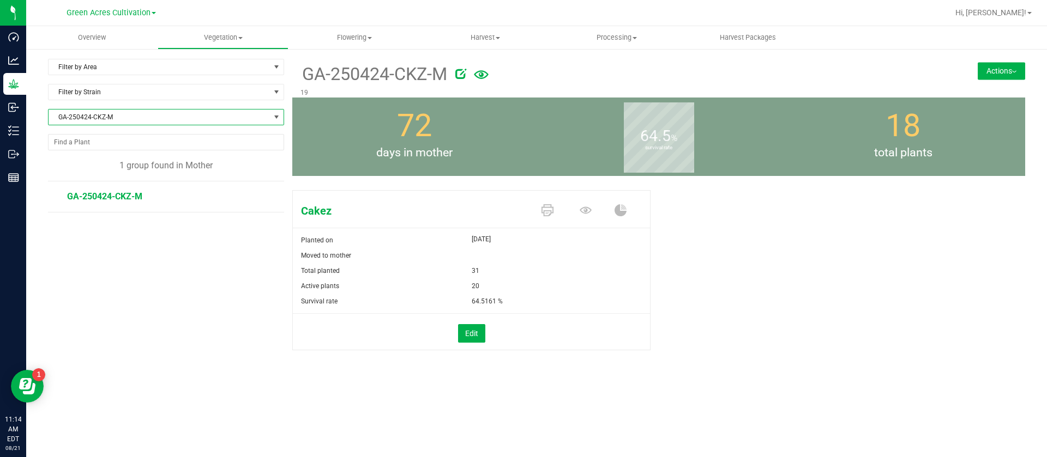
click at [1018, 69] on button "Actions" at bounding box center [1000, 70] width 47 height 17
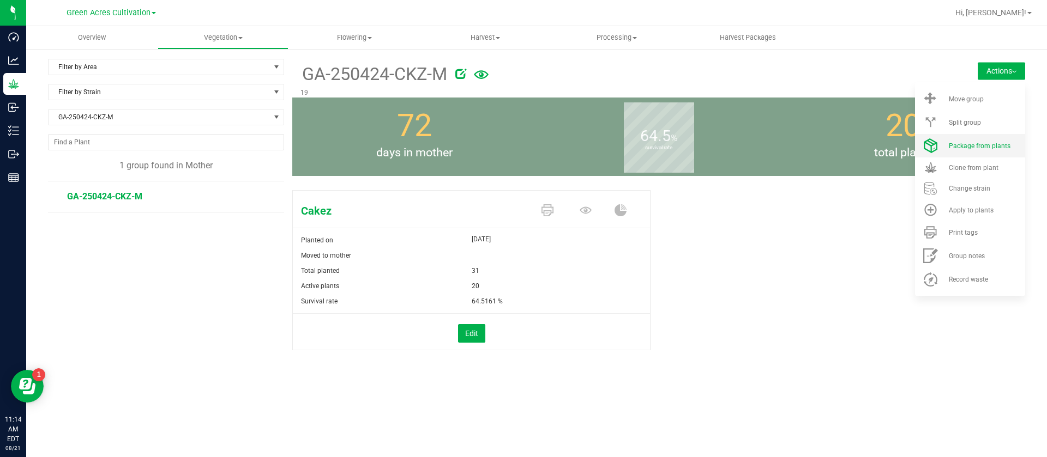
click at [999, 146] on span "Package from plants" at bounding box center [980, 146] width 62 height 8
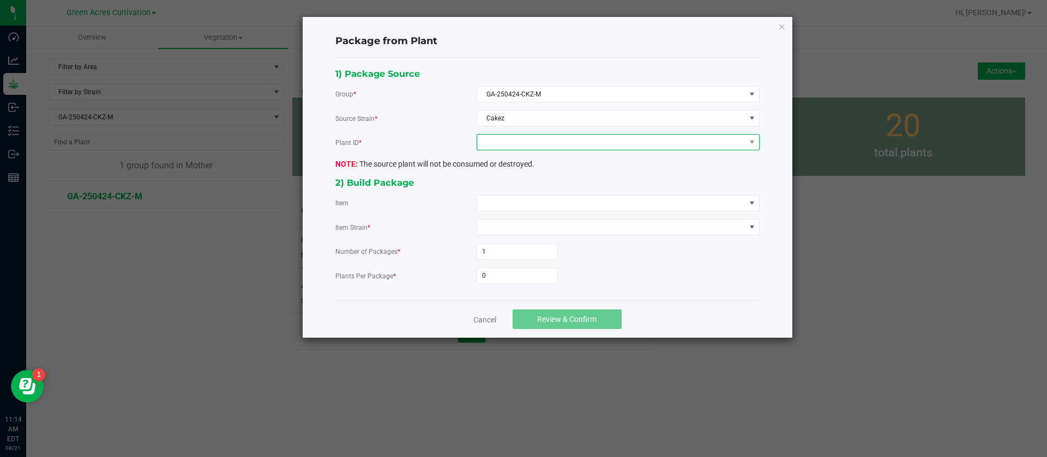
click at [544, 134] on span at bounding box center [617, 142] width 283 height 16
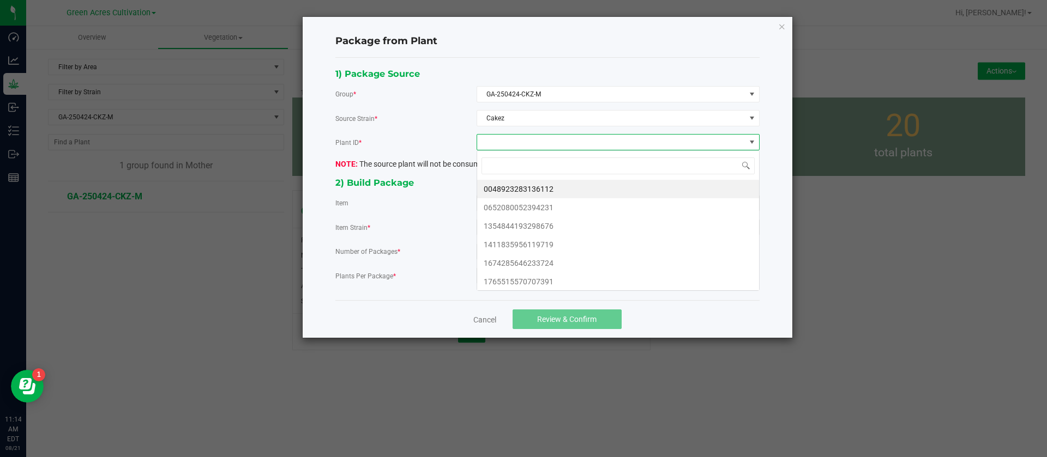
scroll to position [16, 282]
click at [541, 146] on span at bounding box center [611, 142] width 268 height 15
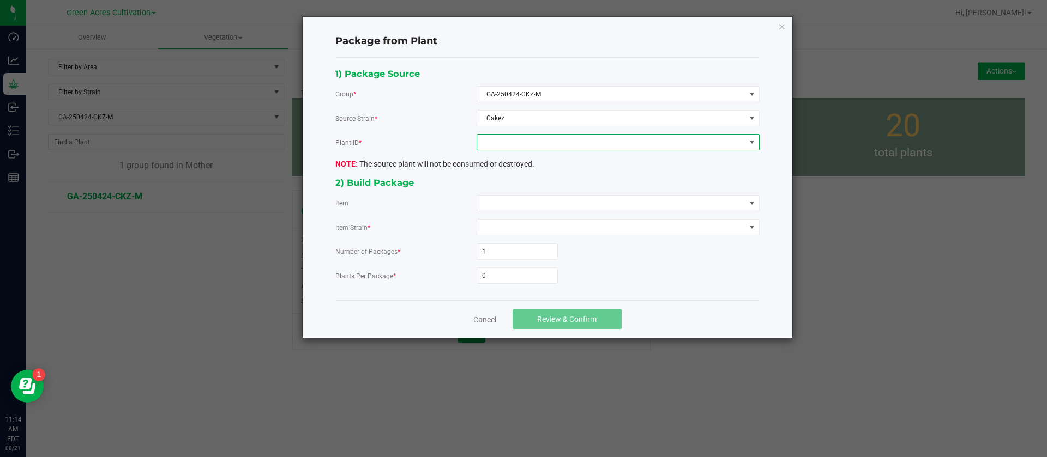
click at [530, 146] on span at bounding box center [611, 142] width 268 height 15
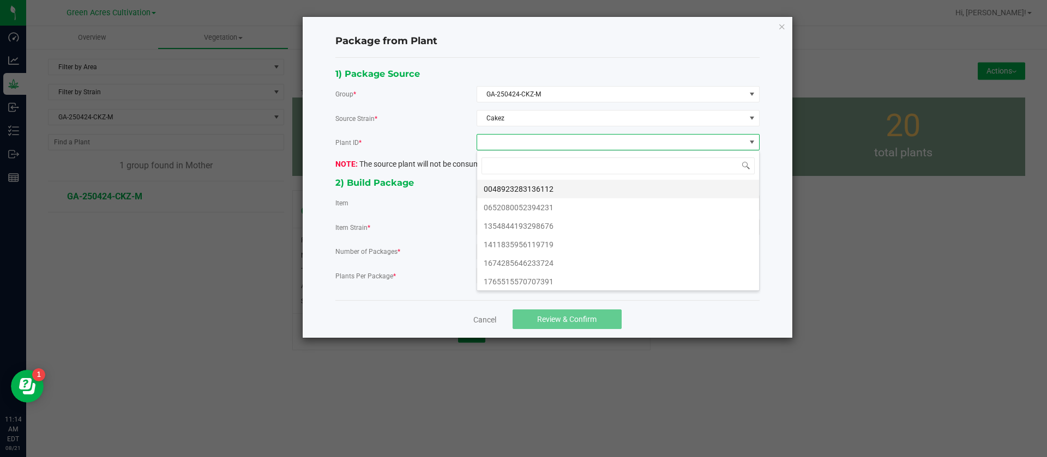
click at [536, 192] on li "0048923283136112" at bounding box center [618, 189] width 282 height 19
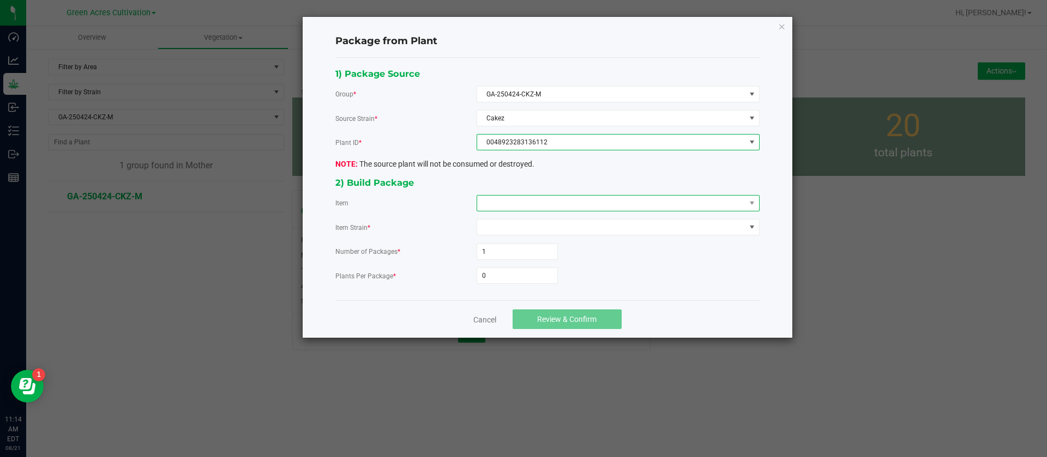
click at [518, 200] on span at bounding box center [611, 203] width 268 height 15
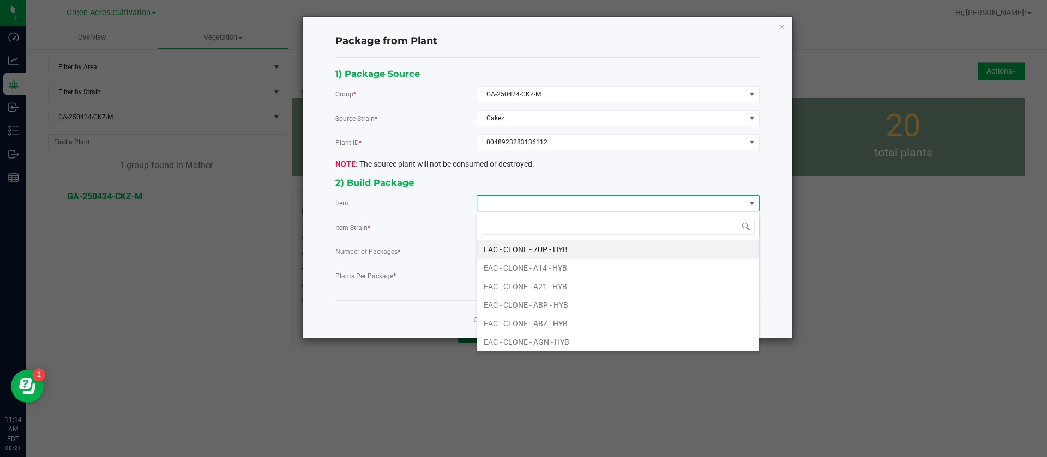
type input "K"
type input "CKZ"
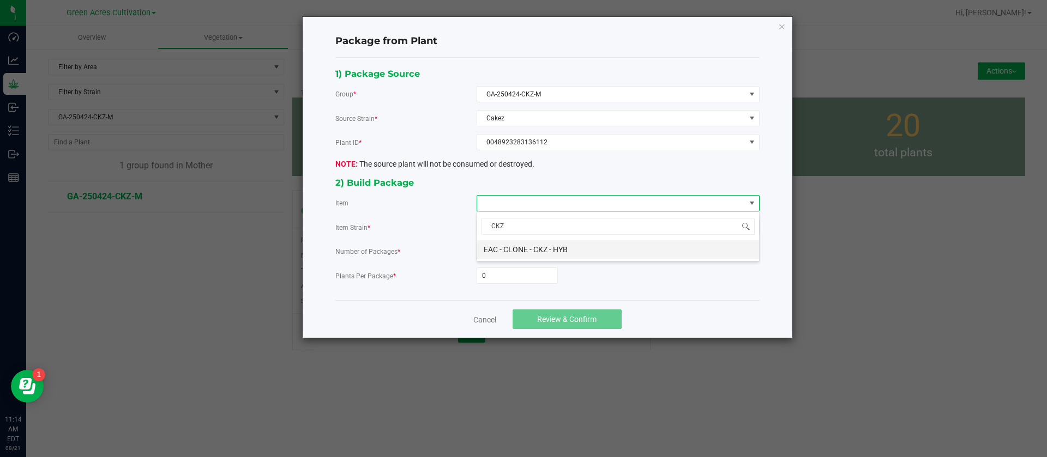
click at [528, 241] on HYB "EAC - CLONE - CKZ - HYB" at bounding box center [618, 249] width 282 height 19
click at [504, 271] on input "0" at bounding box center [517, 275] width 80 height 15
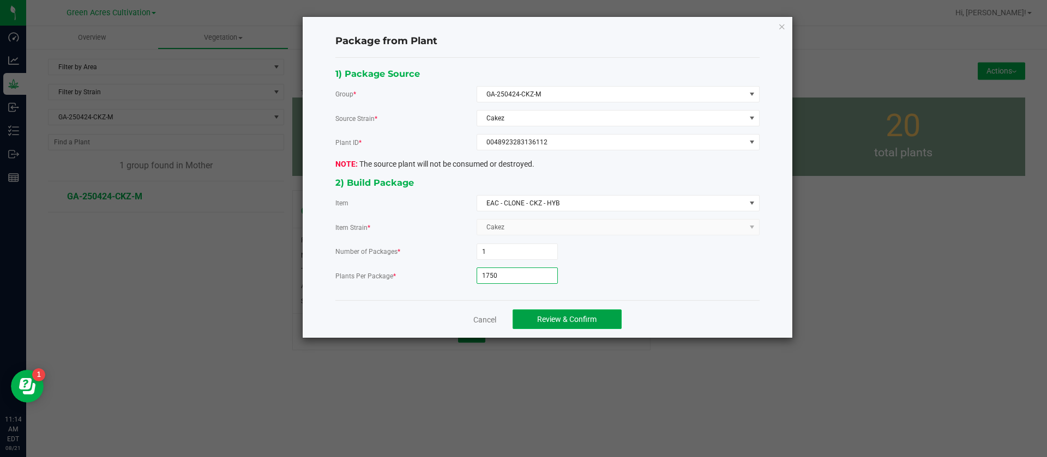
type input "1,750"
click at [551, 315] on span "Review & Confirm" at bounding box center [566, 319] width 59 height 9
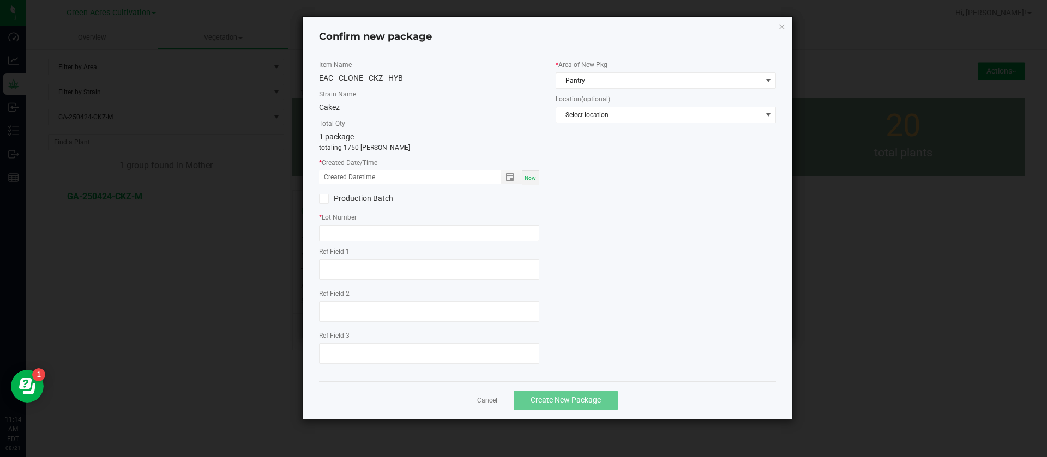
click at [538, 179] on div "Now" at bounding box center [530, 178] width 17 height 15
click at [336, 178] on input "[DATE] 11:14 AM" at bounding box center [404, 178] width 170 height 14
type input "[DATE] 11:14 AM"
click at [352, 232] on input "text" at bounding box center [429, 233] width 220 height 16
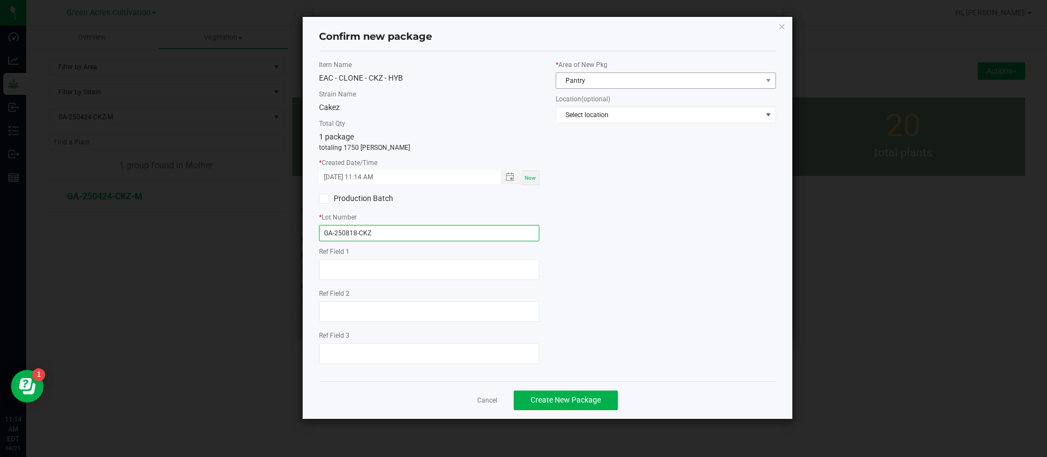
type input "GA-250818-CKZ"
click at [606, 74] on span "Pantry" at bounding box center [659, 80] width 206 height 15
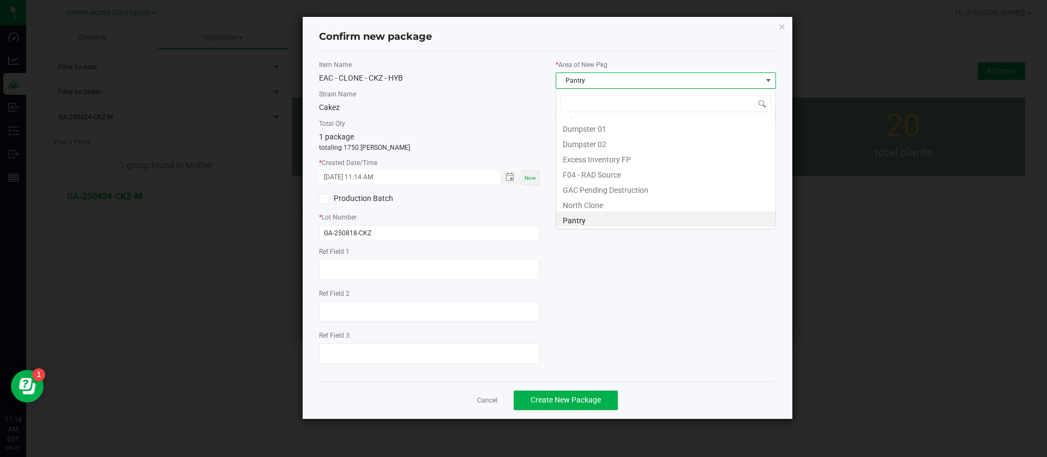
scroll to position [16, 220]
type input "C"
drag, startPoint x: 600, startPoint y: 125, endPoint x: 603, endPoint y: 133, distance: 8.3
click at [601, 125] on li "Clone Room 13" at bounding box center [665, 125] width 219 height 15
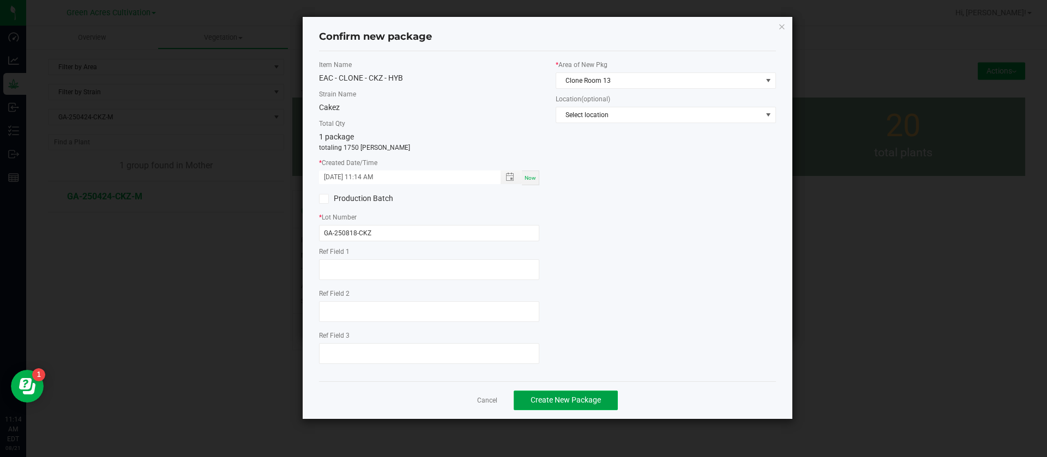
click at [561, 396] on span "Create New Package" at bounding box center [565, 400] width 70 height 9
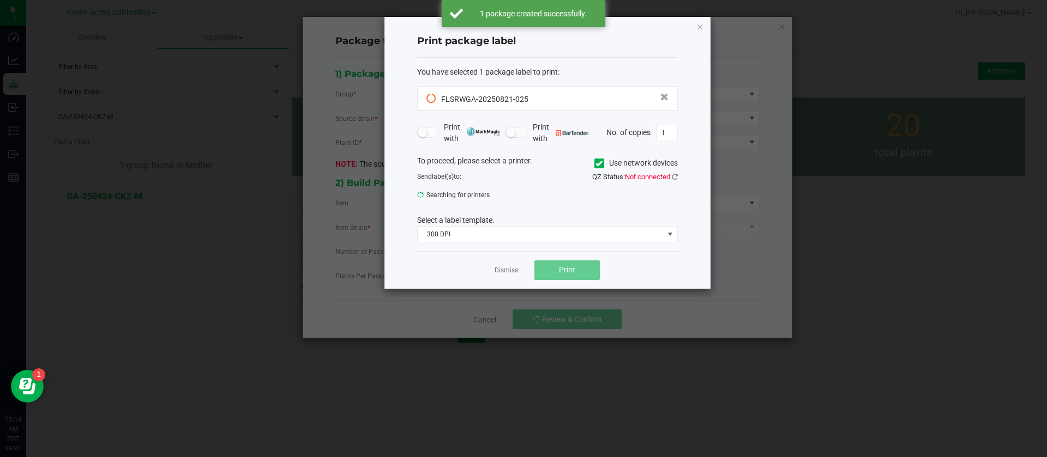
click at [699, 33] on div "Print package label You have selected 1 package label to print : FLSRWGA-202508…" at bounding box center [547, 153] width 326 height 272
click at [698, 27] on icon "button" at bounding box center [700, 26] width 8 height 13
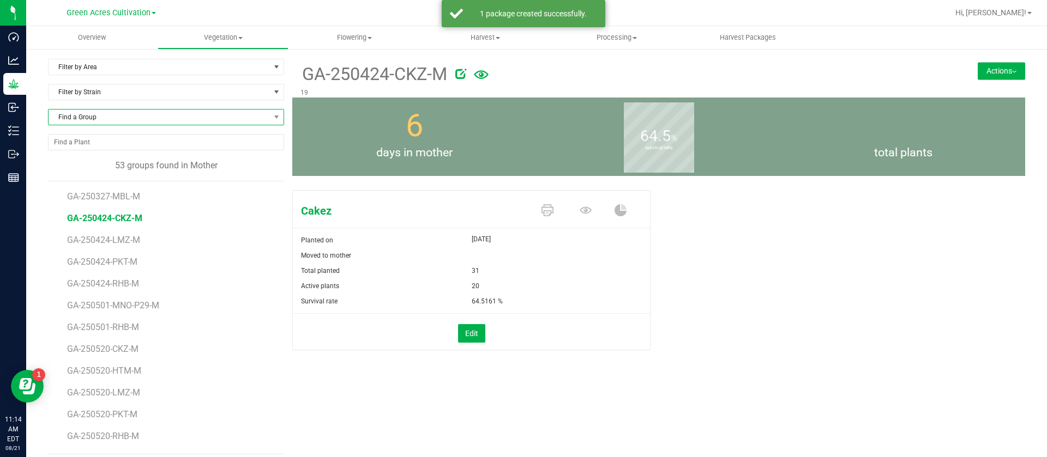
click at [118, 113] on span "Find a Group" at bounding box center [159, 117] width 221 height 15
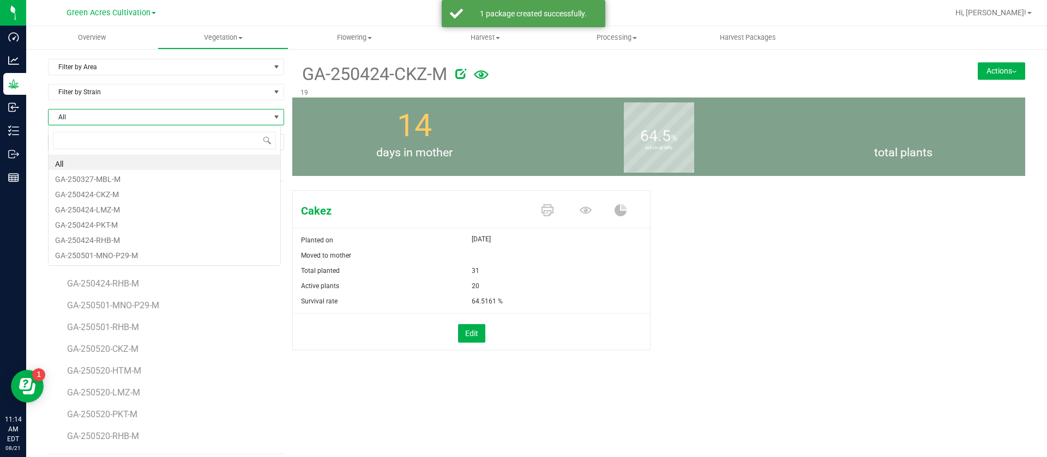
scroll to position [16, 233]
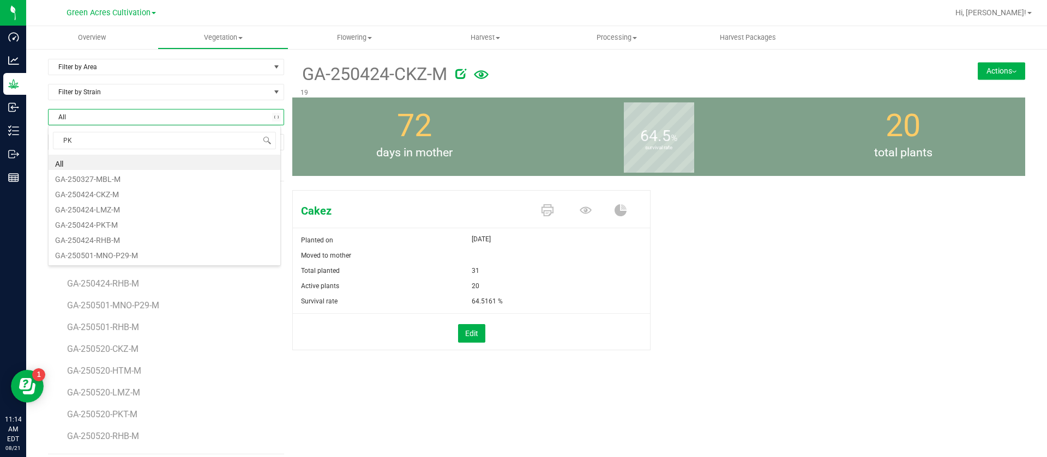
type input "PKT"
click at [115, 165] on li "GA-250424-PKT-M" at bounding box center [165, 162] width 232 height 15
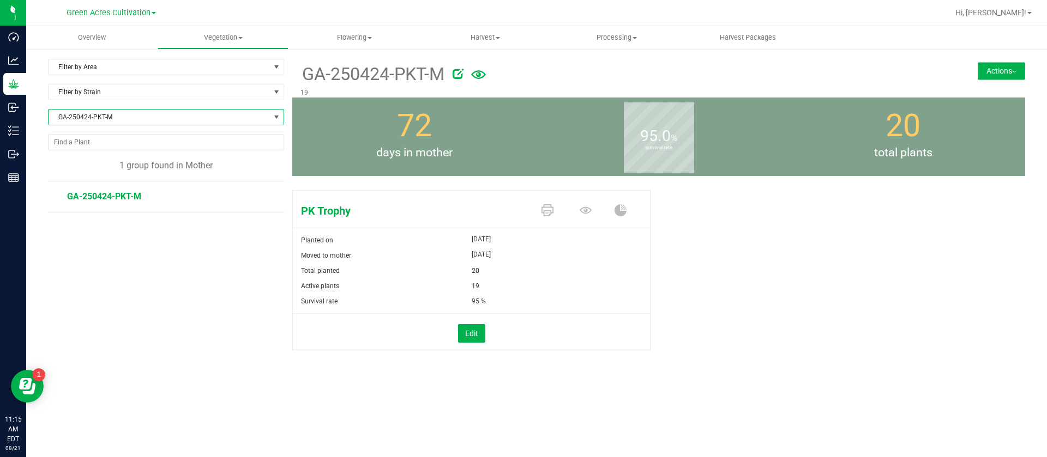
drag, startPoint x: 994, startPoint y: 71, endPoint x: 986, endPoint y: 104, distance: 33.9
click at [996, 71] on button "Actions" at bounding box center [1000, 70] width 47 height 17
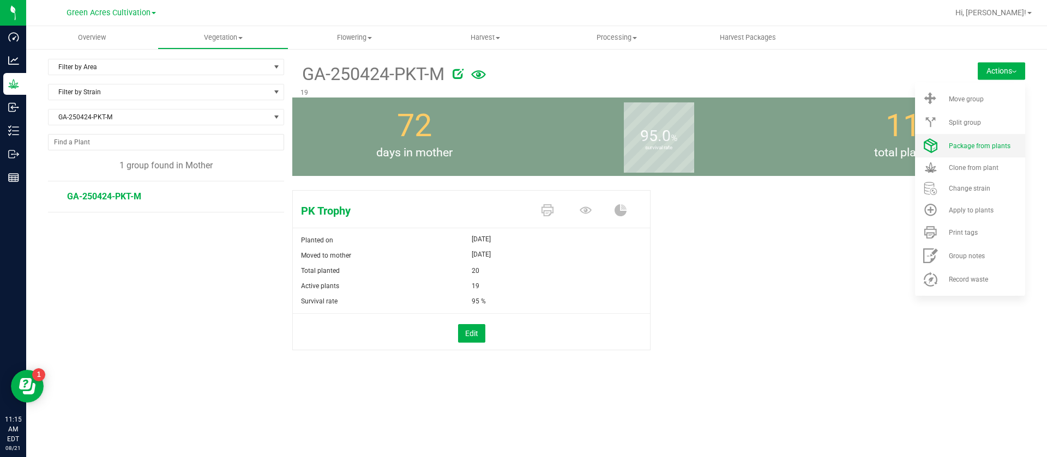
click at [969, 144] on span "Package from plants" at bounding box center [980, 146] width 62 height 8
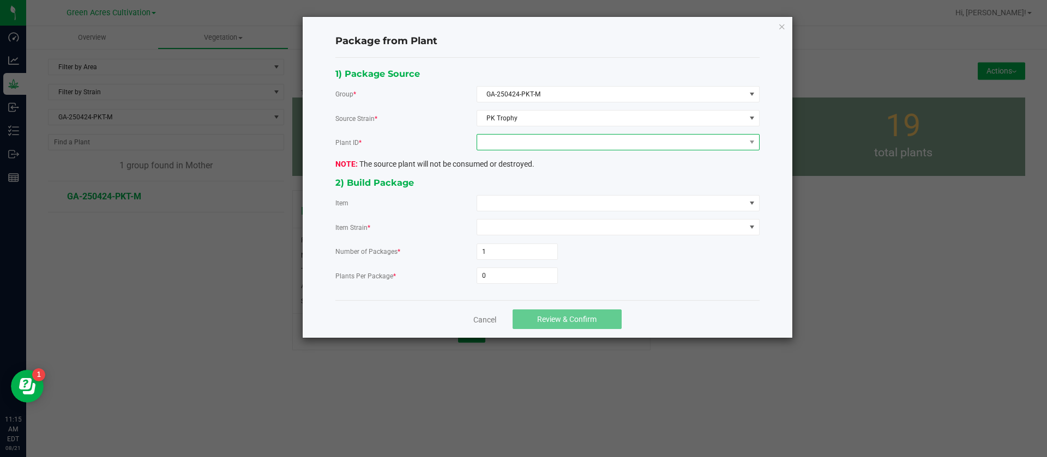
click at [530, 135] on span at bounding box center [611, 142] width 268 height 15
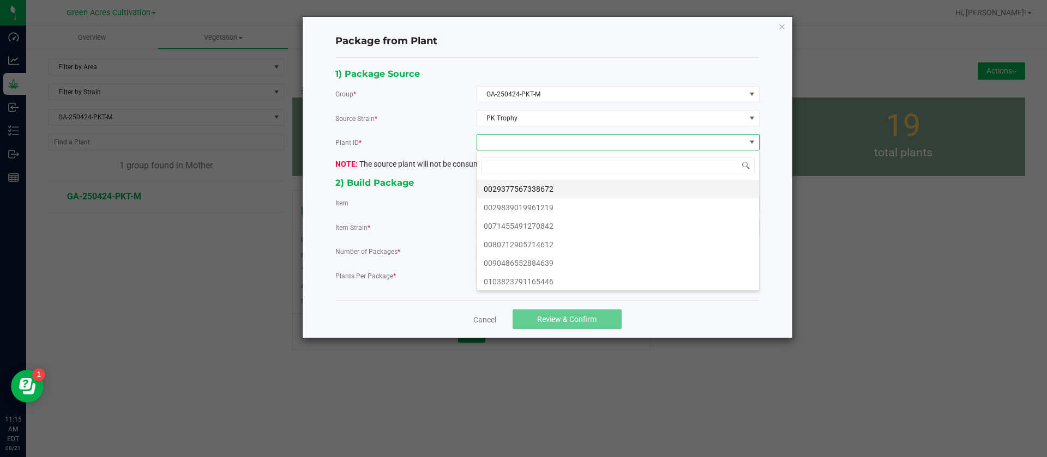
scroll to position [16, 282]
click at [520, 187] on li "0029377567338672" at bounding box center [618, 189] width 282 height 19
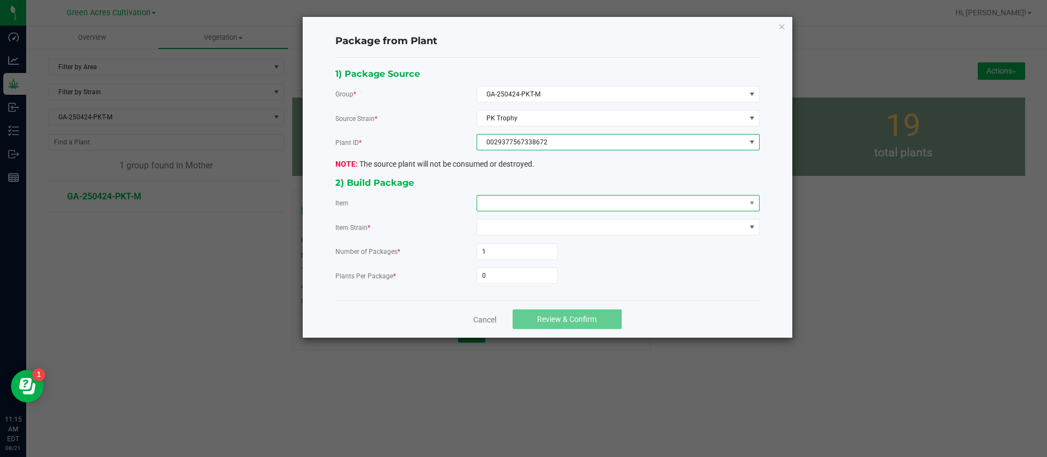
click at [509, 201] on span at bounding box center [611, 203] width 268 height 15
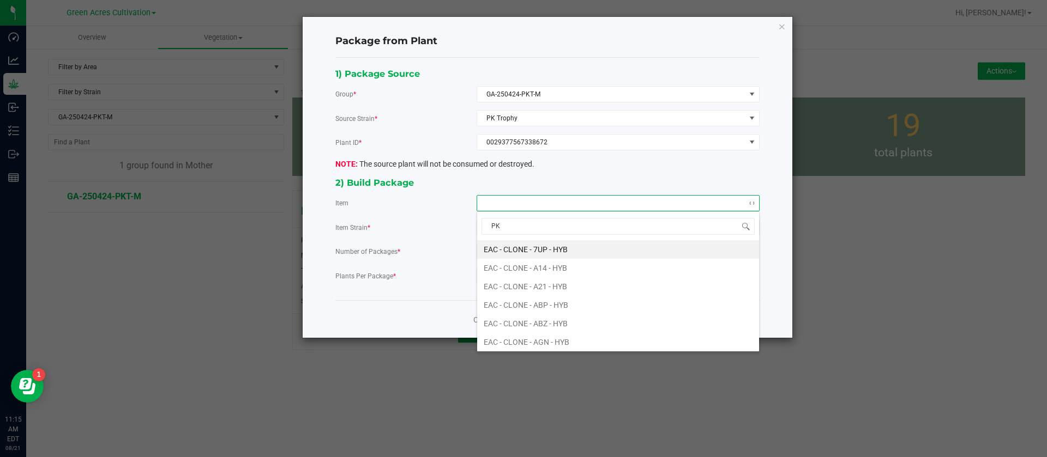
type input "PKT"
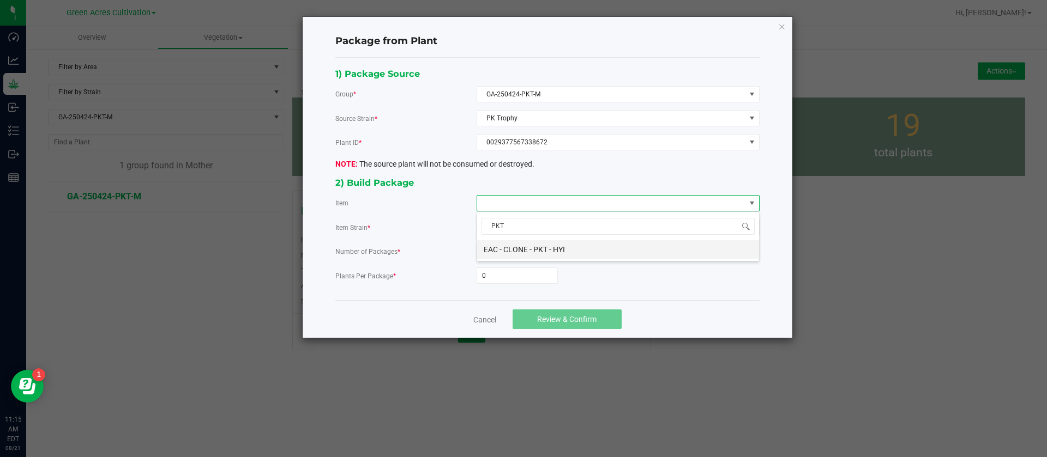
click at [563, 249] on HYI "EAC - CLONE - PKT - HYI" at bounding box center [618, 249] width 282 height 19
click at [508, 273] on input "0" at bounding box center [517, 275] width 80 height 15
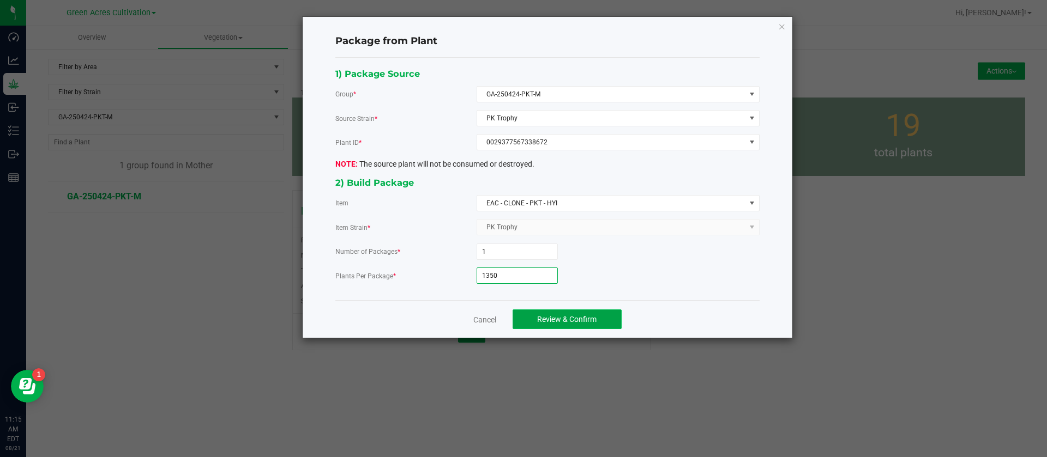
type input "1,350"
click at [582, 318] on span "Review & Confirm" at bounding box center [566, 319] width 59 height 9
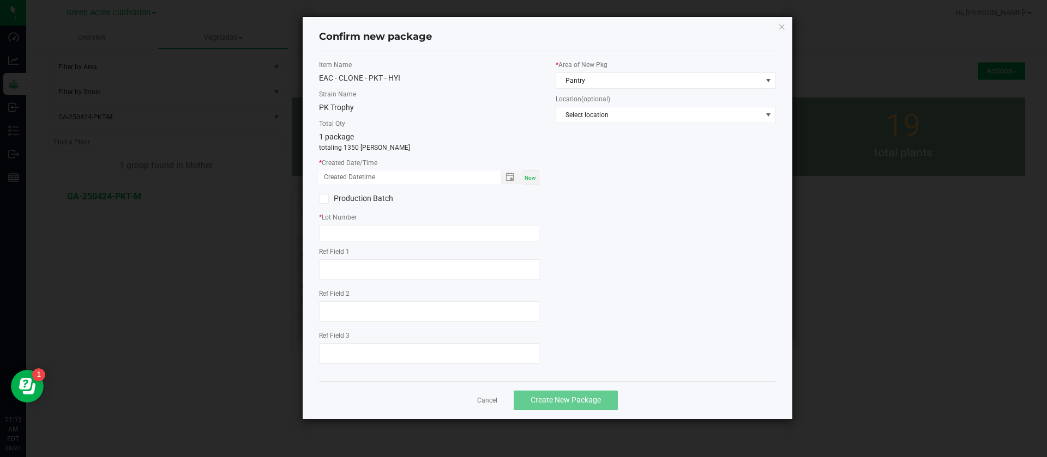
click at [536, 182] on div "Now" at bounding box center [530, 178] width 17 height 15
click at [336, 177] on input "[DATE] 11:15 AM" at bounding box center [404, 178] width 170 height 14
type input "[DATE] 11:15 AM"
click at [348, 234] on input "text" at bounding box center [429, 233] width 220 height 16
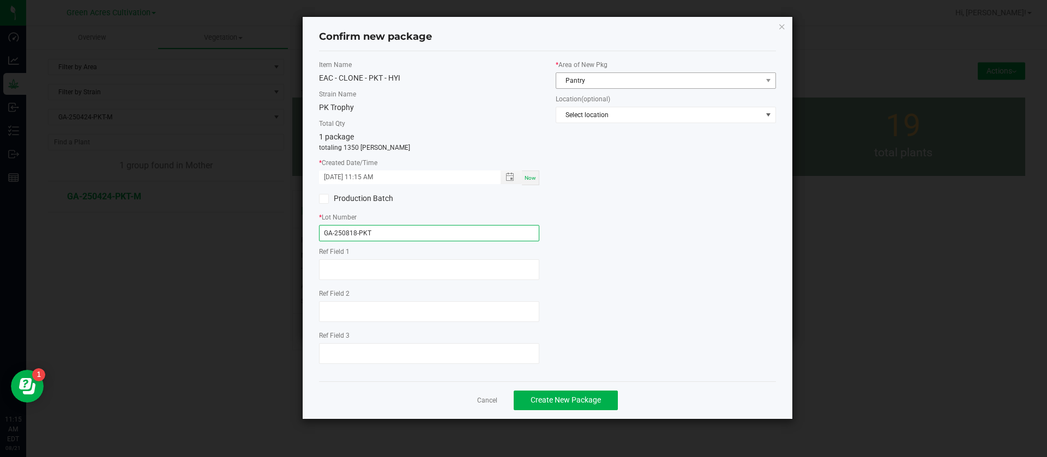
type input "GA-250818-PKT"
click at [599, 81] on span "Pantry" at bounding box center [659, 80] width 206 height 15
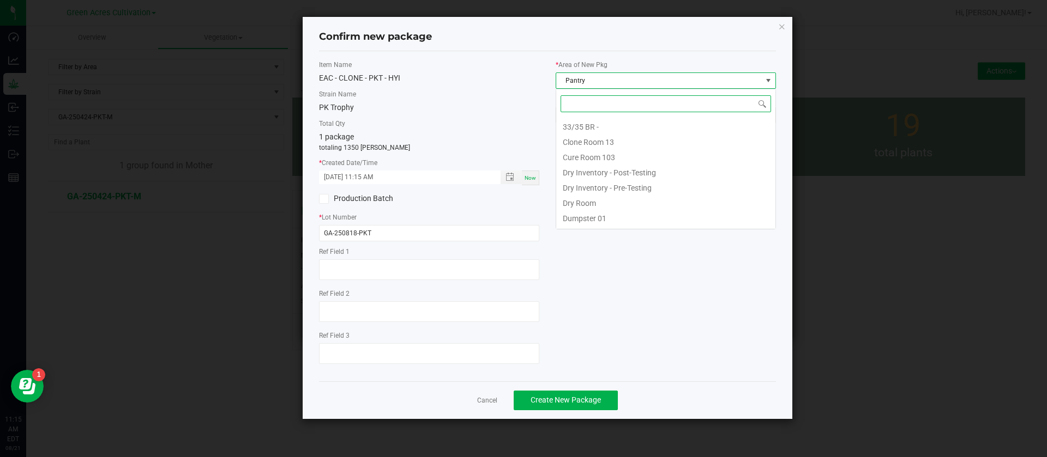
type input "C"
click at [594, 127] on li "Clone Room 13" at bounding box center [665, 125] width 219 height 15
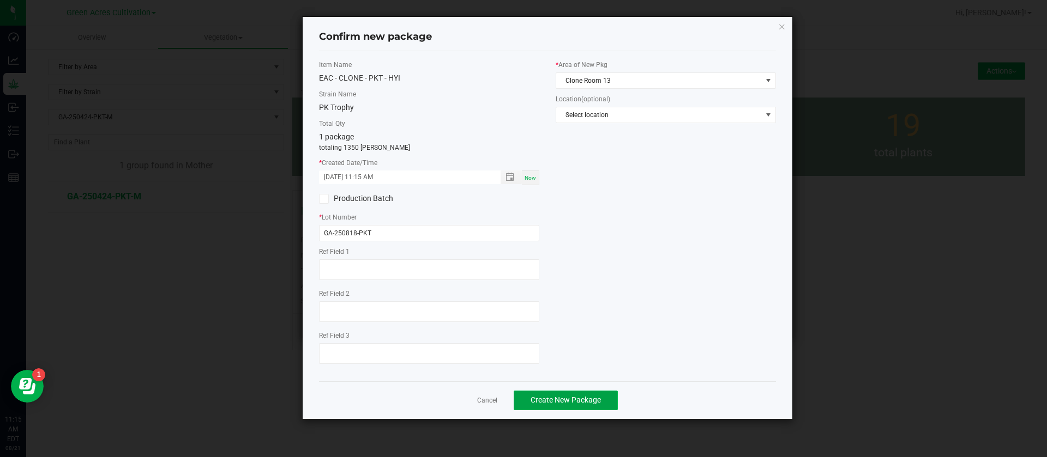
click at [551, 400] on span "Create New Package" at bounding box center [565, 400] width 70 height 9
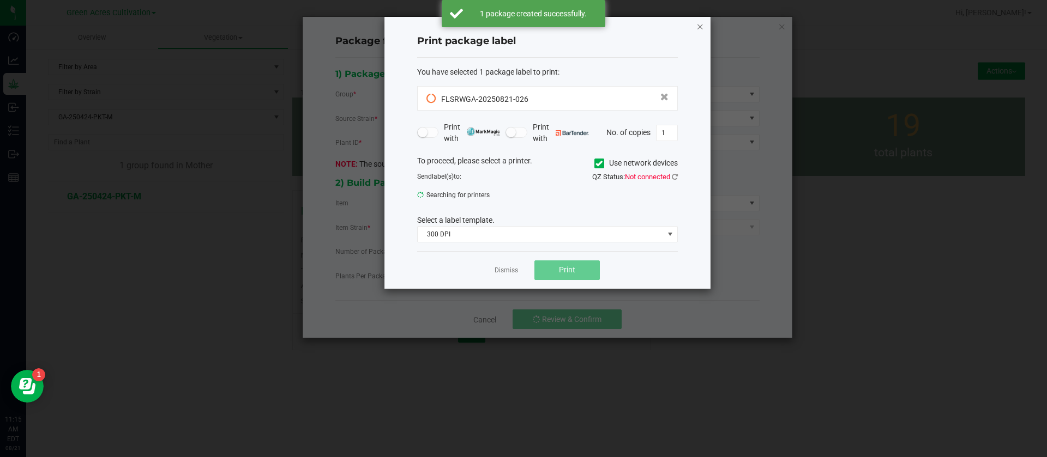
click at [696, 25] on icon "button" at bounding box center [700, 26] width 8 height 13
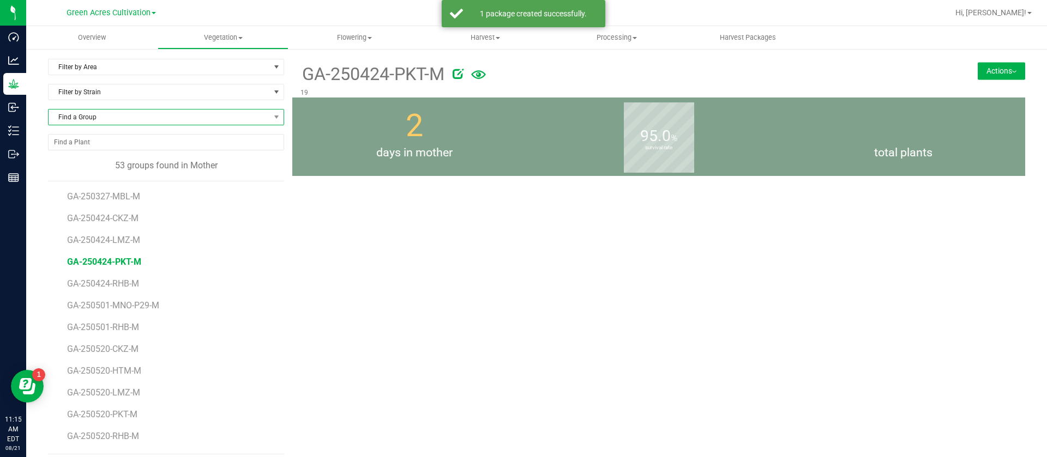
click at [122, 116] on span "Find a Group" at bounding box center [159, 117] width 221 height 15
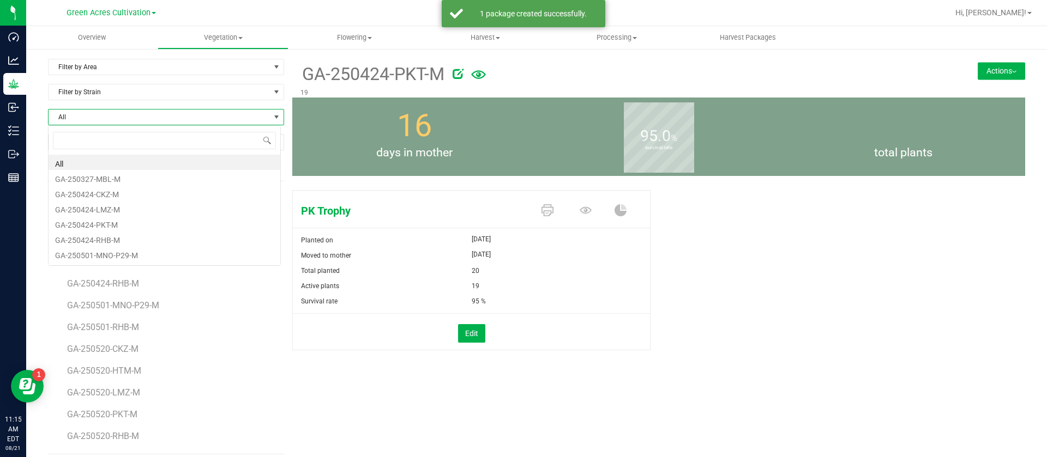
scroll to position [16, 233]
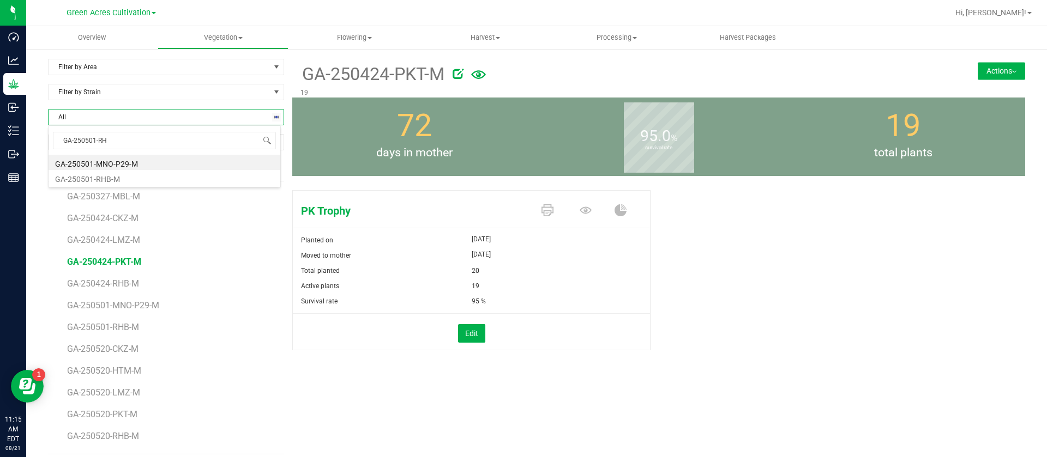
type input "GA-250501-RHB"
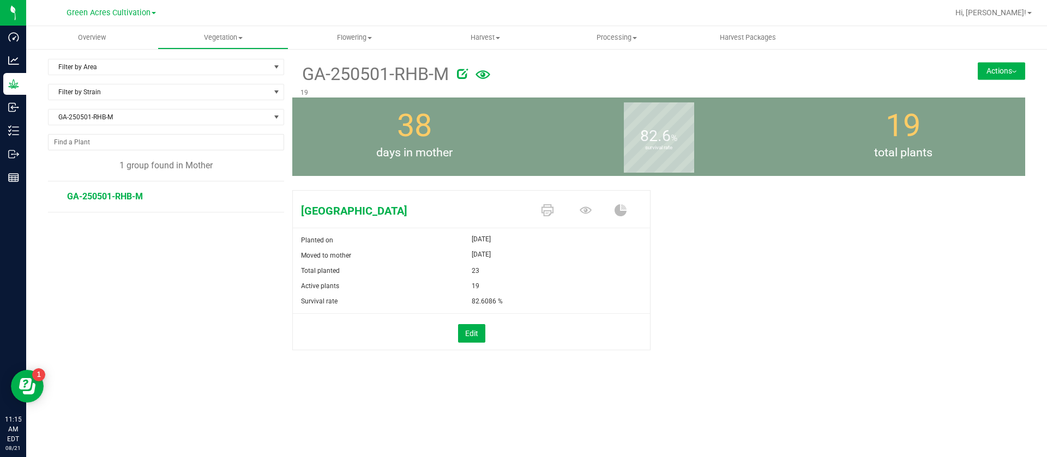
click at [1016, 69] on button "Actions" at bounding box center [1000, 70] width 47 height 17
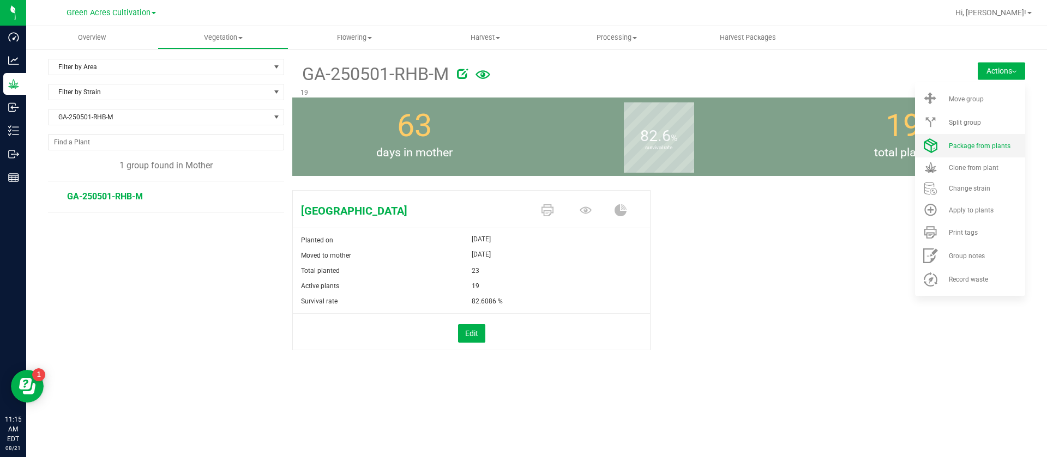
click at [1010, 147] on div "Package from plants" at bounding box center [986, 146] width 74 height 8
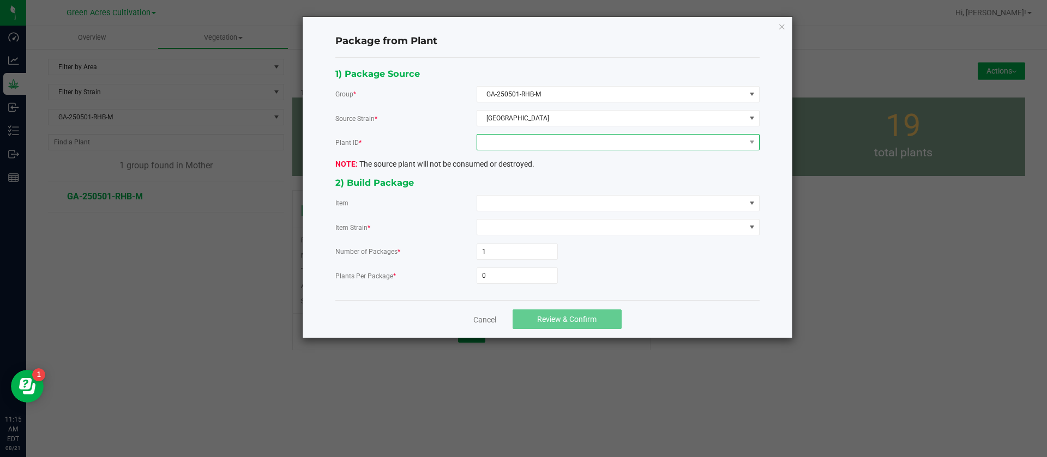
click at [564, 145] on span at bounding box center [611, 142] width 268 height 15
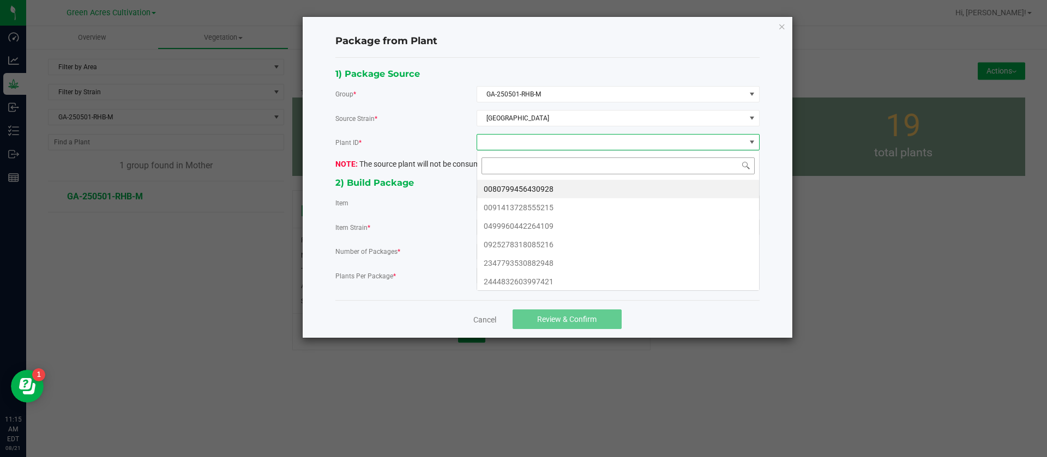
scroll to position [16, 282]
click at [560, 186] on li "0080799456430928" at bounding box center [618, 189] width 282 height 19
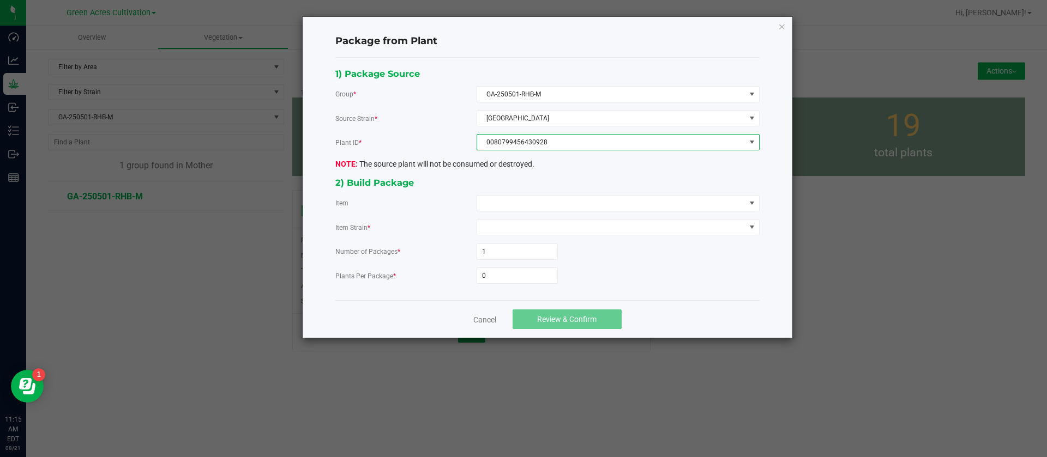
click at [506, 193] on div "1) Package Source Group * GA-250501-RHB-M Source Strain * [GEOGRAPHIC_DATA] ID …" at bounding box center [547, 180] width 440 height 226
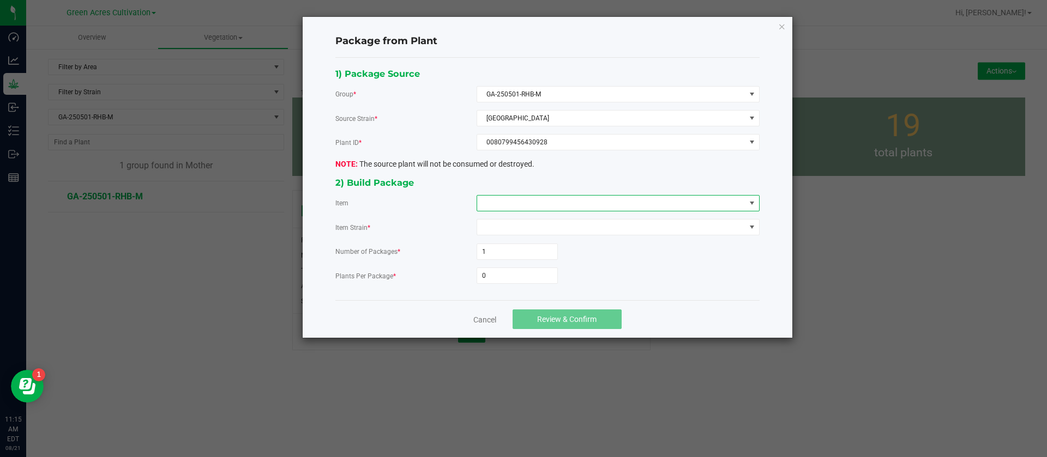
click at [510, 203] on span at bounding box center [611, 203] width 268 height 15
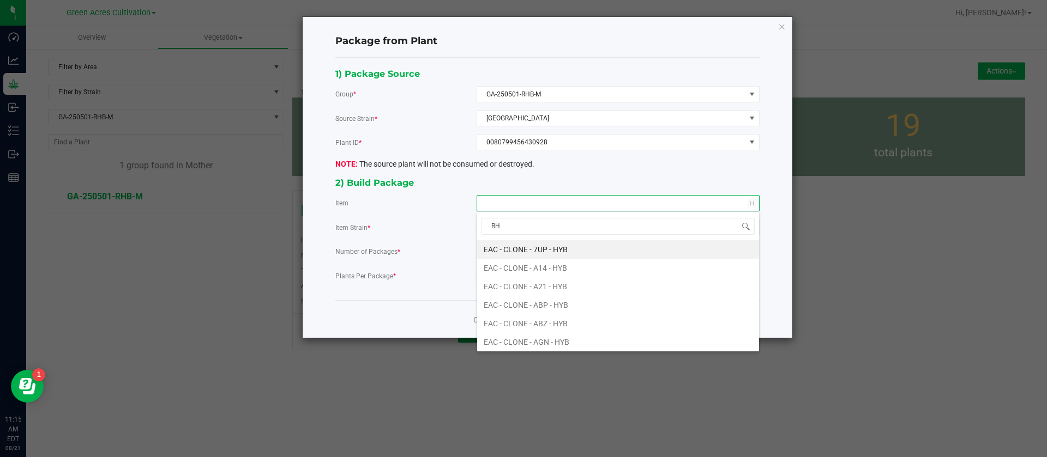
type input "RHB"
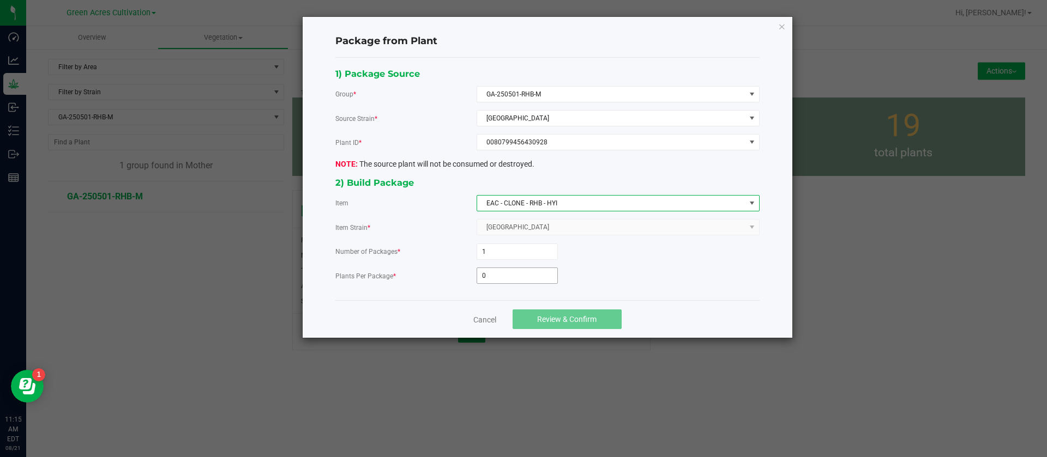
click at [502, 273] on input "0" at bounding box center [517, 275] width 80 height 15
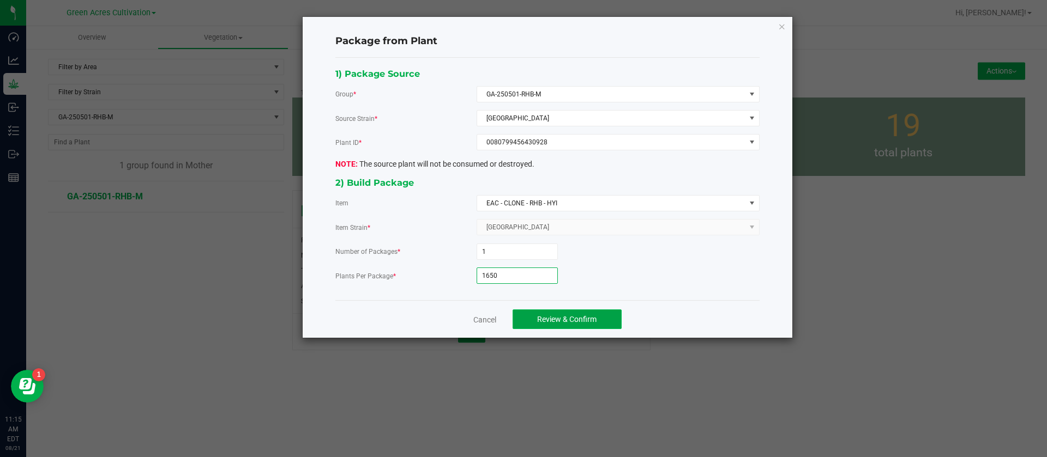
type input "1,650"
click at [605, 322] on button "Review & Confirm" at bounding box center [566, 320] width 109 height 20
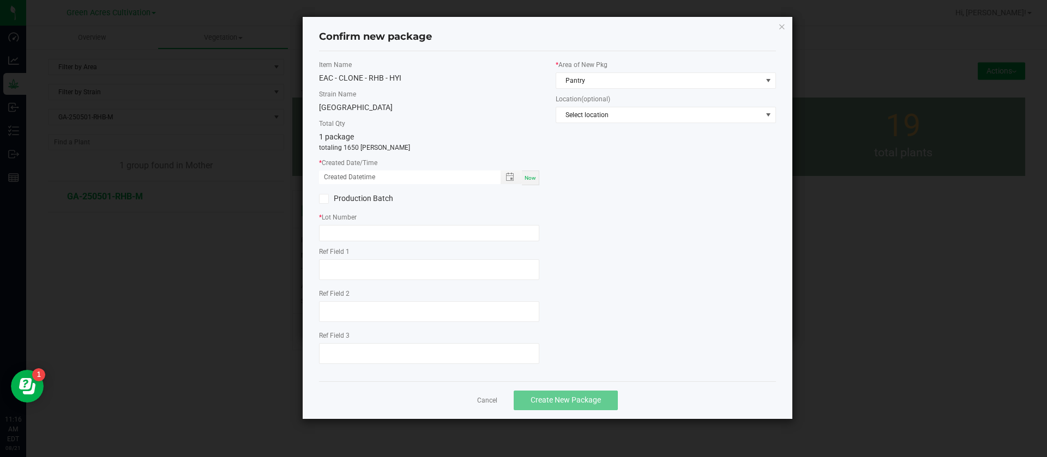
click at [532, 173] on div "Now" at bounding box center [530, 178] width 17 height 15
click at [336, 174] on input "[DATE] 11:16 AM" at bounding box center [404, 178] width 170 height 14
type input "[DATE] 11:16 AM"
drag, startPoint x: 348, startPoint y: 226, endPoint x: 348, endPoint y: 234, distance: 8.2
click at [348, 226] on input "text" at bounding box center [429, 233] width 220 height 16
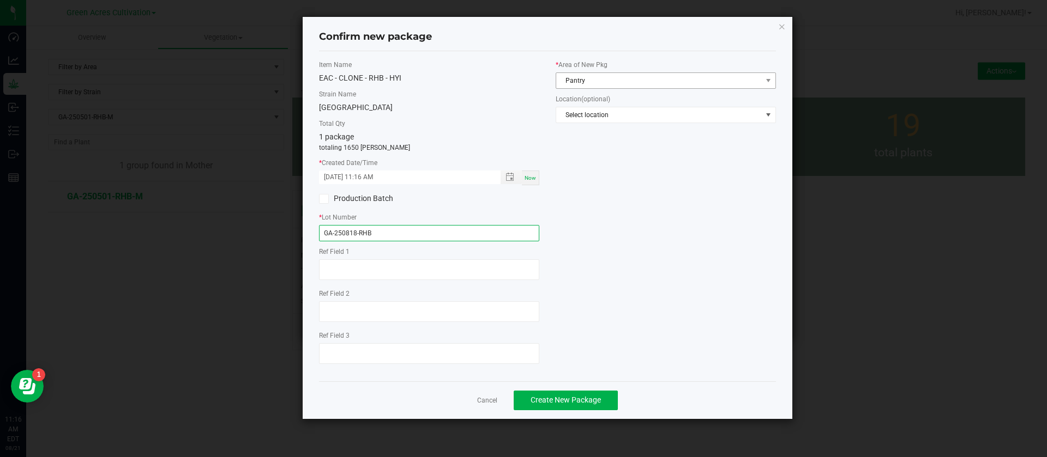
type input "GA-250818-RHB"
click at [586, 83] on span "Pantry" at bounding box center [659, 80] width 206 height 15
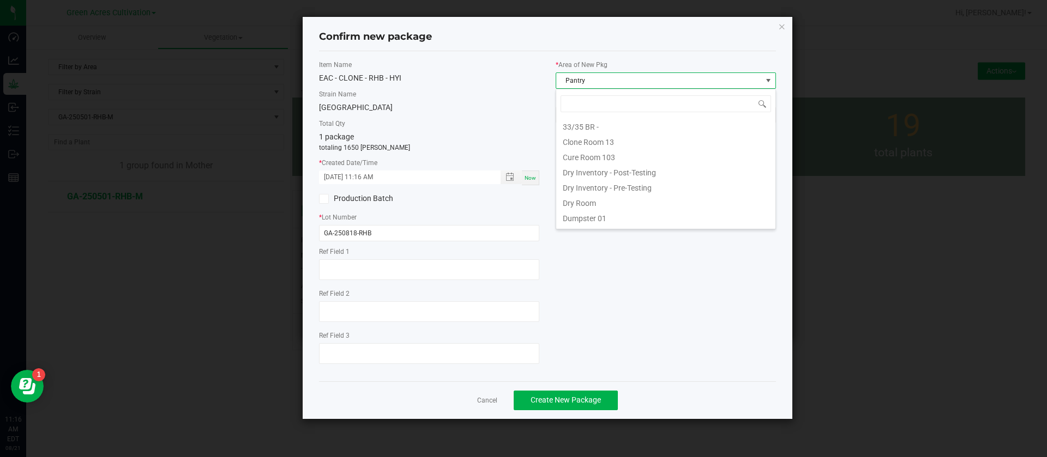
type input "C"
click at [598, 118] on li "Clone Room 13" at bounding box center [665, 125] width 219 height 15
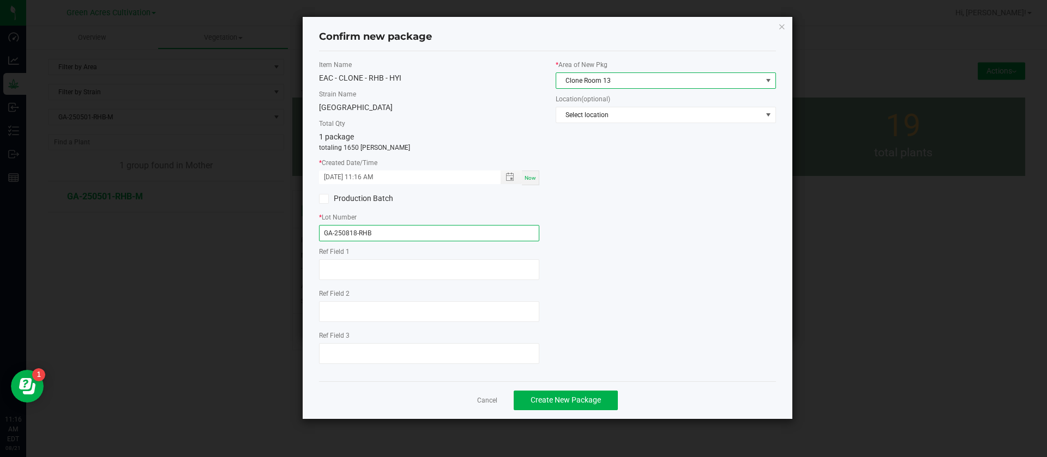
click at [407, 228] on input "GA-250818-RHB" at bounding box center [429, 233] width 220 height 16
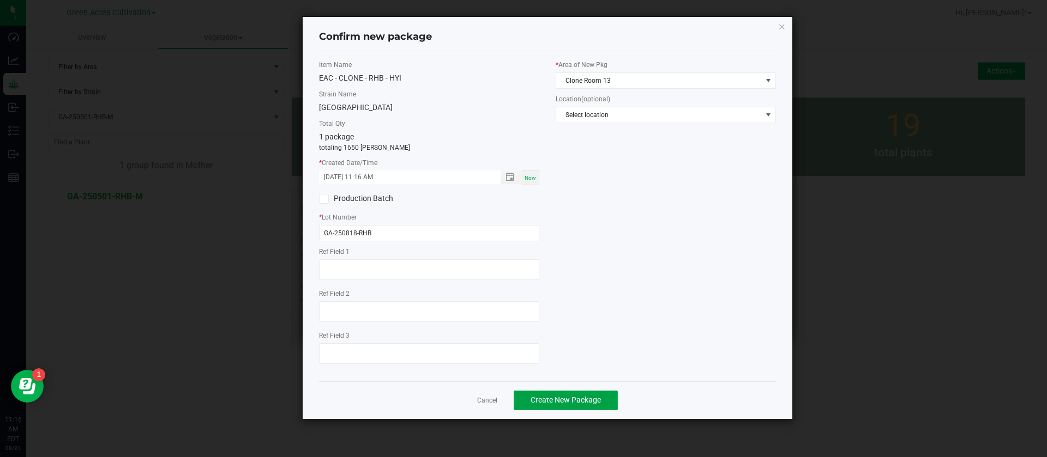
click at [573, 400] on span "Create New Package" at bounding box center [565, 400] width 70 height 9
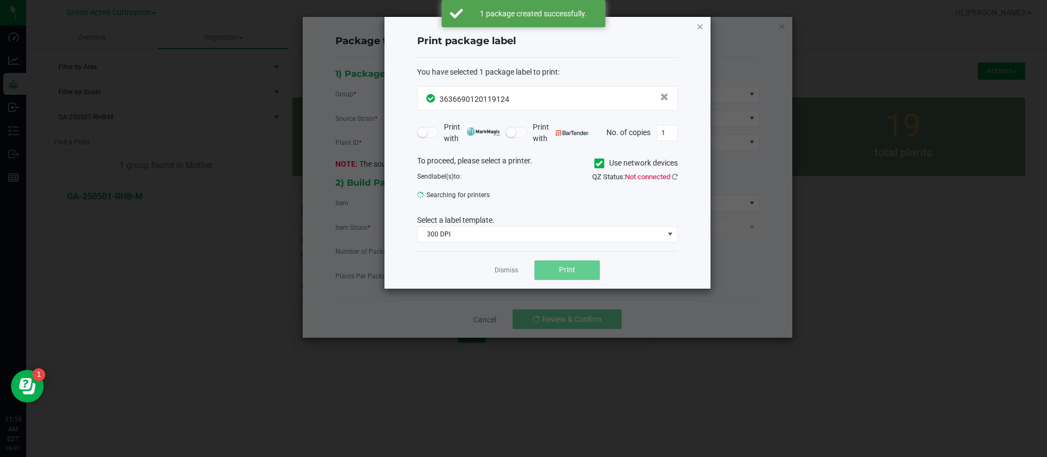
click at [698, 28] on icon "button" at bounding box center [700, 26] width 8 height 13
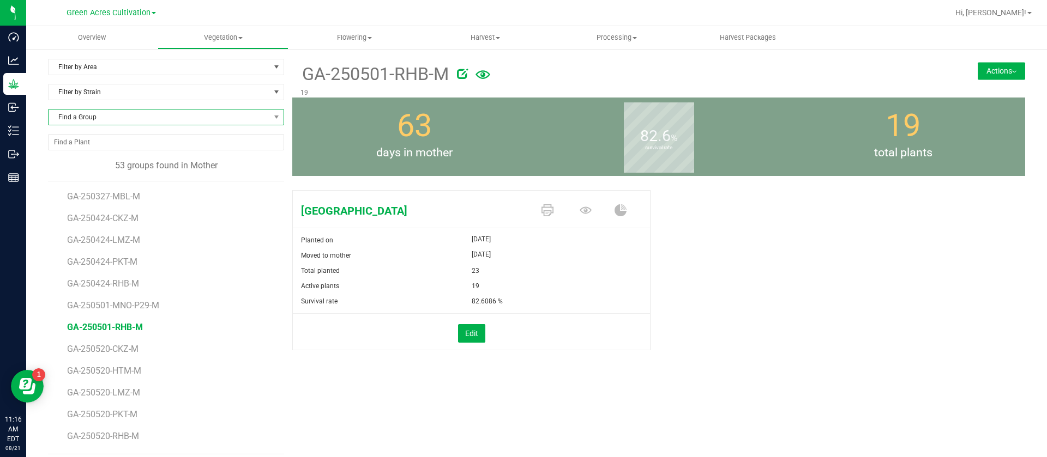
click at [100, 119] on span "Find a Group" at bounding box center [159, 117] width 221 height 15
type input "250501-MNO"
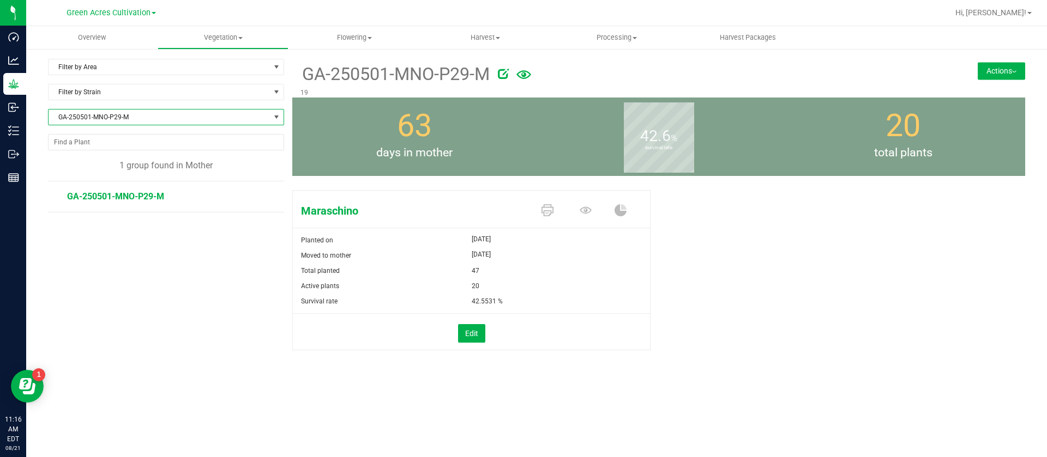
click at [1012, 64] on button "Actions" at bounding box center [1000, 70] width 47 height 17
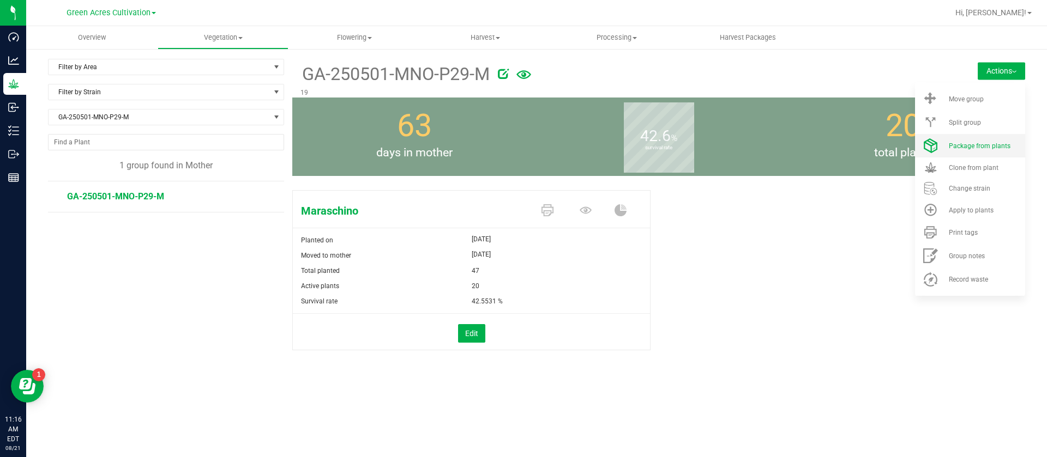
click at [991, 142] on span "Package from plants" at bounding box center [980, 146] width 62 height 8
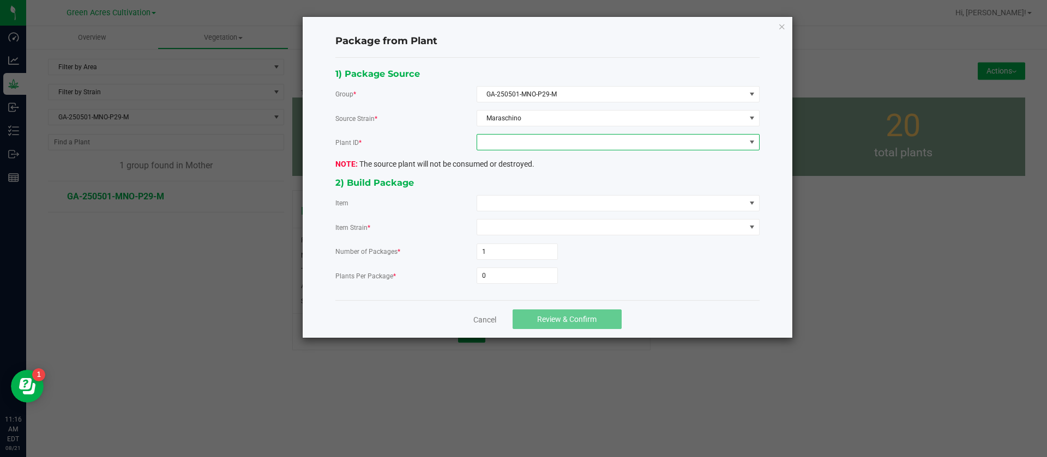
click at [507, 138] on span at bounding box center [611, 142] width 268 height 15
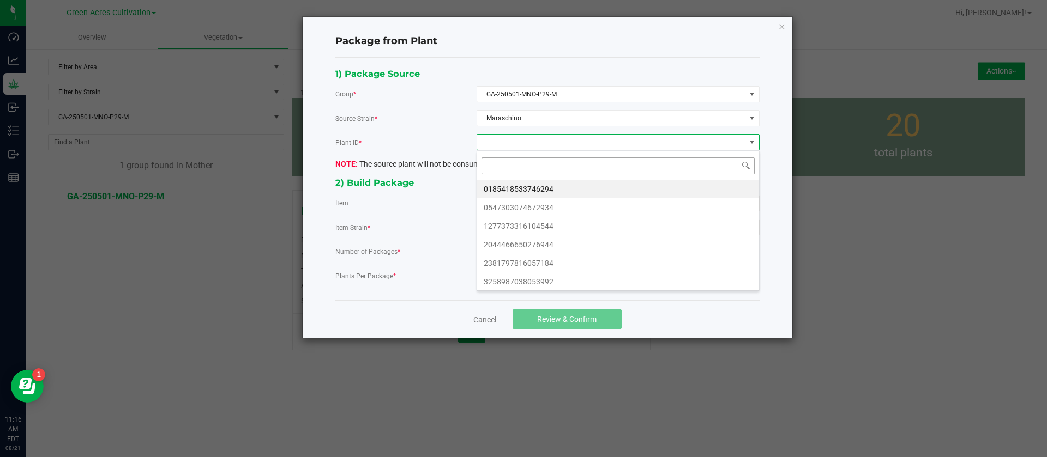
scroll to position [16, 282]
click at [503, 190] on li "0185418533746294" at bounding box center [618, 189] width 282 height 19
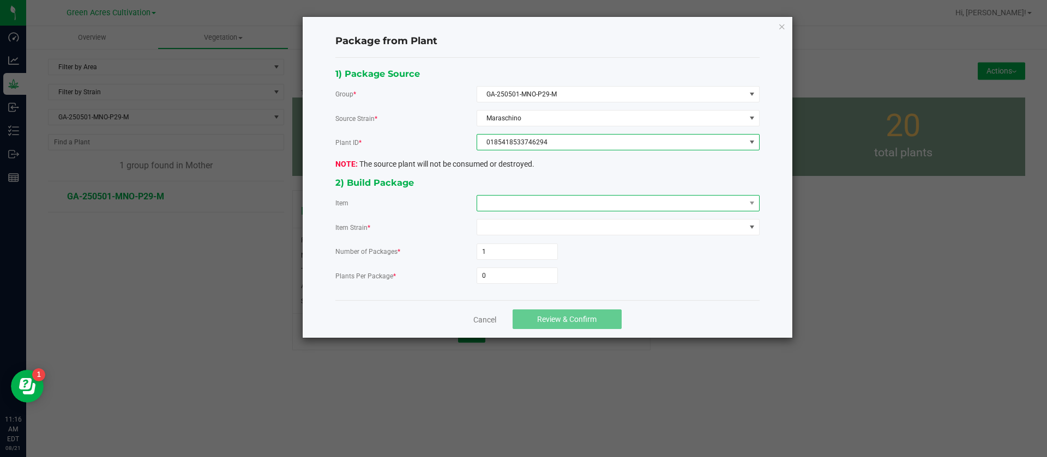
click at [505, 200] on span at bounding box center [611, 203] width 268 height 15
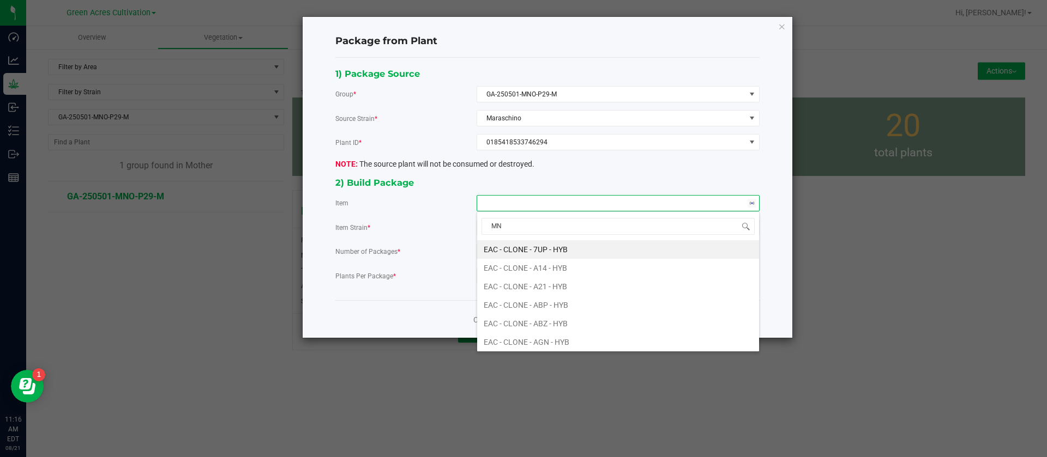
type input "MNO"
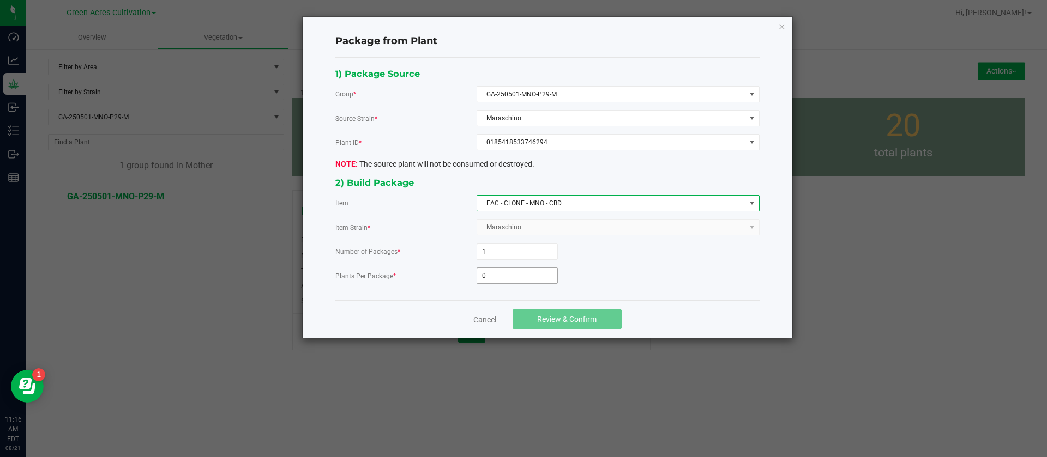
click at [496, 275] on input "0" at bounding box center [517, 275] width 80 height 15
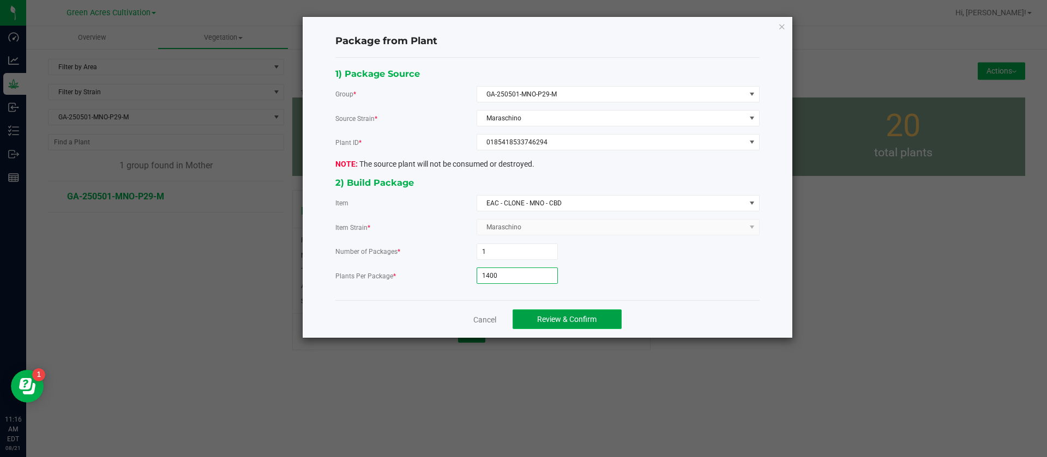
type input "1,400"
click at [571, 321] on span "Review & Confirm" at bounding box center [566, 319] width 59 height 9
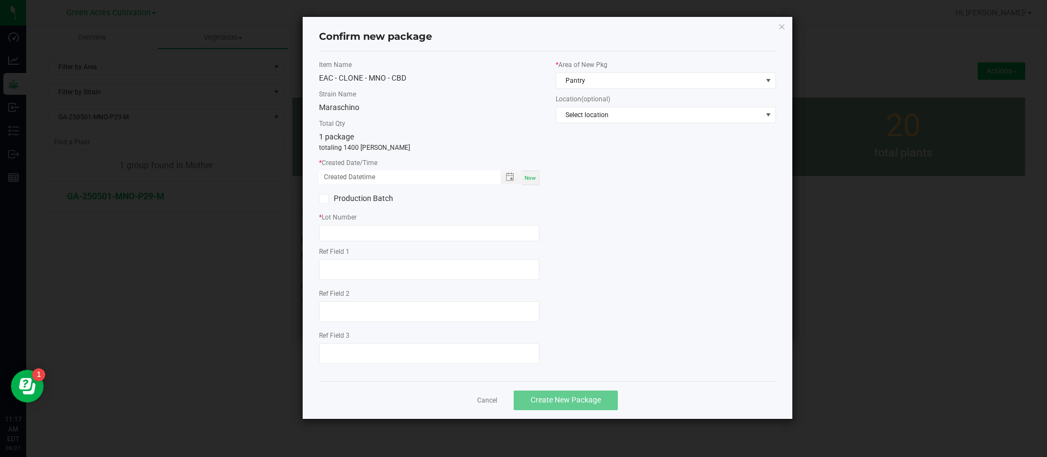
click at [534, 177] on span "Now" at bounding box center [529, 178] width 11 height 6
drag, startPoint x: 335, startPoint y: 173, endPoint x: 335, endPoint y: 227, distance: 54.0
click at [337, 173] on input "[DATE] 11:17 AM" at bounding box center [404, 178] width 170 height 14
type input "[DATE] 11:17 AM"
click at [336, 231] on input "text" at bounding box center [429, 233] width 220 height 16
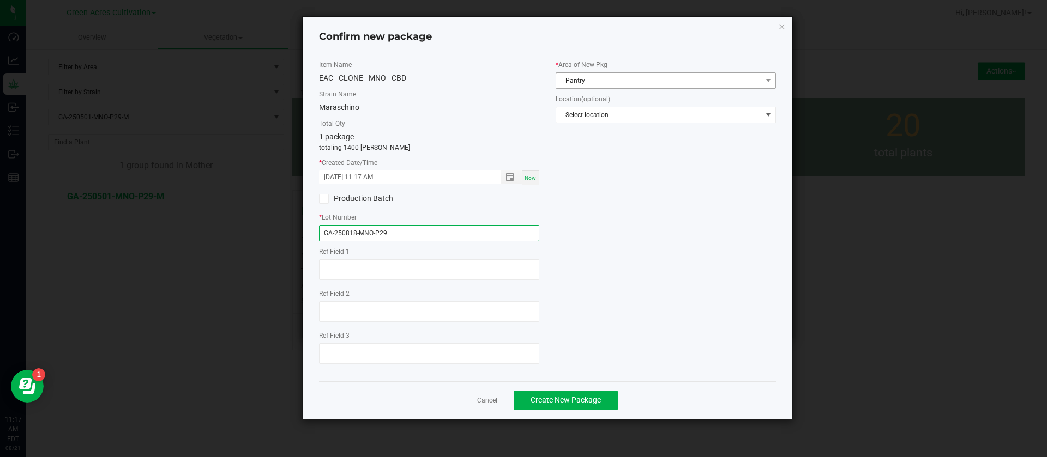
type input "GA-250818-MNO-P29"
click at [633, 77] on span "Pantry" at bounding box center [659, 80] width 206 height 15
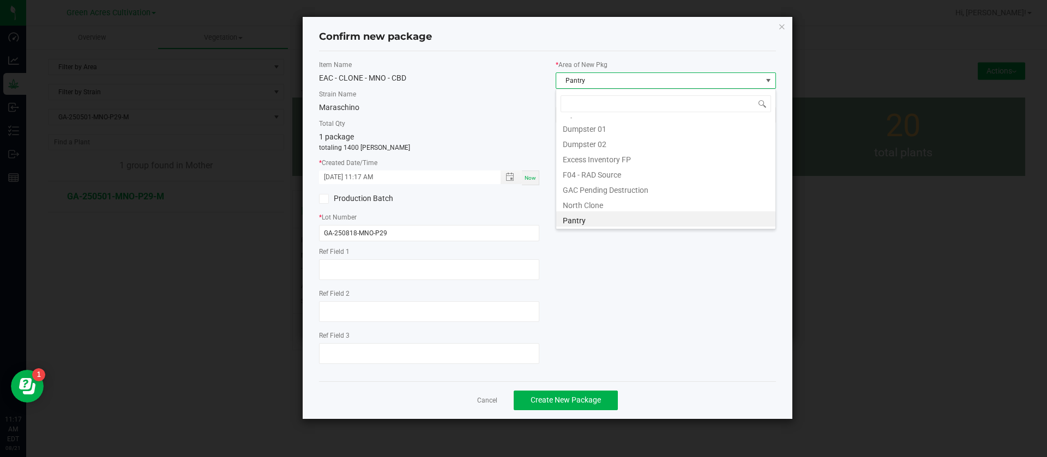
scroll to position [16, 220]
type input "C"
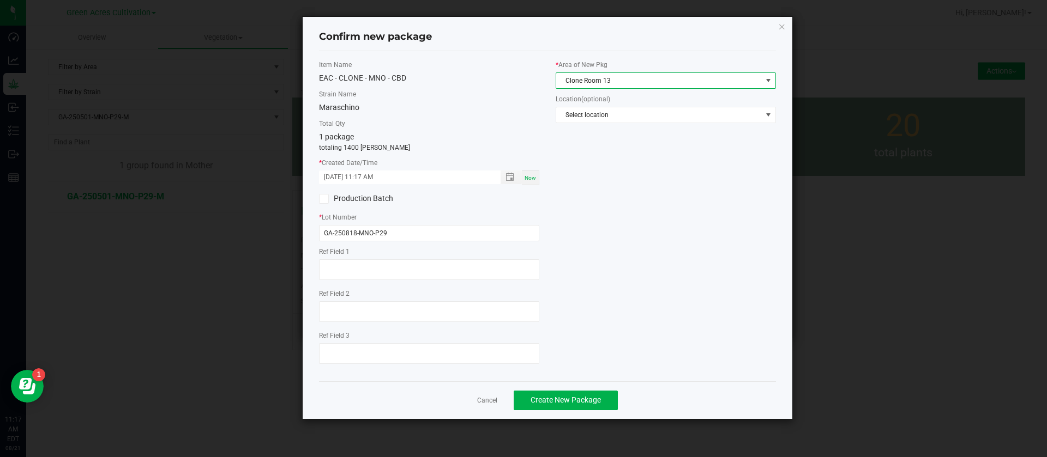
click at [594, 203] on div "Item Name EAC - CLONE - MNO - CBD Strain Name Maraschino Total Qty 1 package to…" at bounding box center [547, 216] width 473 height 313
click at [583, 341] on div "Item Name EAC - CLONE - MNO - CBD Strain Name Maraschino Total Qty 1 package to…" at bounding box center [547, 216] width 473 height 313
click at [647, 241] on div "Item Name EAC - CLONE - MNO - CBD Strain Name Maraschino Total Qty 1 package to…" at bounding box center [547, 216] width 473 height 313
click at [643, 249] on div "Item Name EAC - CLONE - MNO - CBD Strain Name Maraschino Total Qty 1 package to…" at bounding box center [547, 216] width 473 height 313
click at [578, 395] on button "Create New Package" at bounding box center [566, 401] width 104 height 20
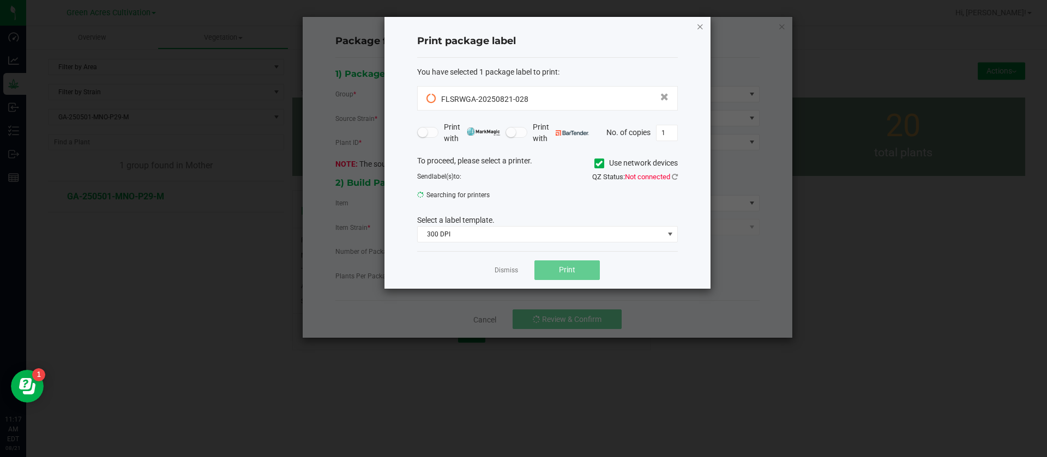
click at [700, 28] on icon "button" at bounding box center [700, 26] width 8 height 13
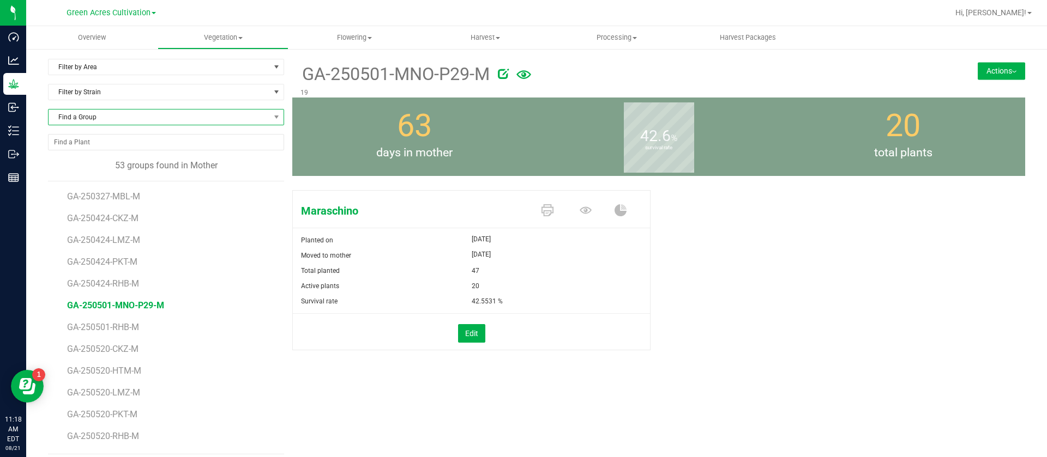
click at [164, 112] on span "Find a Group" at bounding box center [159, 117] width 221 height 15
type input "250527-"
click at [235, 33] on span "Vegetation" at bounding box center [223, 38] width 130 height 10
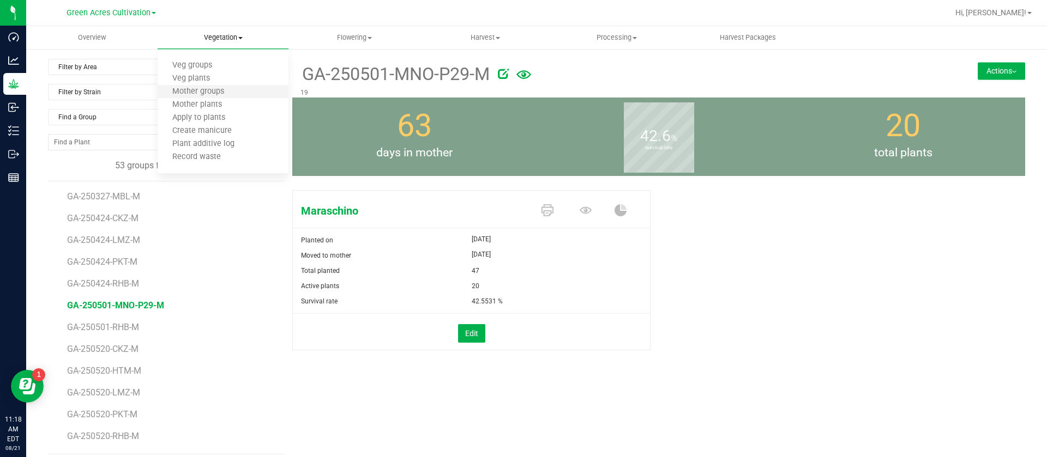
click at [240, 95] on li "Mother groups" at bounding box center [223, 92] width 131 height 13
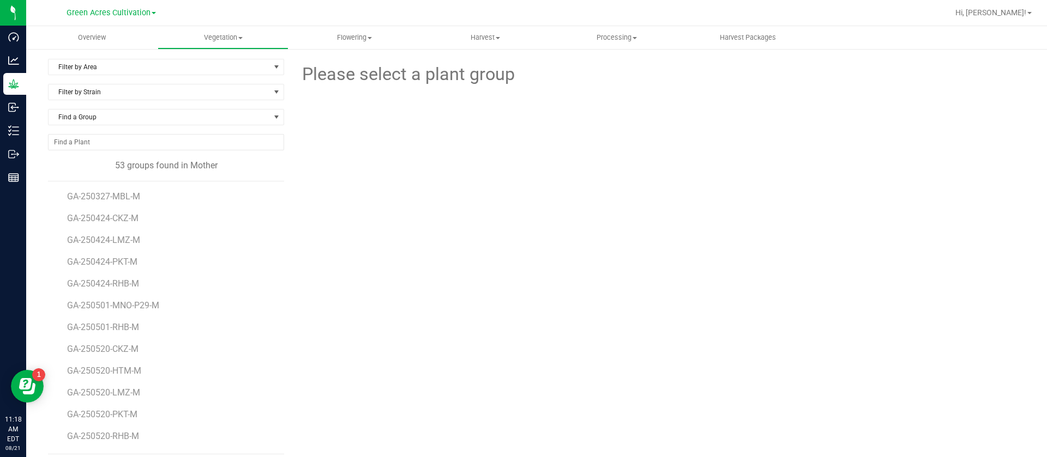
click at [100, 131] on div "Find a Group" at bounding box center [166, 121] width 236 height 25
click at [106, 119] on span "Find a Group" at bounding box center [159, 117] width 221 height 15
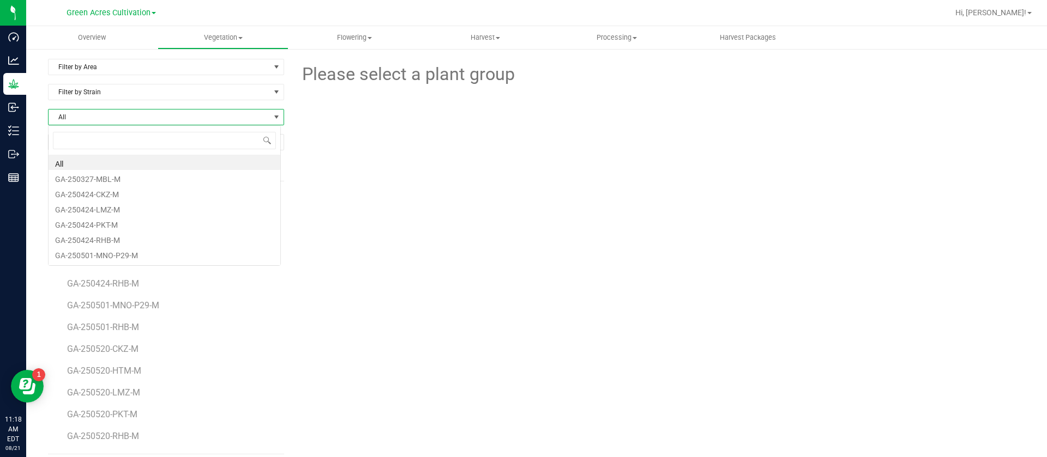
scroll to position [16, 233]
type input "IED"
click at [104, 158] on li "GA-250527-IED- M" at bounding box center [165, 162] width 232 height 15
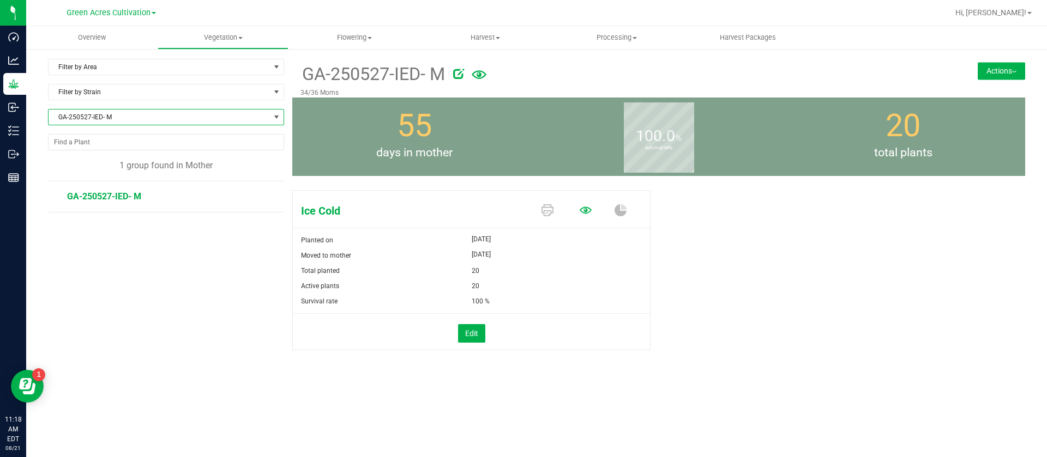
click at [582, 212] on icon at bounding box center [585, 210] width 12 height 7
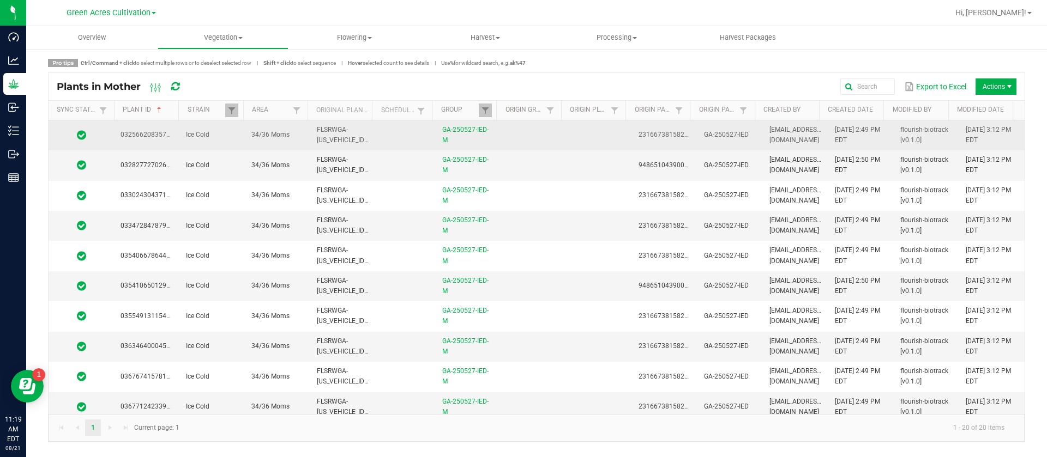
click at [567, 143] on td at bounding box center [598, 135] width 65 height 30
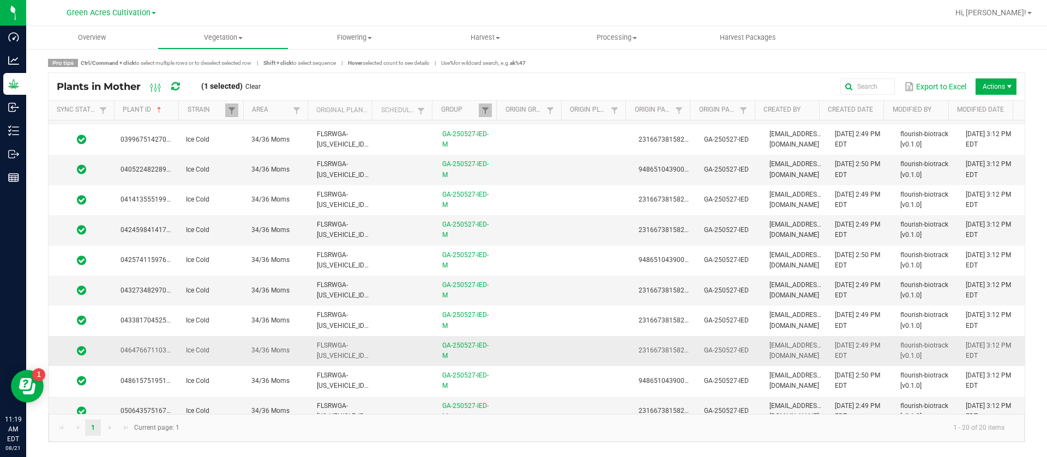
scroll to position [310, 0]
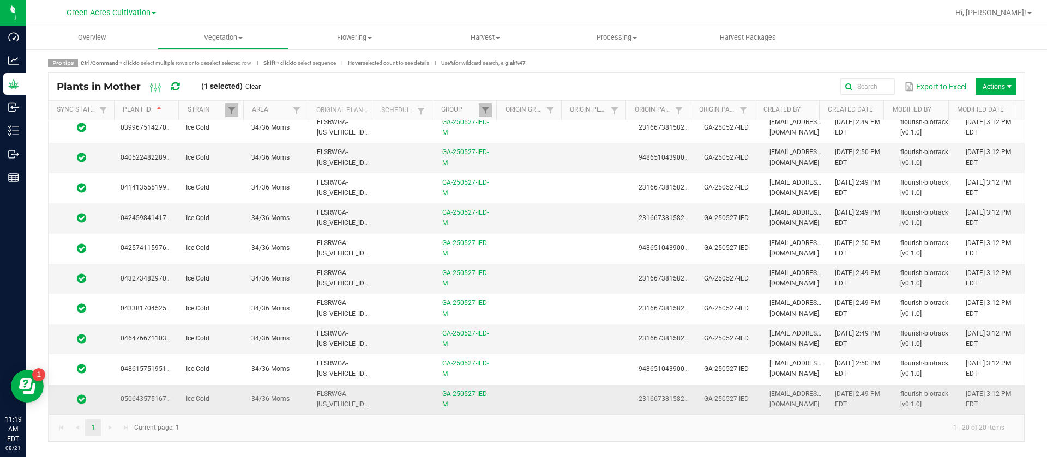
click at [529, 406] on td at bounding box center [533, 399] width 65 height 29
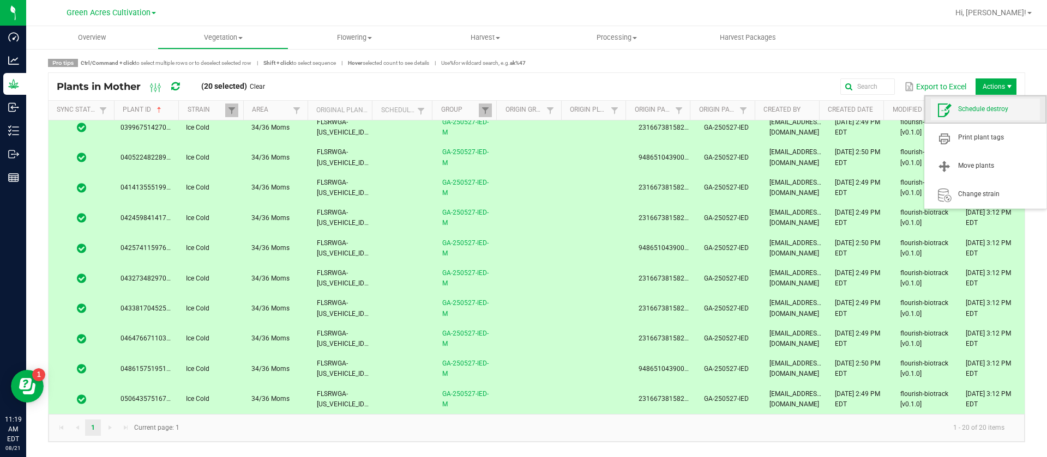
click at [986, 108] on span "Schedule destroy" at bounding box center [999, 109] width 82 height 9
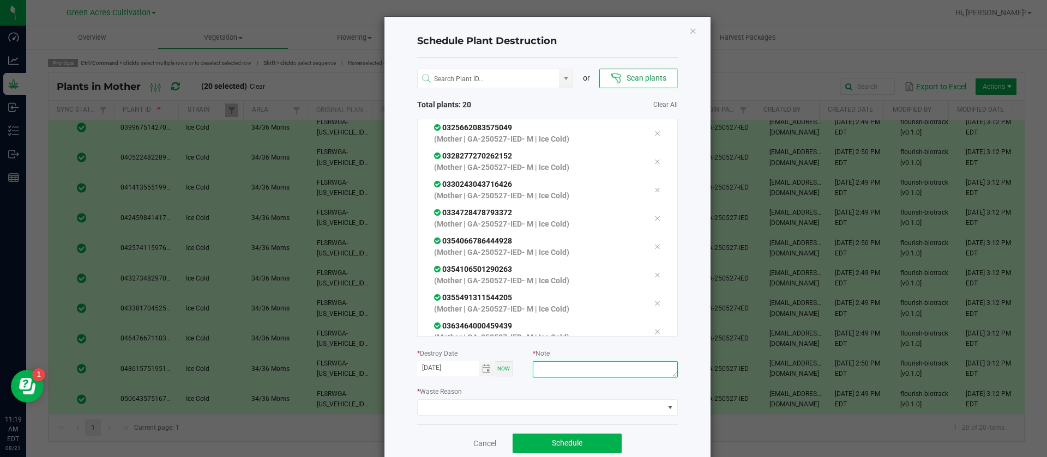
click at [591, 369] on textarea at bounding box center [605, 369] width 144 height 16
type textarea "WASTE"
click at [444, 405] on span at bounding box center [541, 407] width 246 height 15
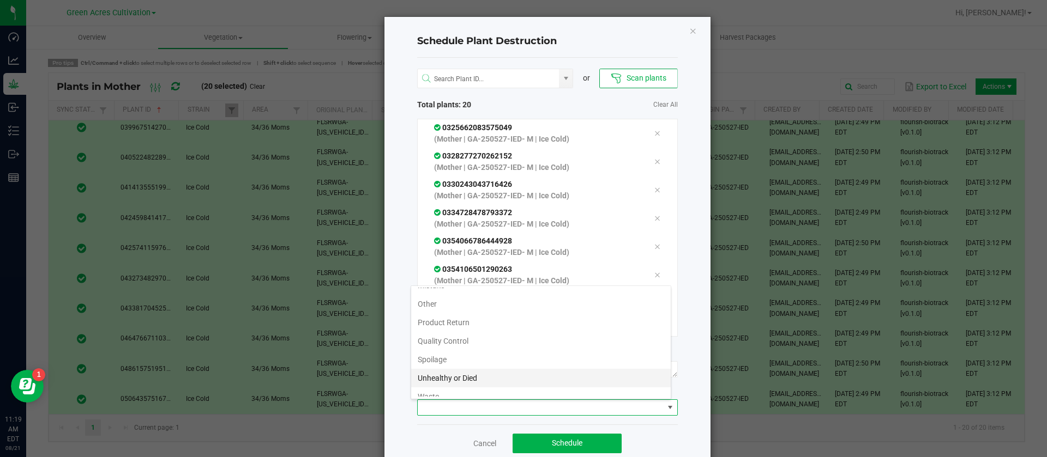
scroll to position [39, 0]
click at [445, 387] on li "Waste" at bounding box center [540, 387] width 259 height 19
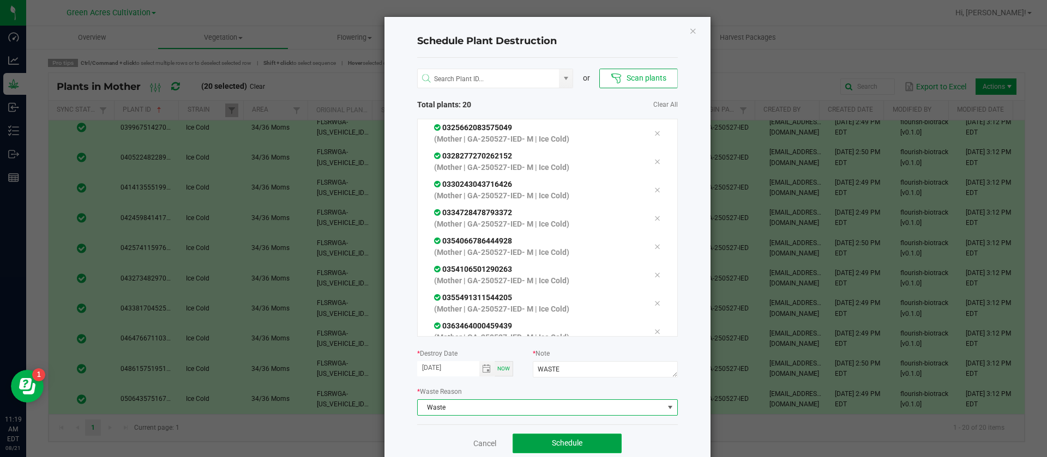
click at [563, 435] on button "Schedule" at bounding box center [566, 444] width 109 height 20
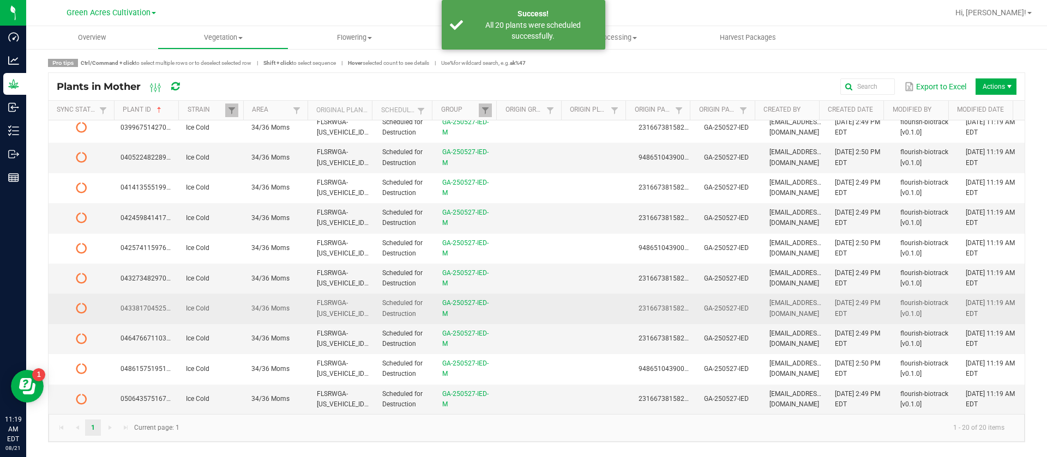
scroll to position [0, 0]
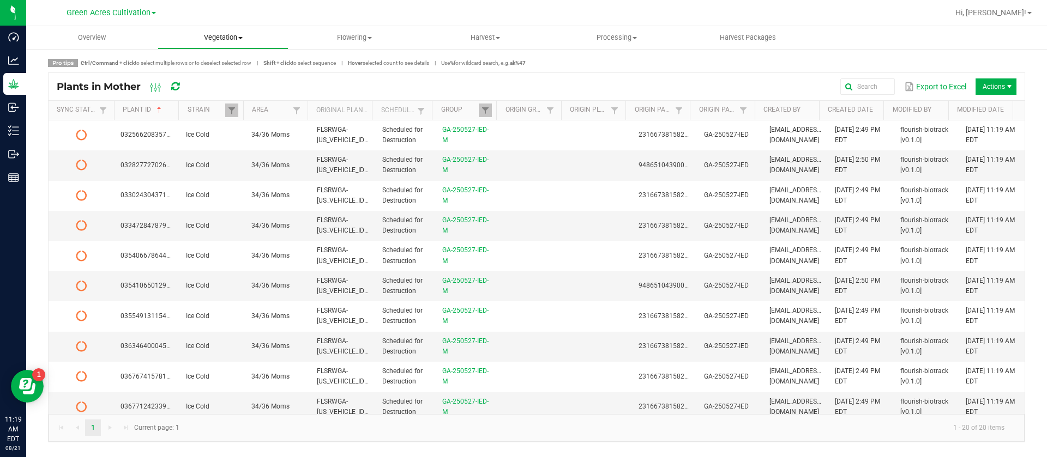
click at [237, 29] on uib-tab-heading "Vegetation Veg groups Veg plants Mother groups Mother plants Apply to plants Cr…" at bounding box center [223, 38] width 130 height 22
click at [222, 92] on span "Mother groups" at bounding box center [198, 91] width 81 height 9
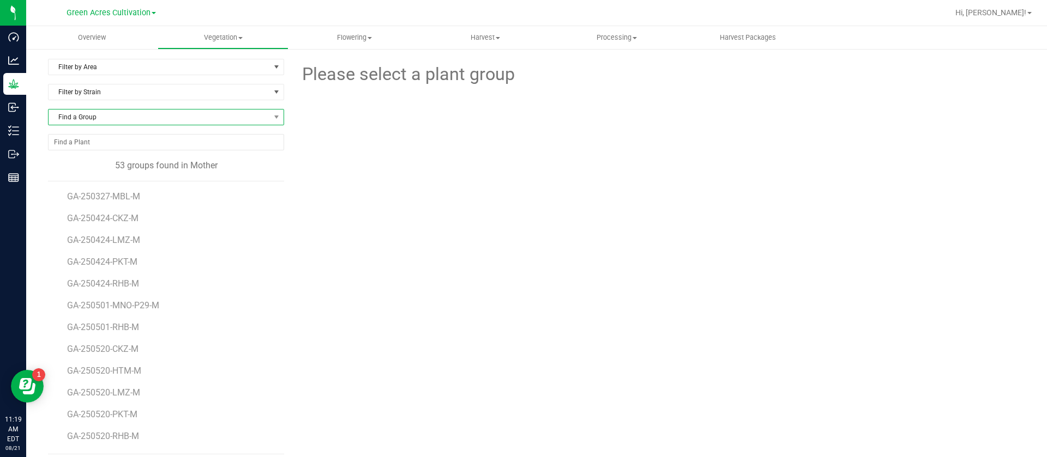
click at [110, 115] on span "Find a Group" at bounding box center [159, 117] width 221 height 15
type input "250501-"
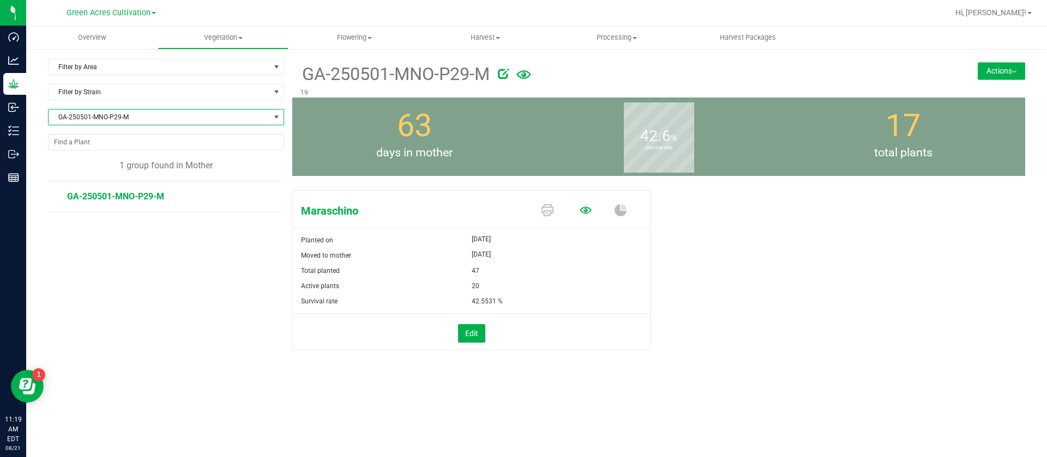
click at [588, 207] on icon at bounding box center [585, 210] width 12 height 12
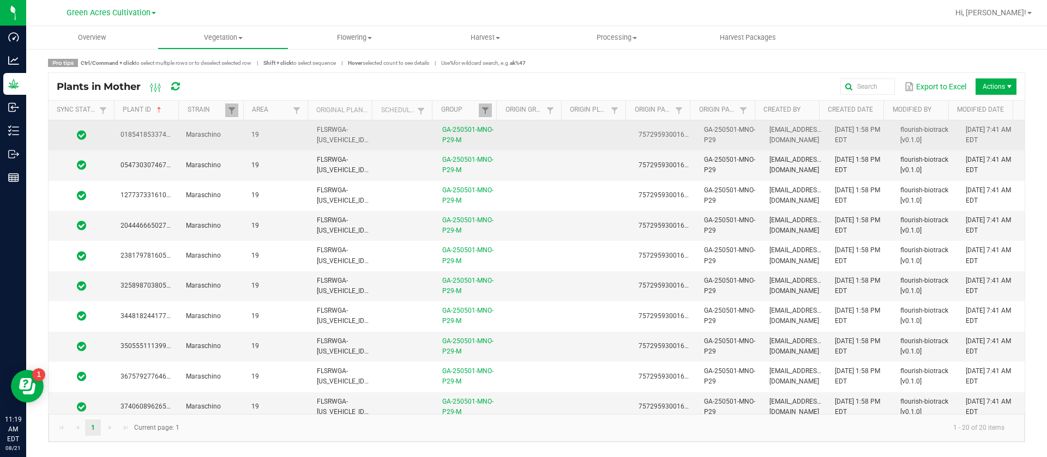
click at [588, 128] on td at bounding box center [598, 135] width 65 height 30
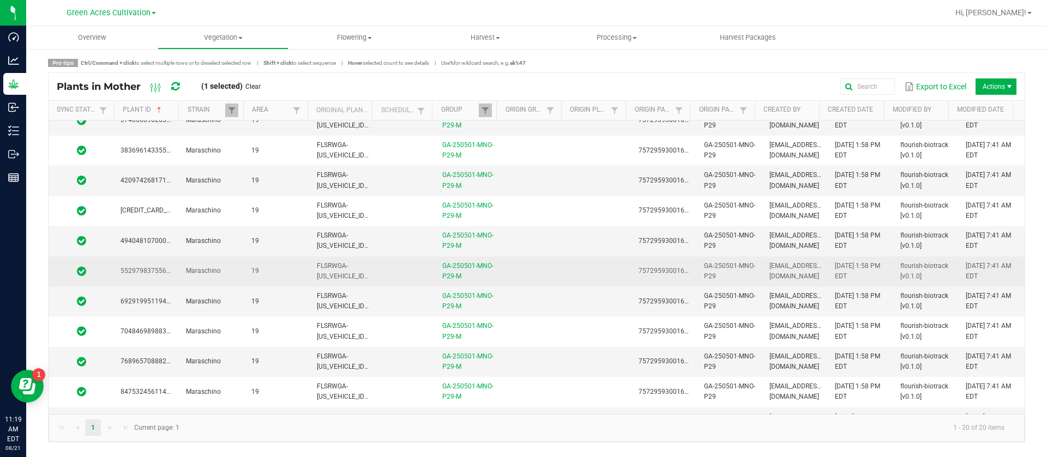
scroll to position [310, 0]
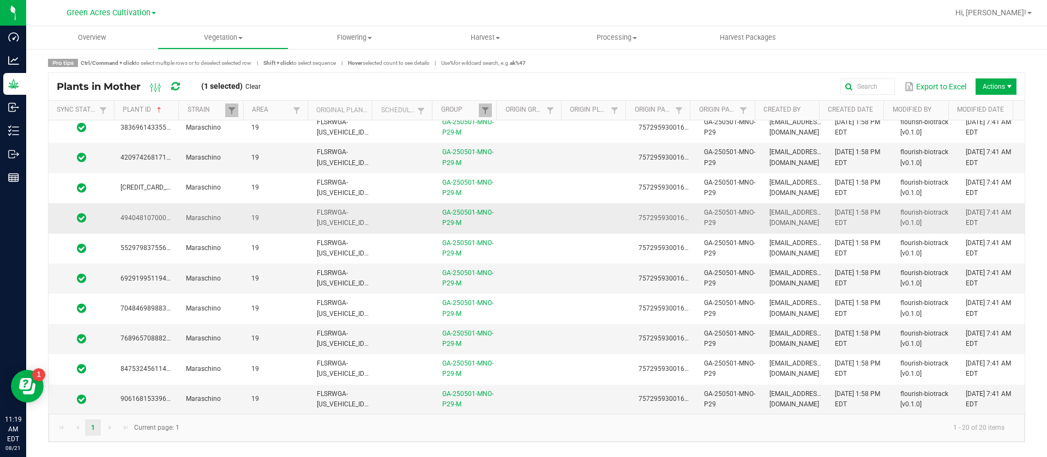
click at [550, 227] on td at bounding box center [533, 218] width 65 height 30
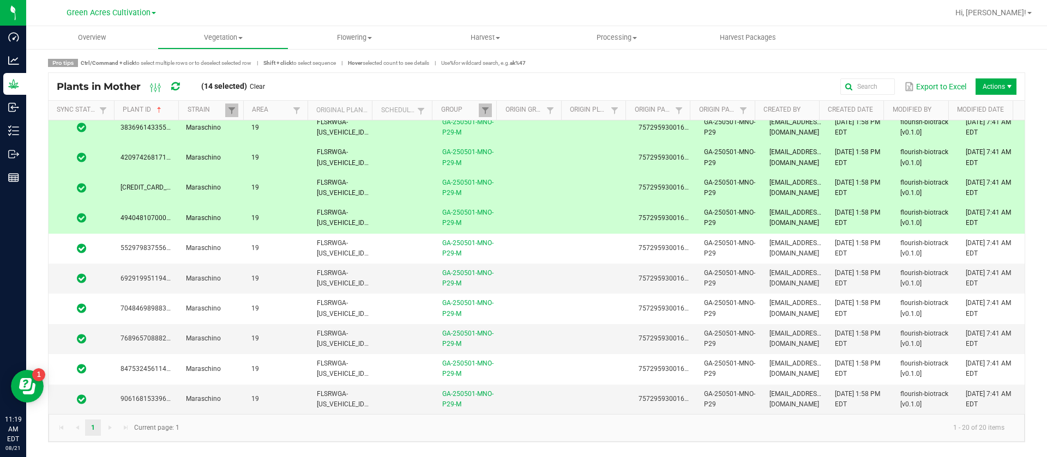
click at [554, 217] on td at bounding box center [533, 218] width 65 height 30
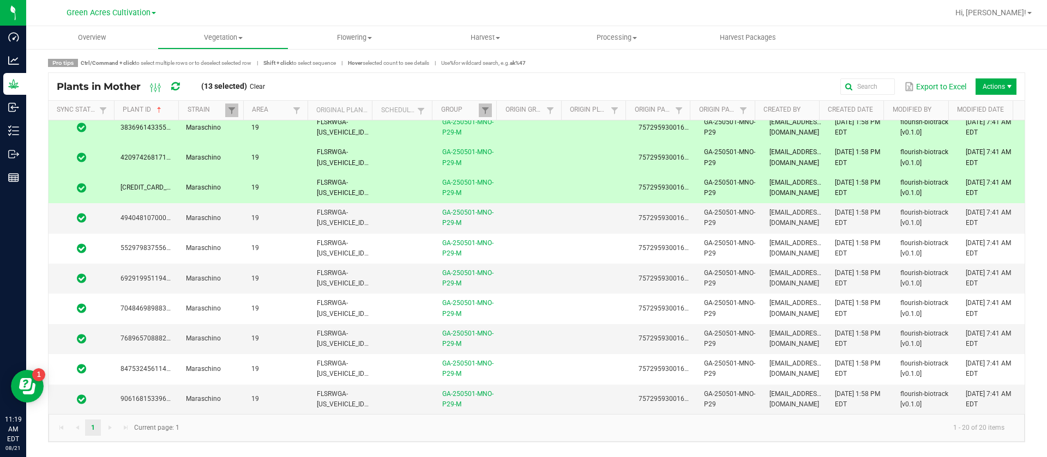
click at [549, 188] on td at bounding box center [533, 188] width 65 height 30
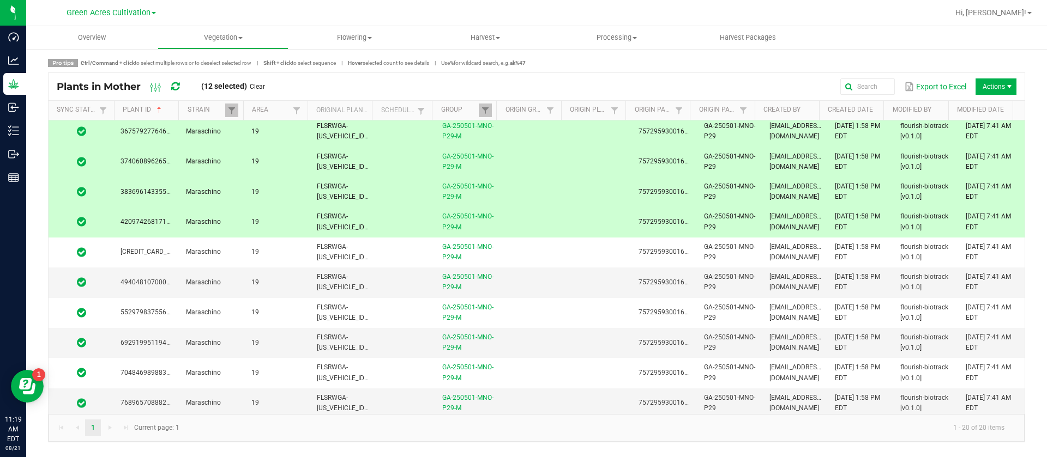
scroll to position [164, 0]
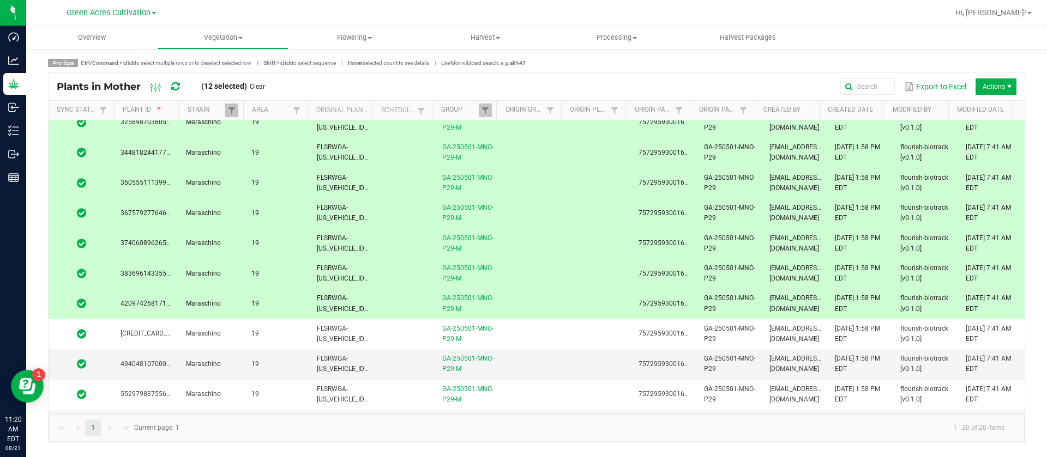
click at [554, 292] on td at bounding box center [533, 304] width 65 height 30
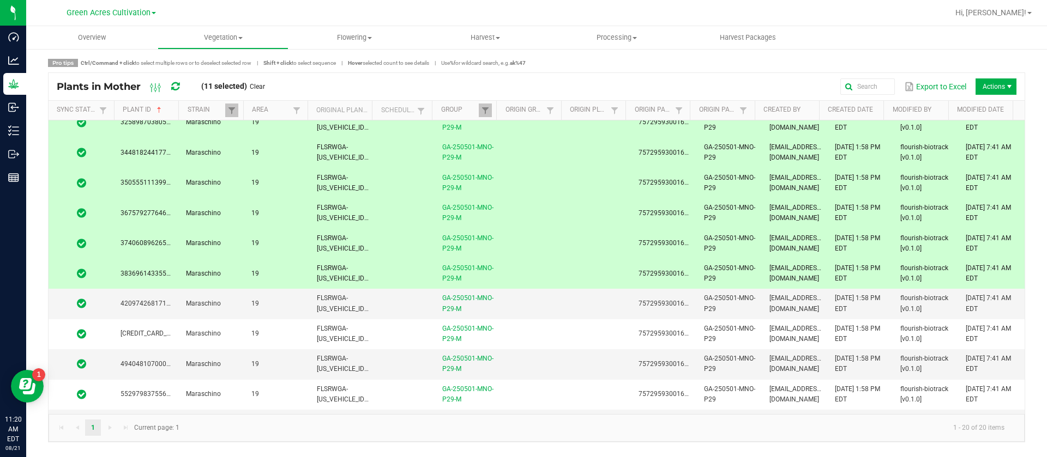
click at [552, 271] on td at bounding box center [533, 274] width 65 height 30
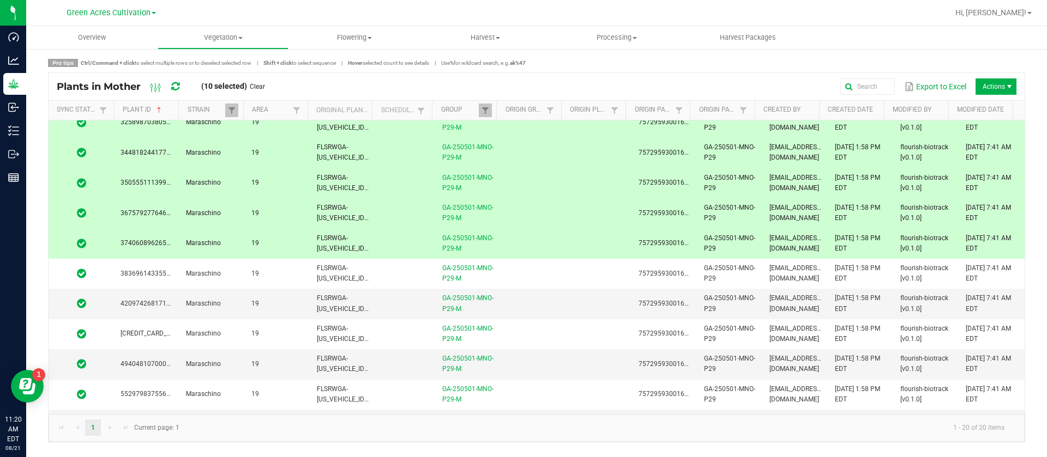
click at [552, 242] on td at bounding box center [533, 244] width 65 height 30
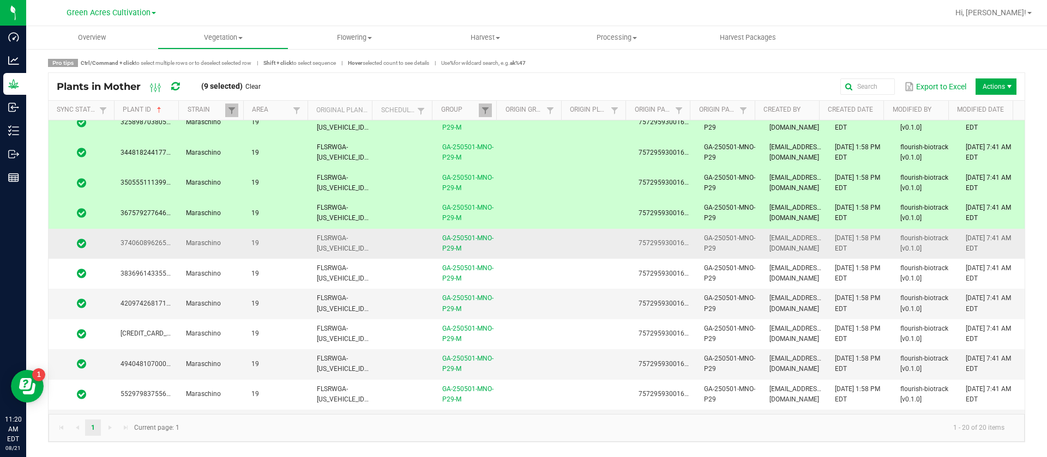
click at [552, 242] on td at bounding box center [533, 244] width 65 height 30
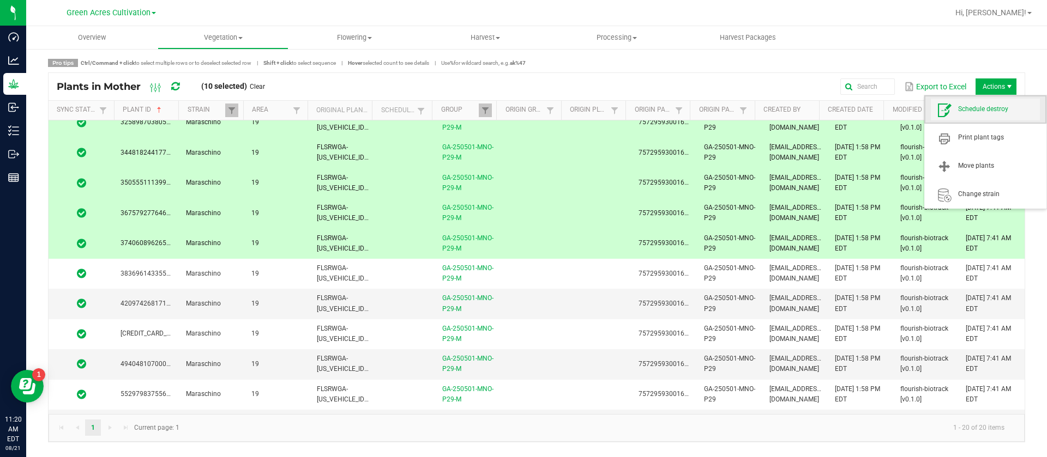
click at [988, 112] on span "Schedule destroy" at bounding box center [999, 109] width 82 height 9
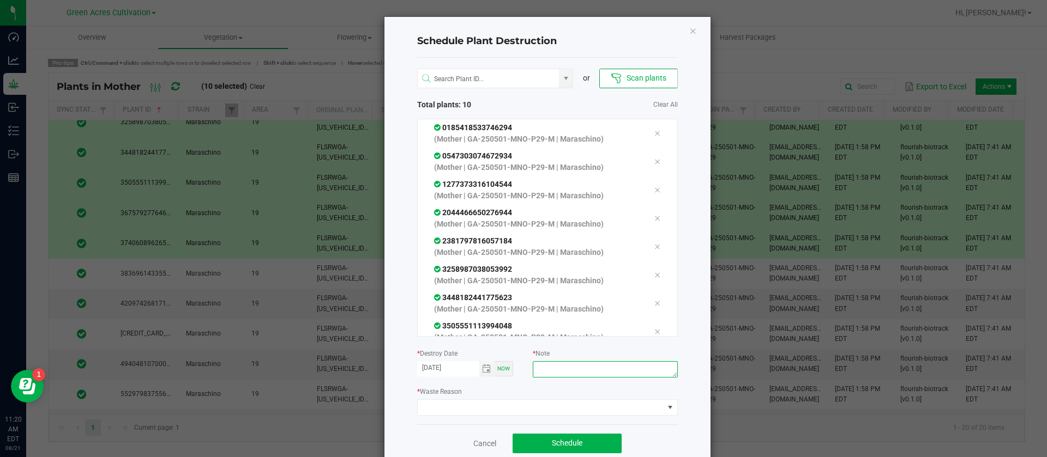
click at [572, 371] on textarea at bounding box center [605, 369] width 144 height 16
type textarea "WASTE"
click at [517, 404] on span at bounding box center [541, 407] width 246 height 15
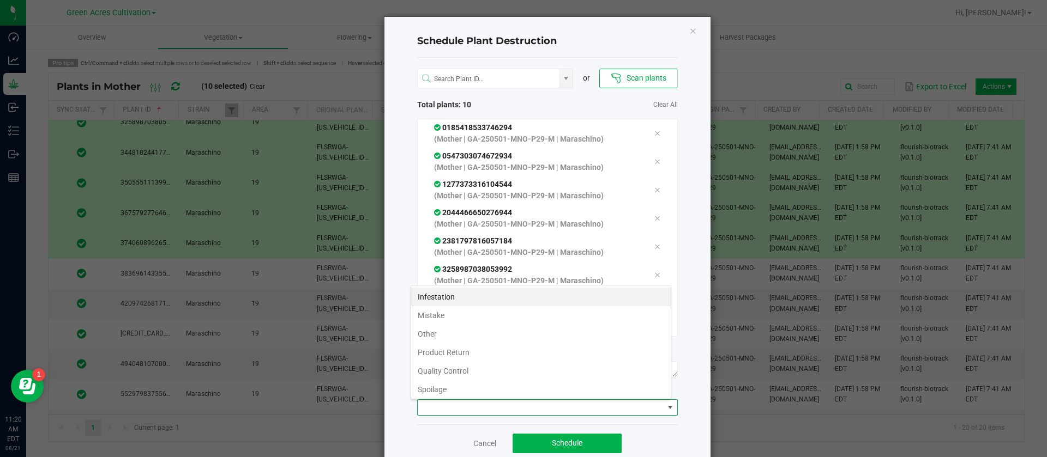
scroll to position [39, 0]
click at [426, 386] on li "Waste" at bounding box center [540, 387] width 259 height 19
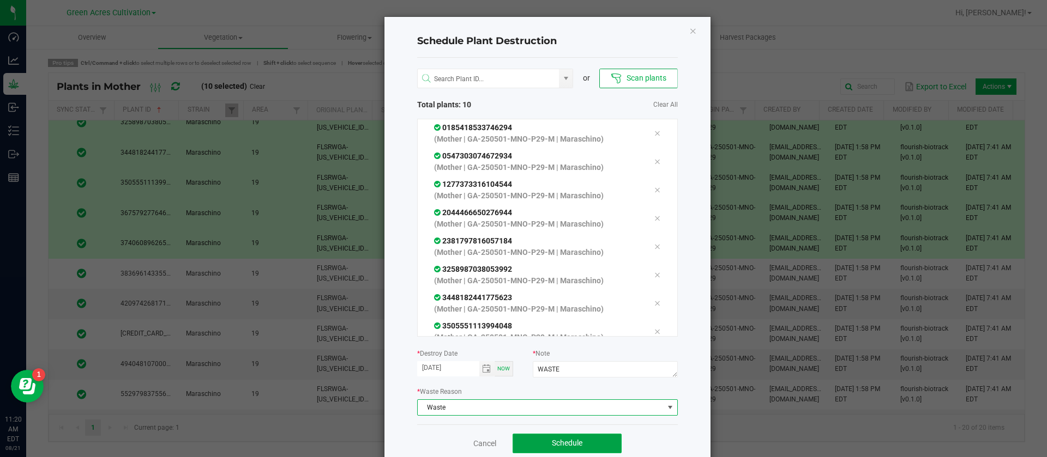
click at [552, 444] on span "Schedule" at bounding box center [567, 443] width 31 height 9
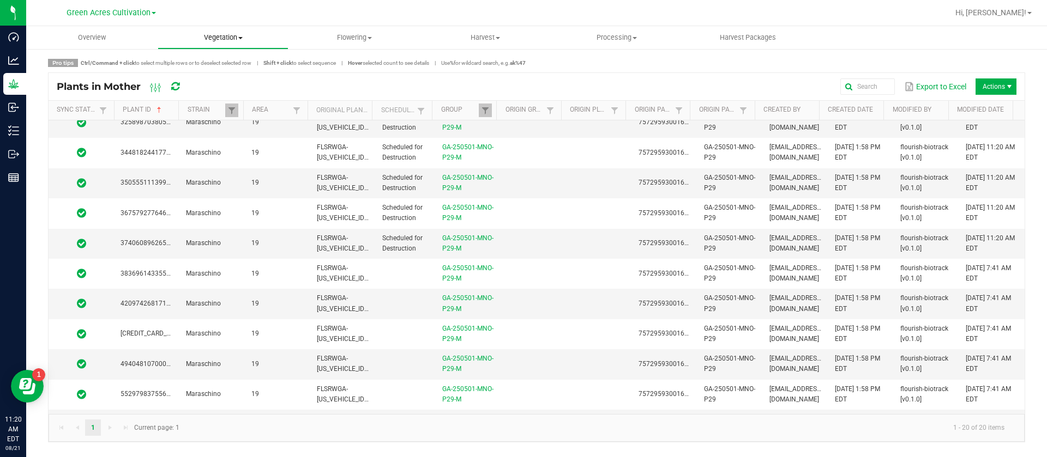
click at [250, 40] on span "Vegetation" at bounding box center [223, 38] width 130 height 10
click at [235, 90] on span "Mother groups" at bounding box center [198, 91] width 81 height 9
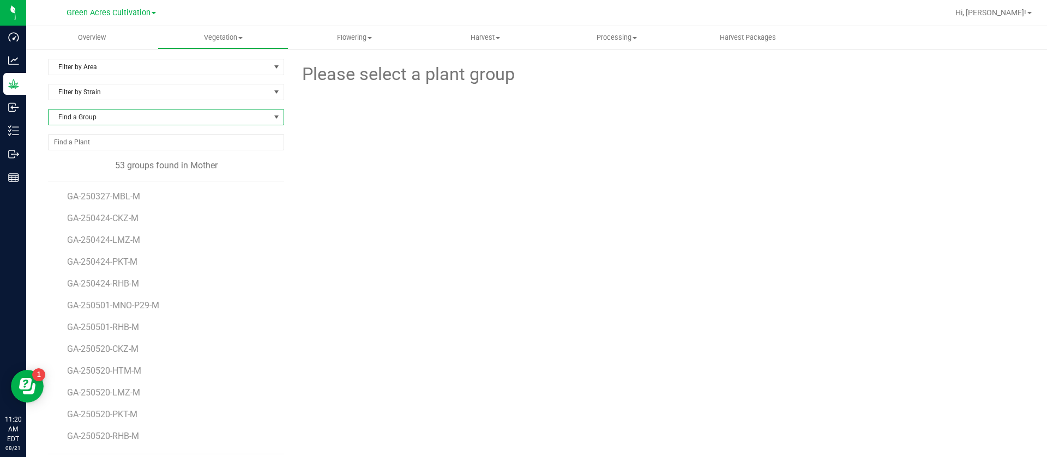
click at [114, 115] on span "Find a Group" at bounding box center [159, 117] width 221 height 15
type input "250424"
click at [143, 208] on li "GA-250424-RHB-M" at bounding box center [165, 208] width 232 height 15
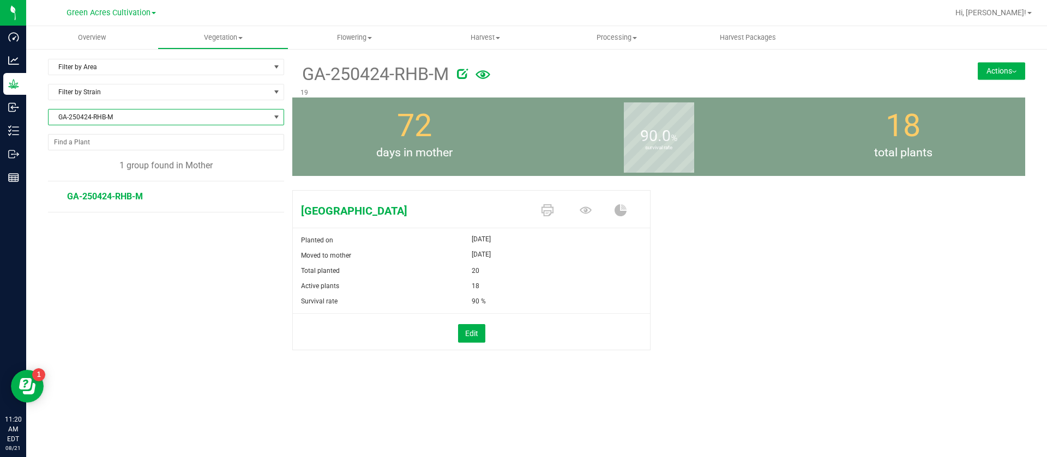
click at [593, 207] on span at bounding box center [588, 211] width 38 height 19
click at [591, 207] on span at bounding box center [588, 211] width 38 height 19
click at [587, 211] on icon at bounding box center [585, 210] width 12 height 12
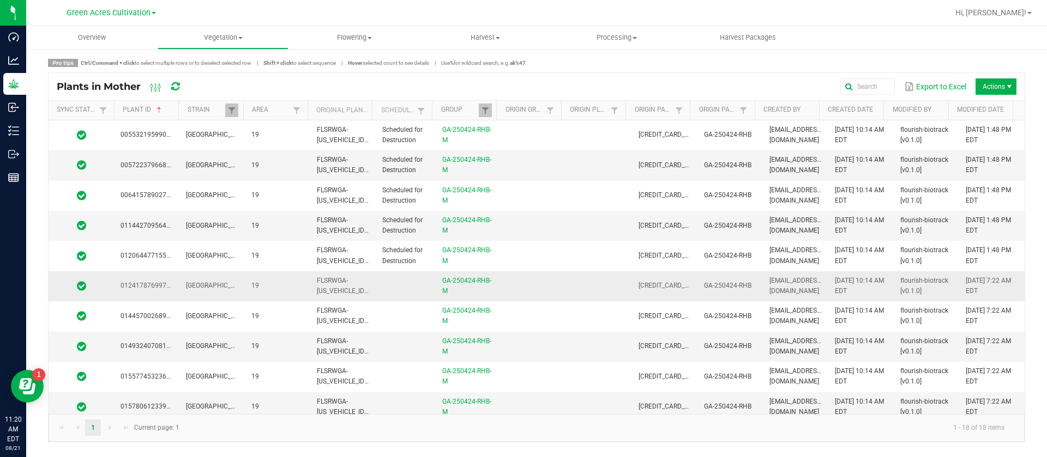
click at [560, 293] on td at bounding box center [533, 286] width 65 height 30
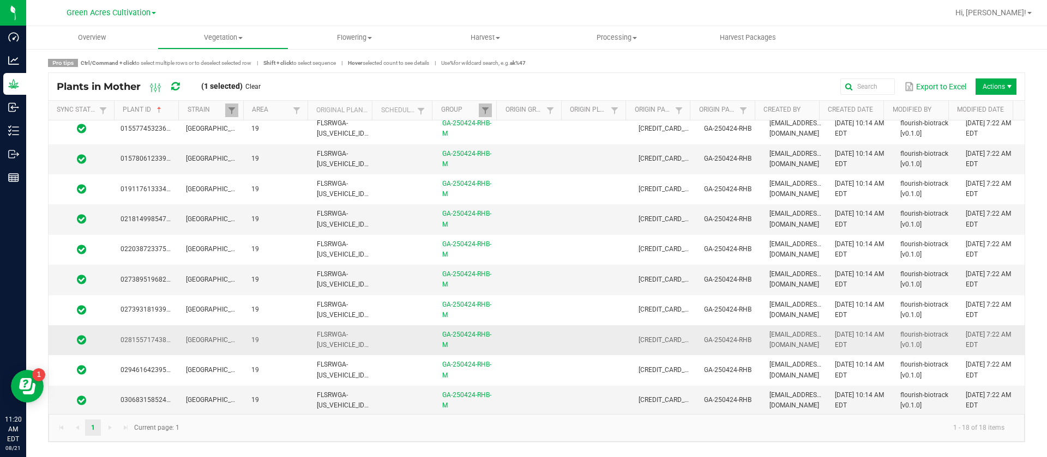
scroll to position [249, 0]
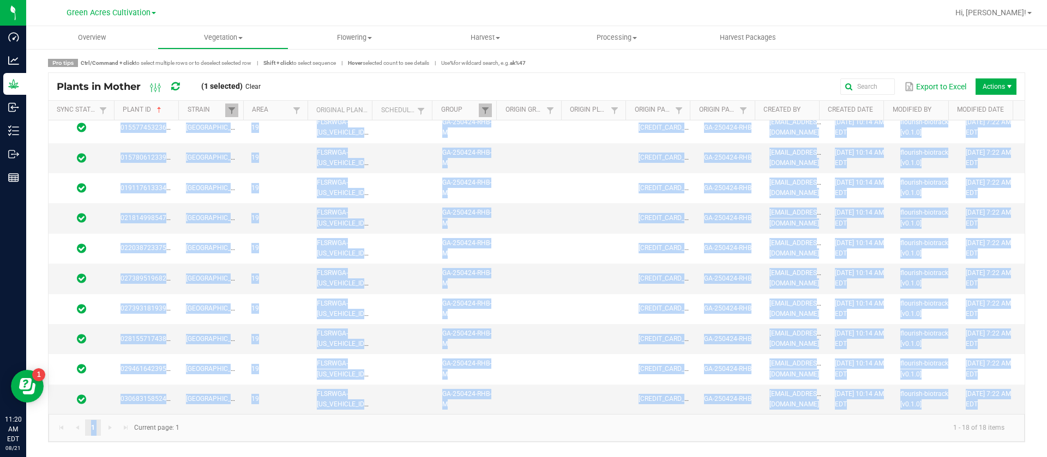
click at [548, 422] on kendo-pager-info "1 - 18 of 18 items" at bounding box center [599, 428] width 827 height 18
click at [546, 395] on td at bounding box center [533, 399] width 65 height 29
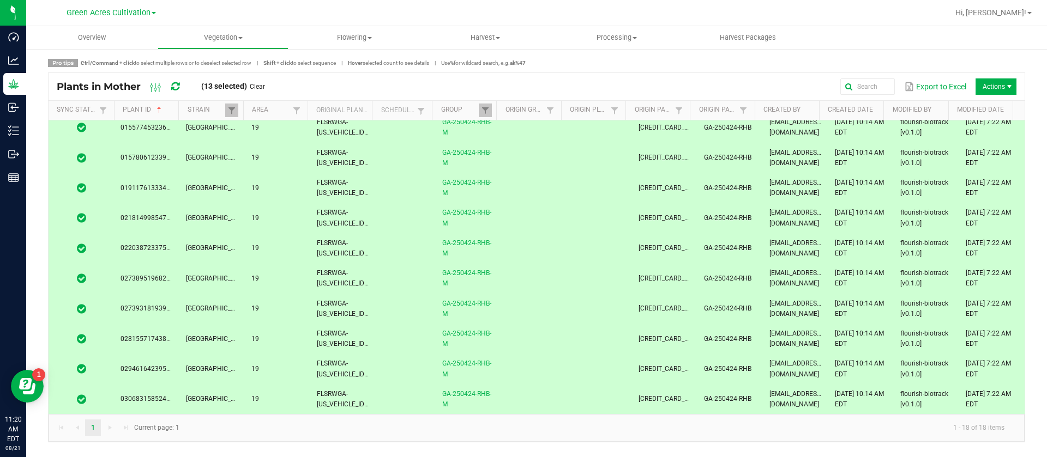
scroll to position [0, 0]
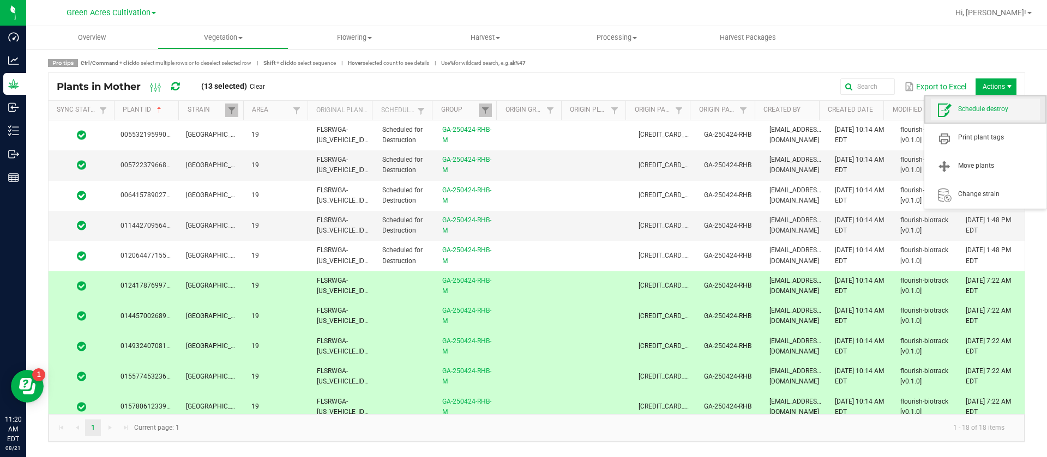
click at [981, 104] on span "Schedule destroy" at bounding box center [985, 110] width 109 height 22
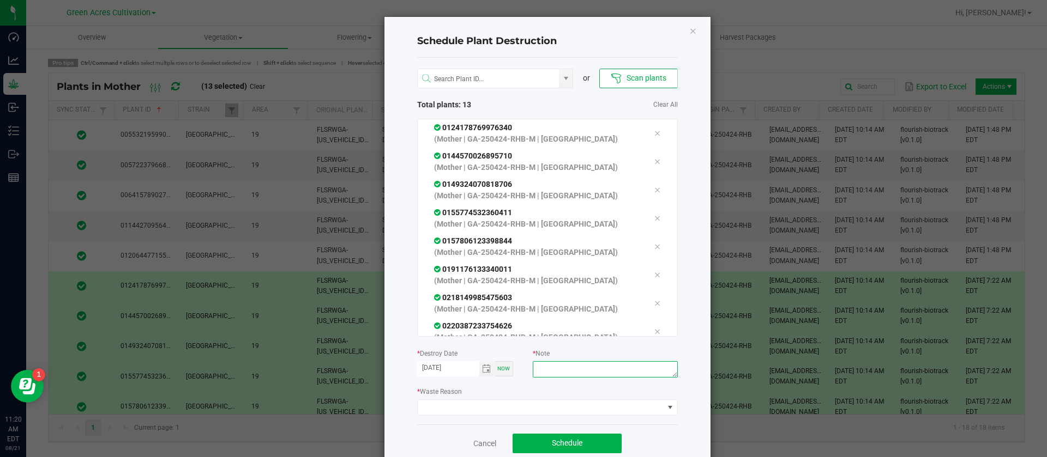
click at [591, 374] on textarea at bounding box center [605, 369] width 144 height 16
type textarea "WASTE"
click at [488, 413] on span at bounding box center [541, 407] width 246 height 15
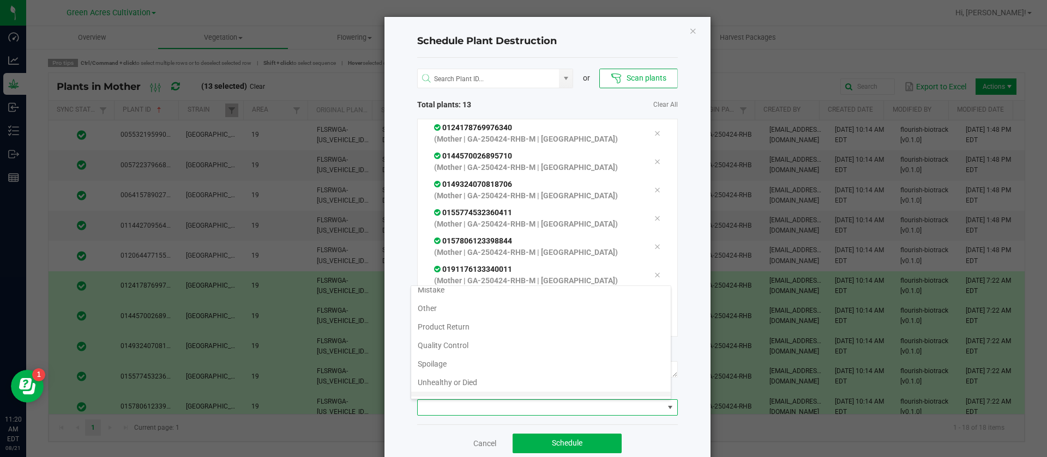
scroll to position [39, 0]
click at [479, 390] on li "Waste" at bounding box center [540, 387] width 259 height 19
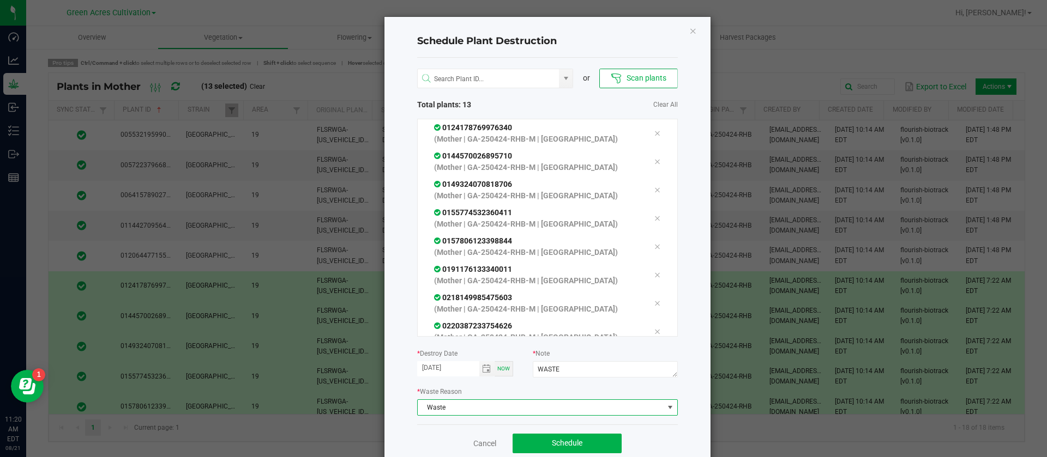
click at [592, 430] on div "Cancel Schedule" at bounding box center [547, 444] width 261 height 38
click at [587, 437] on button "Schedule" at bounding box center [566, 444] width 109 height 20
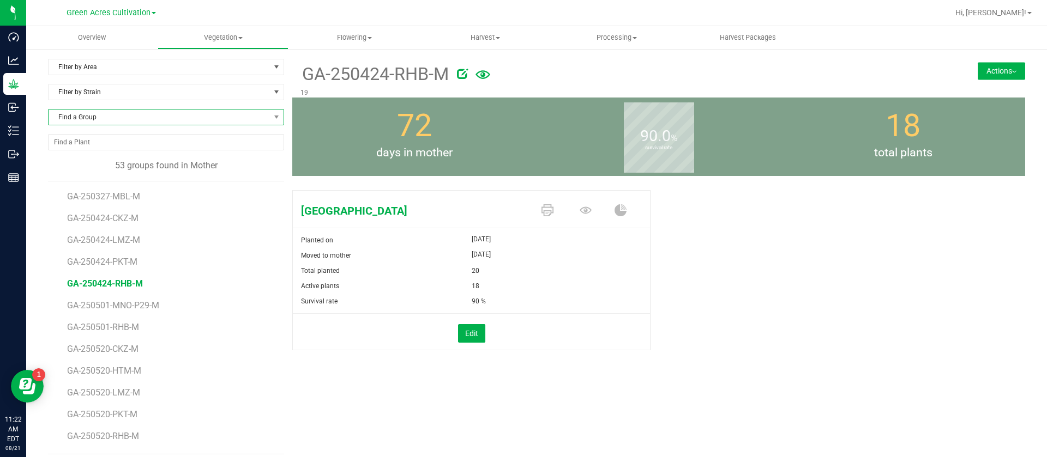
click at [115, 118] on span "Find a Group" at bounding box center [159, 117] width 221 height 15
type input "250501"
click at [188, 164] on li "GA-250501-MNO-P29-M" at bounding box center [165, 162] width 232 height 15
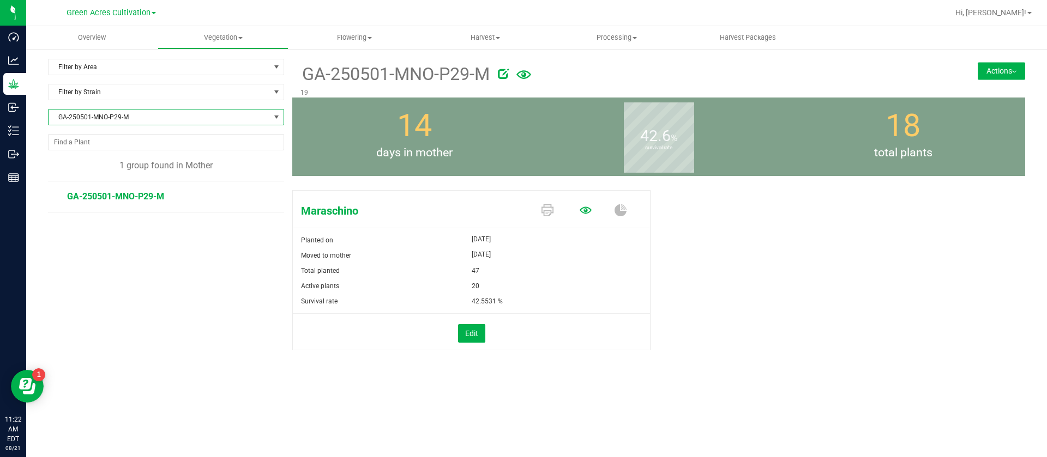
click at [588, 210] on icon at bounding box center [585, 210] width 12 height 12
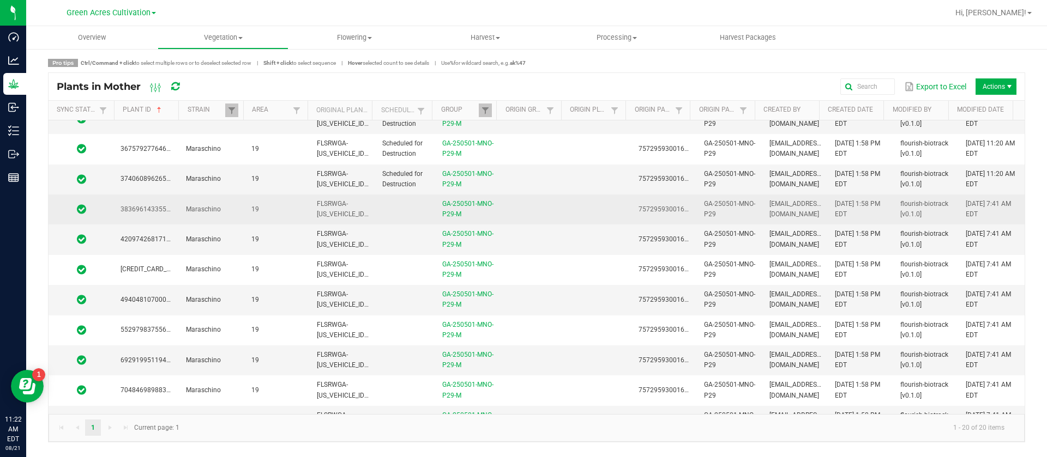
click at [538, 209] on td at bounding box center [533, 210] width 65 height 30
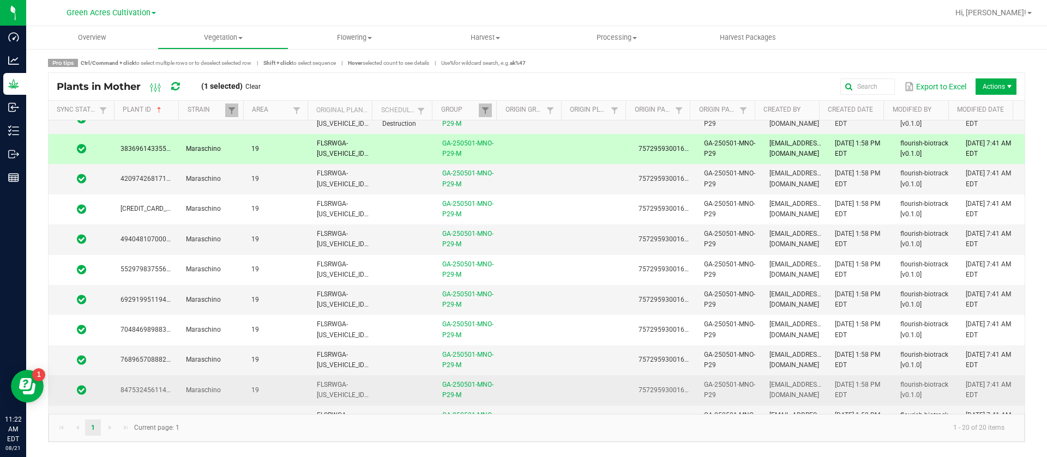
scroll to position [310, 0]
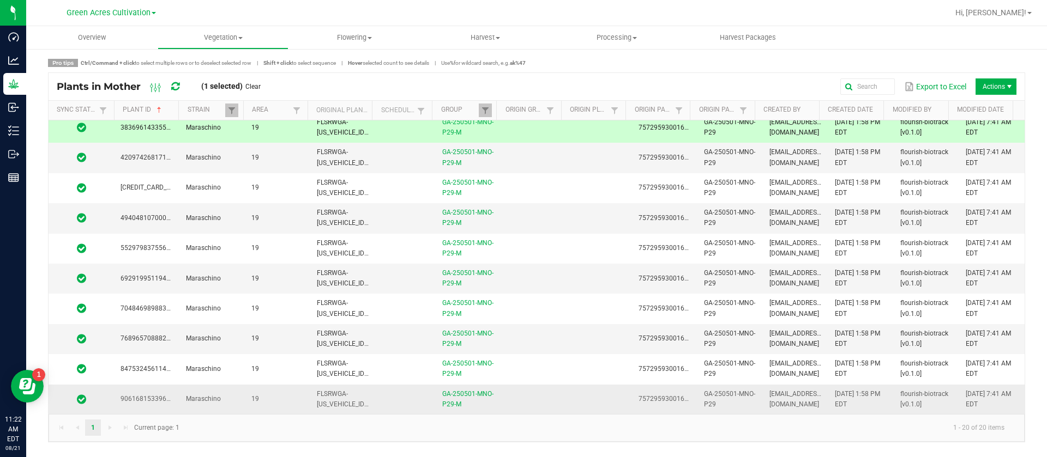
click at [550, 395] on td at bounding box center [533, 399] width 65 height 29
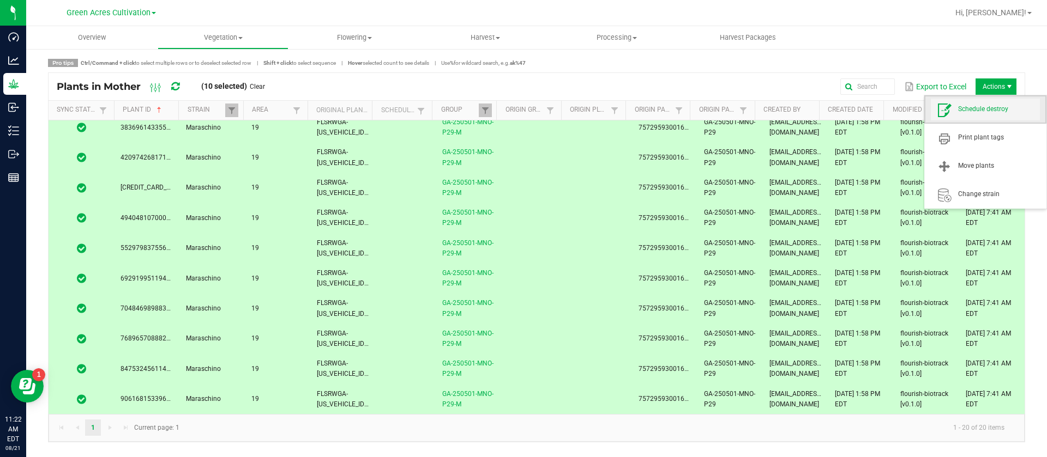
click at [993, 112] on span "Schedule destroy" at bounding box center [999, 109] width 82 height 9
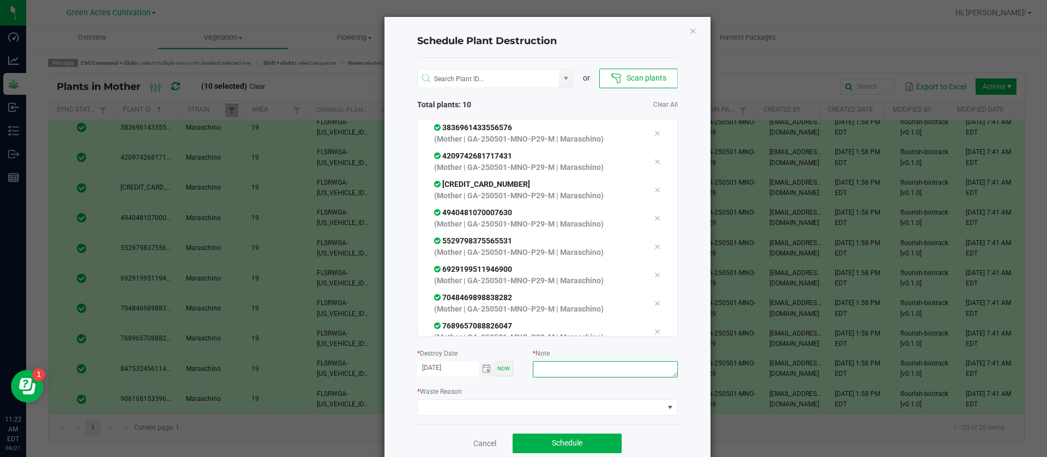
click at [584, 365] on textarea at bounding box center [605, 369] width 144 height 16
type textarea "WASTE"
click at [514, 414] on span at bounding box center [541, 407] width 246 height 15
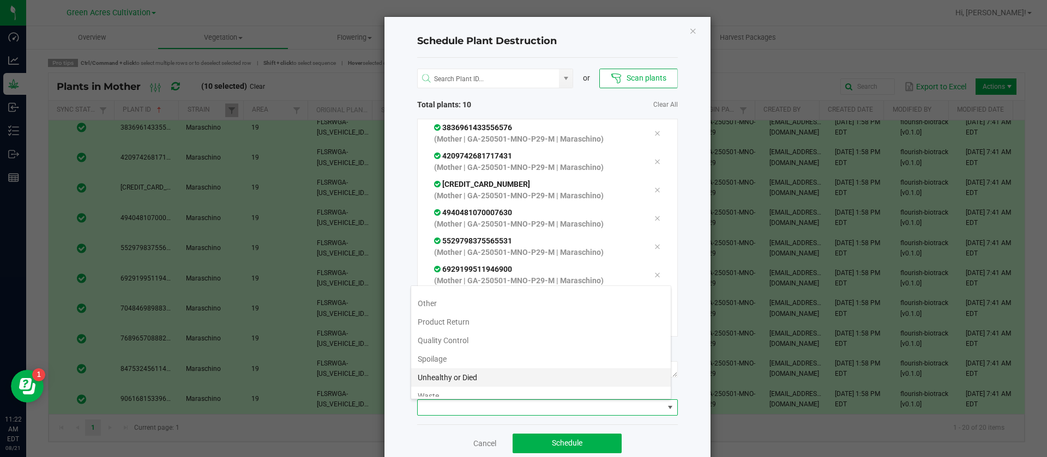
scroll to position [39, 0]
drag, startPoint x: 450, startPoint y: 378, endPoint x: 450, endPoint y: 388, distance: 9.8
click at [450, 380] on li "Waste" at bounding box center [540, 387] width 259 height 19
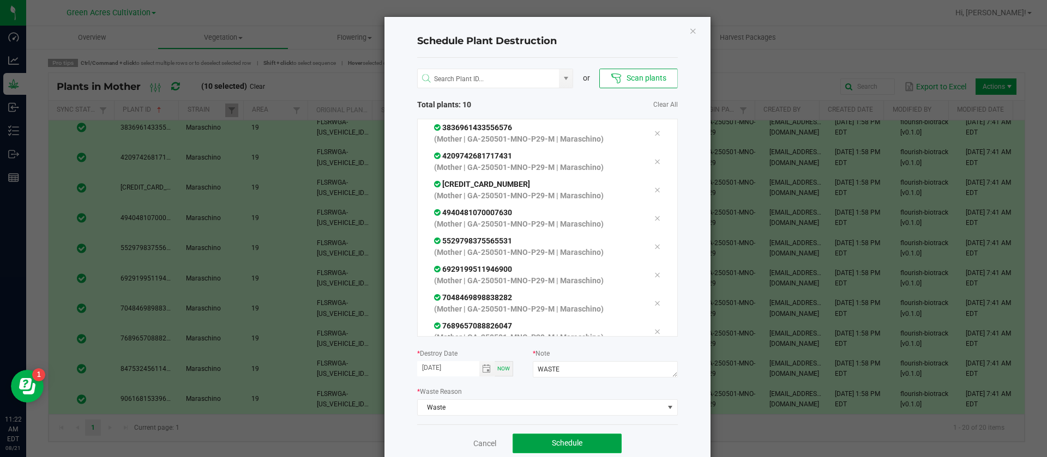
click at [548, 449] on button "Schedule" at bounding box center [566, 444] width 109 height 20
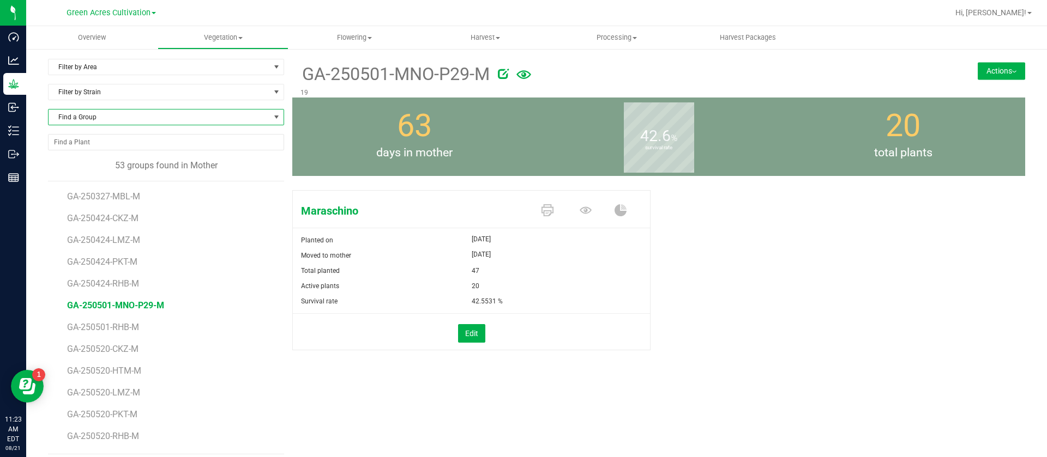
click at [148, 120] on span "Find a Group" at bounding box center [159, 117] width 221 height 15
type input "CKZ"
click at [141, 166] on li "GA-250424-CKZ-M" at bounding box center [165, 162] width 232 height 15
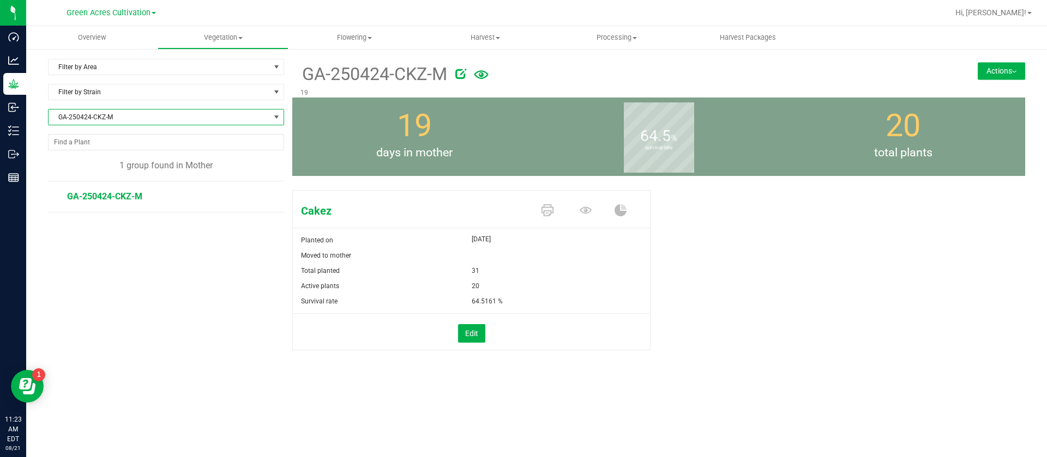
click at [593, 207] on span at bounding box center [588, 211] width 38 height 19
click at [580, 214] on icon at bounding box center [585, 210] width 12 height 12
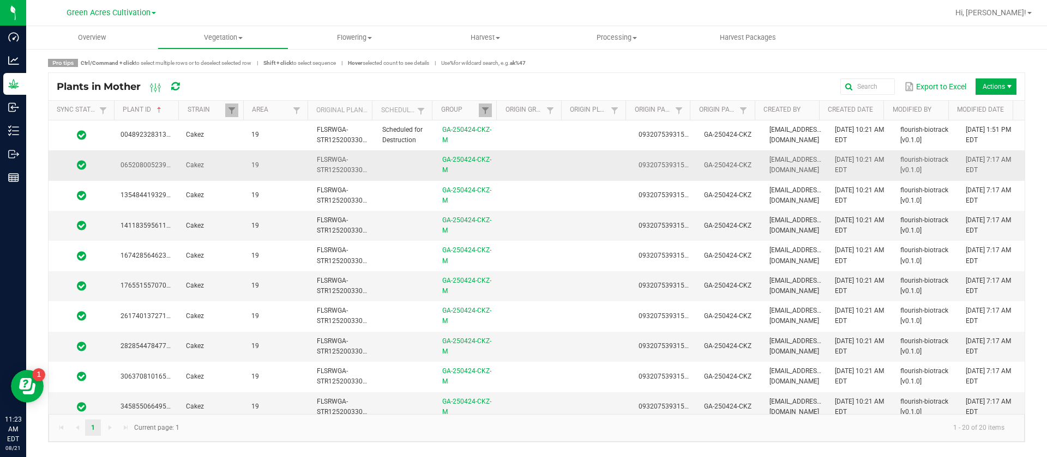
click at [521, 162] on td at bounding box center [533, 165] width 65 height 30
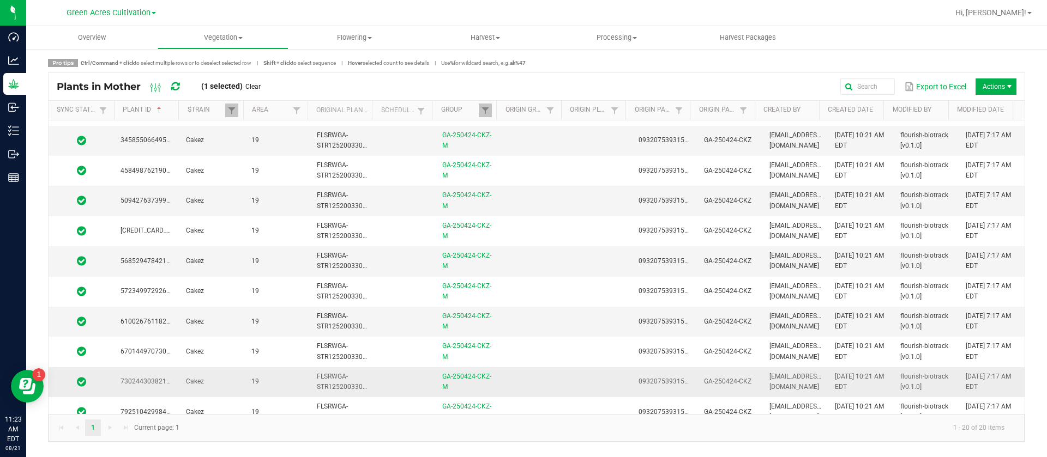
scroll to position [310, 0]
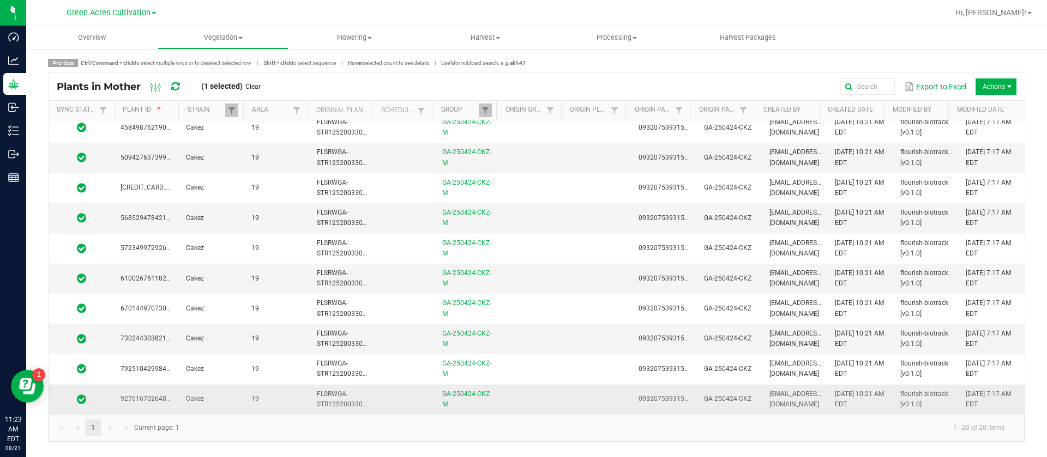
click at [528, 389] on td at bounding box center [533, 399] width 65 height 29
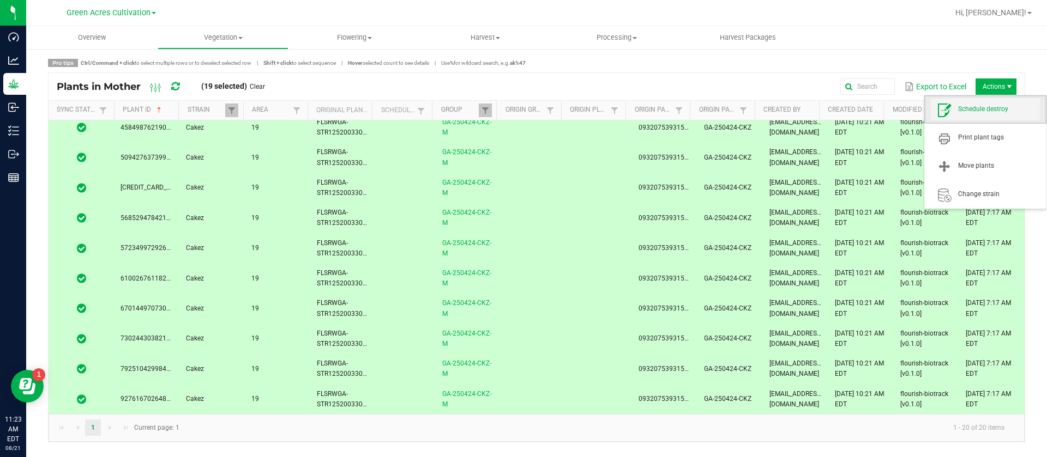
click at [997, 105] on span "Schedule destroy" at bounding box center [999, 109] width 82 height 9
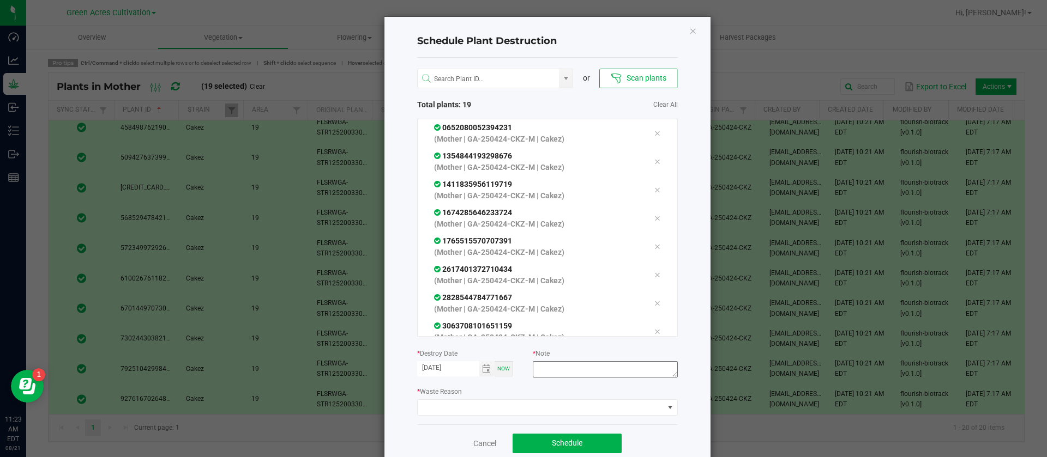
drag, startPoint x: 617, startPoint y: 358, endPoint x: 611, endPoint y: 365, distance: 9.3
click at [613, 361] on div "* Note" at bounding box center [605, 364] width 144 height 33
click at [609, 368] on textarea at bounding box center [605, 369] width 144 height 16
type textarea "WASTE"
click at [521, 401] on span at bounding box center [541, 407] width 246 height 15
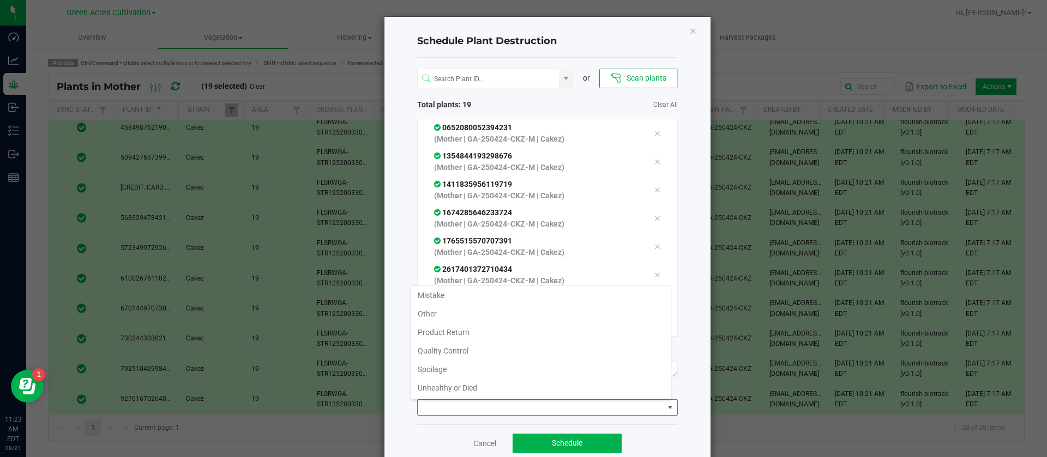
scroll to position [39, 0]
click at [420, 396] on li "Waste" at bounding box center [540, 387] width 259 height 19
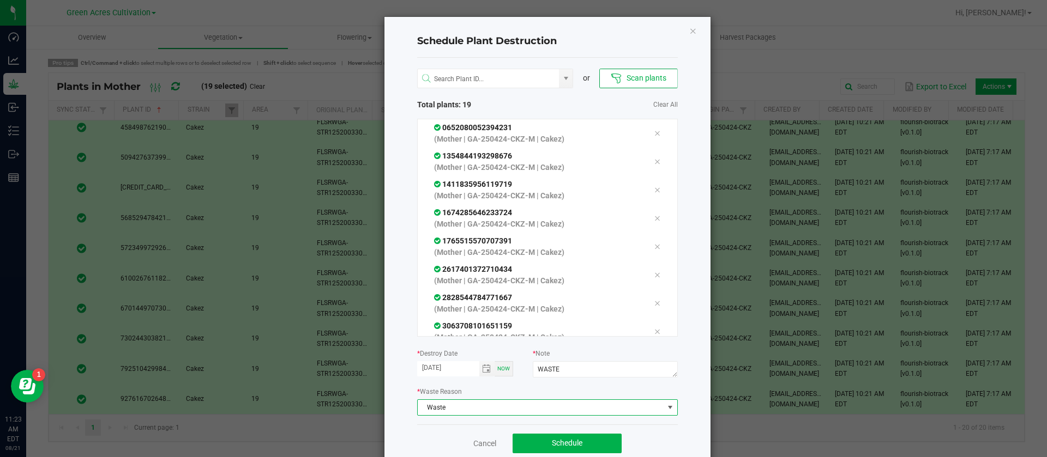
click at [576, 432] on div "Cancel Schedule" at bounding box center [547, 444] width 261 height 38
click at [575, 439] on span "Schedule" at bounding box center [567, 443] width 31 height 9
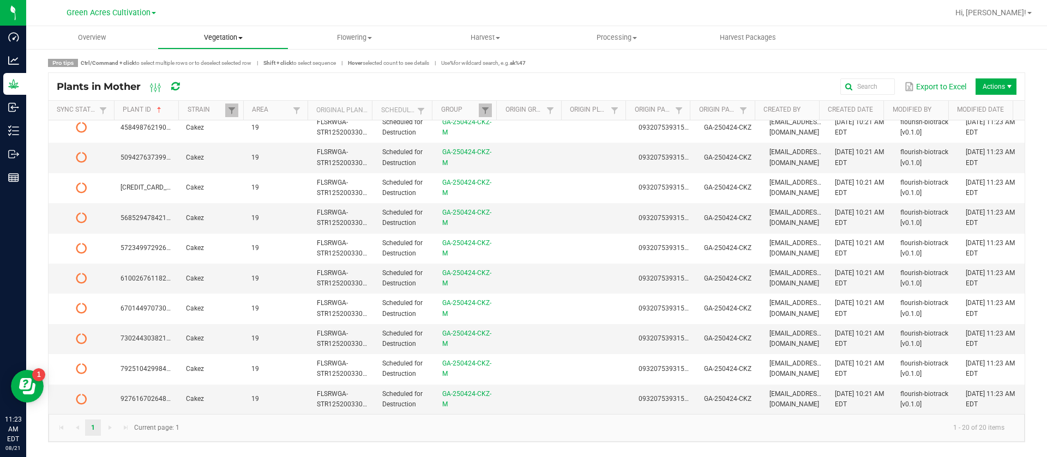
click at [226, 29] on uib-tab-heading "Vegetation Veg groups Veg plants Mother groups Mother plants Apply to plants Cr…" at bounding box center [223, 38] width 130 height 22
click at [227, 90] on span "Mother groups" at bounding box center [198, 91] width 81 height 9
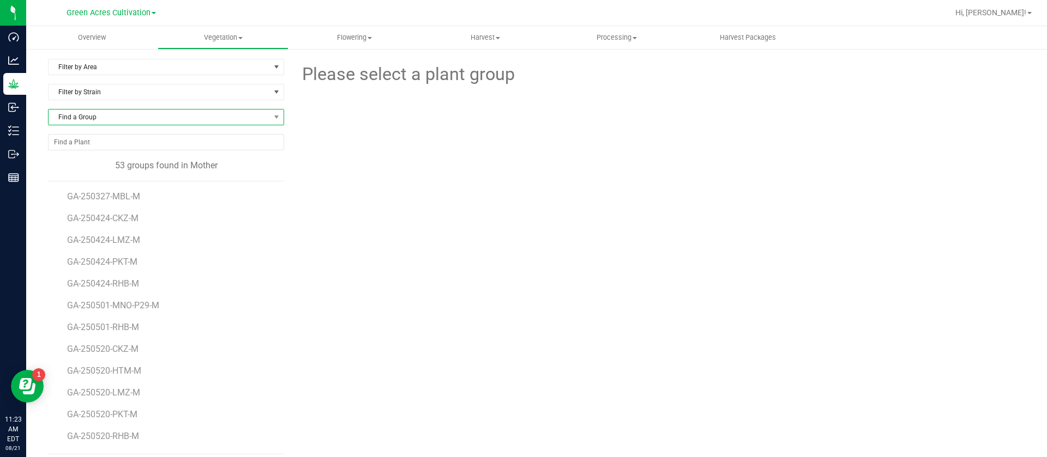
click at [133, 120] on span "Find a Group" at bounding box center [159, 117] width 221 height 15
type input "250501-"
click at [134, 172] on li "GA-250501-RHB-M" at bounding box center [165, 177] width 232 height 15
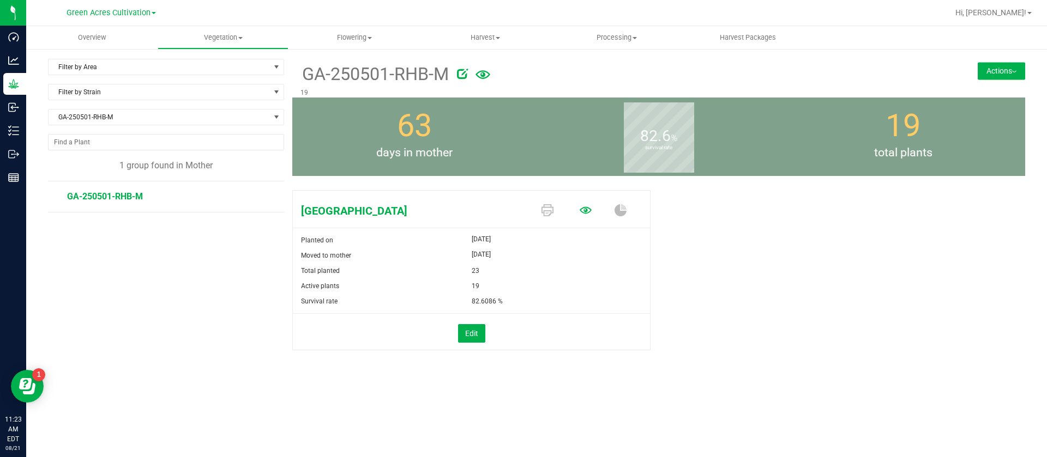
click at [589, 207] on icon at bounding box center [585, 210] width 12 height 12
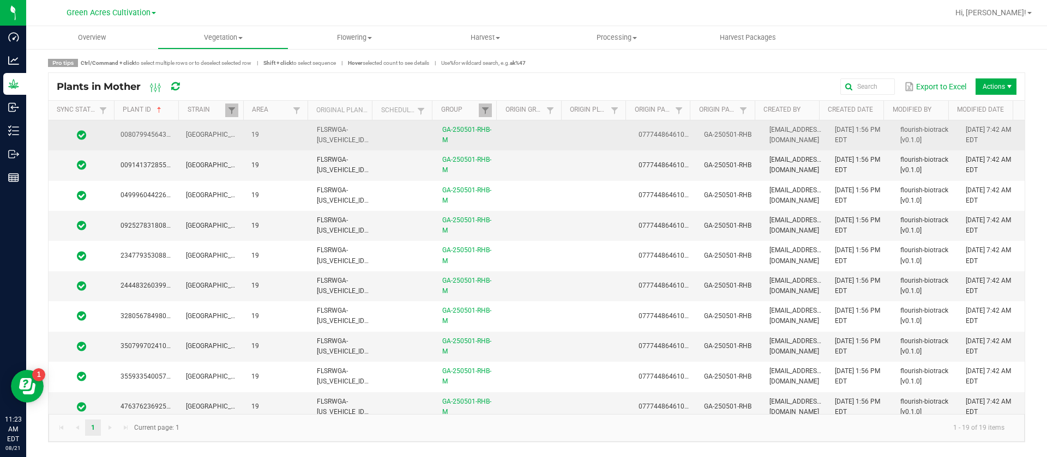
click at [571, 126] on td at bounding box center [598, 135] width 65 height 30
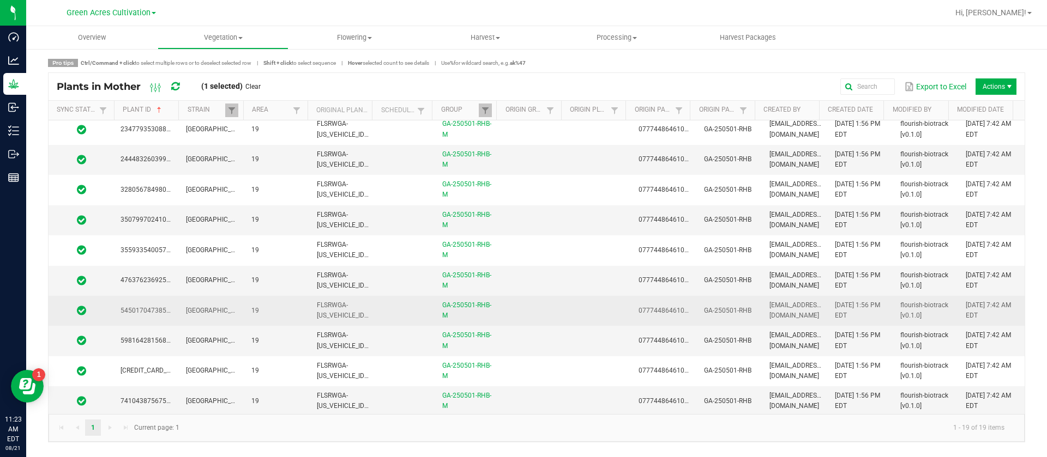
scroll to position [116, 0]
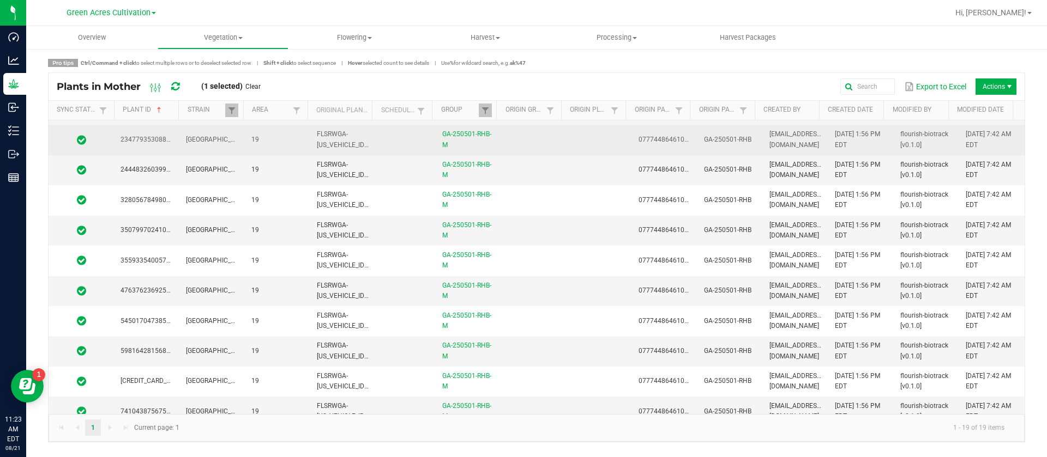
click at [558, 137] on td at bounding box center [533, 140] width 65 height 30
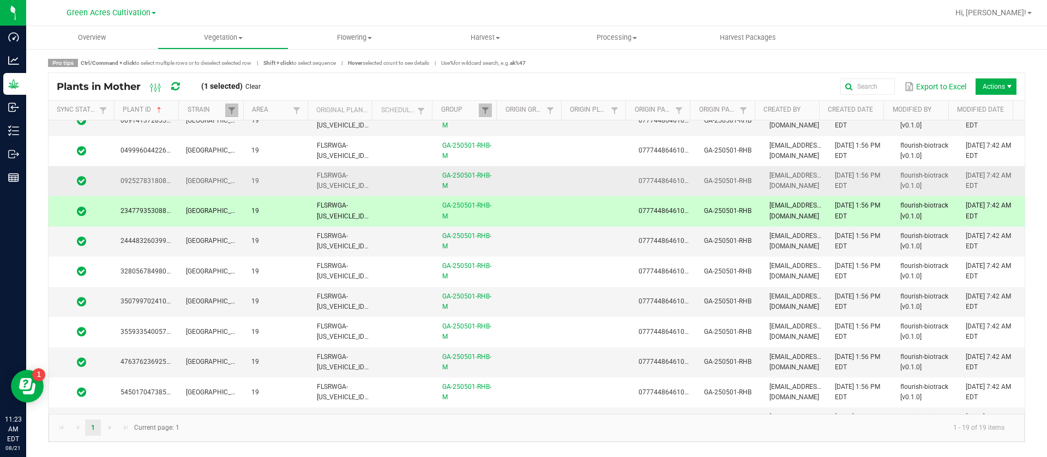
scroll to position [0, 0]
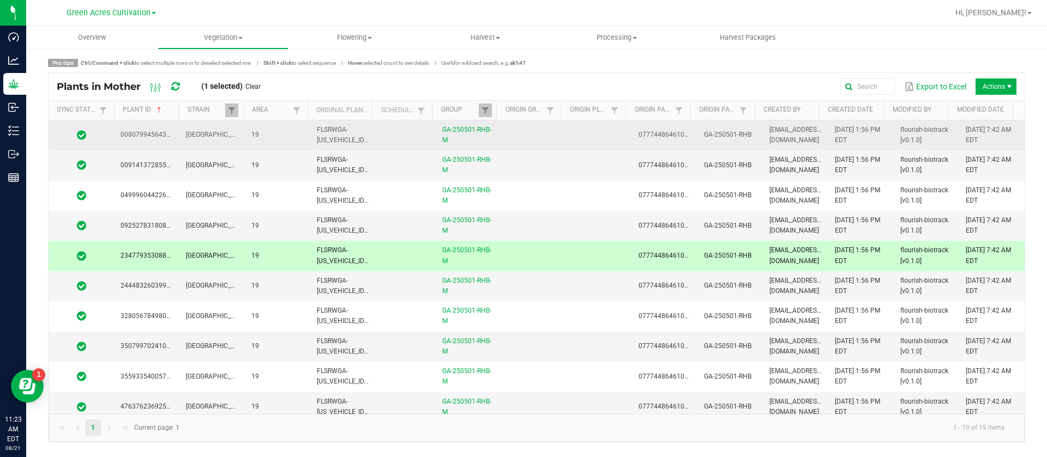
click at [552, 126] on td at bounding box center [533, 135] width 65 height 30
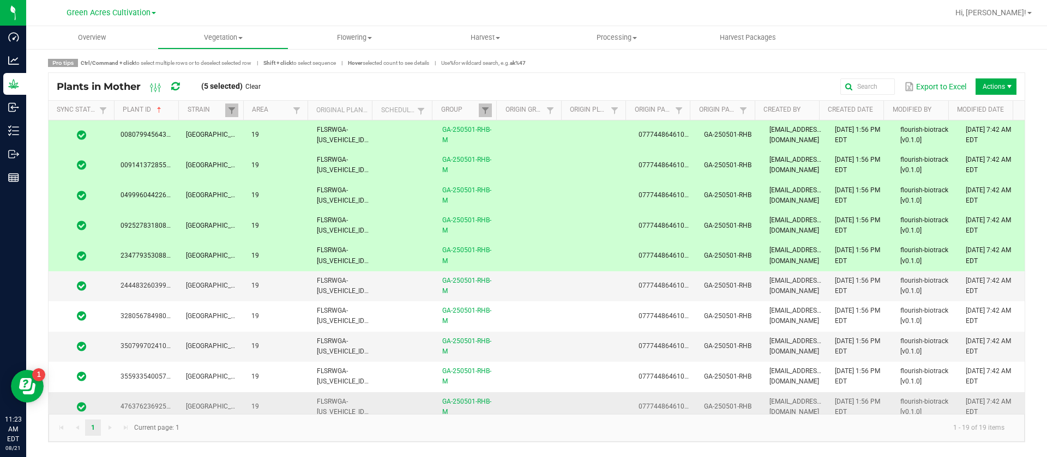
click at [530, 396] on td at bounding box center [533, 407] width 65 height 30
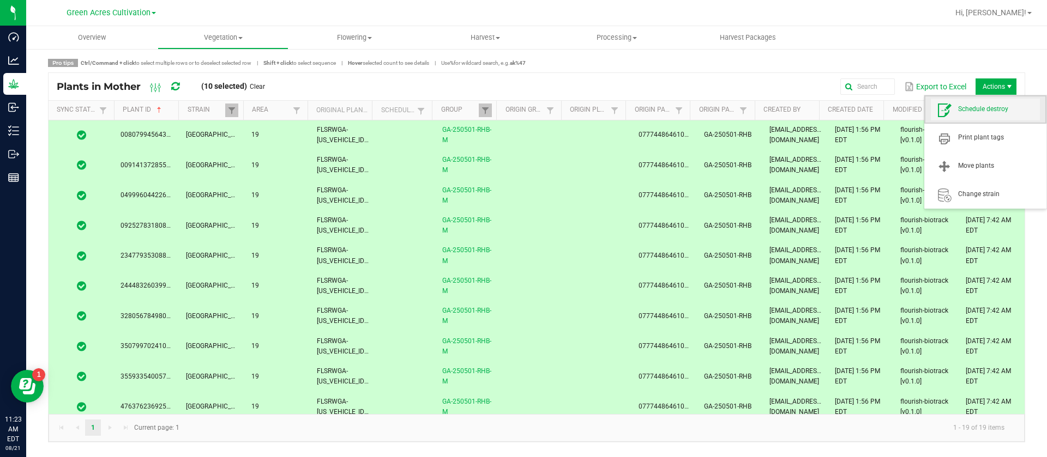
click at [981, 112] on span "Schedule destroy" at bounding box center [999, 109] width 82 height 9
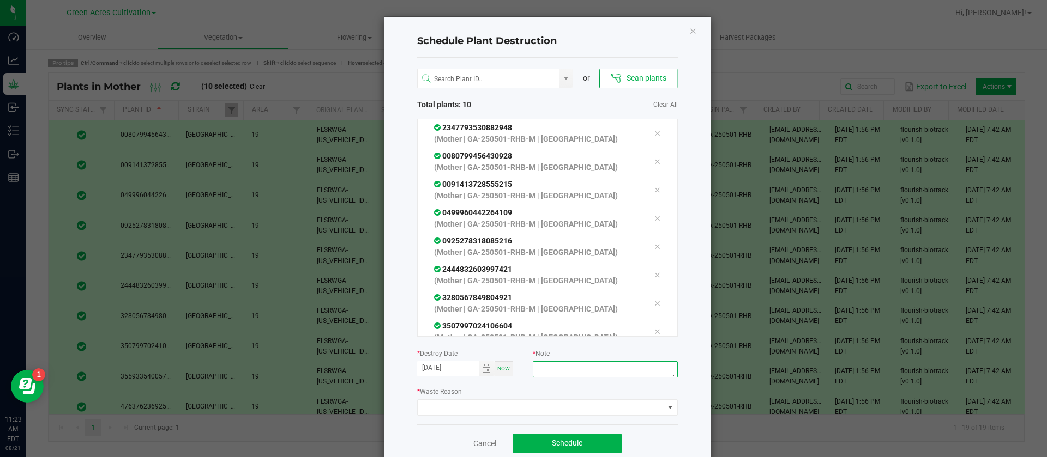
click at [585, 365] on textarea at bounding box center [605, 369] width 144 height 16
type textarea "WASTE"
click at [474, 410] on span at bounding box center [541, 407] width 246 height 15
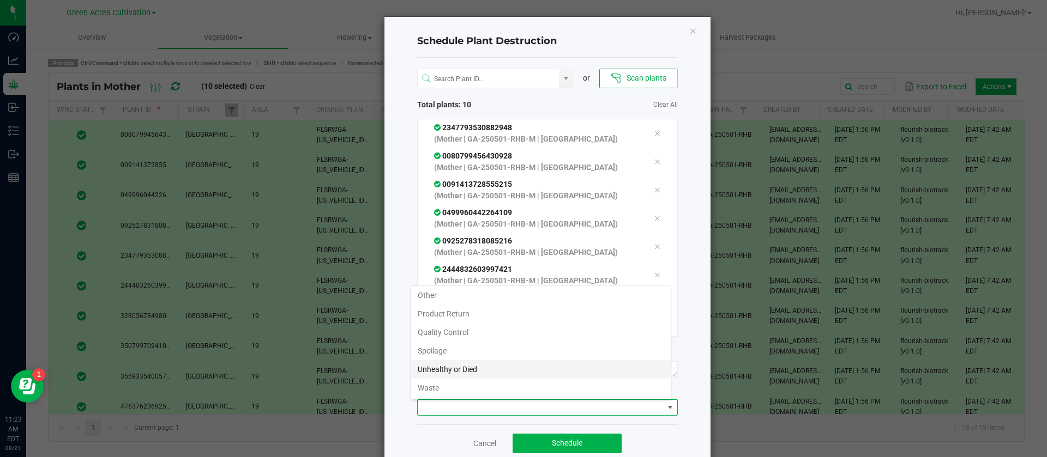
scroll to position [39, 0]
click at [438, 381] on li "Waste" at bounding box center [540, 387] width 259 height 19
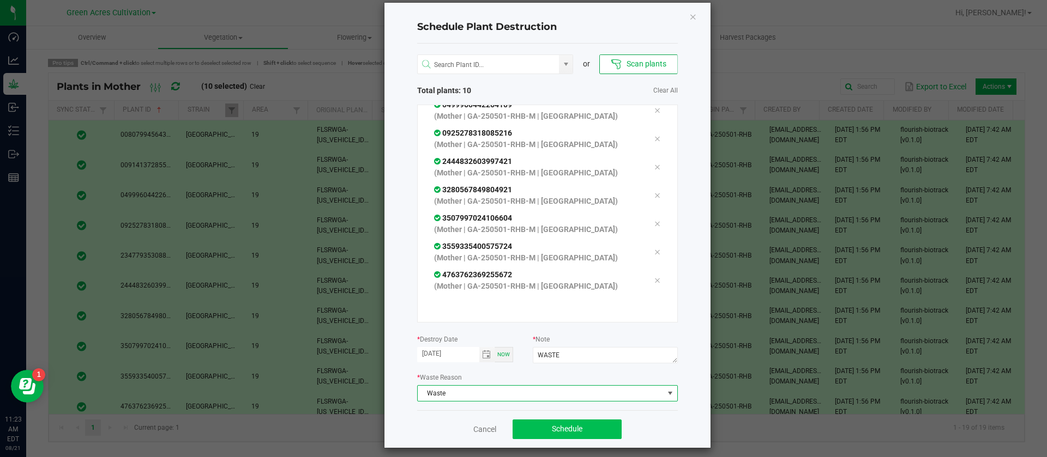
scroll to position [22, 0]
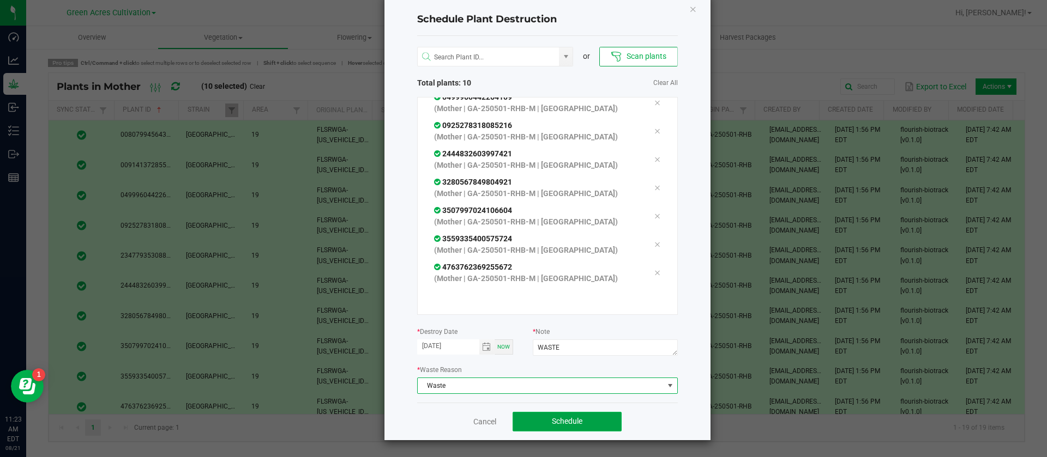
click at [547, 416] on button "Schedule" at bounding box center [566, 422] width 109 height 20
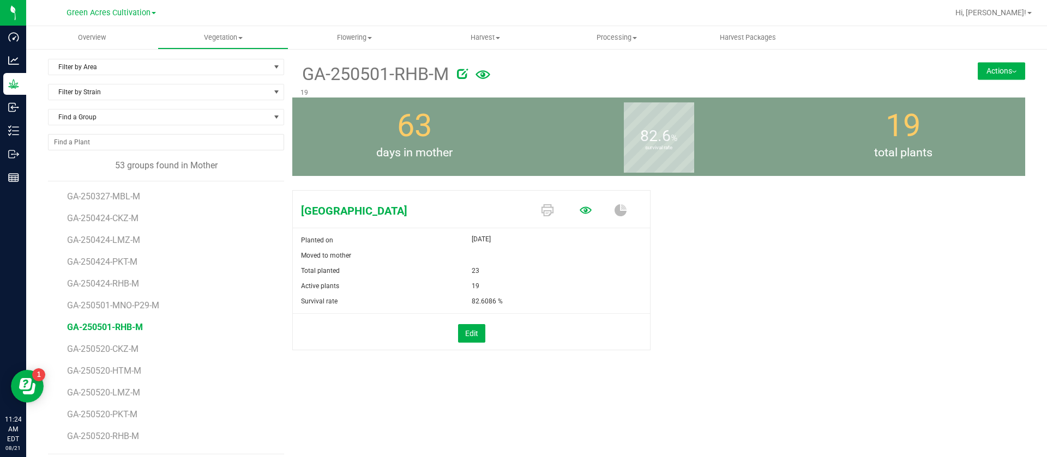
click at [579, 204] on icon at bounding box center [585, 210] width 12 height 12
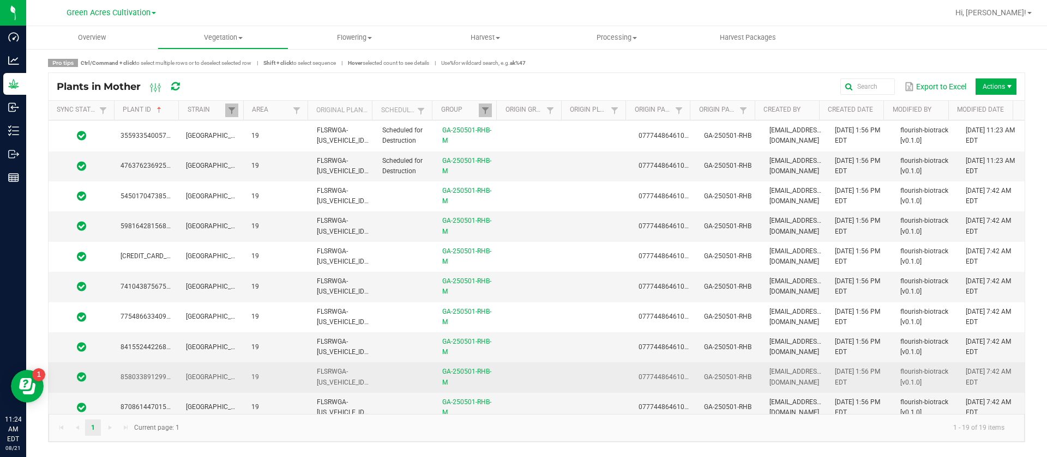
scroll to position [280, 0]
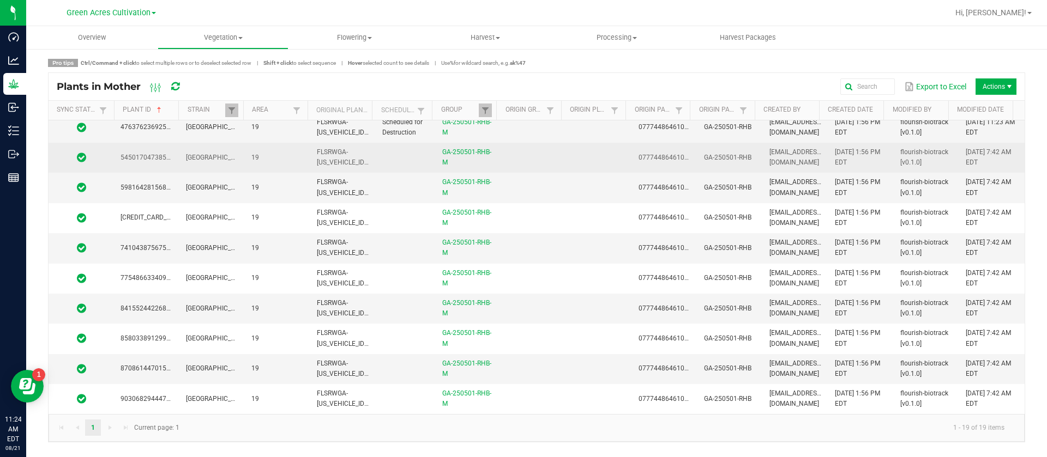
click at [550, 163] on td at bounding box center [533, 158] width 65 height 30
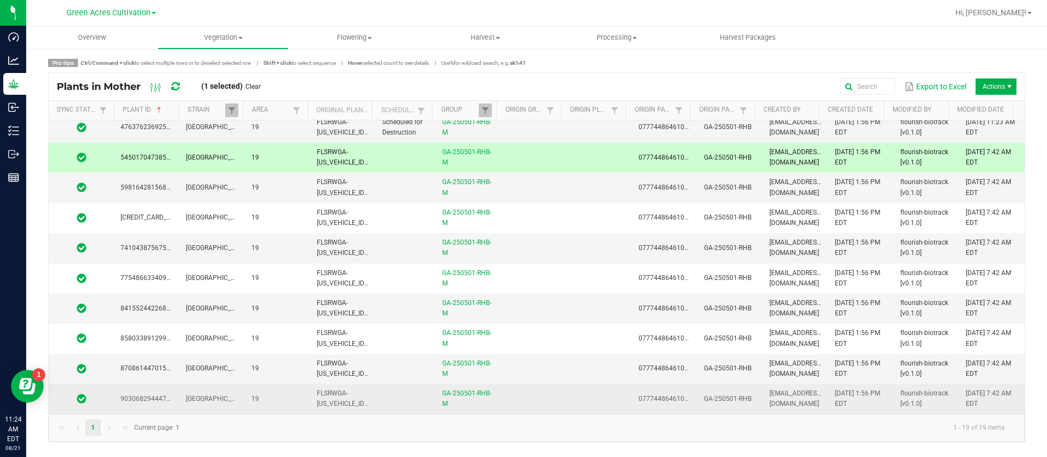
click at [545, 392] on td at bounding box center [533, 398] width 65 height 29
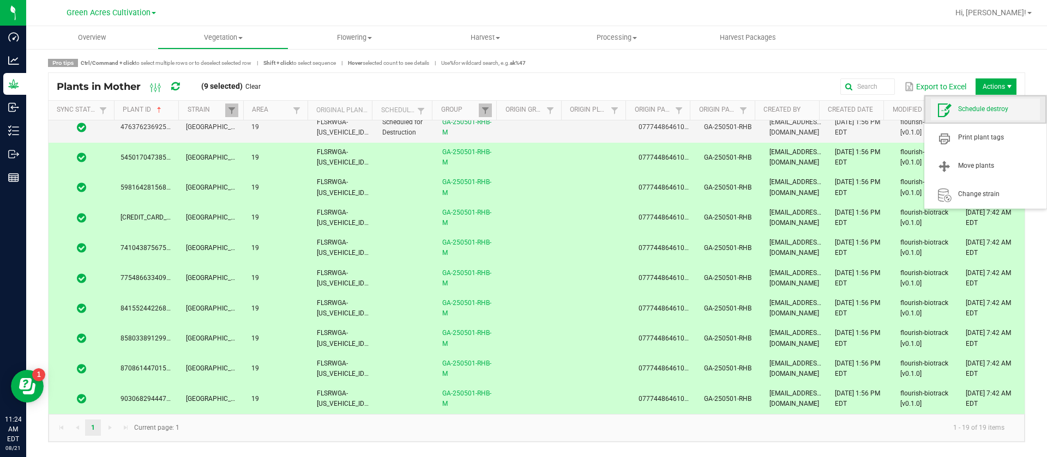
click at [975, 114] on span "Schedule destroy" at bounding box center [985, 110] width 109 height 22
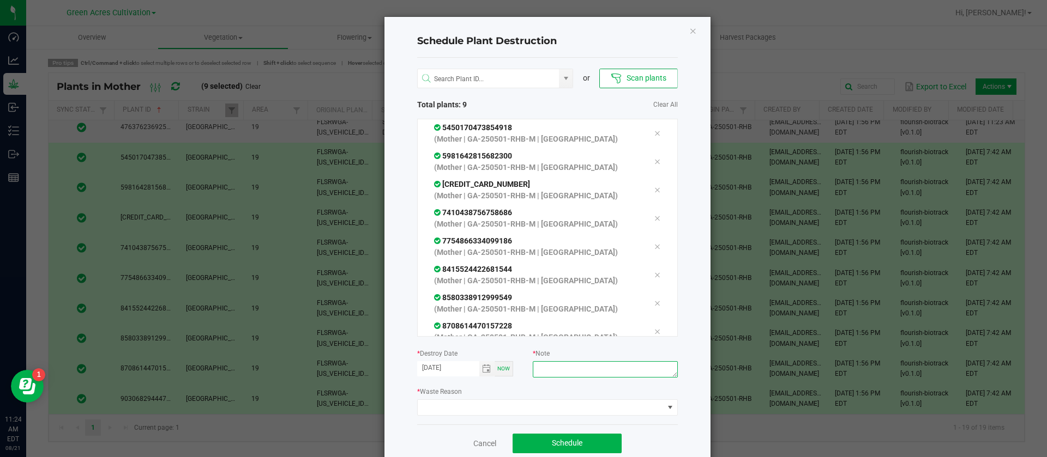
click at [553, 370] on textarea at bounding box center [605, 369] width 144 height 16
type textarea "WASTE"
click at [486, 407] on span at bounding box center [541, 407] width 246 height 15
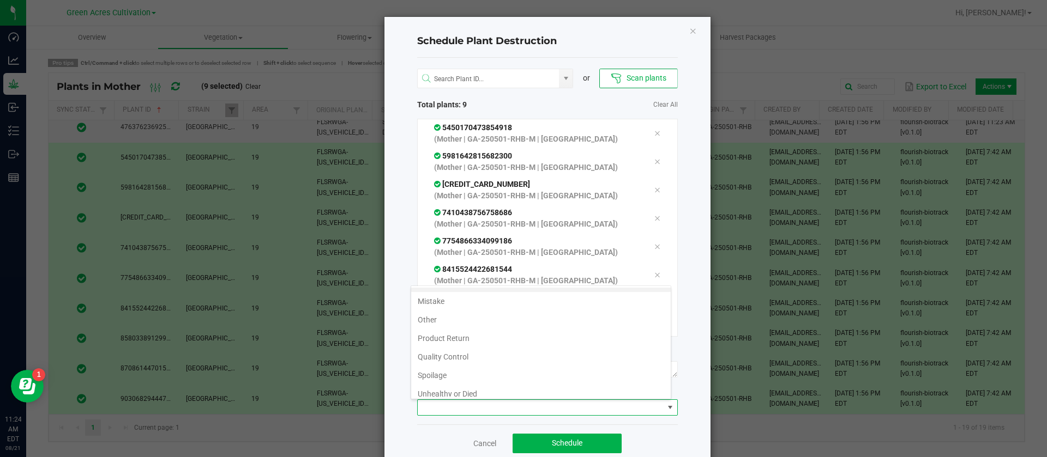
scroll to position [39, 0]
click at [438, 390] on li "Waste" at bounding box center [540, 387] width 259 height 19
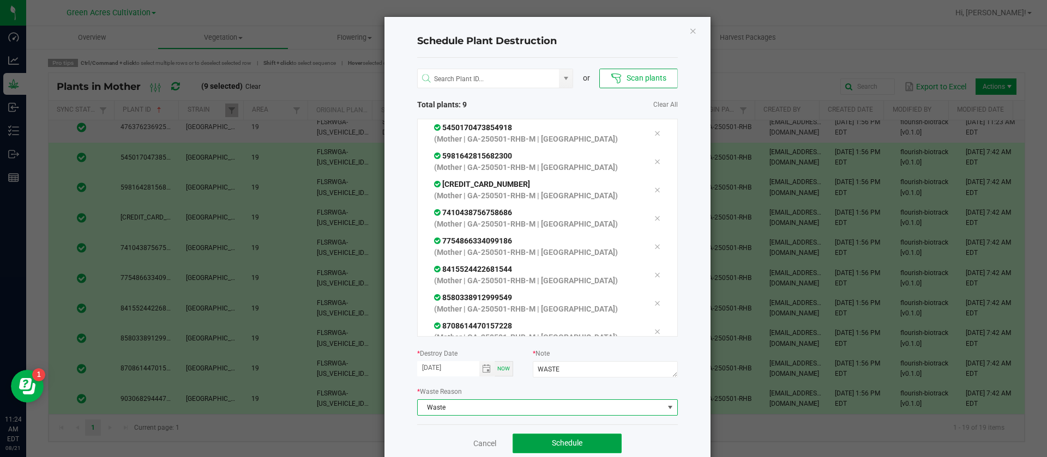
click at [573, 434] on button "Schedule" at bounding box center [566, 444] width 109 height 20
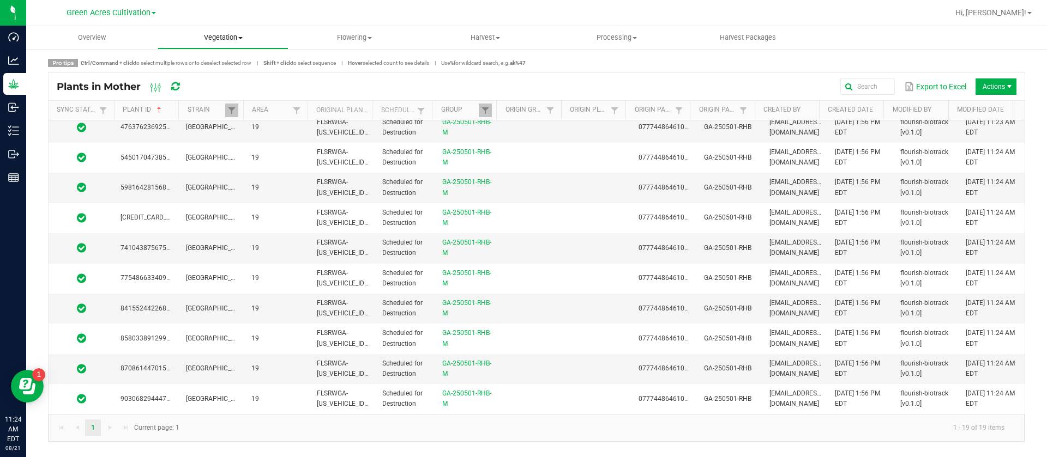
click at [228, 39] on span "Vegetation" at bounding box center [223, 38] width 130 height 10
click at [218, 91] on span "Mother groups" at bounding box center [198, 91] width 81 height 9
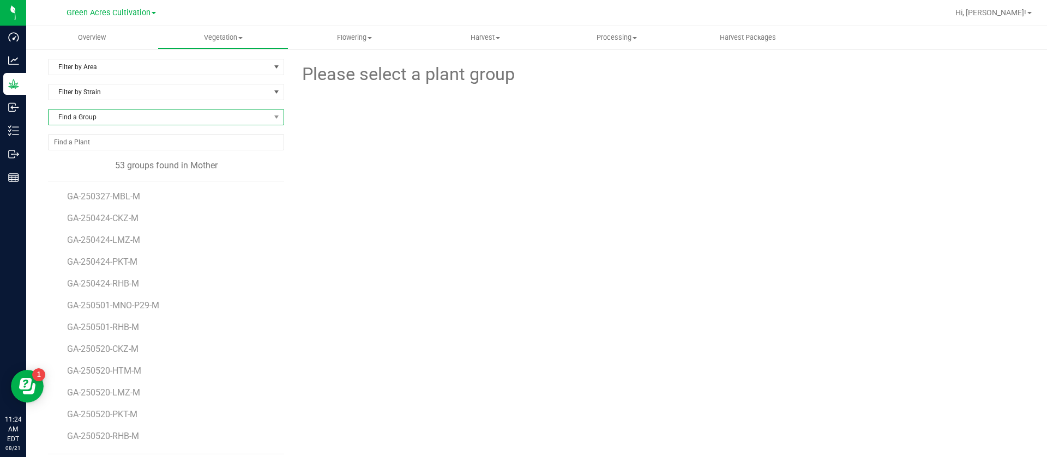
click at [120, 119] on span "Find a Group" at bounding box center [159, 117] width 221 height 15
type input "250424"
click at [136, 192] on li "GA-250424-PKT-M" at bounding box center [165, 192] width 232 height 15
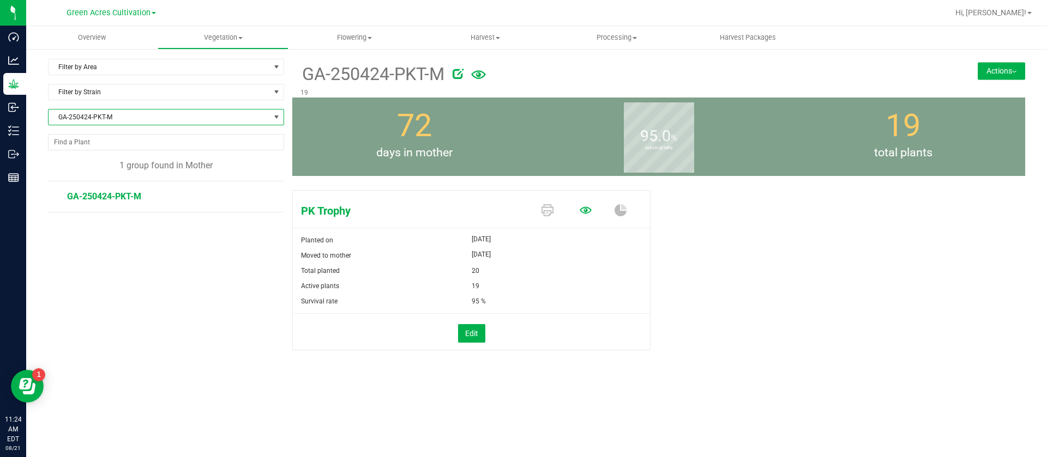
click at [588, 211] on icon at bounding box center [585, 210] width 12 height 12
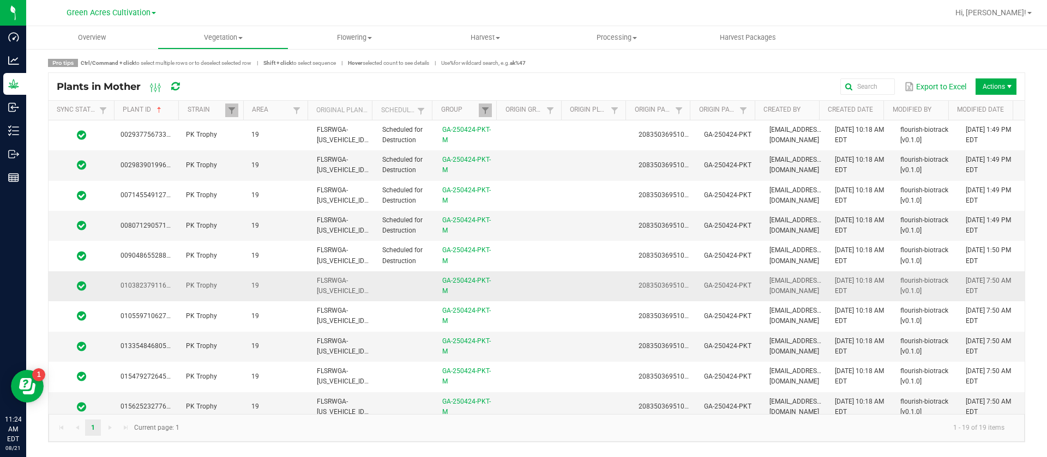
click at [542, 285] on td at bounding box center [533, 286] width 65 height 30
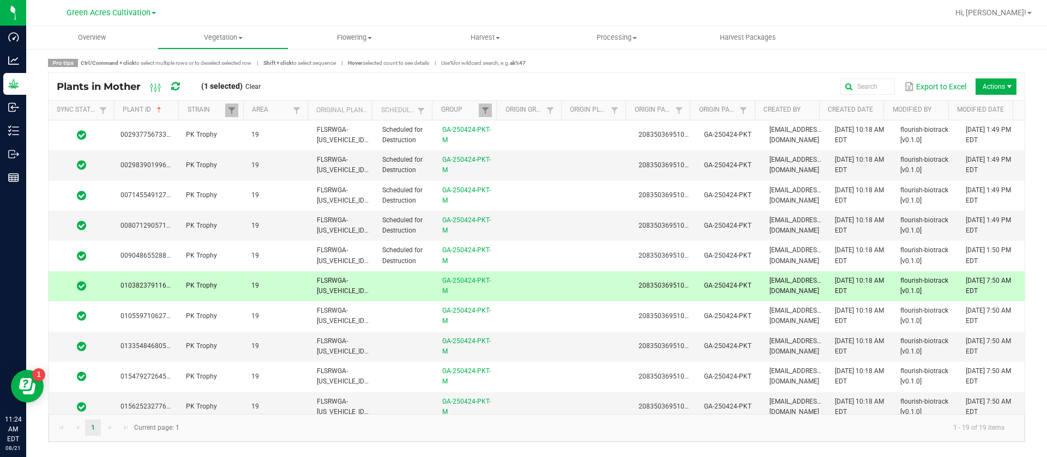
scroll to position [280, 0]
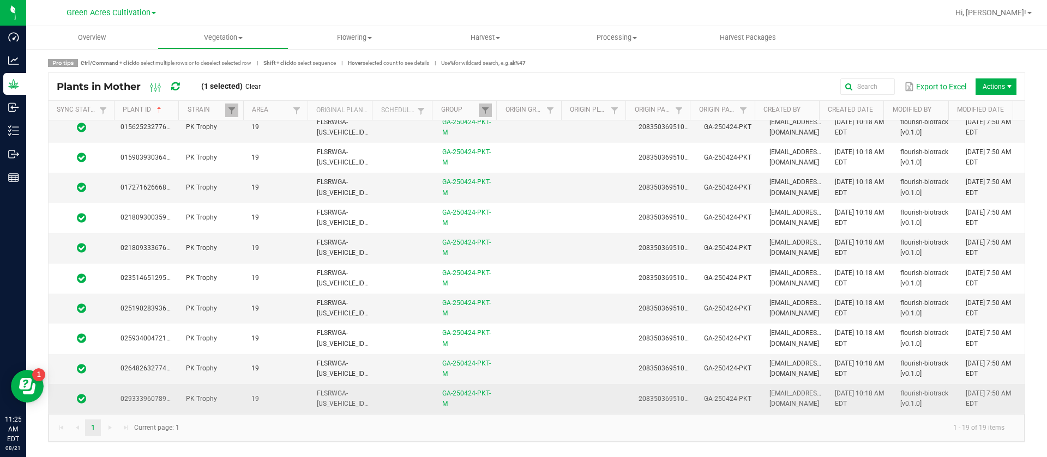
click at [512, 395] on td at bounding box center [533, 398] width 65 height 29
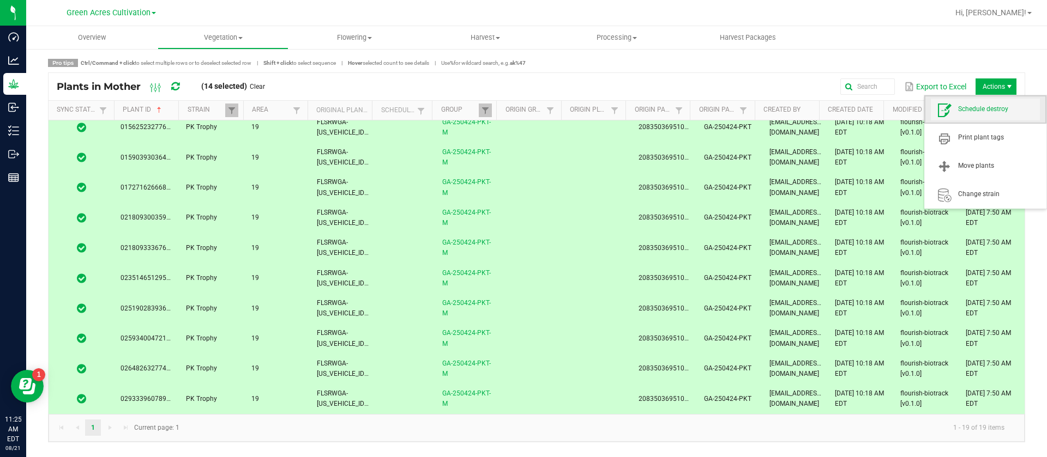
click at [987, 110] on span "Schedule destroy" at bounding box center [999, 109] width 82 height 9
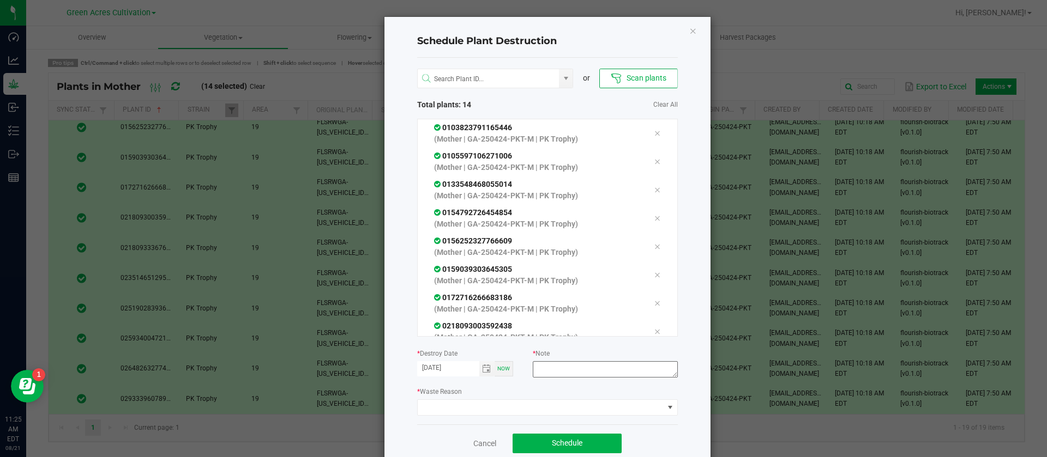
drag, startPoint x: 579, startPoint y: 393, endPoint x: 575, endPoint y: 363, distance: 30.4
click at [578, 390] on div "* Waste Reason" at bounding box center [547, 401] width 261 height 30
click at [575, 363] on textarea at bounding box center [605, 369] width 144 height 16
type textarea "WASTE"
click at [489, 418] on div "or Scan plants Total plants: 14 Clear All 0103823791165446 (Mother | GA-250424-…" at bounding box center [547, 241] width 261 height 367
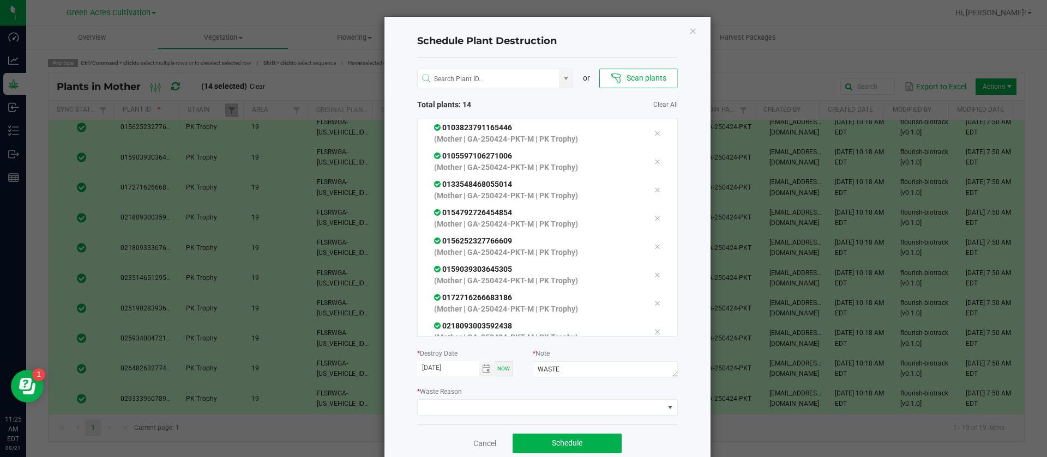
scroll to position [22, 0]
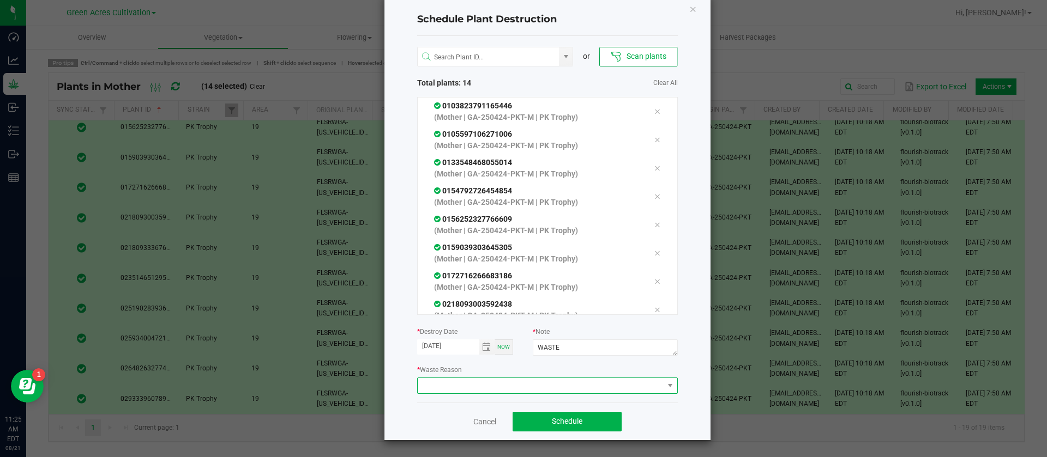
click at [454, 388] on span at bounding box center [541, 385] width 246 height 15
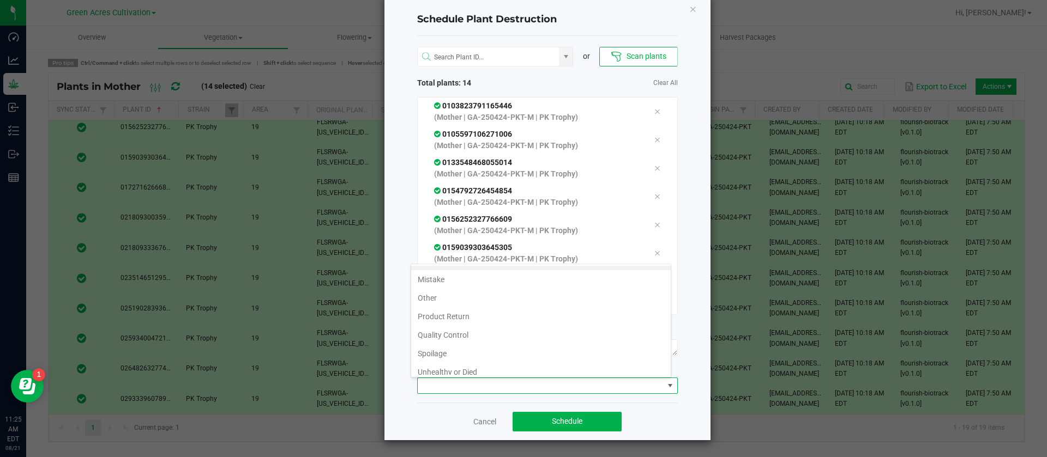
scroll to position [39, 0]
click at [454, 376] on div "Infestation Mistake Other Product Return Quality Control Spoilage Unhealthy or …" at bounding box center [540, 321] width 261 height 114
click at [455, 369] on li "Waste" at bounding box center [540, 366] width 259 height 19
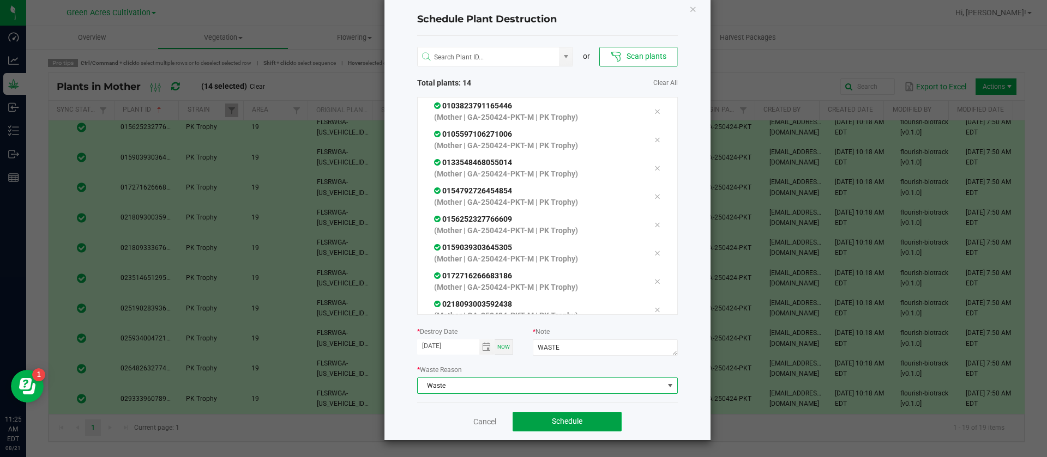
click at [584, 425] on button "Schedule" at bounding box center [566, 422] width 109 height 20
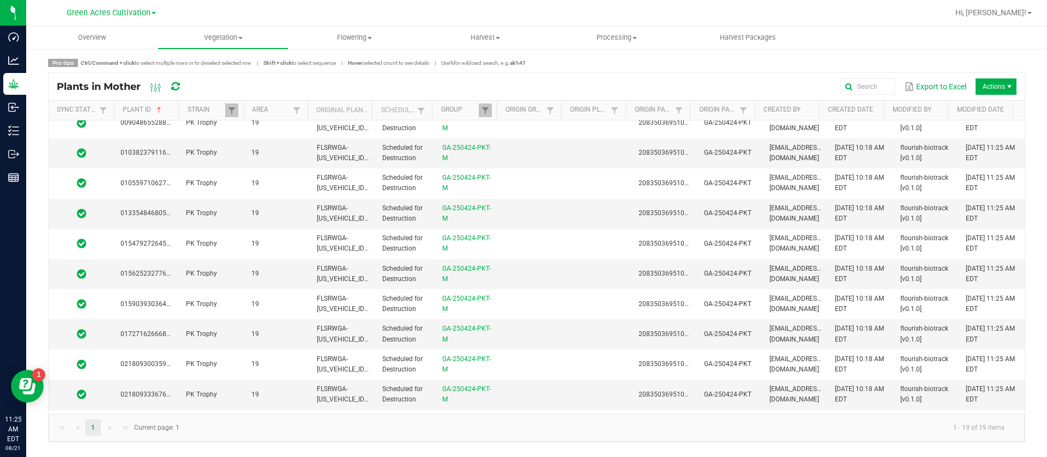
scroll to position [0, 0]
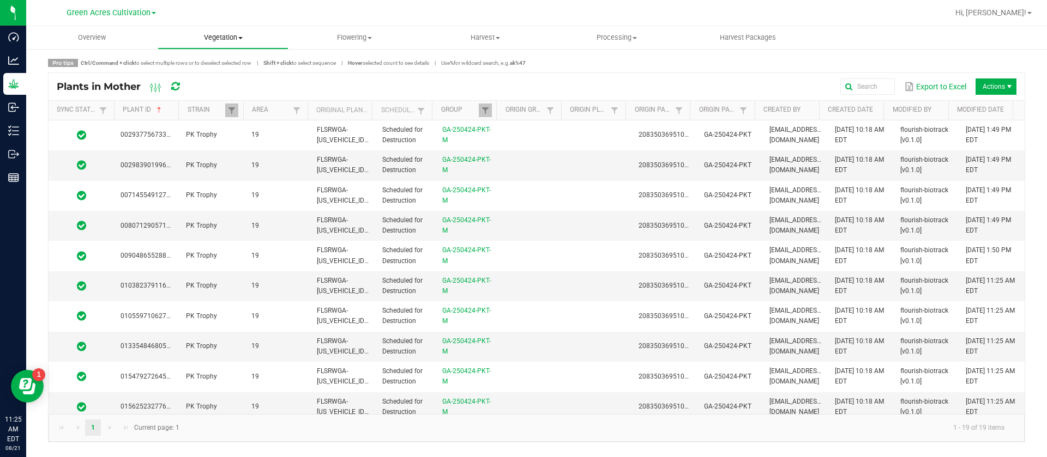
click at [207, 35] on span "Vegetation" at bounding box center [223, 38] width 130 height 10
click at [209, 62] on span "Veg groups" at bounding box center [192, 65] width 69 height 9
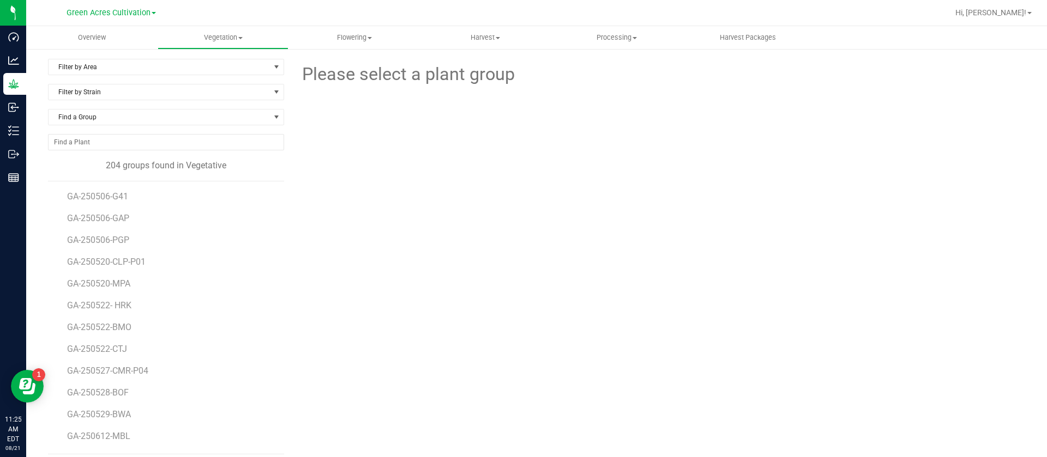
click at [472, 222] on div "Please select a plant group" at bounding box center [658, 257] width 733 height 396
click at [345, 40] on span "Flowering" at bounding box center [354, 38] width 130 height 10
click at [357, 82] on span "Flowering groups" at bounding box center [333, 78] width 90 height 9
click at [122, 67] on span "Filter by Area" at bounding box center [159, 66] width 221 height 15
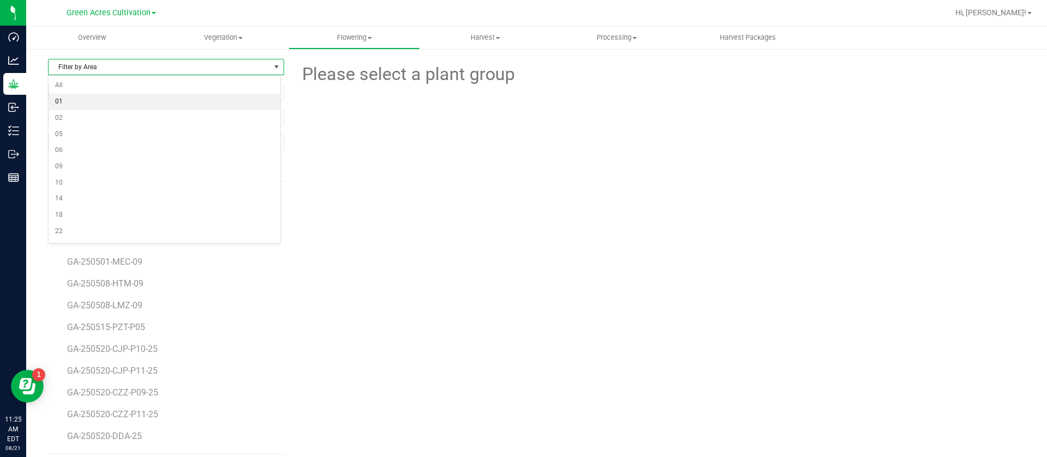
click at [112, 104] on li "01" at bounding box center [165, 102] width 232 height 16
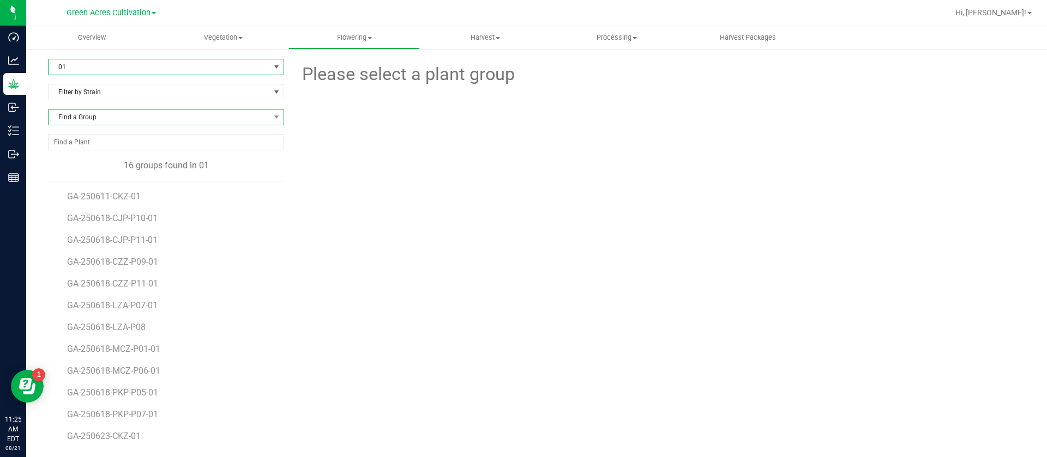
click at [92, 114] on span "Find a Group" at bounding box center [159, 117] width 221 height 15
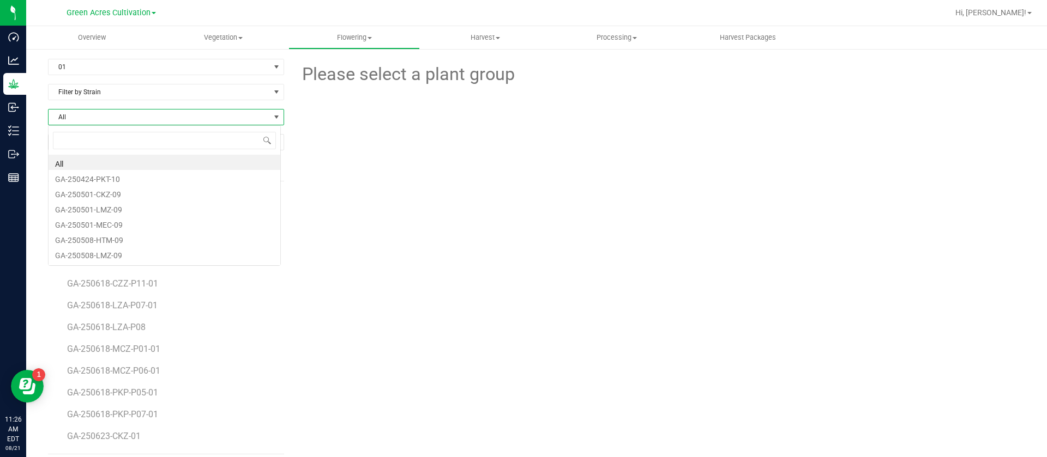
scroll to position [16, 233]
click at [537, 185] on div at bounding box center [659, 148] width 375 height 120
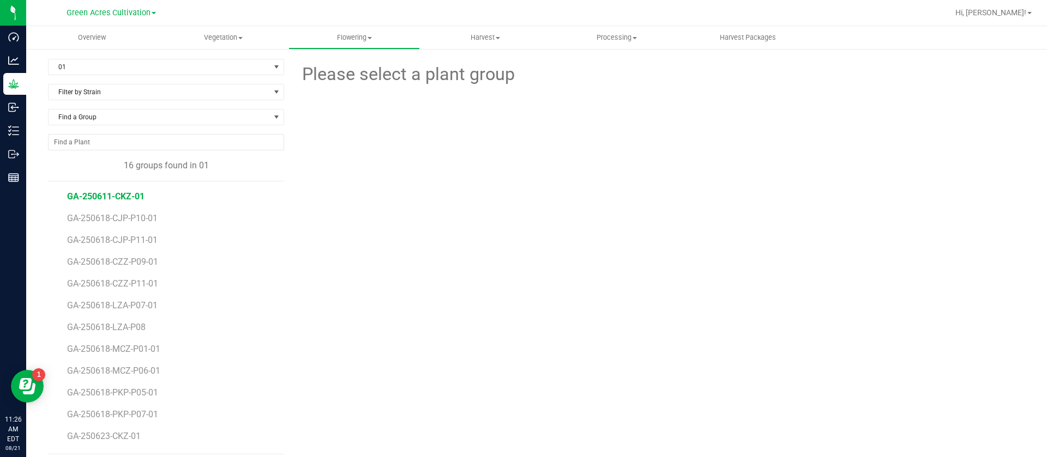
click at [126, 195] on span "GA-250611-CKZ-01" at bounding box center [105, 196] width 77 height 10
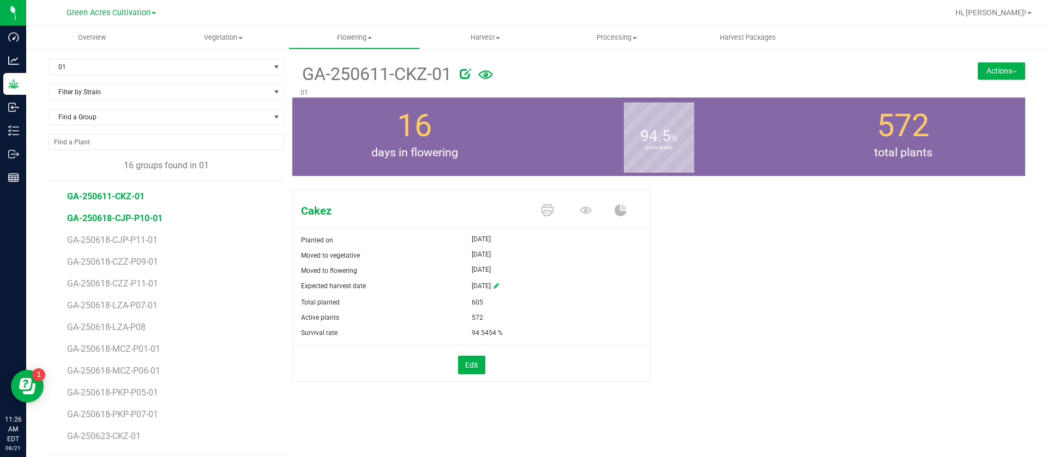
click at [135, 218] on span "GA-250618-CJP-P10-01" at bounding box center [114, 218] width 95 height 10
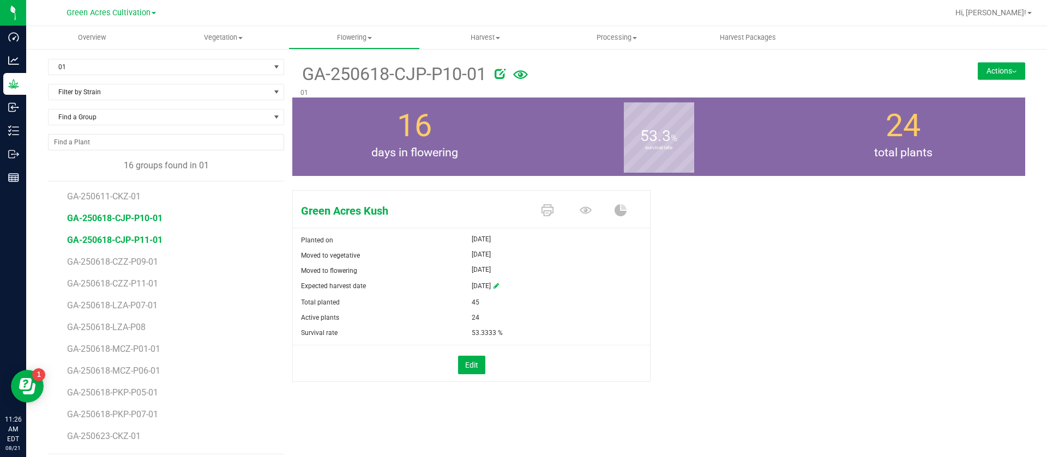
click at [136, 241] on span "GA-250618-CJP-P11-01" at bounding box center [114, 240] width 95 height 10
click at [142, 264] on span "GA-250618-CZZ-P09-01" at bounding box center [115, 262] width 96 height 10
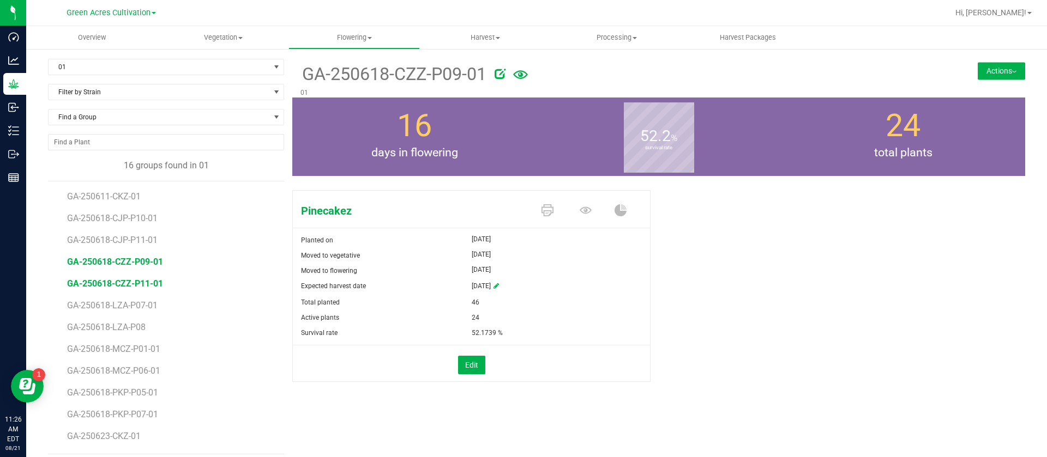
click at [140, 284] on span "GA-250618-CZZ-P11-01" at bounding box center [115, 284] width 96 height 10
click at [135, 303] on span "GA-250618-LZA-P07-01" at bounding box center [115, 305] width 96 height 10
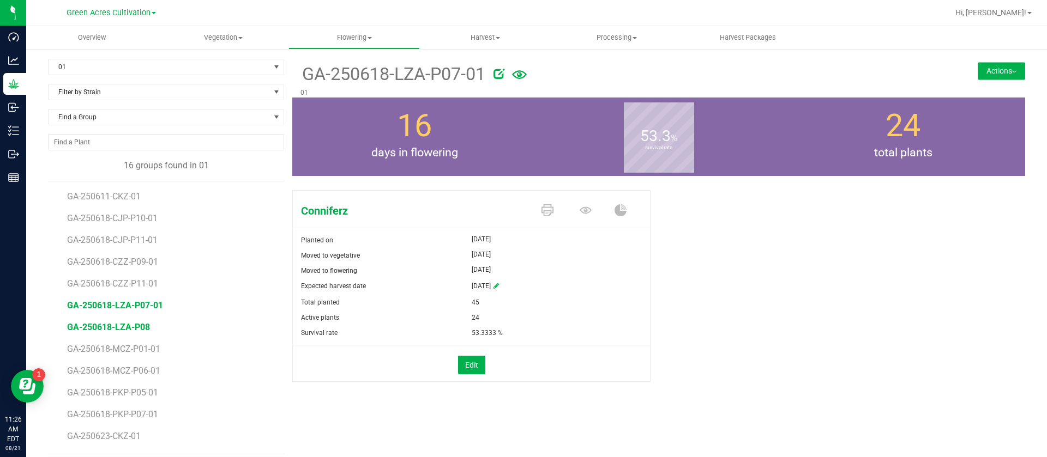
click at [137, 327] on span "GA-250618-LZA-P08" at bounding box center [108, 327] width 83 height 10
click at [474, 75] on icon at bounding box center [474, 73] width 11 height 11
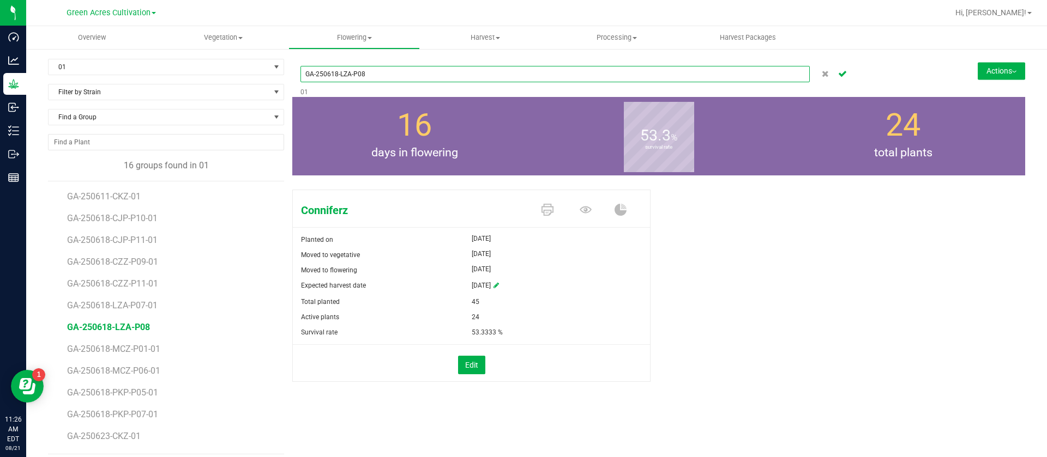
click at [454, 74] on input "GA-250618-LZA-P08" at bounding box center [554, 74] width 509 height 16
type input "GA-250618-LZA-P08-01"
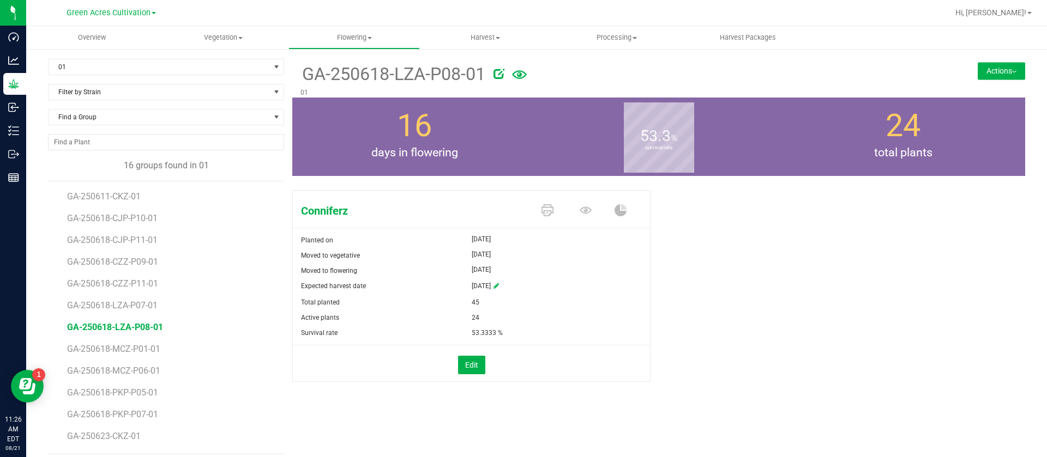
click at [518, 152] on span "days in flowering" at bounding box center [414, 152] width 244 height 17
